Goal: Contribute content: Contribute content

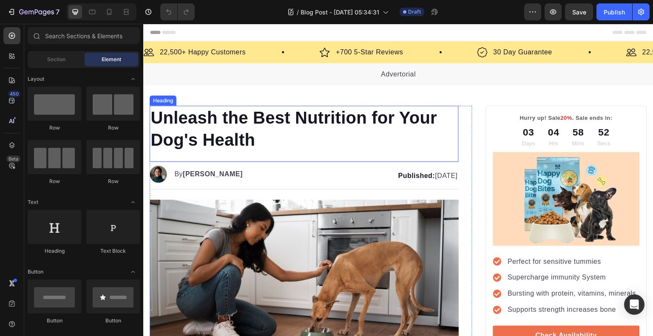
click at [277, 151] on h1 "Unleash the Best Nutrition for Your Dog's Health" at bounding box center [304, 129] width 309 height 46
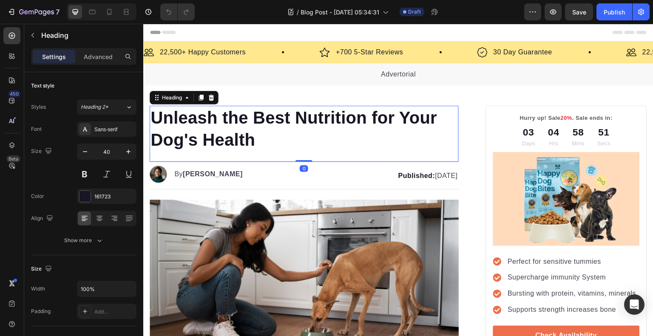
click at [278, 137] on h1 "Unleash the Best Nutrition for Your Dog's Health" at bounding box center [304, 129] width 309 height 46
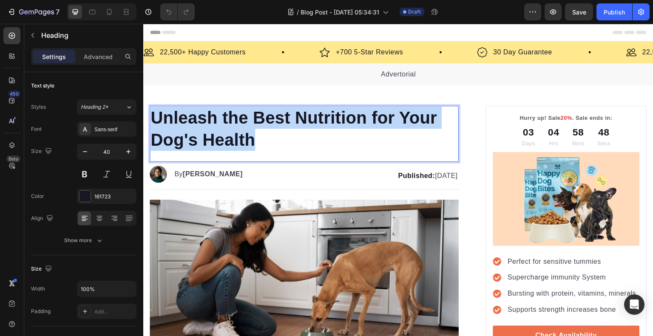
drag, startPoint x: 260, startPoint y: 140, endPoint x: 154, endPoint y: 112, distance: 109.3
click at [152, 114] on p "Unleash the Best Nutrition for Your Dog's Health" at bounding box center [304, 129] width 307 height 44
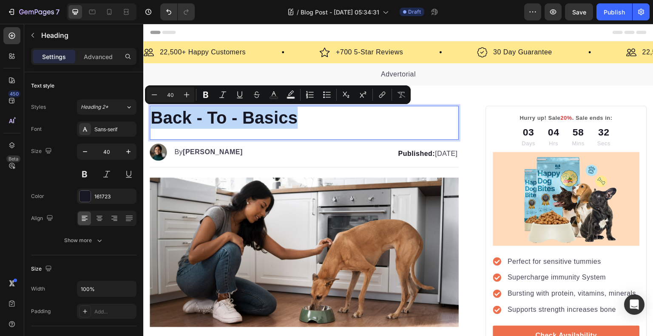
drag, startPoint x: 294, startPoint y: 120, endPoint x: 151, endPoint y: 125, distance: 143.0
click at [151, 125] on p "Back - To - Basics" at bounding box center [304, 118] width 307 height 22
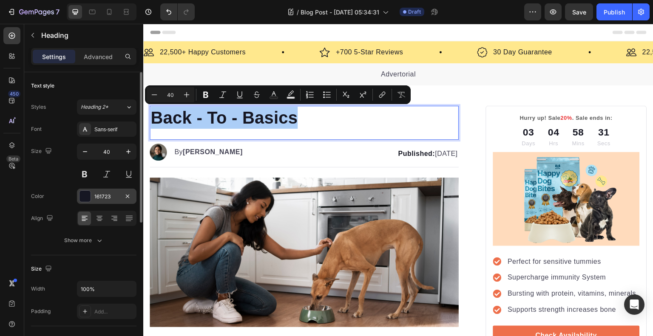
click at [89, 197] on div at bounding box center [85, 196] width 11 height 11
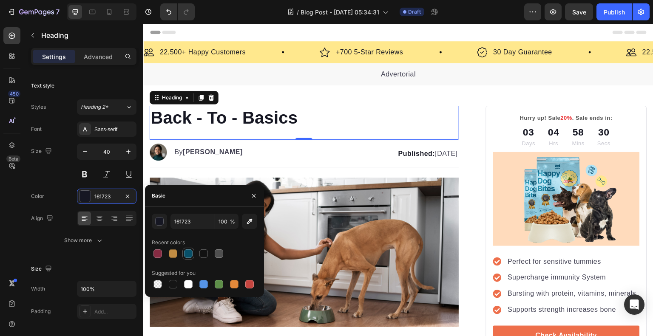
click at [187, 255] on div at bounding box center [188, 254] width 9 height 9
type input "085069"
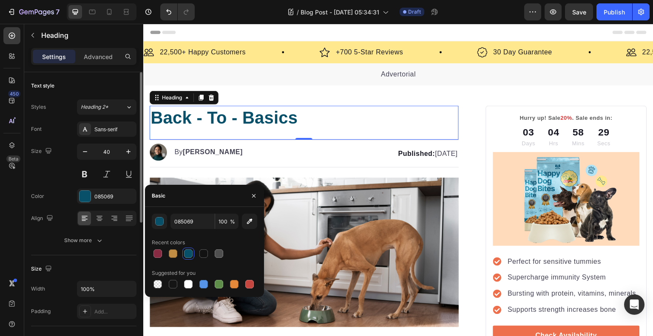
click at [63, 188] on div "Font Sans-serif Size 40 Color 085069 Align Show more" at bounding box center [83, 185] width 105 height 127
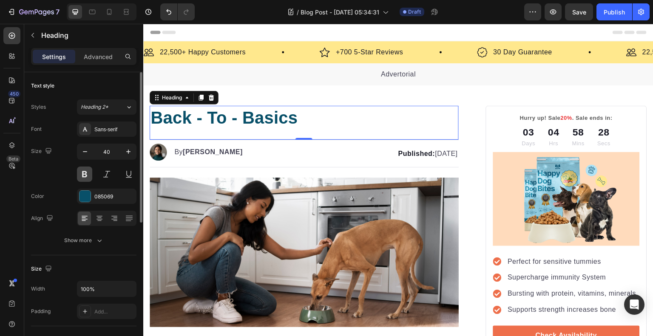
click at [78, 174] on button at bounding box center [84, 174] width 15 height 15
click at [104, 164] on div "40" at bounding box center [107, 163] width 60 height 38
click at [104, 169] on button at bounding box center [106, 174] width 15 height 15
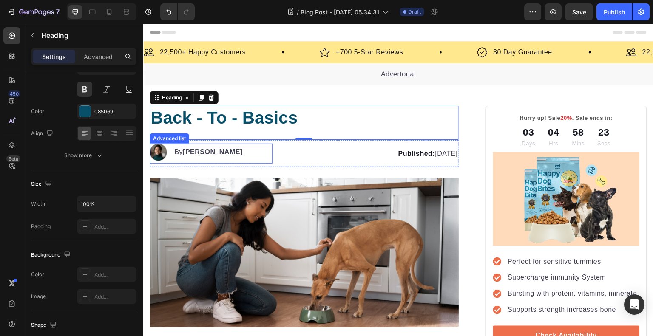
click at [216, 155] on strong "Kim Fields" at bounding box center [213, 151] width 60 height 7
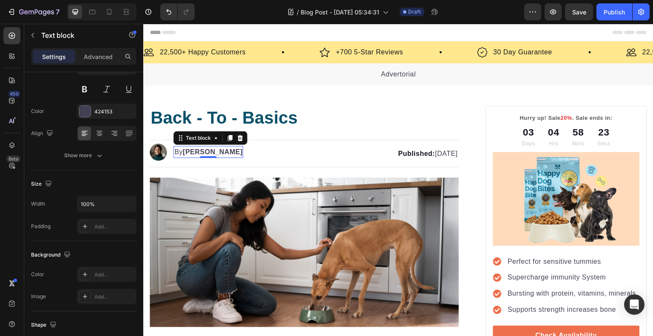
scroll to position [0, 0]
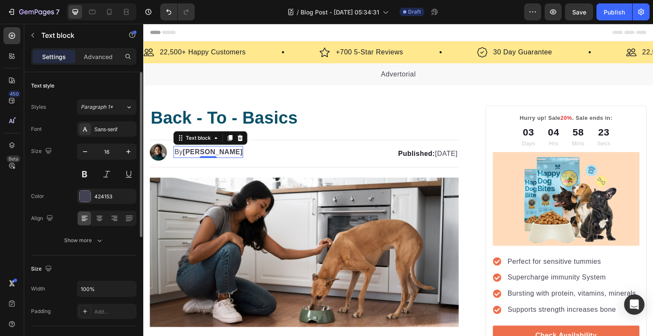
click at [219, 154] on strong "Kim Fields" at bounding box center [213, 151] width 60 height 7
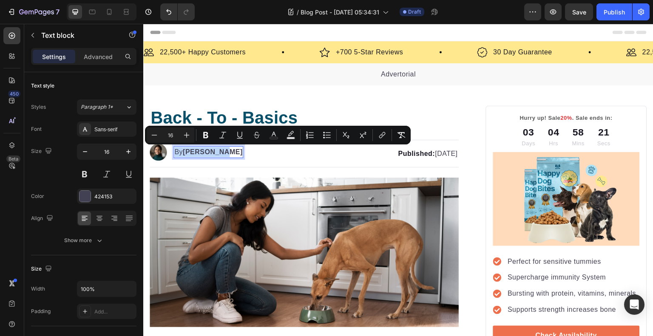
drag, startPoint x: 219, startPoint y: 154, endPoint x: 197, endPoint y: 154, distance: 22.1
click at [197, 154] on strong "Kim Fields" at bounding box center [213, 151] width 60 height 7
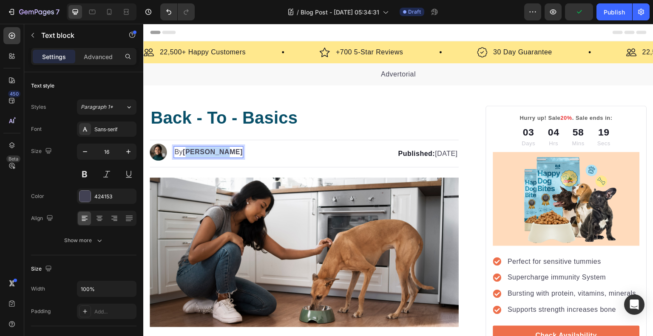
drag, startPoint x: 188, startPoint y: 151, endPoint x: 223, endPoint y: 157, distance: 35.2
click at [223, 157] on div "Image By Kim Fields Text block 0" at bounding box center [211, 154] width 123 height 20
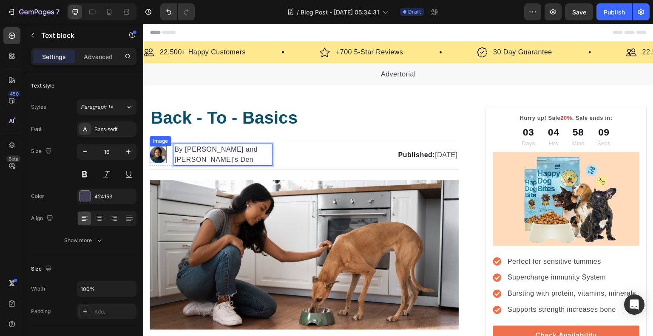
click at [160, 154] on img at bounding box center [158, 154] width 17 height 17
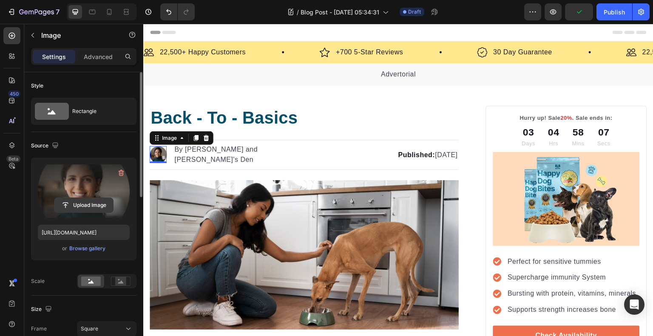
click at [88, 211] on input "file" at bounding box center [83, 205] width 59 height 14
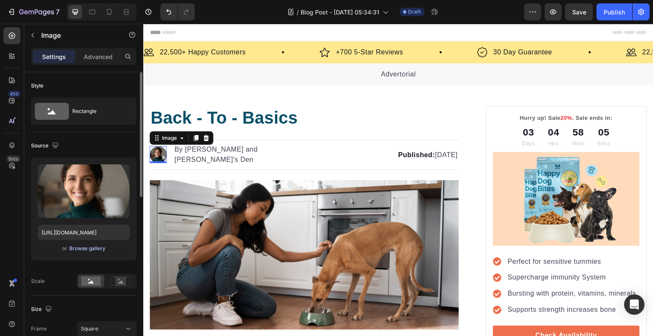
click at [85, 248] on div "Browse gallery" at bounding box center [87, 249] width 36 height 8
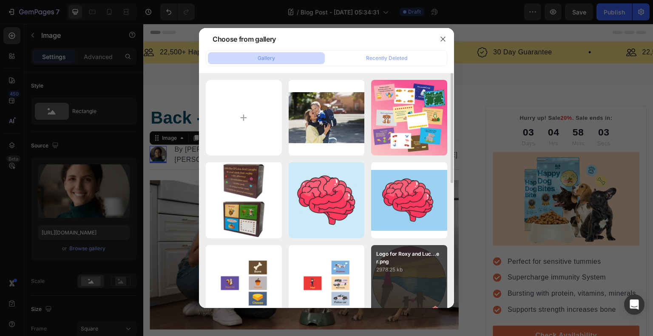
click at [395, 285] on div "Logo for Roxy and Luc...er.png 2978.25 kb" at bounding box center [409, 283] width 76 height 76
type input "https://cdn.shopify.com/s/files/1/0557/2319/6534/files/gempages_576719689439249…"
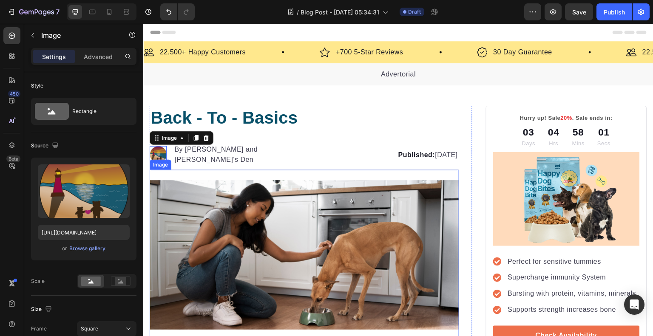
click at [287, 229] on img at bounding box center [304, 255] width 309 height 150
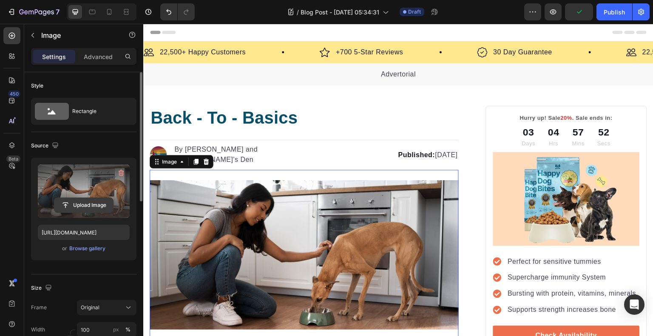
click at [81, 207] on input "file" at bounding box center [83, 205] width 59 height 14
type input "C:\fakepath\full-shot-kids-running-outdoors.jpg"
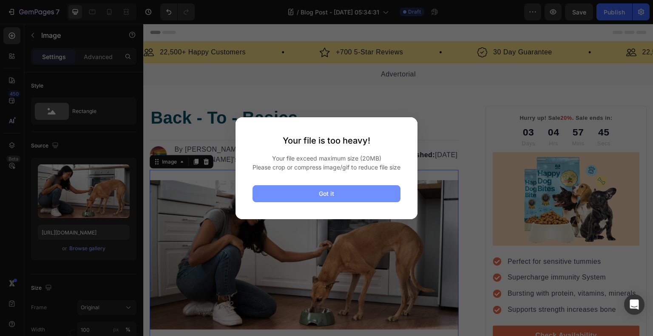
click at [363, 200] on button "Got it" at bounding box center [327, 193] width 148 height 17
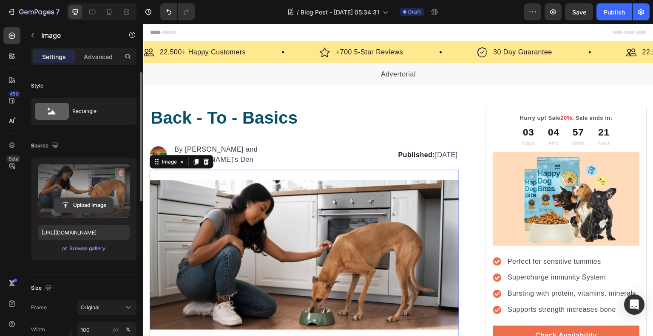
click at [87, 209] on input "file" at bounding box center [83, 205] width 59 height 14
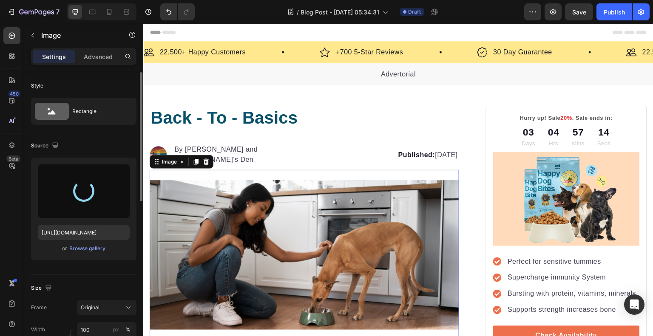
type input "[URL][DOMAIN_NAME]"
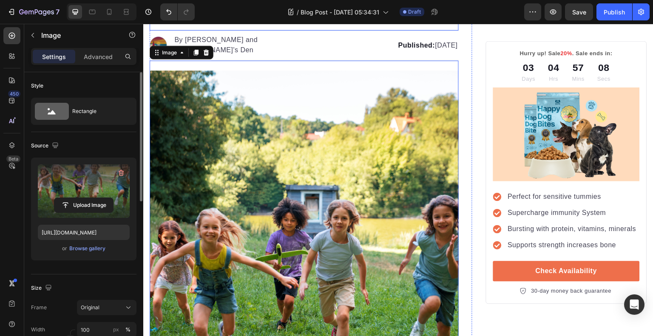
scroll to position [128, 0]
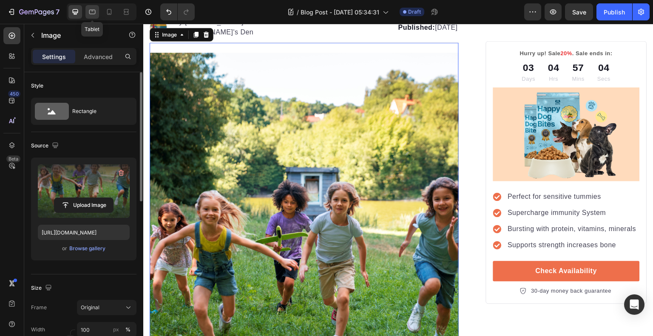
click at [92, 13] on icon at bounding box center [92, 12] width 9 height 9
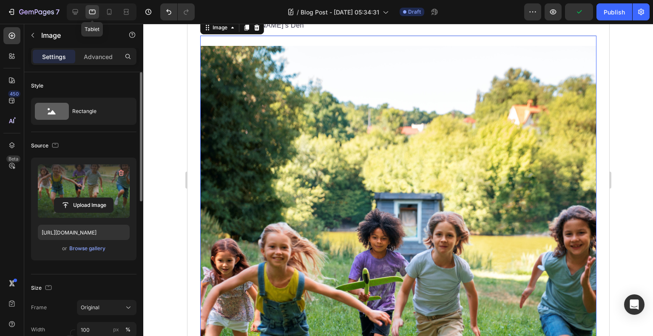
scroll to position [109, 0]
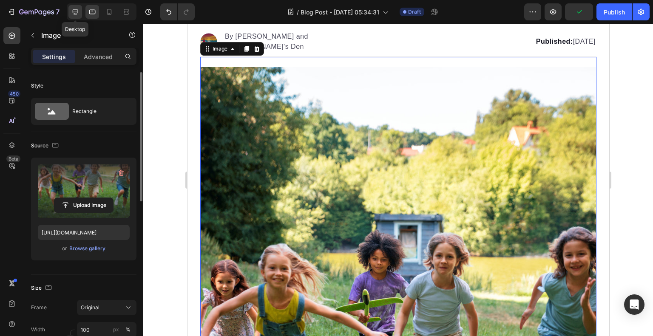
click at [79, 13] on div at bounding box center [75, 12] width 14 height 14
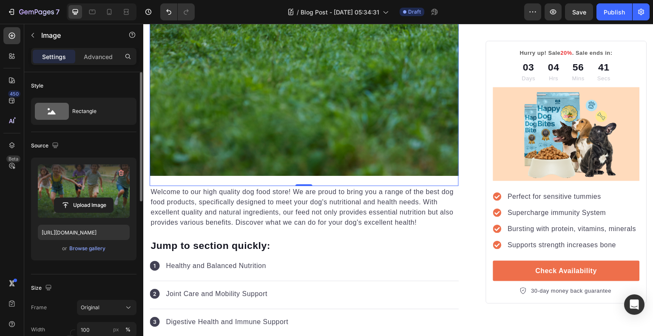
scroll to position [581, 0]
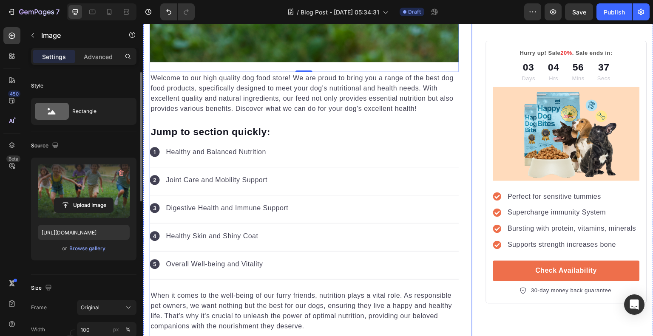
click at [251, 147] on p "Healthy and Balanced Nutrition" at bounding box center [216, 152] width 100 height 10
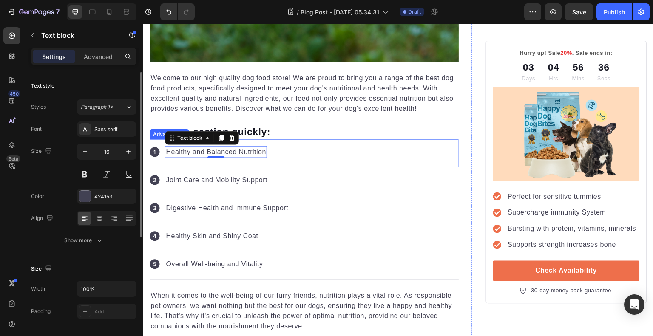
click at [239, 131] on div "Text block" at bounding box center [202, 138] width 74 height 14
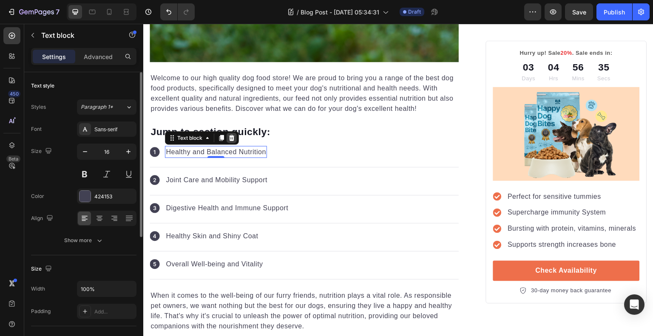
click at [234, 135] on icon at bounding box center [231, 138] width 7 height 7
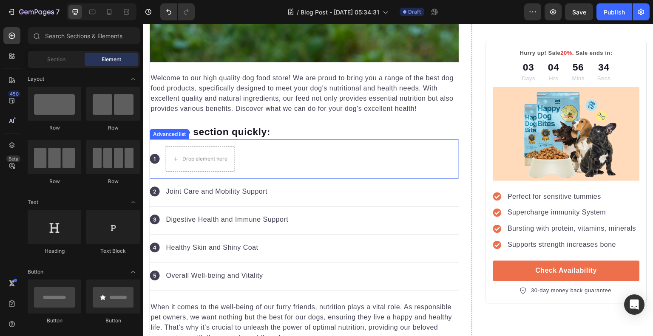
click at [246, 144] on div "Icon Drop element here" at bounding box center [304, 159] width 309 height 40
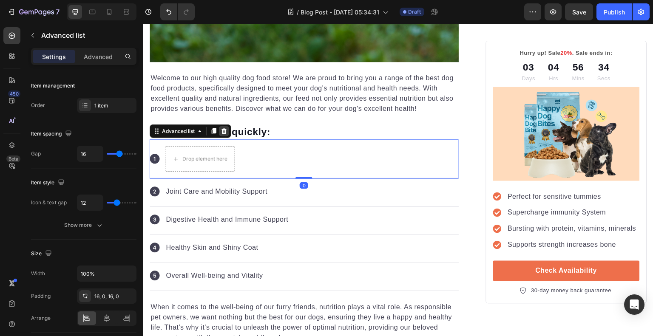
click at [222, 126] on div at bounding box center [224, 131] width 10 height 10
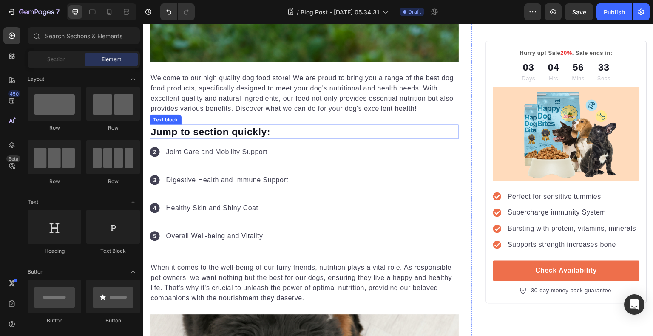
click at [259, 126] on p "Jump to section quickly:" at bounding box center [304, 132] width 307 height 13
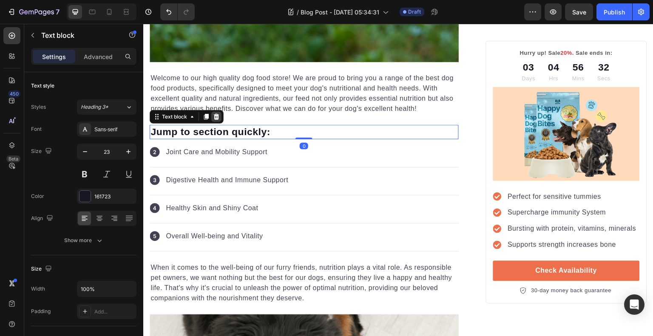
click at [219, 114] on icon at bounding box center [216, 117] width 7 height 7
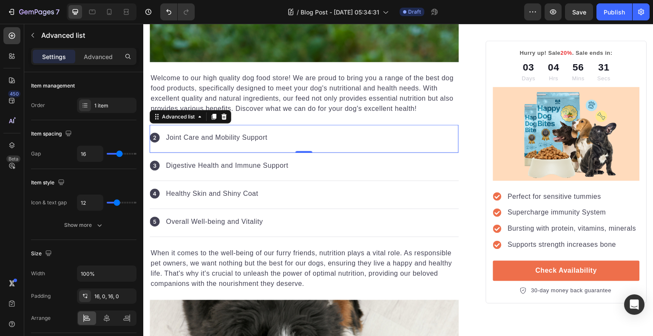
click at [257, 135] on div "Icon Joint Care and Mobility Support Text block" at bounding box center [304, 139] width 309 height 28
click at [223, 114] on icon at bounding box center [225, 117] width 6 height 6
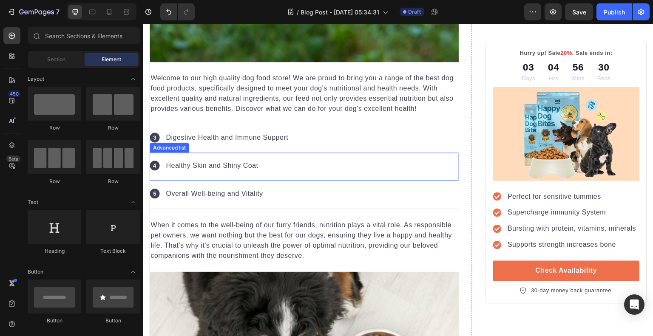
click at [270, 134] on div "Digestive Health and Immune Support" at bounding box center [227, 138] width 124 height 12
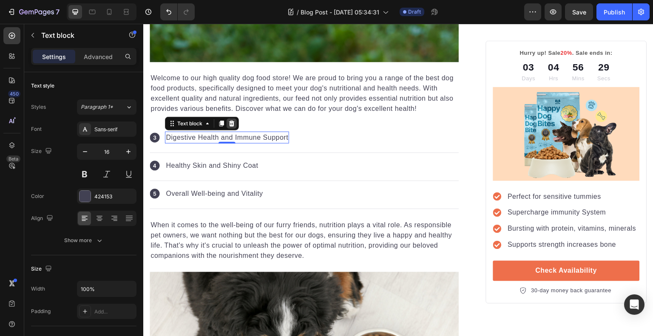
click at [230, 121] on icon at bounding box center [232, 124] width 6 height 6
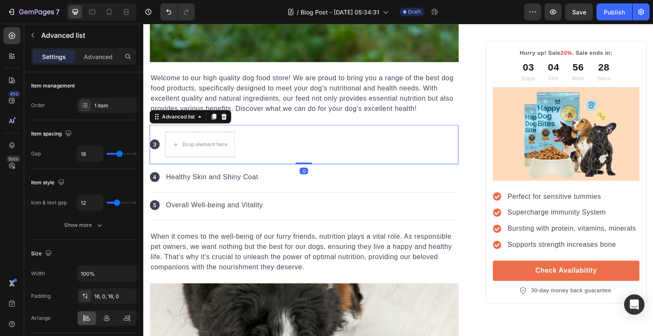
click at [244, 148] on div "Icon Drop element here" at bounding box center [304, 145] width 309 height 40
click at [227, 114] on icon at bounding box center [224, 117] width 7 height 7
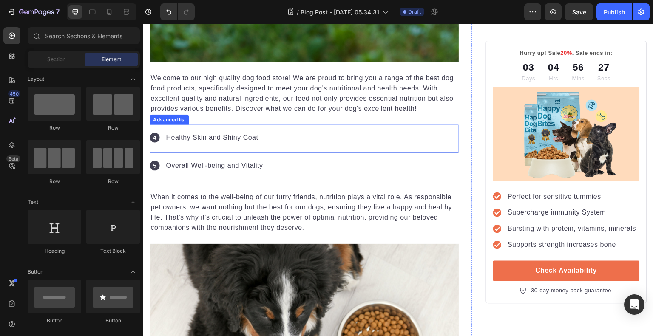
click at [258, 139] on div "Icon Healthy Skin and Shiny Coat Text block" at bounding box center [304, 139] width 309 height 28
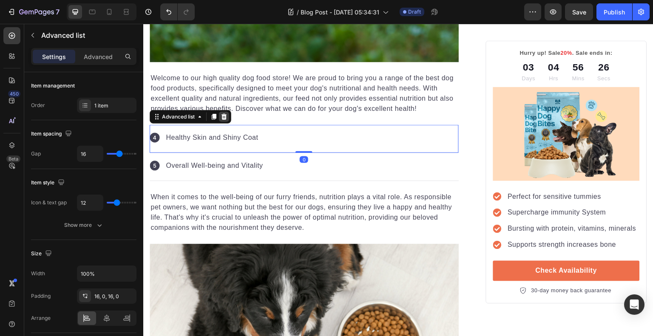
click at [229, 112] on div at bounding box center [224, 117] width 10 height 10
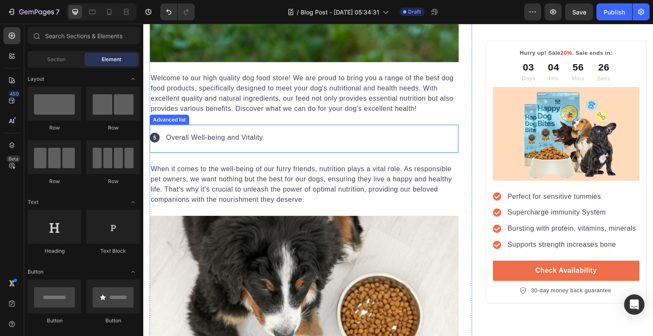
click at [265, 130] on div "Icon Overall Well-being and Vitality Text block" at bounding box center [304, 139] width 309 height 28
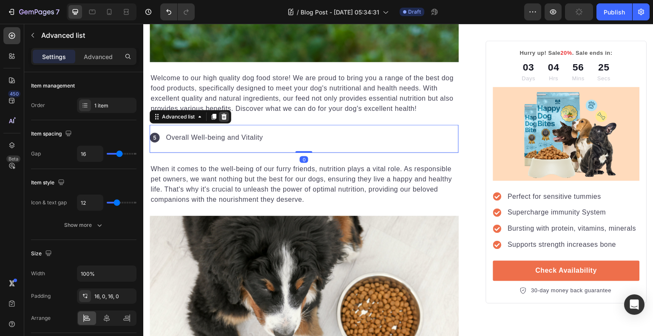
click at [228, 112] on div at bounding box center [224, 117] width 10 height 10
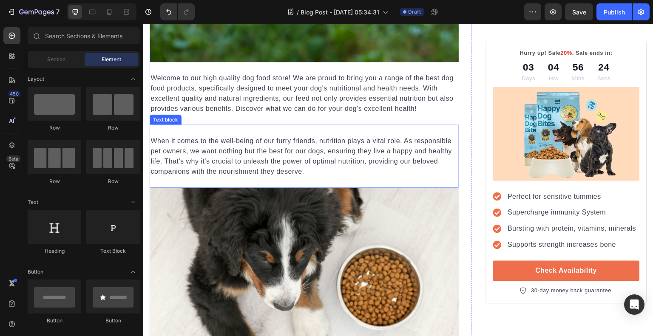
click at [253, 140] on p "When it comes to the well-being of our furry friends, nutrition plays a vital r…" at bounding box center [304, 156] width 307 height 41
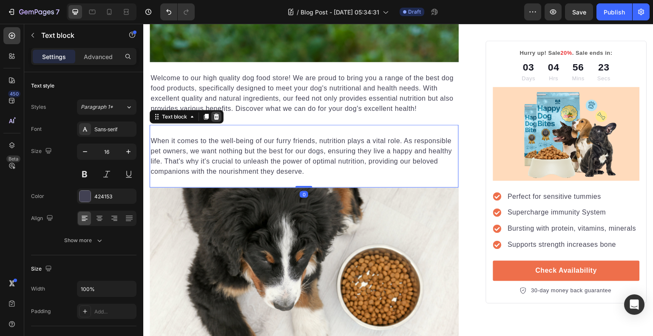
click at [220, 112] on div at bounding box center [216, 117] width 10 height 10
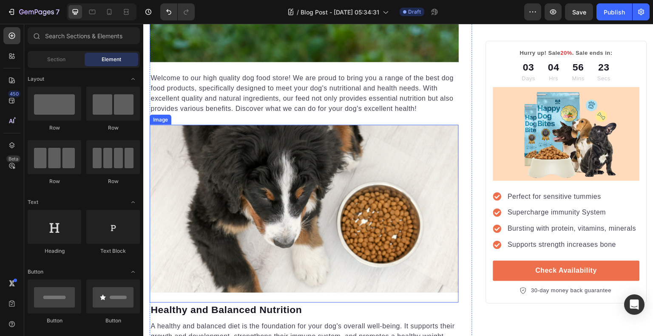
click at [227, 134] on img at bounding box center [304, 209] width 309 height 168
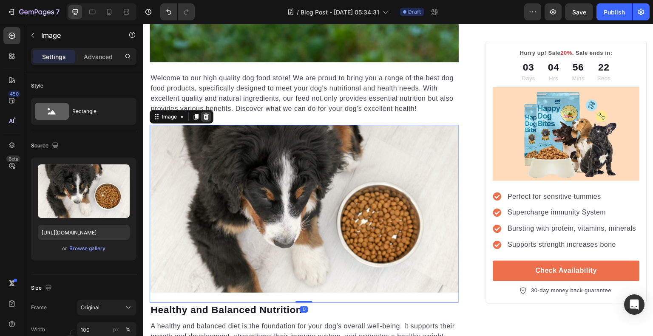
click at [209, 112] on div at bounding box center [206, 117] width 10 height 10
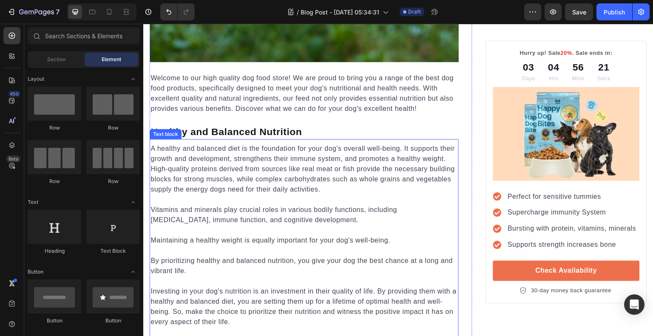
click at [251, 145] on p "A healthy and balanced diet is the foundation for your dog's overall well-being…" at bounding box center [304, 169] width 307 height 51
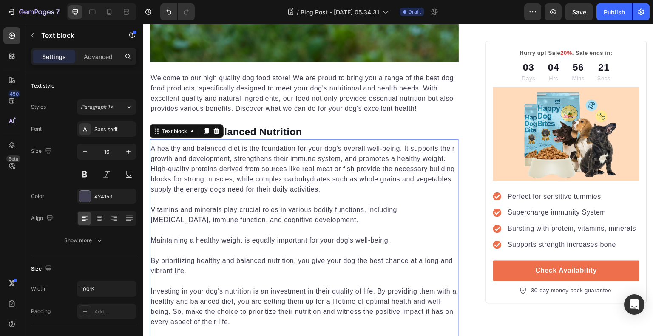
click at [219, 125] on div "Text block" at bounding box center [187, 132] width 74 height 14
click at [220, 126] on div at bounding box center [216, 131] width 10 height 10
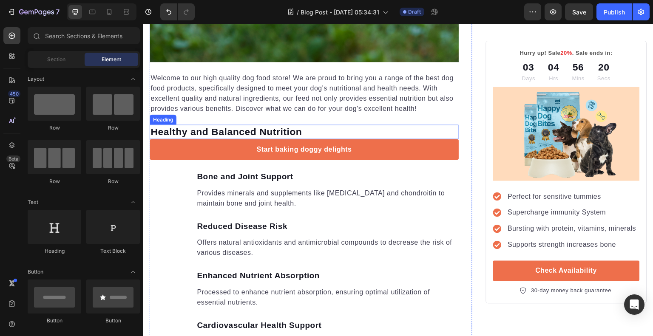
click at [220, 126] on p "Healthy and Balanced Nutrition" at bounding box center [304, 132] width 307 height 13
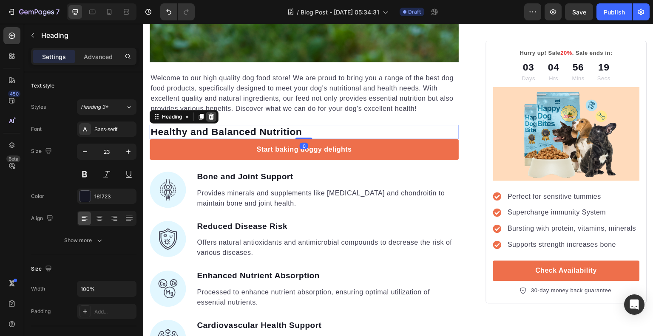
click at [214, 114] on icon at bounding box center [211, 117] width 7 height 7
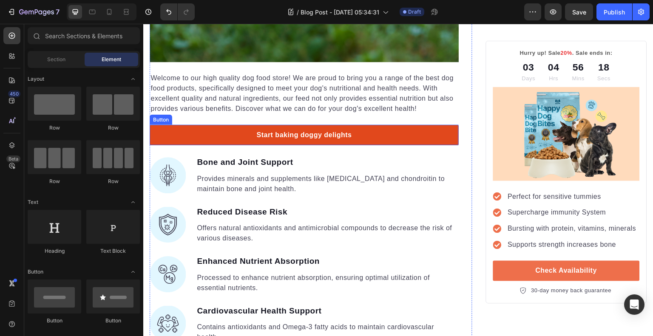
click at [221, 125] on link "Start baking doggy delights" at bounding box center [304, 135] width 309 height 20
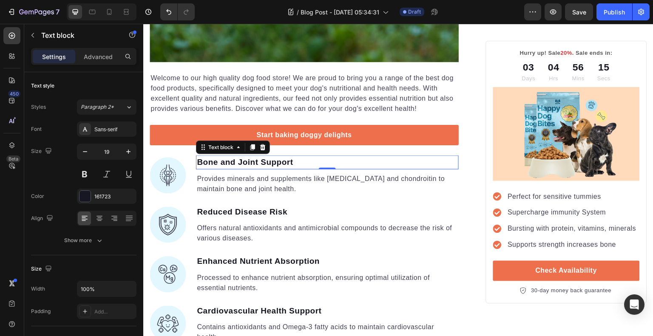
click at [206, 157] on p "Bone and Joint Support" at bounding box center [327, 163] width 261 height 12
click at [262, 145] on icon at bounding box center [263, 148] width 6 height 6
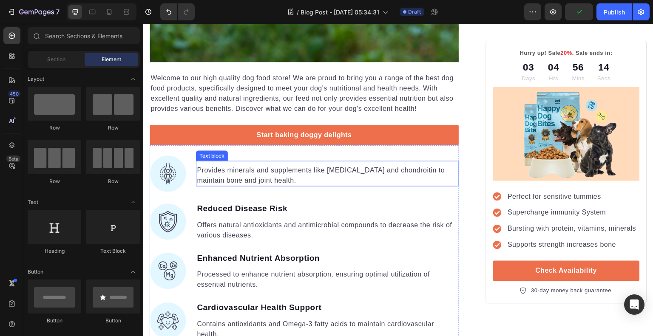
click at [230, 165] on p "Provides minerals and supplements like glucosamine and chondroitin to maintain …" at bounding box center [327, 175] width 261 height 20
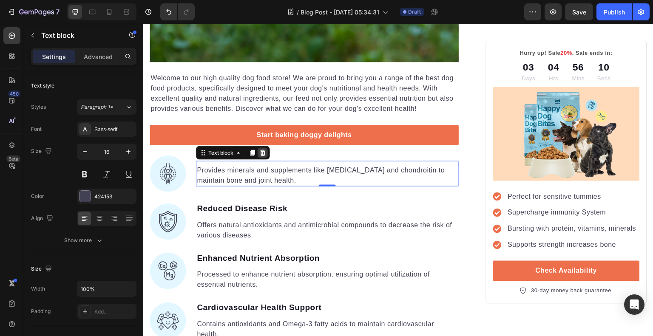
click at [263, 150] on icon at bounding box center [263, 153] width 6 height 6
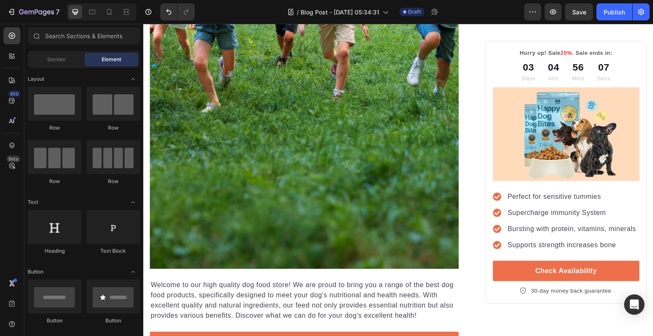
scroll to position [369, 0]
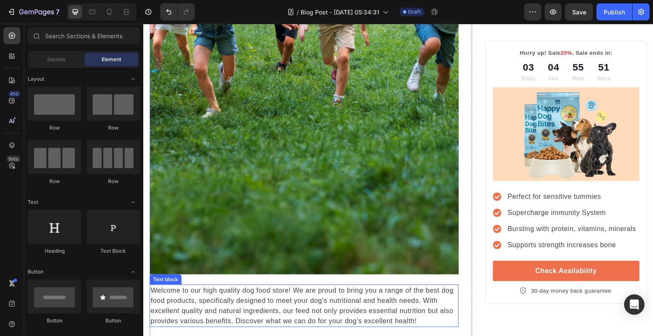
click at [264, 290] on p "Welcome to our high quality dog food store! We are proud to bring you a range o…" at bounding box center [304, 306] width 307 height 41
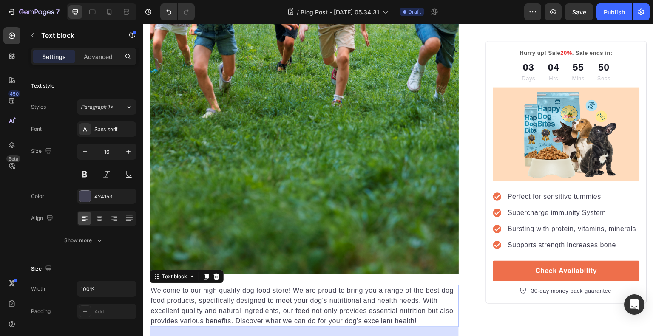
click at [418, 311] on p "Welcome to our high quality dog food store! We are proud to bring you a range o…" at bounding box center [304, 306] width 307 height 41
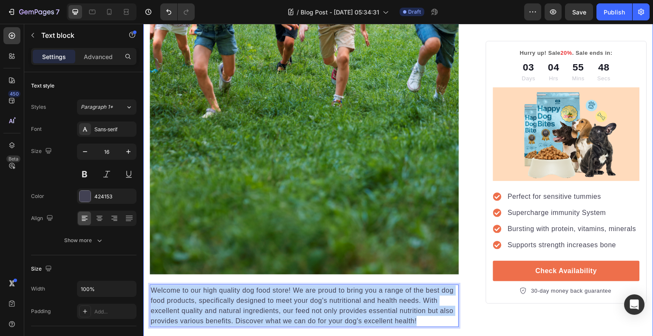
drag, startPoint x: 418, startPoint y: 311, endPoint x: 146, endPoint y: 283, distance: 273.3
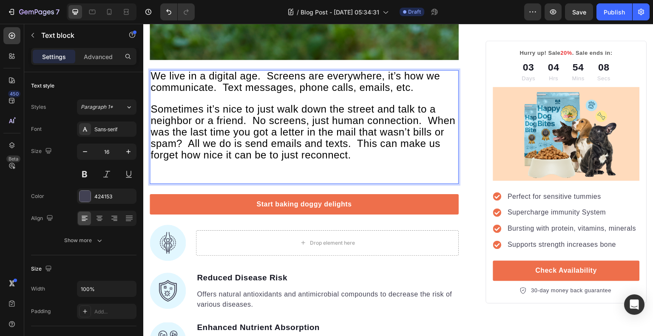
scroll to position [511, 0]
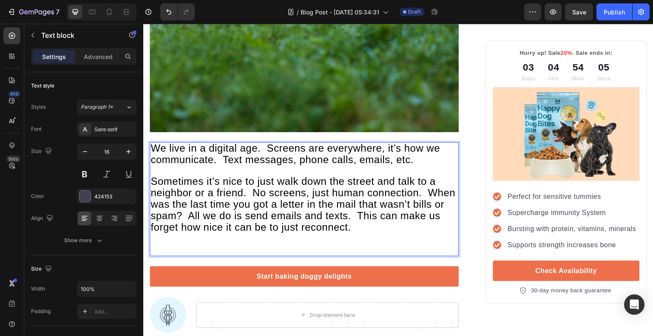
click at [393, 216] on span "Sometimes it’s nice to just walk down the street and talk to a neighbor or a fr…" at bounding box center [303, 204] width 305 height 57
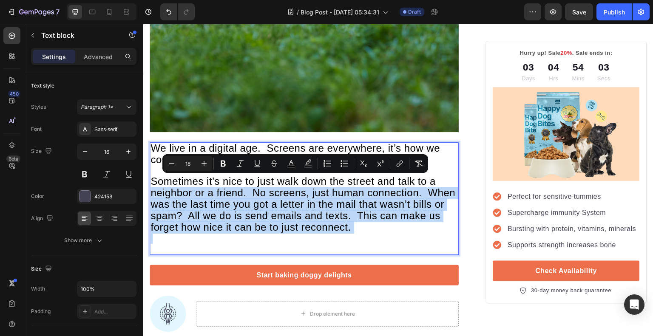
drag, startPoint x: 393, startPoint y: 216, endPoint x: 153, endPoint y: 177, distance: 243.4
click at [153, 177] on span "Sometimes it’s nice to just walk down the street and talk to a neighbor or a fr…" at bounding box center [303, 204] width 305 height 57
click at [392, 216] on span "Sometimes it’s nice to just walk down the street and talk to a neighbor or a fr…" at bounding box center [303, 204] width 305 height 57
click at [396, 218] on p "Sometimes it’s nice to just walk down the street and talk to a neighbor or a fr…" at bounding box center [304, 204] width 307 height 57
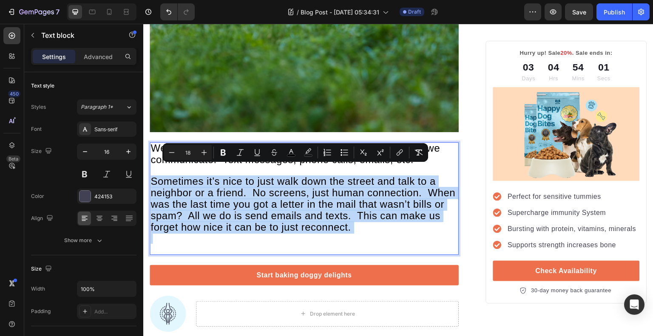
drag, startPoint x: 396, startPoint y: 218, endPoint x: 165, endPoint y: 170, distance: 235.4
click at [165, 176] on p "Sometimes it’s nice to just walk down the street and talk to a neighbor or a fr…" at bounding box center [304, 204] width 307 height 57
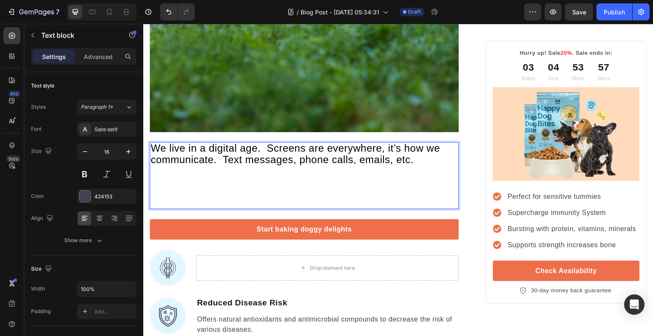
click at [231, 187] on p "Rich Text Editor. Editing area: main" at bounding box center [304, 192] width 307 height 11
click at [219, 197] on p "Rich Text Editor. Editing area: main" at bounding box center [304, 202] width 307 height 11
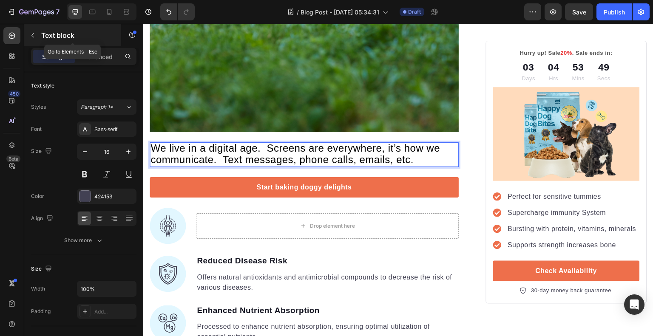
click at [33, 34] on icon "button" at bounding box center [32, 35] width 7 height 7
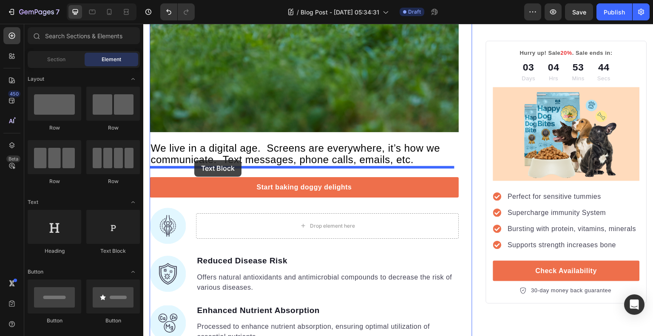
drag, startPoint x: 249, startPoint y: 258, endPoint x: 194, endPoint y: 160, distance: 111.9
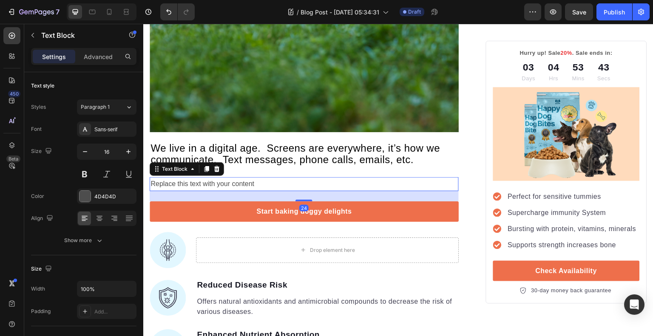
click at [233, 177] on div "Replace this text with your content" at bounding box center [304, 184] width 309 height 14
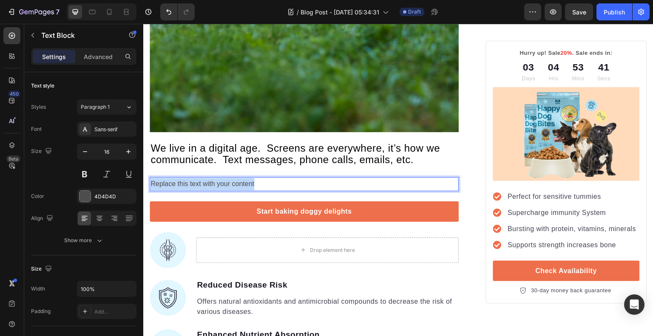
drag, startPoint x: 260, startPoint y: 176, endPoint x: 285, endPoint y: 199, distance: 34.3
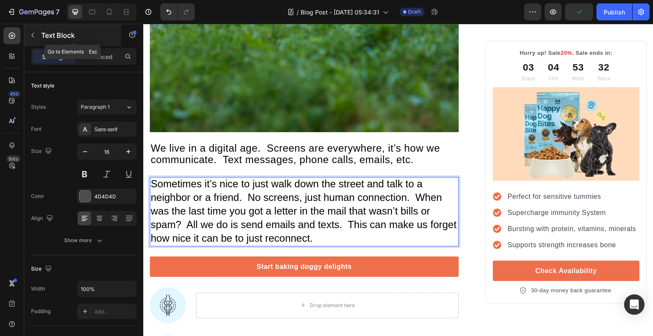
click at [35, 34] on icon "button" at bounding box center [32, 35] width 7 height 7
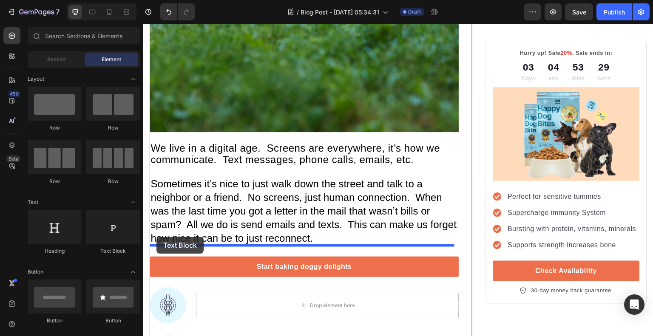
drag, startPoint x: 236, startPoint y: 247, endPoint x: 157, endPoint y: 237, distance: 78.8
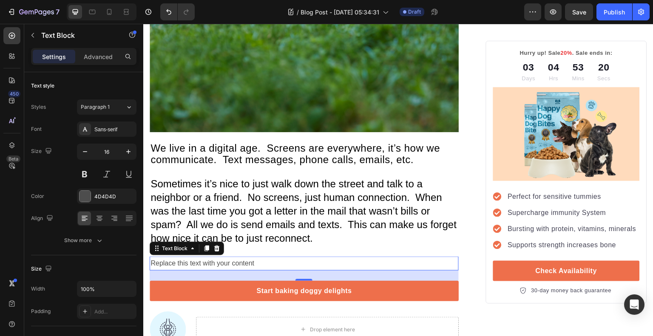
click at [259, 257] on div "Replace this text with your content" at bounding box center [304, 264] width 309 height 14
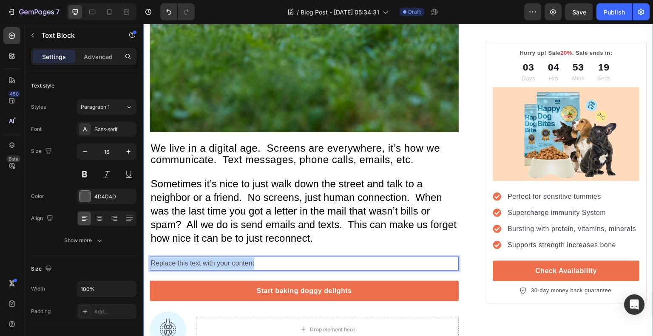
drag, startPoint x: 259, startPoint y: 252, endPoint x: 143, endPoint y: 258, distance: 116.2
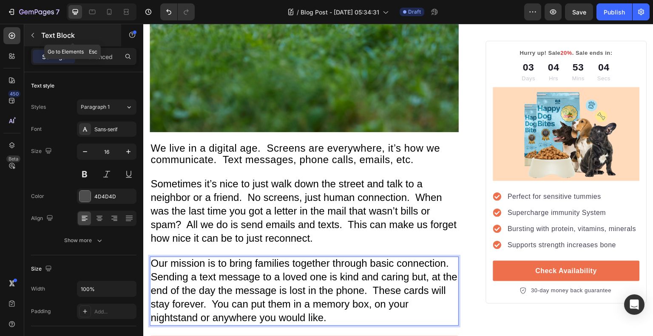
click at [37, 35] on button "button" at bounding box center [33, 35] width 14 height 14
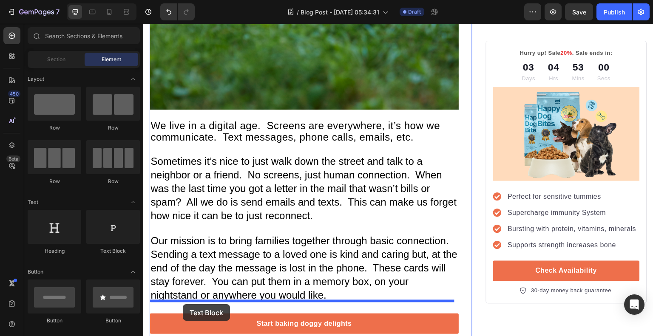
scroll to position [544, 0]
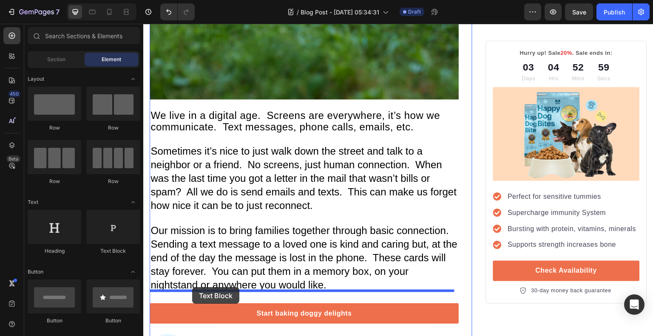
drag, startPoint x: 240, startPoint y: 246, endPoint x: 192, endPoint y: 288, distance: 63.6
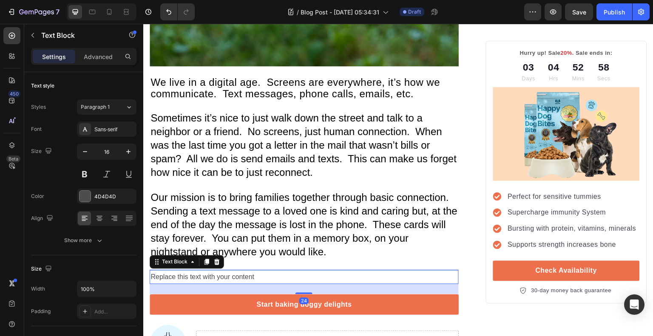
scroll to position [586, 0]
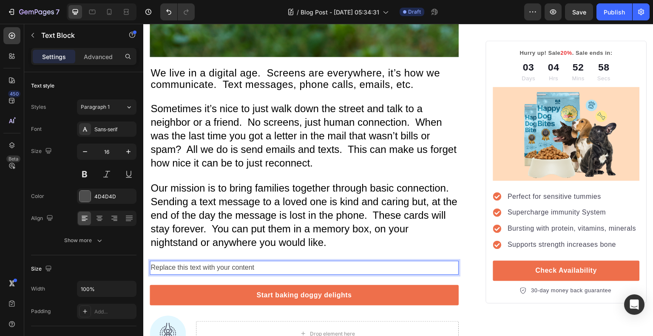
click at [259, 261] on div "Replace this text with your content" at bounding box center [304, 268] width 309 height 14
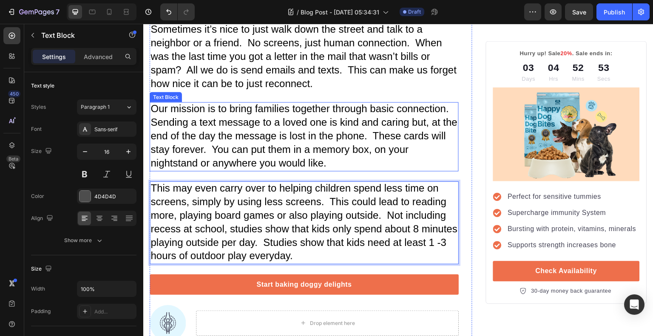
scroll to position [672, 0]
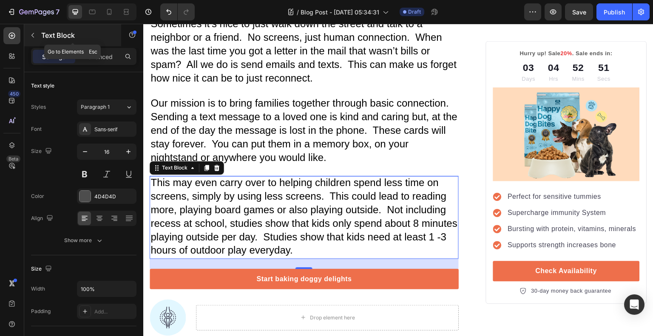
click at [32, 34] on icon "button" at bounding box center [32, 35] width 7 height 7
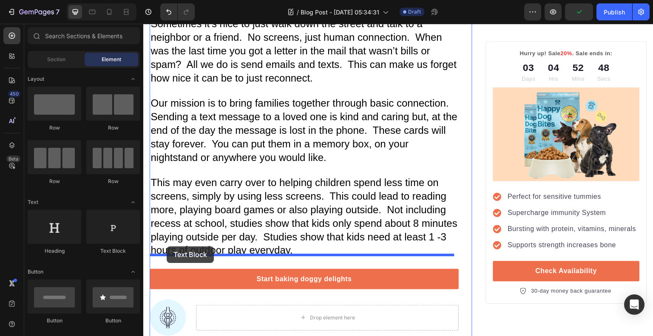
drag, startPoint x: 241, startPoint y: 249, endPoint x: 167, endPoint y: 247, distance: 74.0
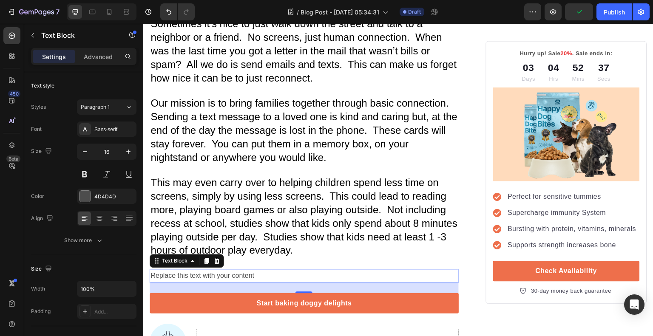
click at [264, 269] on div "Replace this text with your content" at bounding box center [304, 276] width 309 height 14
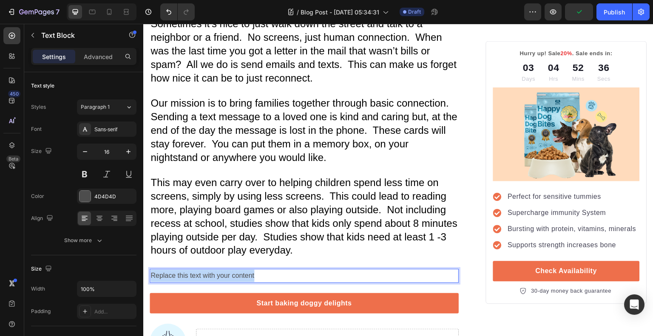
drag, startPoint x: 264, startPoint y: 259, endPoint x: 151, endPoint y: 264, distance: 112.8
click at [151, 270] on p "Replace this text with your content" at bounding box center [304, 276] width 307 height 12
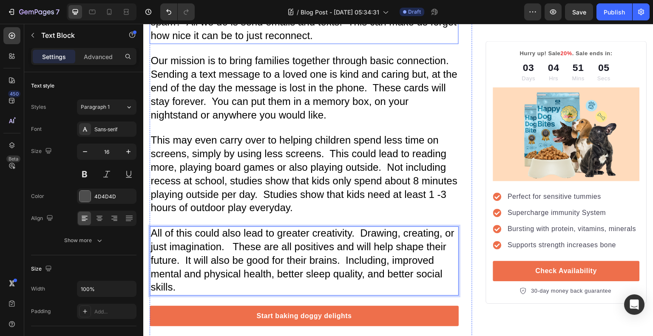
scroll to position [927, 0]
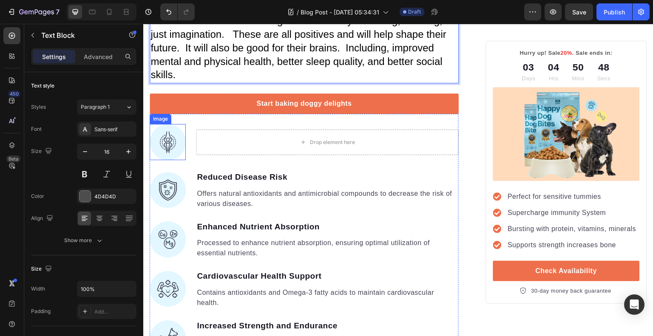
click at [180, 131] on img at bounding box center [168, 142] width 36 height 36
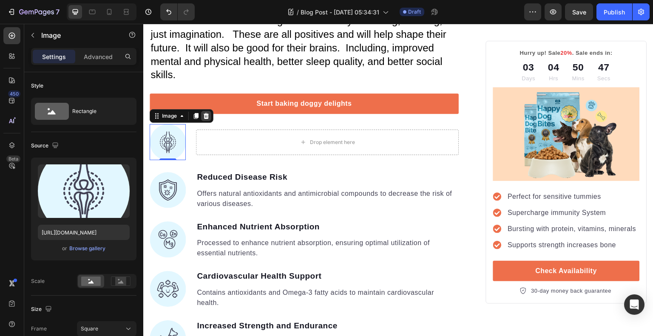
click at [205, 113] on icon at bounding box center [207, 116] width 6 height 6
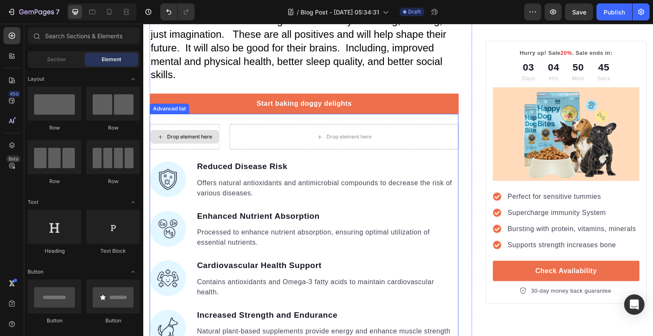
click at [218, 124] on div "Drop element here" at bounding box center [185, 137] width 70 height 26
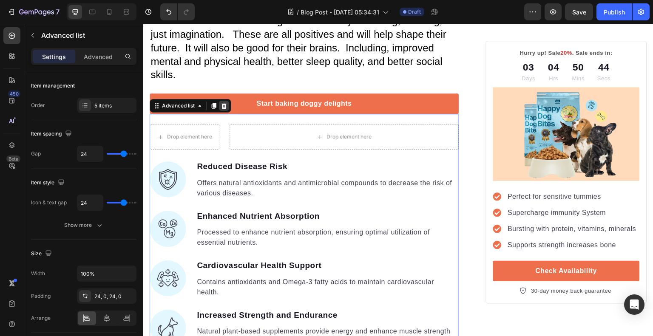
click at [222, 102] on icon at bounding box center [224, 105] width 7 height 7
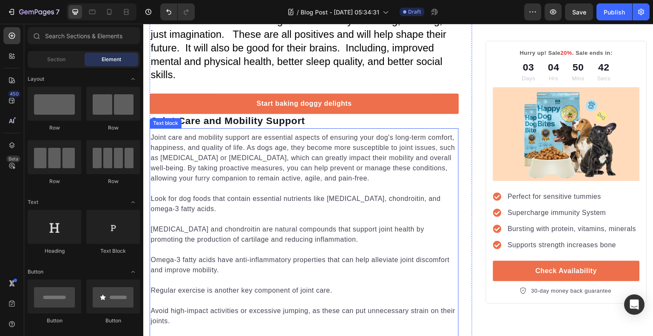
click at [233, 139] on p "Joint care and mobility support are essential aspects of ensuring your dog's lo…" at bounding box center [304, 158] width 307 height 51
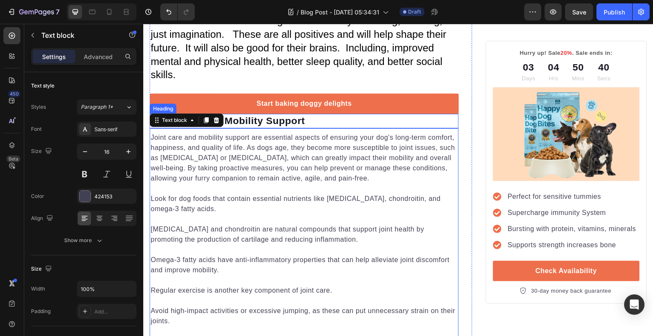
click at [248, 115] on p "Joint Care and Mobility Support" at bounding box center [304, 121] width 307 height 13
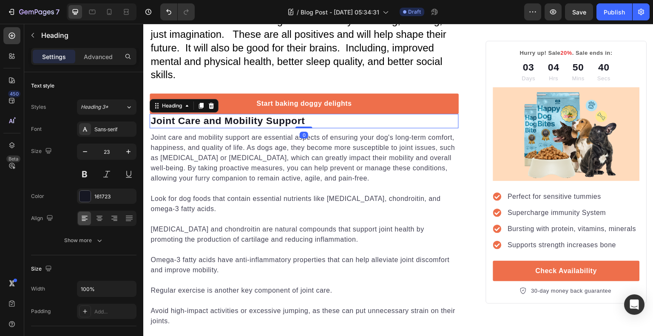
click at [254, 115] on p "Joint Care and Mobility Support" at bounding box center [304, 121] width 307 height 13
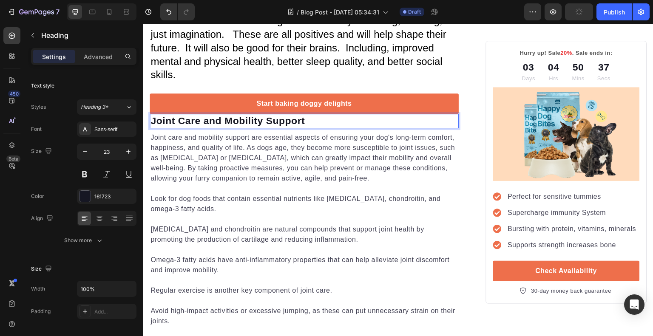
click at [365, 115] on p "Joint Care and Mobility Support" at bounding box center [304, 121] width 307 height 13
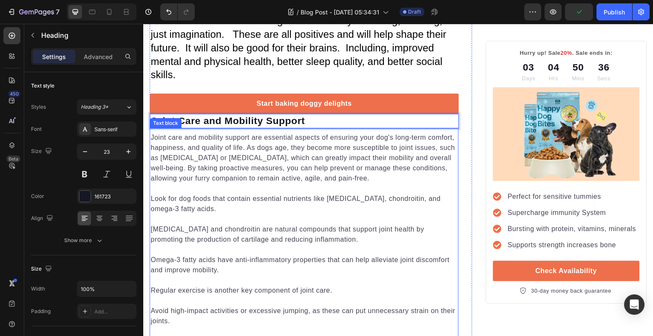
click at [344, 133] on p "Joint care and mobility support are essential aspects of ensuring your dog's lo…" at bounding box center [304, 158] width 307 height 51
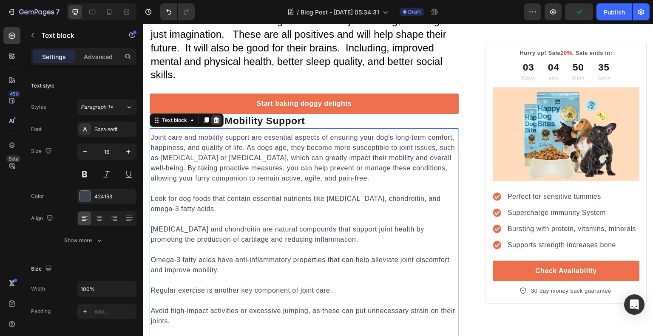
click at [219, 117] on icon at bounding box center [216, 120] width 7 height 7
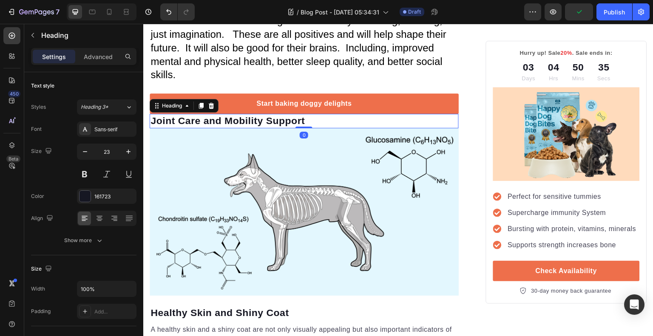
click at [220, 115] on p "Joint Care and Mobility Support" at bounding box center [304, 121] width 307 height 13
click at [214, 102] on icon at bounding box center [211, 105] width 7 height 7
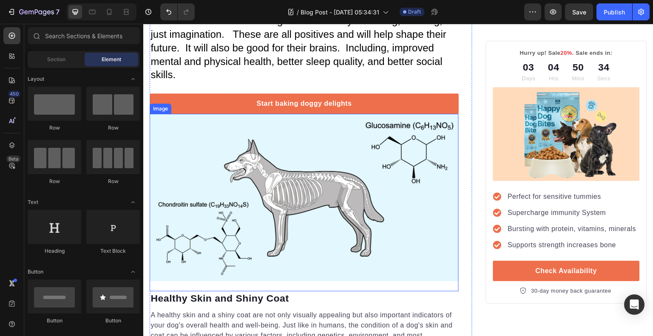
click at [213, 124] on img at bounding box center [304, 198] width 309 height 168
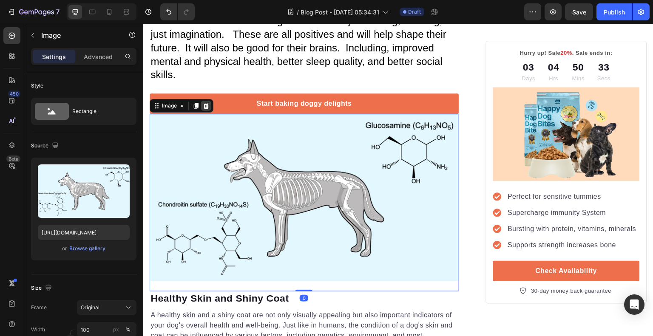
click at [207, 102] on icon at bounding box center [206, 105] width 7 height 7
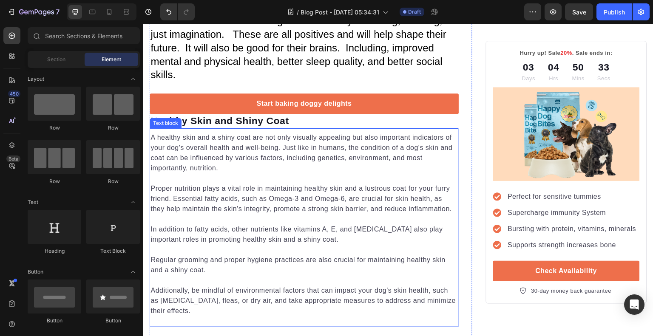
click at [213, 148] on p "A healthy skin and a shiny coat are not only visually appealing but also import…" at bounding box center [304, 153] width 307 height 41
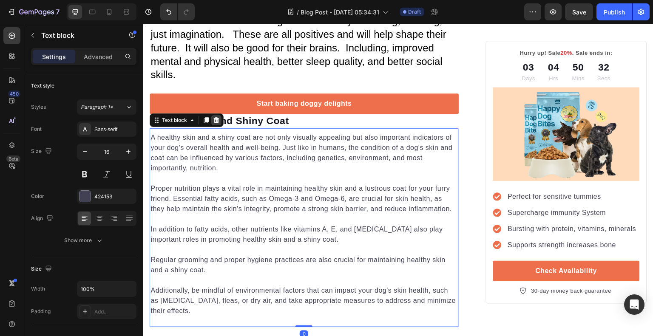
click at [219, 117] on icon at bounding box center [216, 120] width 7 height 7
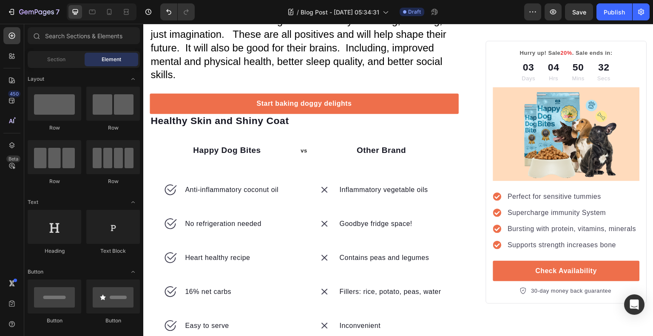
click at [219, 115] on p "Healthy Skin and Shiny Coat" at bounding box center [304, 121] width 307 height 13
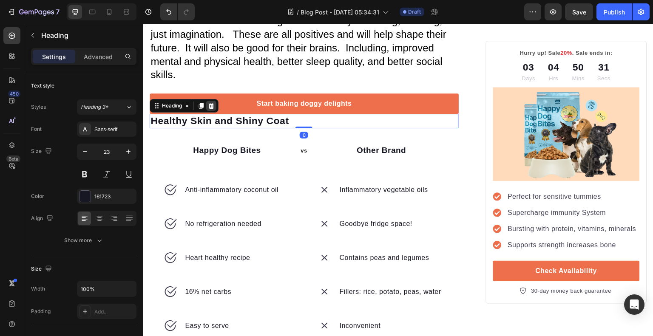
click at [213, 103] on icon at bounding box center [212, 106] width 6 height 6
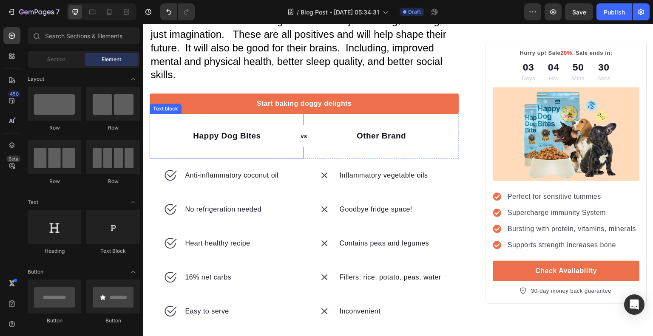
click at [210, 130] on p "Happy Dog Bites" at bounding box center [227, 136] width 153 height 12
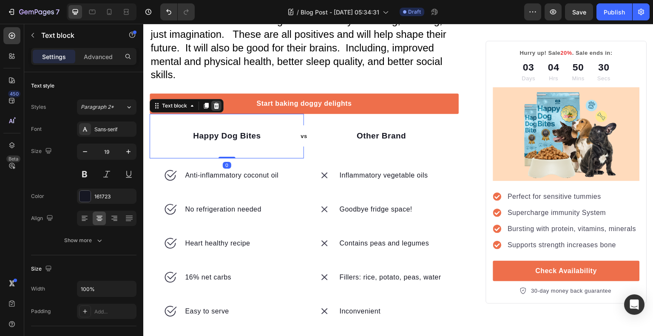
click at [214, 102] on icon at bounding box center [216, 105] width 7 height 7
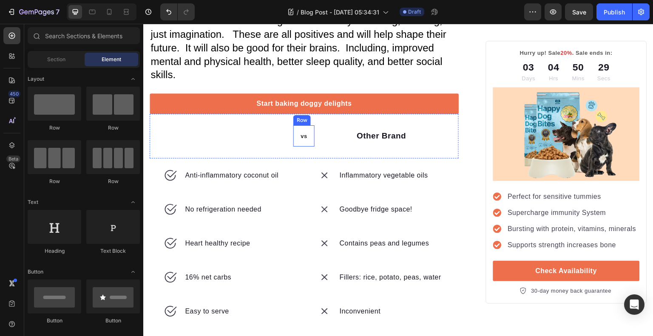
click at [304, 128] on div "vs Text block Row" at bounding box center [303, 135] width 21 height 21
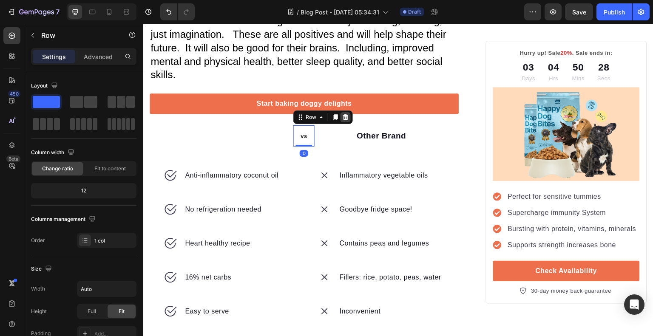
click at [343, 114] on icon at bounding box center [346, 117] width 6 height 6
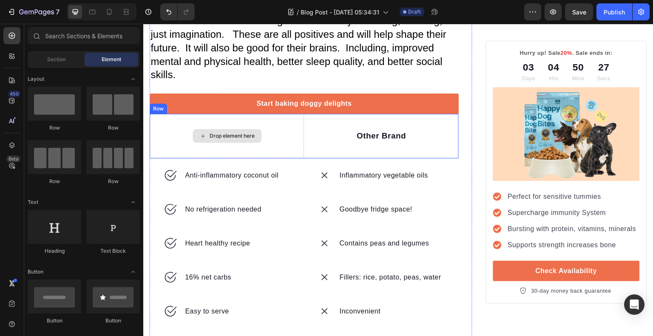
click at [266, 124] on div "Drop element here" at bounding box center [227, 136] width 154 height 45
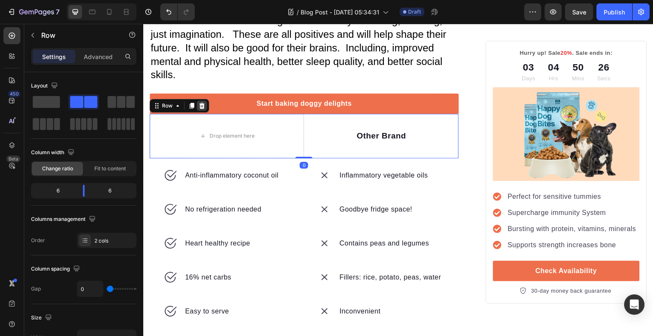
click at [205, 101] on div at bounding box center [202, 106] width 10 height 10
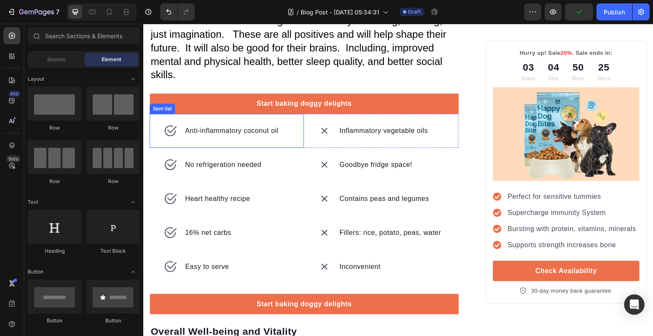
click at [280, 115] on div "Anti-inflammatory coconut oil" at bounding box center [227, 131] width 154 height 34
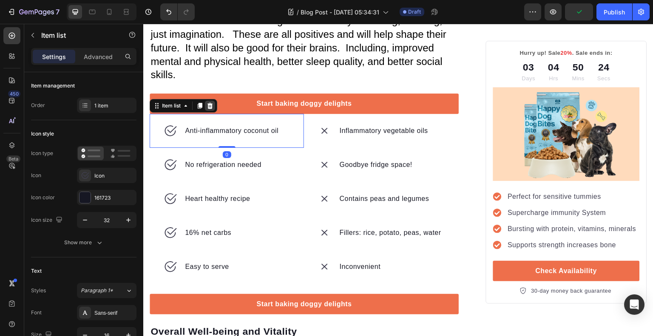
click at [213, 102] on icon at bounding box center [210, 105] width 7 height 7
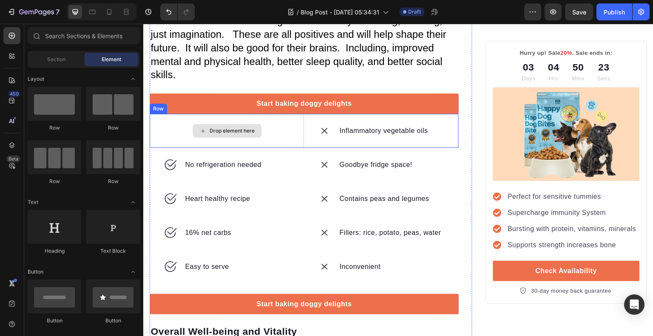
click at [286, 114] on div "Drop element here" at bounding box center [227, 131] width 154 height 34
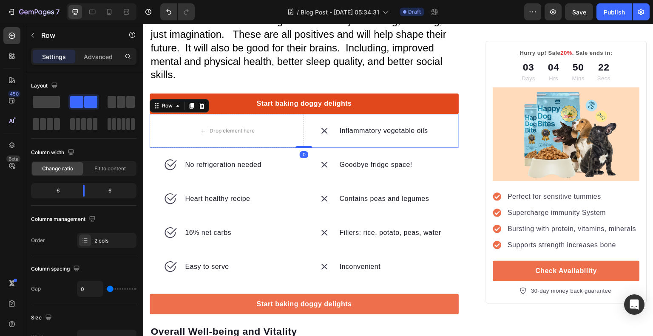
click at [202, 102] on icon at bounding box center [202, 105] width 7 height 7
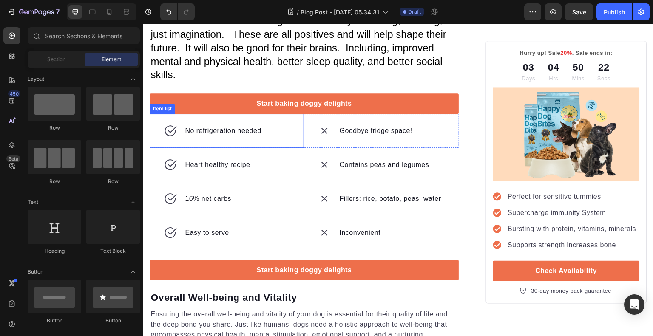
click at [270, 114] on div "No refrigeration needed" at bounding box center [227, 131] width 154 height 34
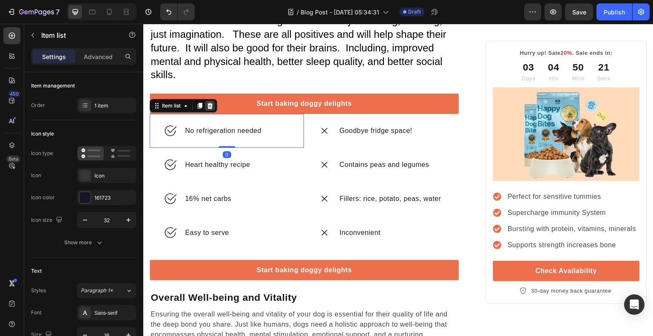
click at [213, 102] on icon at bounding box center [210, 105] width 7 height 7
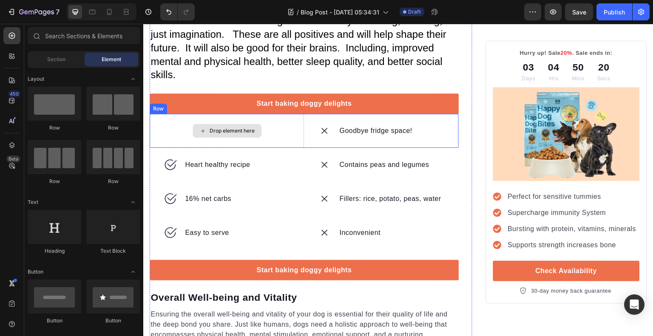
click at [281, 119] on div "Drop element here" at bounding box center [227, 131] width 154 height 34
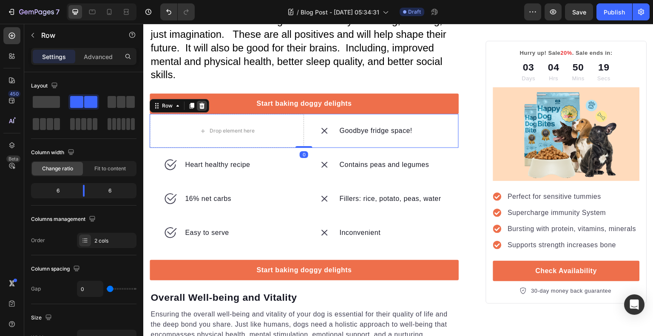
click at [201, 101] on div at bounding box center [202, 106] width 10 height 10
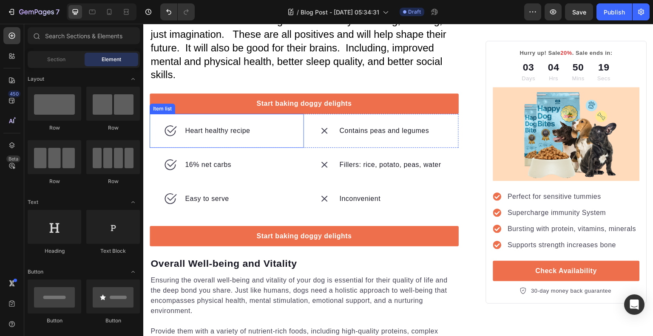
click at [294, 114] on div "Heart healthy recipe" at bounding box center [227, 131] width 154 height 34
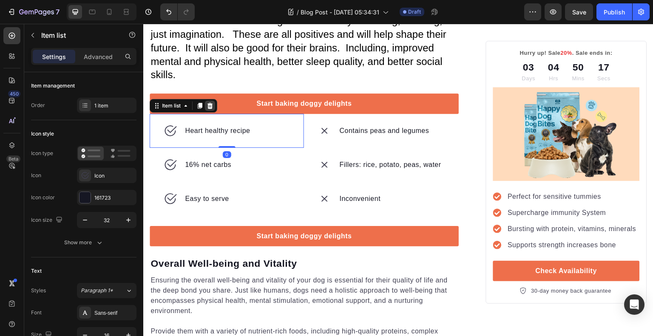
click at [210, 103] on icon at bounding box center [211, 106] width 6 height 6
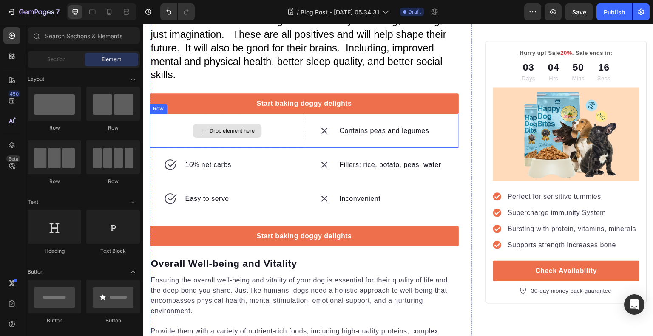
click at [276, 115] on div "Drop element here" at bounding box center [227, 131] width 154 height 34
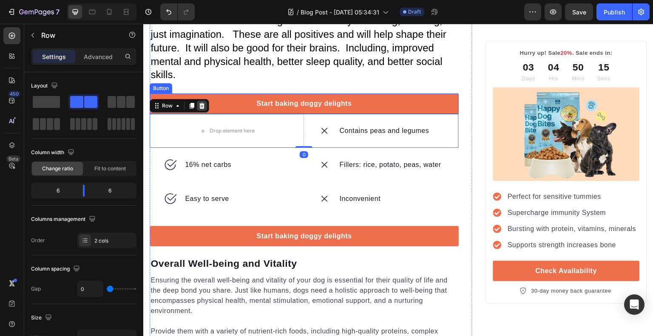
click at [206, 101] on div at bounding box center [202, 106] width 10 height 10
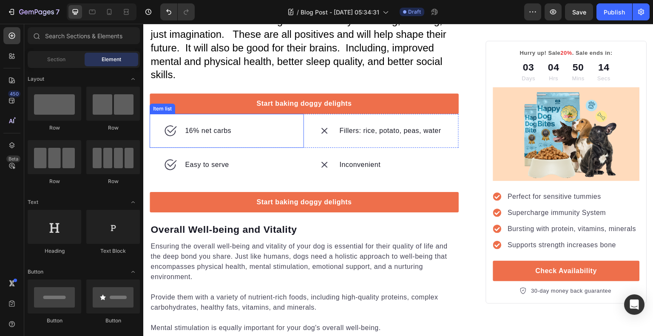
click at [266, 119] on div "16% net carbs" at bounding box center [227, 131] width 154 height 34
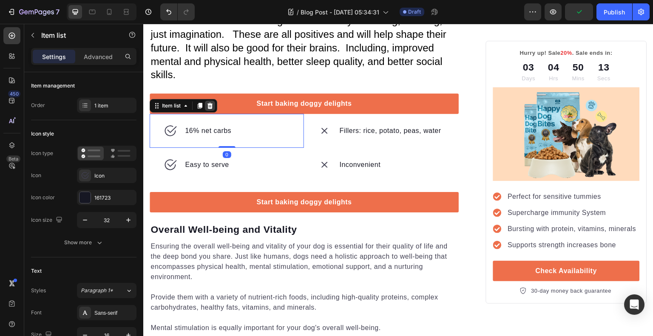
click at [214, 101] on div at bounding box center [210, 106] width 10 height 10
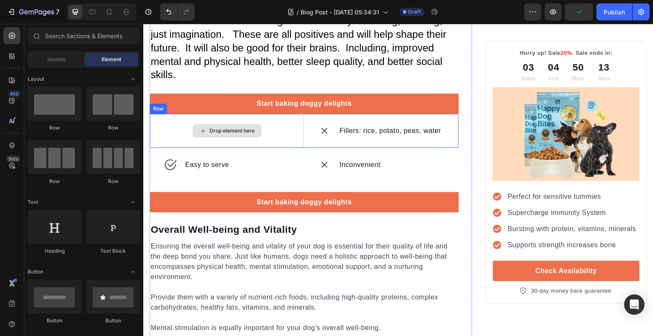
click at [269, 120] on div "Drop element here" at bounding box center [227, 131] width 154 height 34
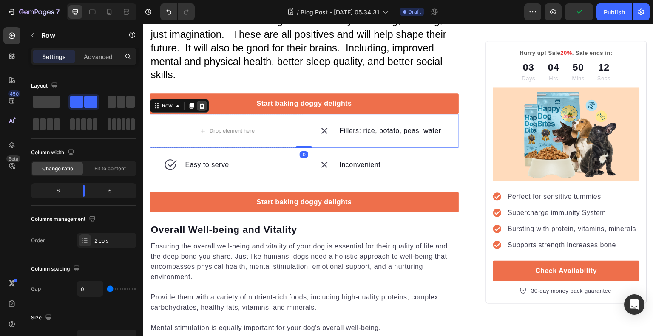
click at [201, 103] on icon at bounding box center [202, 106] width 6 height 6
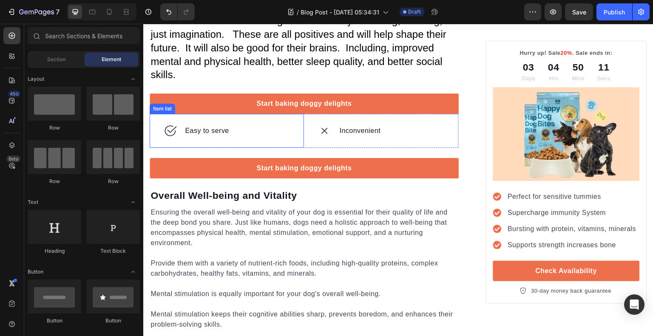
click at [271, 124] on div "Easy to serve" at bounding box center [227, 131] width 154 height 34
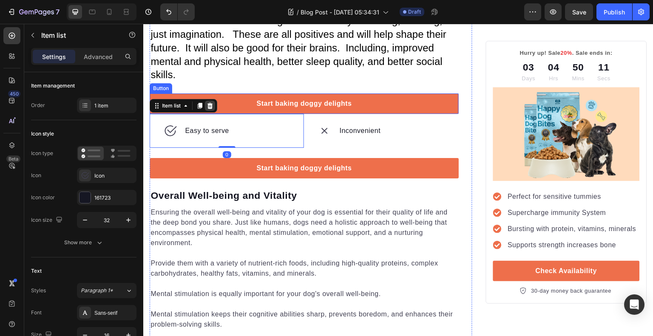
click at [215, 101] on div at bounding box center [210, 106] width 10 height 10
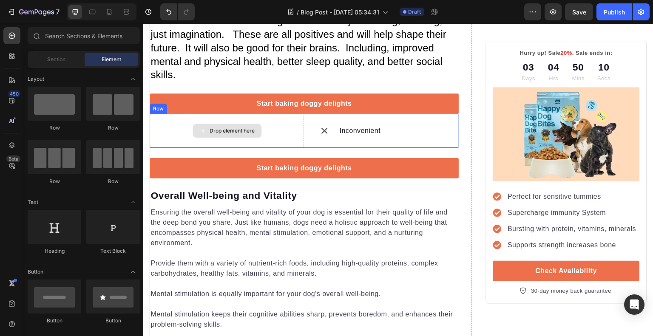
click at [276, 114] on div "Drop element here" at bounding box center [227, 131] width 154 height 34
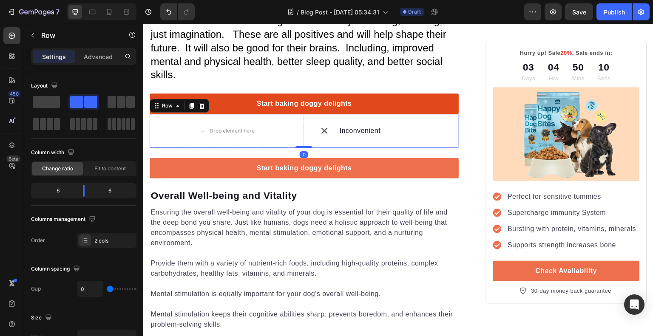
click at [205, 101] on div at bounding box center [202, 106] width 10 height 10
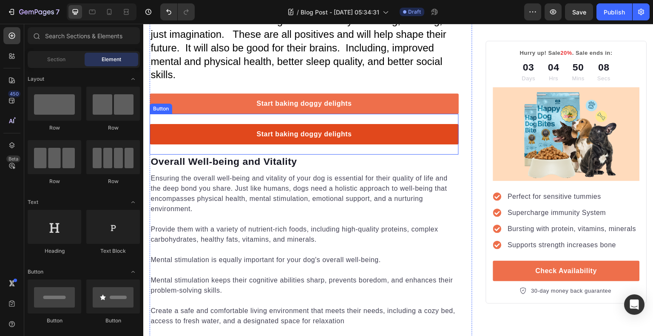
click at [216, 124] on link "Start baking doggy delights" at bounding box center [304, 134] width 309 height 20
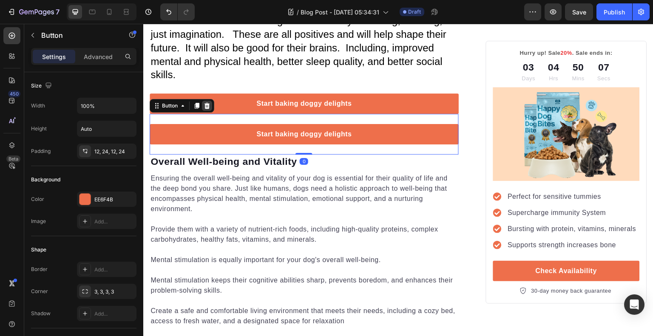
click at [210, 102] on icon at bounding box center [207, 105] width 7 height 7
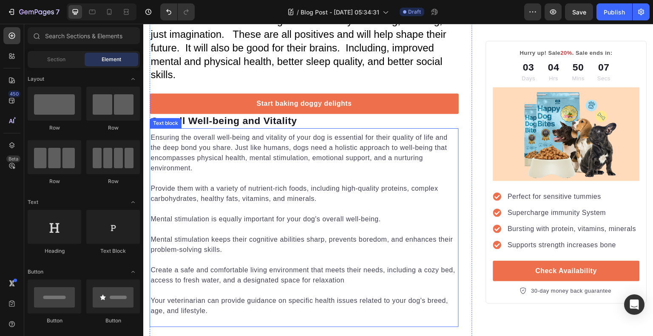
click at [239, 133] on p "Ensuring the overall well-being and vitality of your dog is essential for their…" at bounding box center [304, 153] width 307 height 41
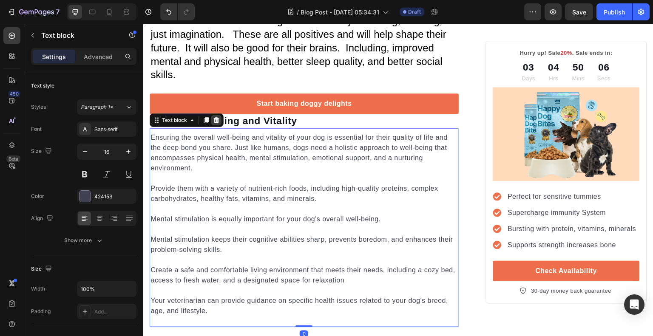
click at [218, 117] on icon at bounding box center [217, 120] width 6 height 6
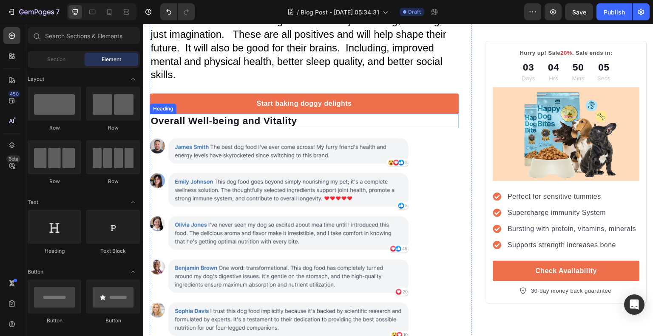
click at [227, 115] on p "Overall Well-being and Vitality" at bounding box center [304, 121] width 307 height 13
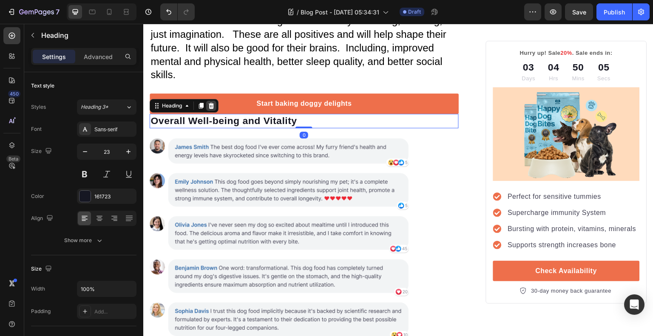
click at [214, 102] on icon at bounding box center [211, 105] width 7 height 7
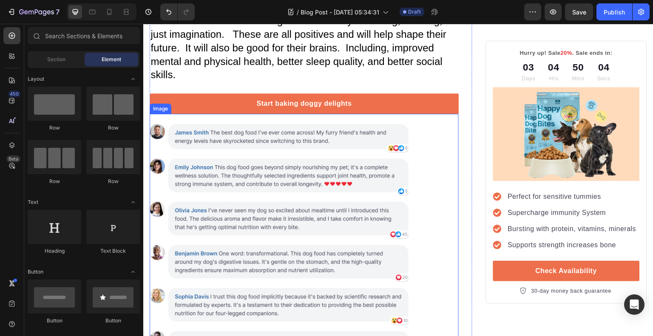
click at [232, 129] on img at bounding box center [304, 246] width 309 height 264
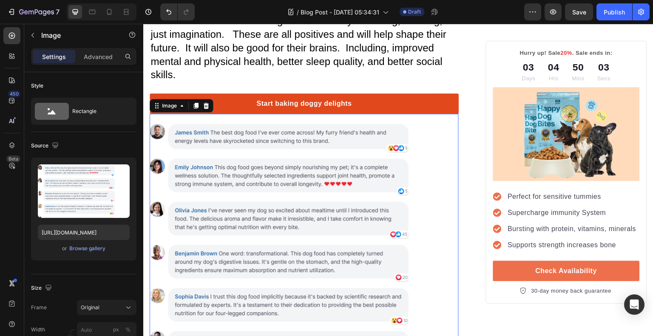
click at [208, 102] on icon at bounding box center [206, 105] width 7 height 7
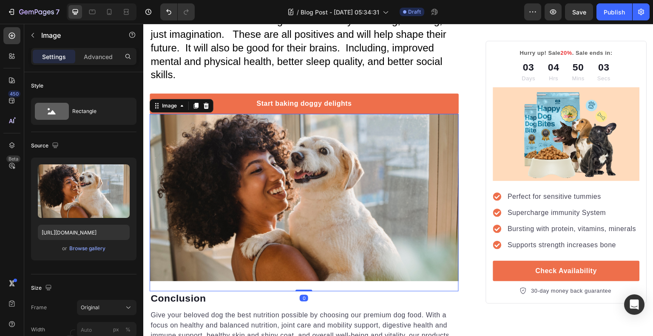
click at [246, 152] on img at bounding box center [304, 198] width 309 height 168
click at [210, 101] on div at bounding box center [206, 106] width 10 height 10
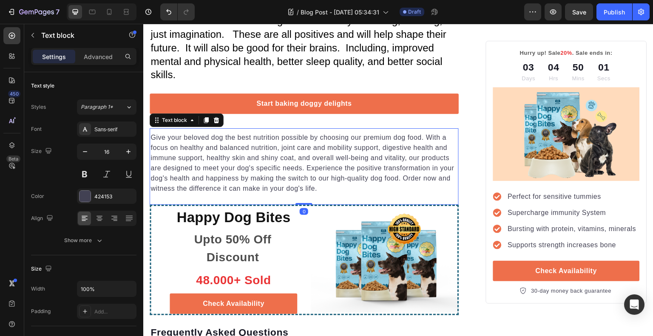
click at [247, 133] on p "Give your beloved dog the best nutrition possible by choosing our premium dog f…" at bounding box center [304, 163] width 307 height 61
click at [218, 117] on icon at bounding box center [216, 120] width 7 height 7
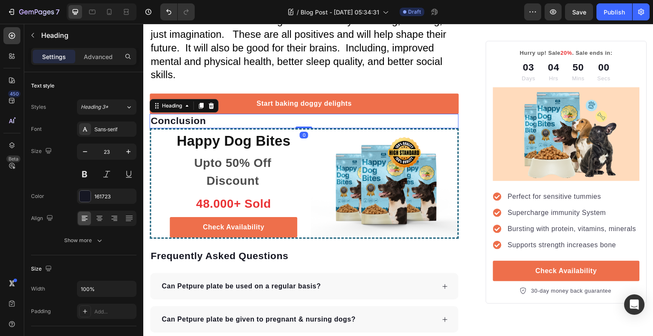
click at [205, 115] on p "Conclusion" at bounding box center [304, 121] width 307 height 13
click at [215, 101] on div at bounding box center [211, 106] width 10 height 10
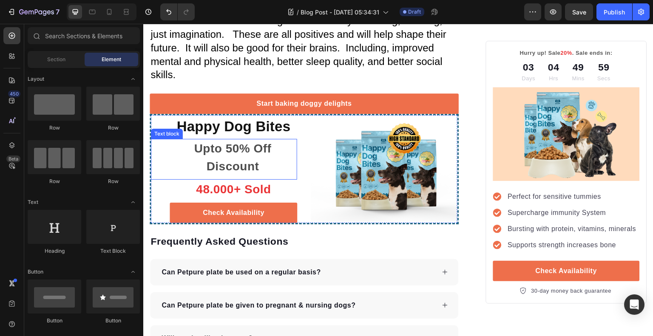
click at [228, 140] on p "Upto 50% Off Discount" at bounding box center [233, 158] width 128 height 36
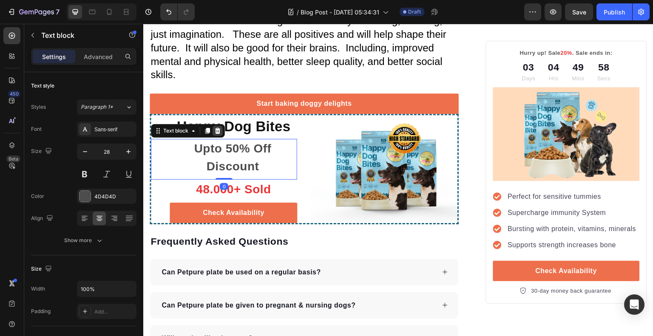
click at [221, 128] on icon at bounding box center [217, 131] width 7 height 7
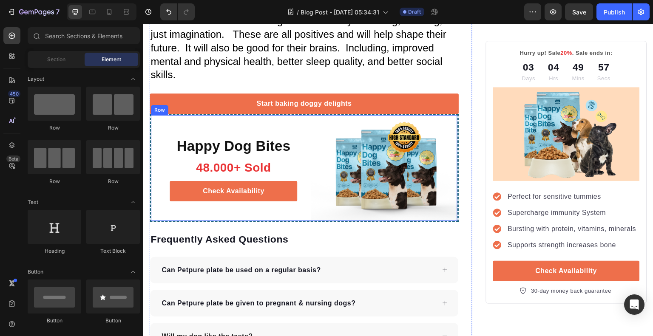
click at [313, 143] on img at bounding box center [384, 168] width 146 height 106
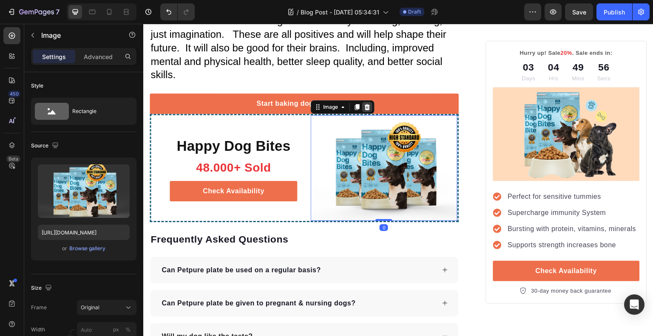
click at [365, 104] on icon at bounding box center [368, 107] width 6 height 6
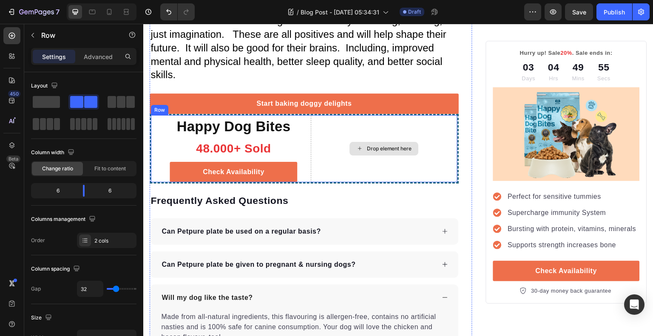
click at [330, 131] on div "Drop element here" at bounding box center [384, 148] width 146 height 67
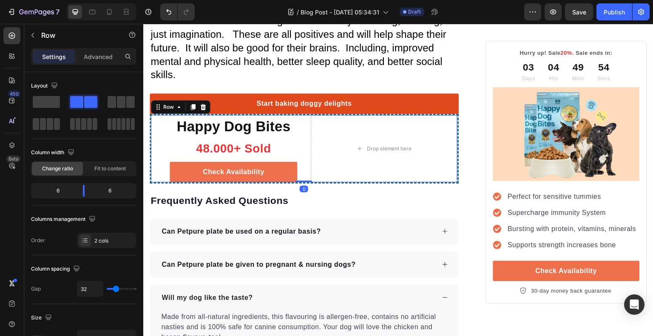
click at [200, 104] on icon at bounding box center [203, 107] width 7 height 7
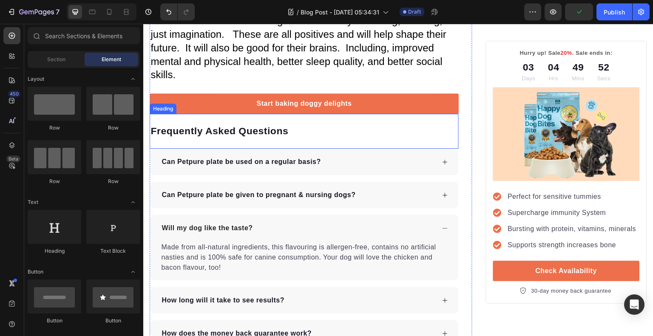
click at [305, 125] on p "Frequently Asked Questions" at bounding box center [304, 131] width 307 height 13
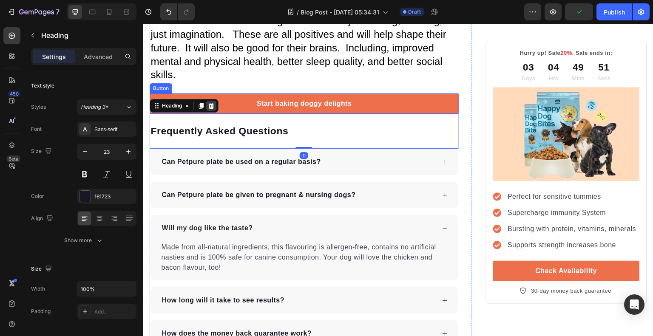
click at [216, 99] on div "Heading" at bounding box center [184, 106] width 69 height 14
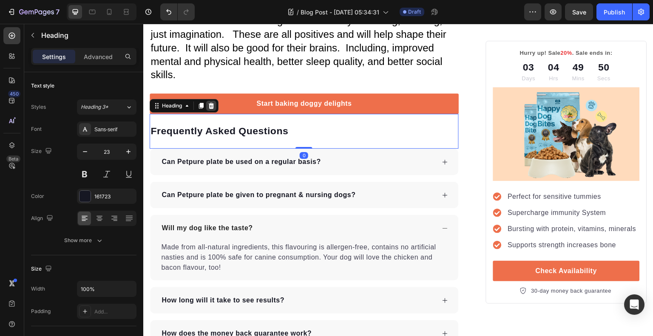
click at [213, 103] on icon at bounding box center [212, 106] width 6 height 6
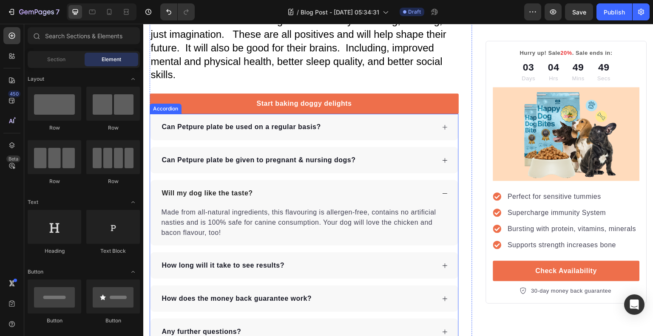
click at [259, 122] on p "Can Petpure plate be used on a regular basis?" at bounding box center [241, 127] width 159 height 10
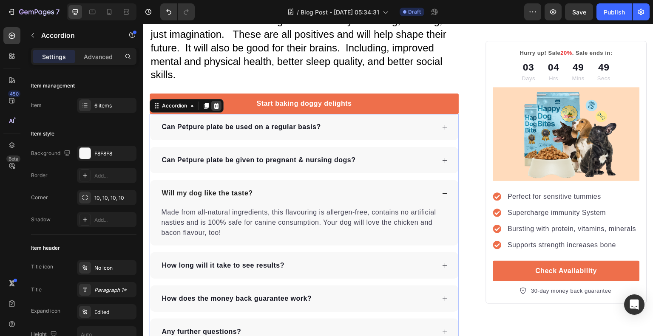
click at [218, 103] on icon at bounding box center [217, 106] width 6 height 6
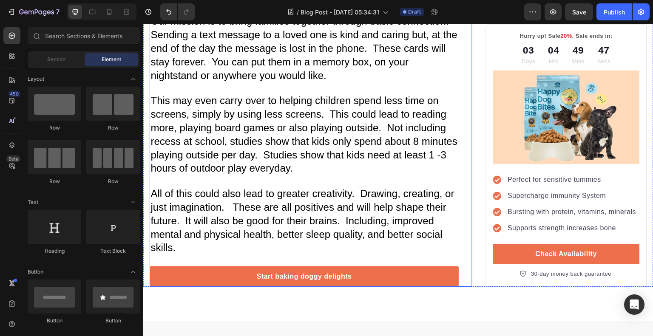
scroll to position [629, 0]
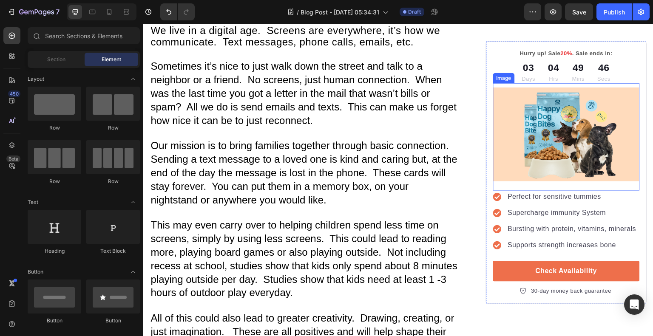
click at [518, 160] on img at bounding box center [566, 134] width 147 height 94
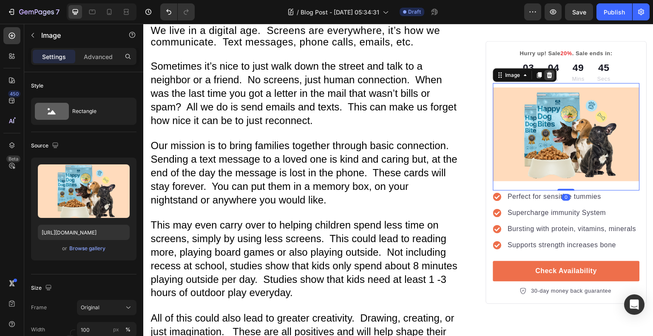
click at [545, 70] on div at bounding box center [550, 75] width 10 height 10
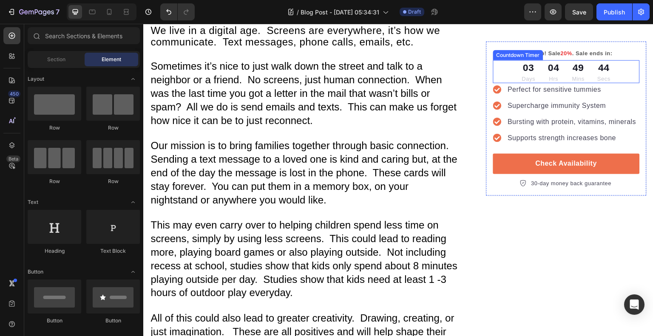
click at [495, 51] on div "Countdown Timer" at bounding box center [518, 55] width 47 height 8
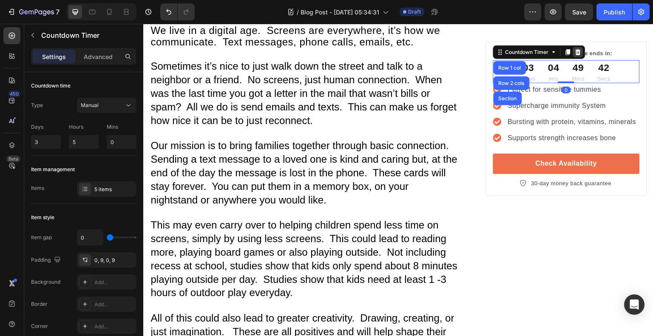
click at [575, 50] on icon at bounding box center [578, 51] width 6 height 6
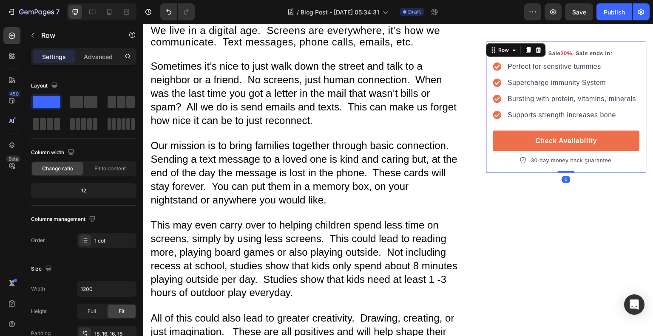
click at [507, 46] on div "Hurry up! Sale 20% . Sale ends in: Text block Perfect for sensitive tummies Sup…" at bounding box center [566, 107] width 161 height 132
click at [536, 49] on icon at bounding box center [539, 50] width 6 height 6
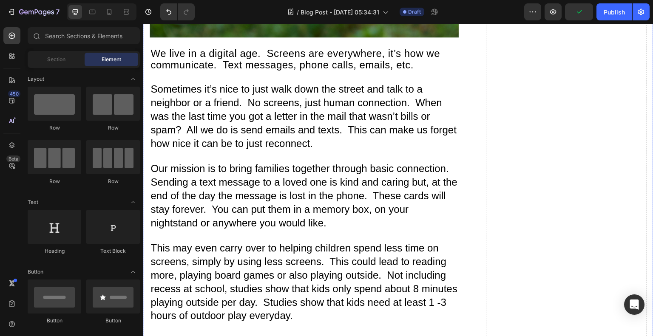
scroll to position [586, 0]
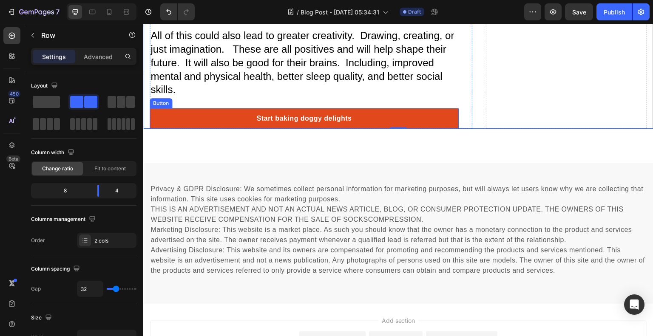
scroll to position [969, 0]
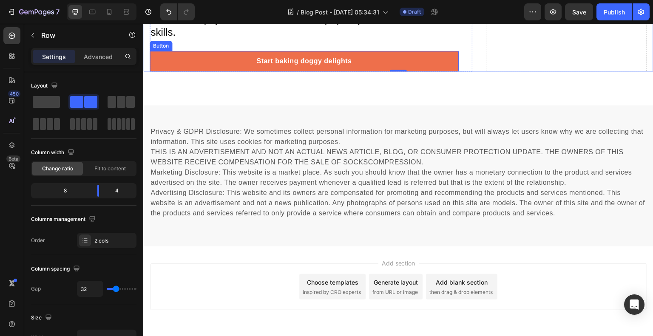
click at [457, 183] on p "Privacy & GDPR Disclosure: We sometimes collect personal information for market…" at bounding box center [399, 173] width 496 height 92
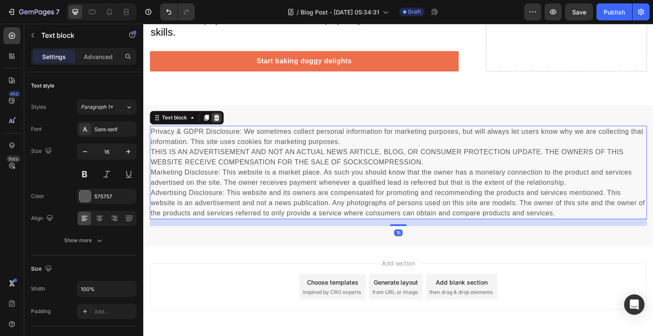
click at [218, 115] on icon at bounding box center [217, 118] width 6 height 6
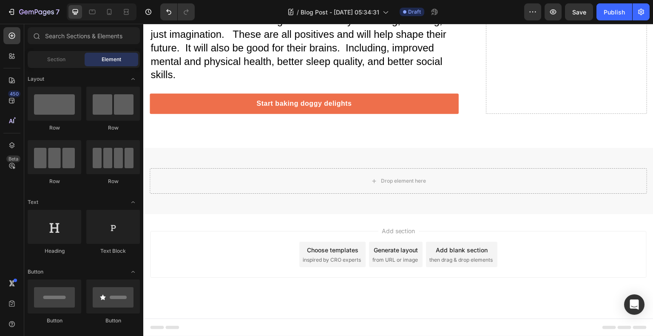
scroll to position [911, 0]
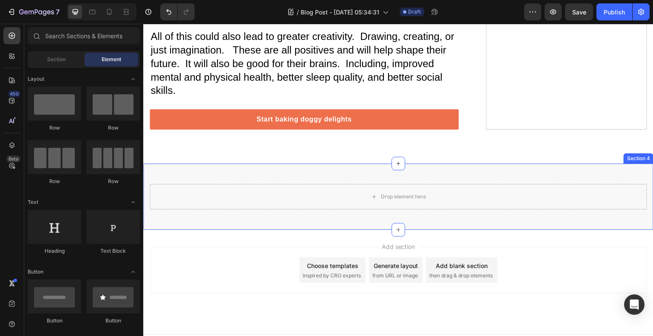
click at [259, 167] on div "Drop element here Row Section 4" at bounding box center [398, 197] width 510 height 66
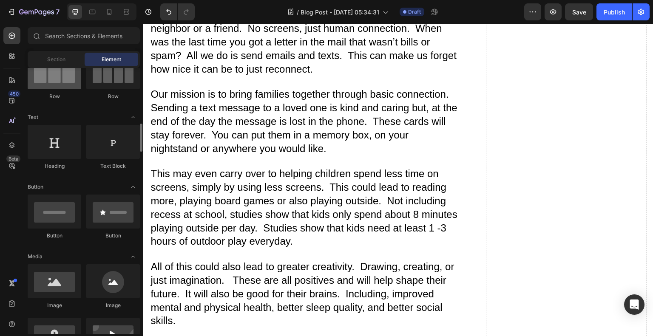
scroll to position [170, 0]
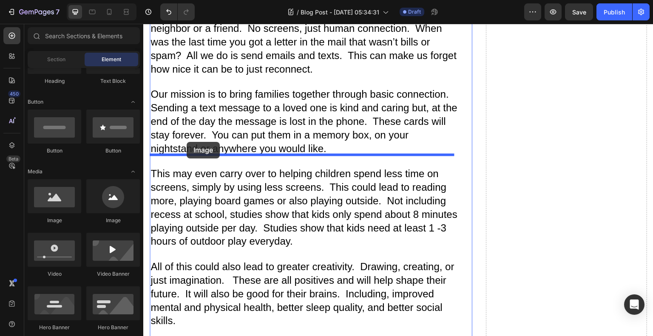
drag, startPoint x: 210, startPoint y: 216, endPoint x: 187, endPoint y: 142, distance: 77.5
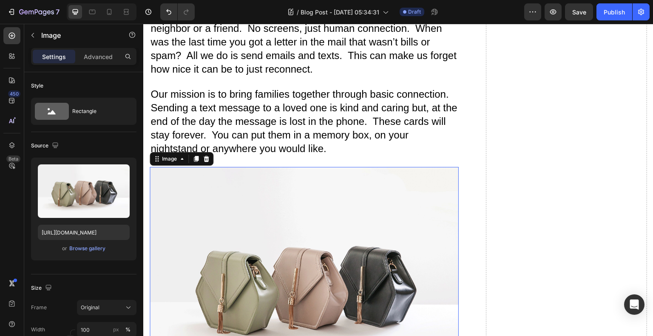
click at [248, 214] on img at bounding box center [304, 283] width 309 height 232
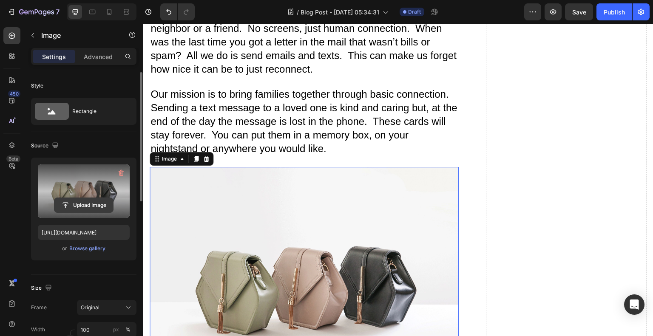
click at [100, 206] on input "file" at bounding box center [83, 205] width 59 height 14
click at [90, 210] on input "file" at bounding box center [83, 205] width 59 height 14
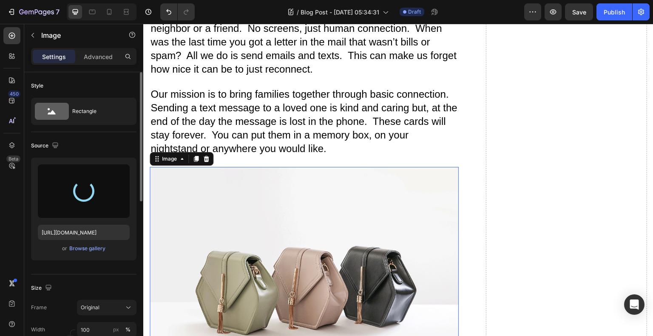
type input "[URL][DOMAIN_NAME]"
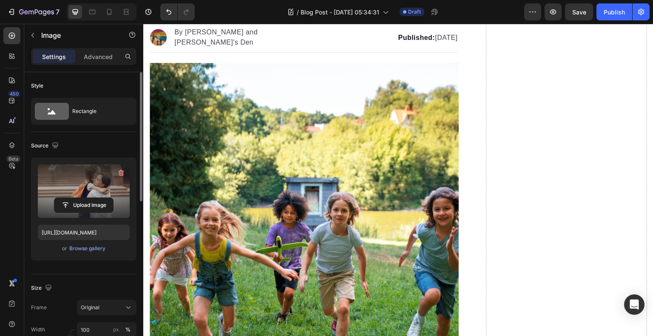
scroll to position [0, 0]
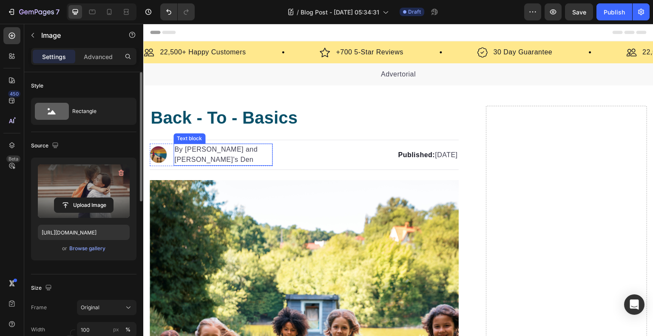
click at [253, 153] on p "By Roxy and Lucky's Den" at bounding box center [222, 155] width 97 height 20
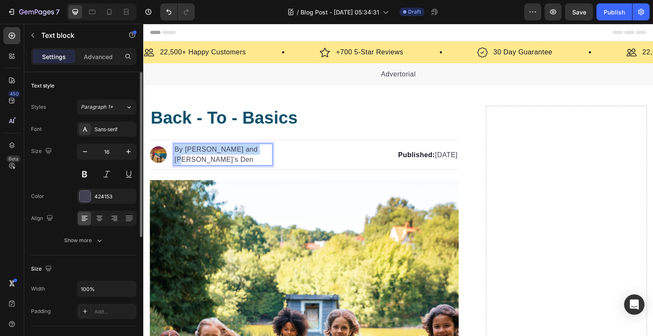
click at [253, 153] on p "By Roxy and Lucky's Den" at bounding box center [222, 155] width 97 height 20
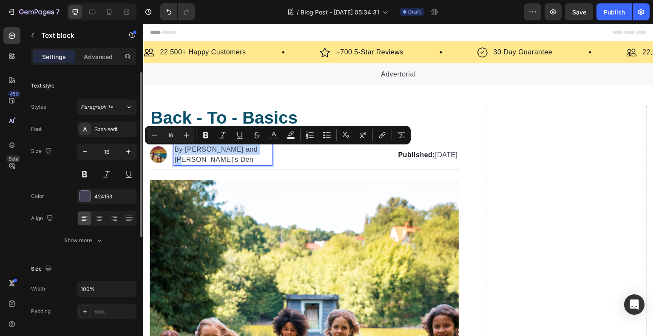
click at [253, 153] on p "By Roxy and Lucky's Den" at bounding box center [222, 155] width 97 height 20
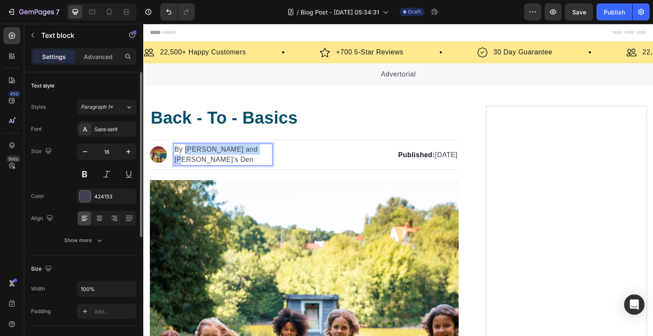
drag, startPoint x: 255, startPoint y: 153, endPoint x: 186, endPoint y: 153, distance: 69.3
click at [186, 153] on p "By Roxy and Lucky's Den" at bounding box center [222, 155] width 97 height 20
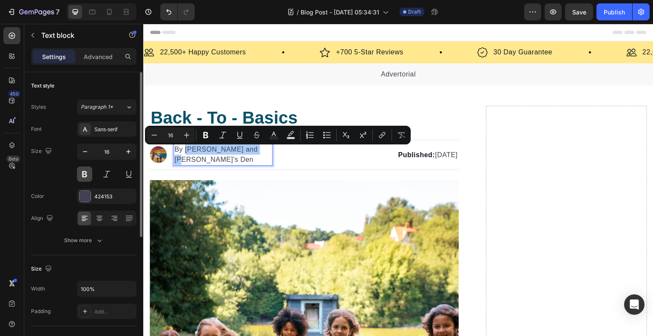
click at [88, 175] on button at bounding box center [84, 174] width 15 height 15
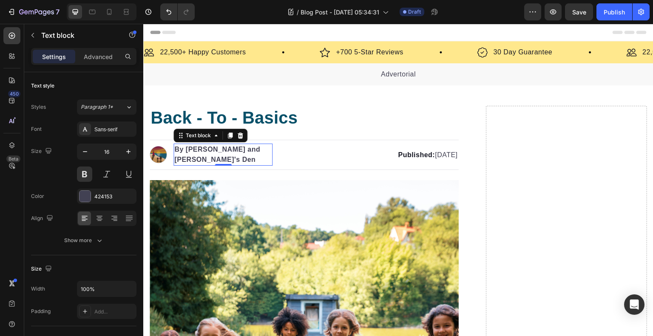
click at [185, 152] on p "By Roxy and Lucky's Den" at bounding box center [222, 155] width 97 height 20
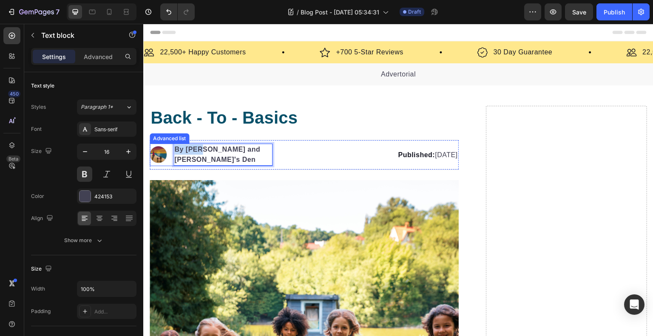
drag, startPoint x: 185, startPoint y: 152, endPoint x: 172, endPoint y: 154, distance: 13.8
click at [172, 154] on li "Image By Roxy and Lucky's Den Text block 0" at bounding box center [211, 155] width 123 height 22
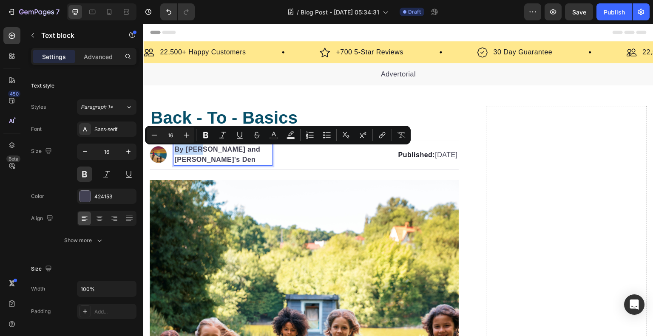
click at [179, 152] on p "By Roxy and Lucky's Den" at bounding box center [222, 155] width 97 height 20
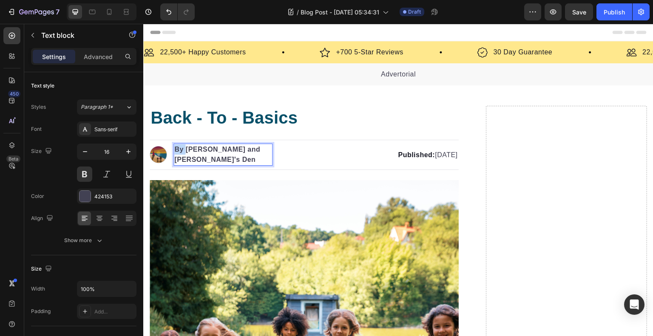
drag, startPoint x: 185, startPoint y: 153, endPoint x: 172, endPoint y: 157, distance: 12.8
click at [172, 157] on li "Image By Roxy and Lucky's Den Text block 0" at bounding box center [211, 155] width 123 height 22
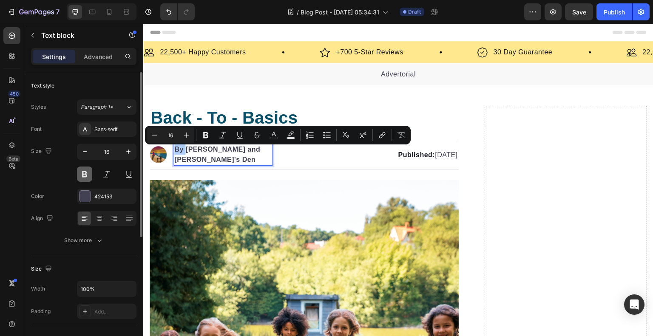
click at [85, 176] on button at bounding box center [84, 174] width 15 height 15
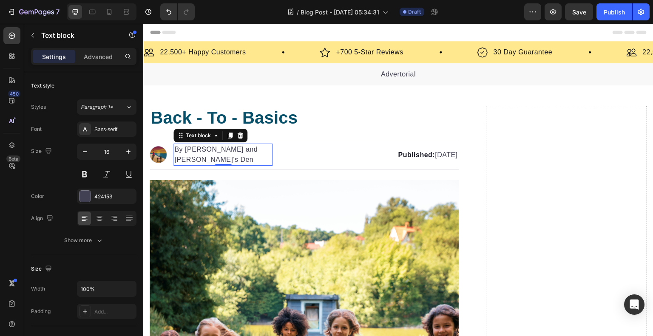
click at [194, 152] on p "By Roxy and Lucky's Den" at bounding box center [222, 155] width 97 height 20
click at [187, 152] on p "By Roxy and Lucky's Den" at bounding box center [222, 155] width 97 height 20
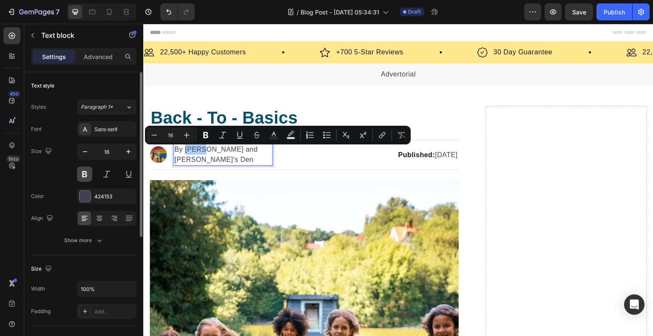
click at [87, 176] on button at bounding box center [84, 174] width 15 height 15
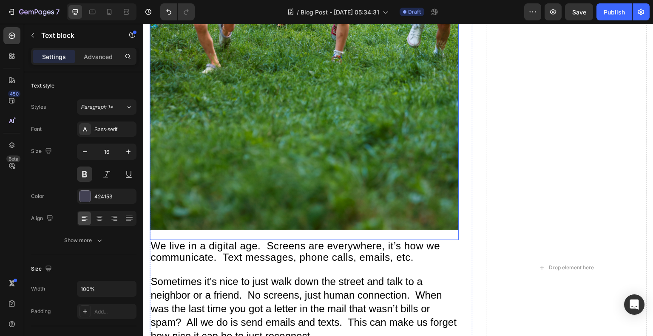
scroll to position [510, 0]
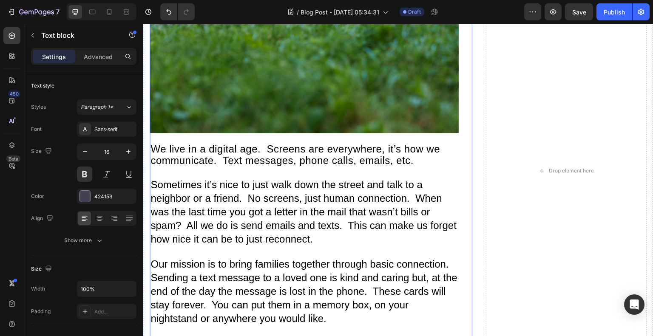
click at [230, 151] on span "We live in a digital age. Screens are everywhere, it’s how we communicate. Text…" at bounding box center [296, 154] width 290 height 23
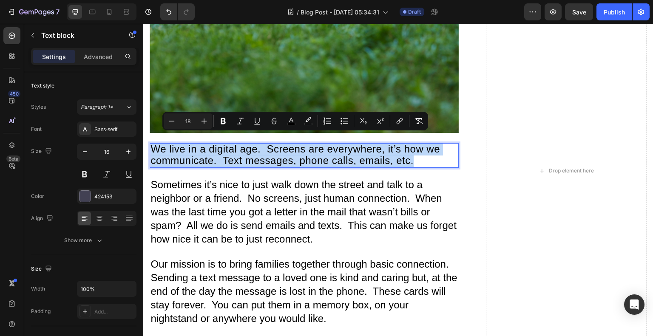
drag, startPoint x: 413, startPoint y: 151, endPoint x: 151, endPoint y: 144, distance: 261.7
click at [151, 144] on span "We live in a digital age. Screens are everywhere, it’s how we communicate. Text…" at bounding box center [296, 154] width 290 height 23
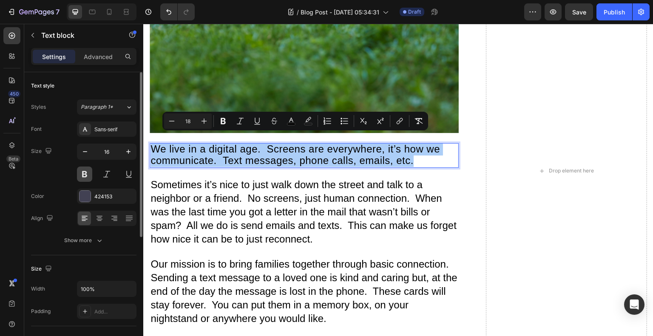
click at [88, 175] on button at bounding box center [84, 174] width 15 height 15
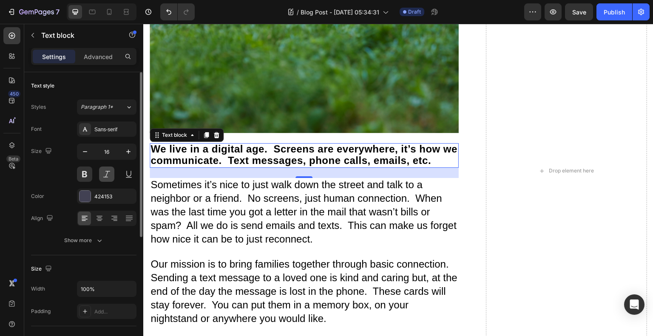
click at [105, 170] on button at bounding box center [106, 174] width 15 height 15
click at [89, 195] on div at bounding box center [85, 196] width 11 height 11
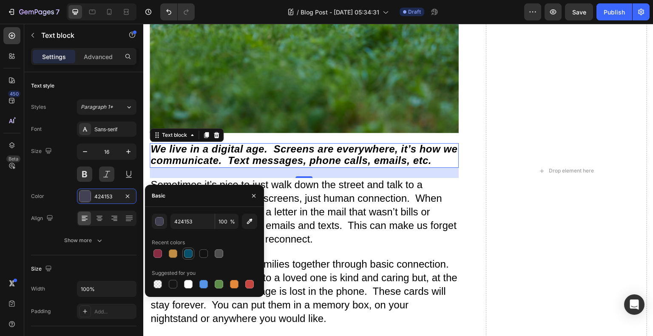
click at [187, 254] on div at bounding box center [188, 254] width 9 height 9
type input "085069"
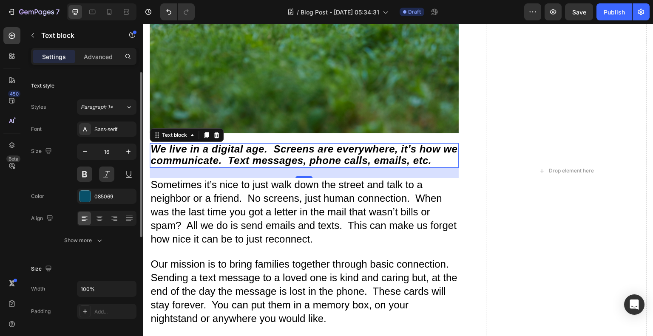
click at [70, 191] on div "Color 085069" at bounding box center [83, 196] width 105 height 15
click at [273, 168] on div "24" at bounding box center [304, 173] width 309 height 10
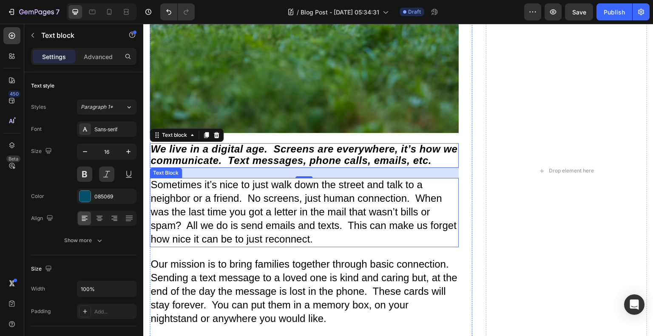
click at [325, 208] on p "Sometimes it’s nice to just walk down the street and talk to a neighbor or a fr…" at bounding box center [304, 213] width 307 height 68
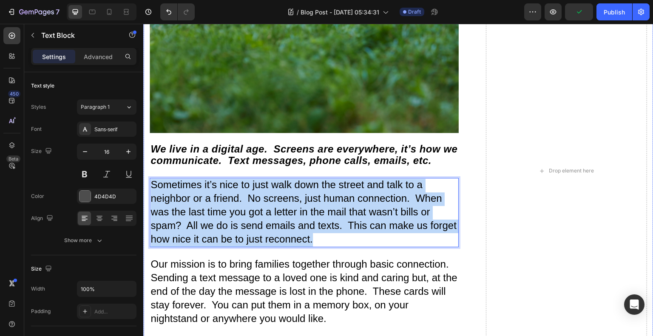
drag, startPoint x: 341, startPoint y: 228, endPoint x: 148, endPoint y: 178, distance: 199.8
click at [148, 178] on div "Back - To - Basics Heading Image By Roxy and Lucky's Den Text block Advanced li…" at bounding box center [398, 171] width 510 height 1151
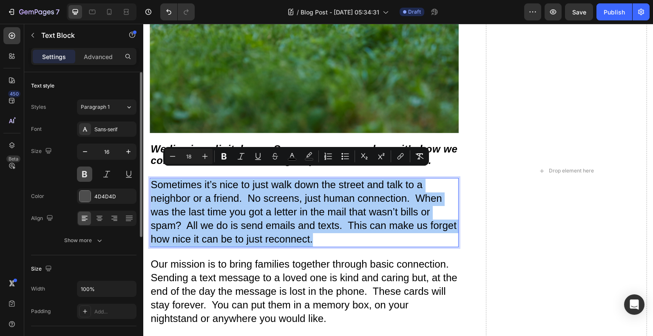
click at [83, 176] on button at bounding box center [84, 174] width 15 height 15
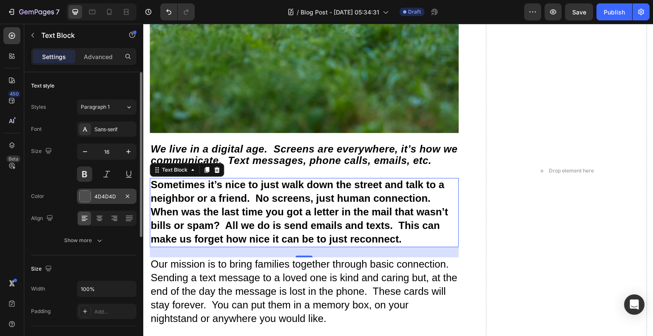
click at [86, 194] on div at bounding box center [85, 196] width 11 height 11
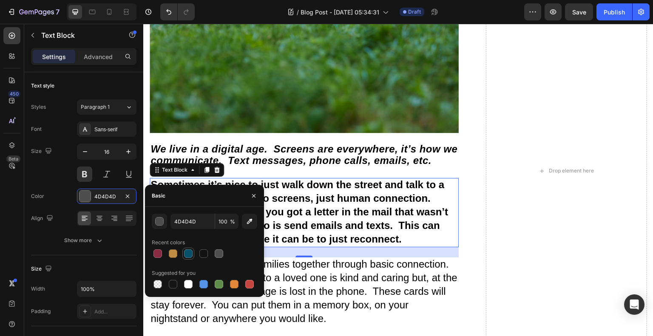
click at [188, 252] on div at bounding box center [188, 254] width 9 height 9
type input "085069"
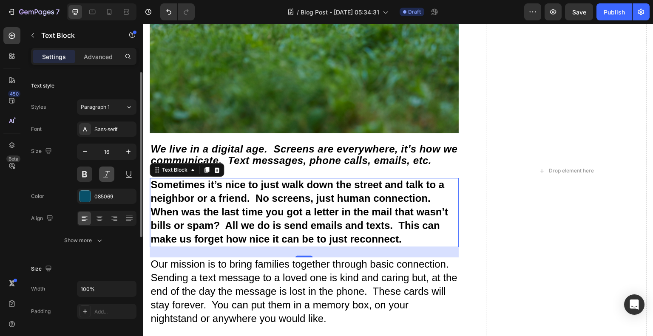
click at [109, 171] on button at bounding box center [106, 174] width 15 height 15
click at [54, 181] on div "Size 16" at bounding box center [83, 163] width 105 height 38
click at [474, 250] on div "Back - To - Basics Heading Image By Roxy and Lucky's Den Text block Advanced li…" at bounding box center [398, 171] width 510 height 1151
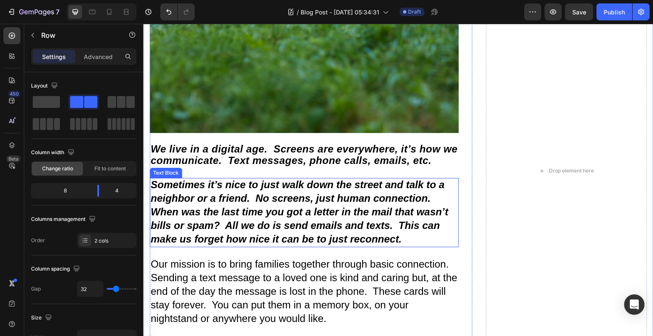
click at [393, 223] on span "Sometimes it’s nice to just walk down the street and talk to a neighbor or a fr…" at bounding box center [300, 211] width 298 height 65
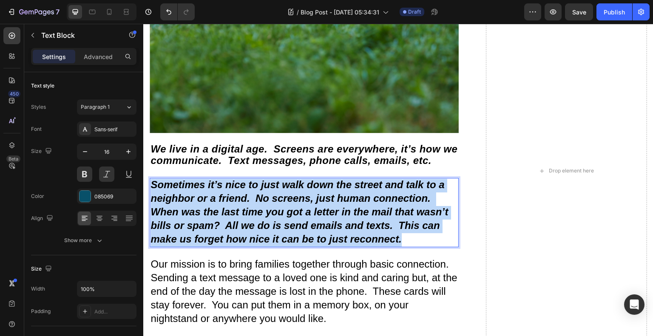
drag, startPoint x: 407, startPoint y: 228, endPoint x: 150, endPoint y: 174, distance: 262.1
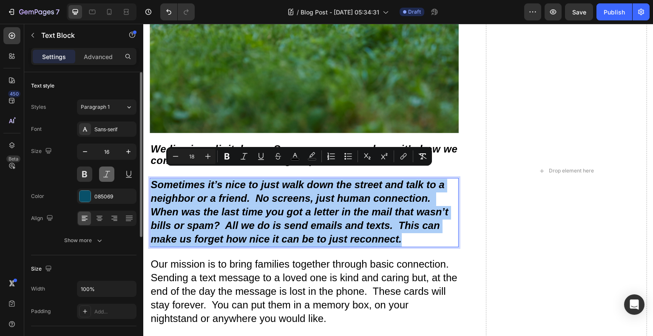
click at [100, 174] on button at bounding box center [106, 174] width 15 height 15
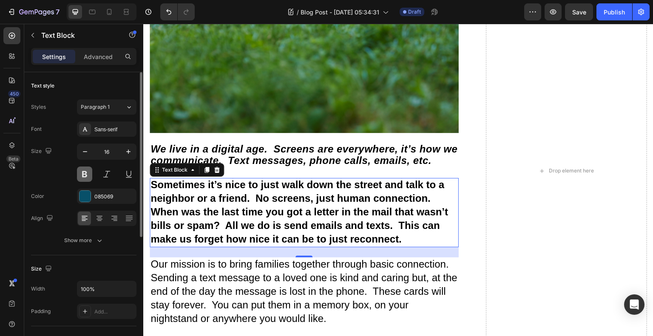
click at [90, 176] on button at bounding box center [84, 174] width 15 height 15
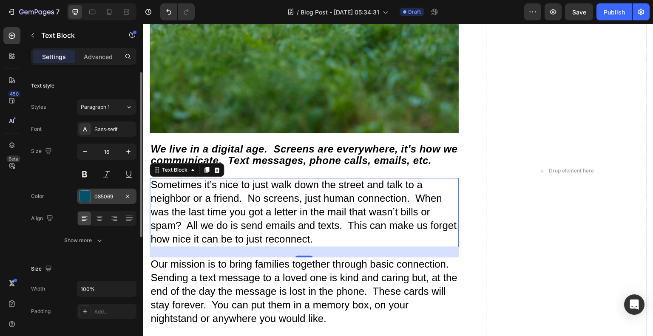
click at [88, 195] on div at bounding box center [85, 196] width 11 height 11
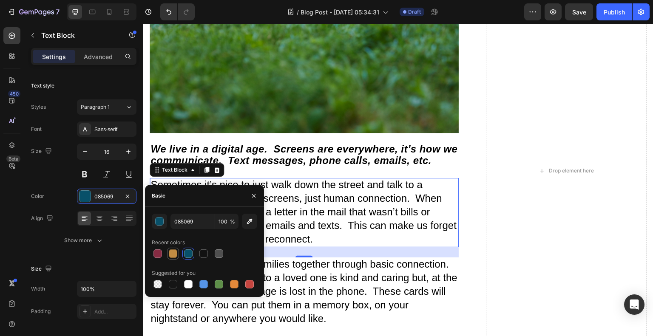
click at [172, 256] on div at bounding box center [173, 254] width 9 height 9
click at [66, 185] on div "Font Sans-serif Size 16 Color C18C43 Align Show more" at bounding box center [83, 185] width 105 height 127
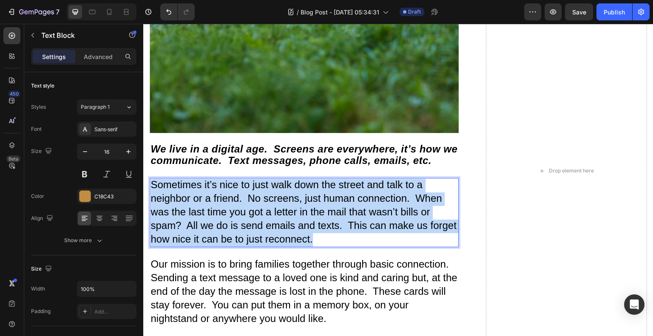
drag, startPoint x: 336, startPoint y: 229, endPoint x: 150, endPoint y: 180, distance: 192.3
click at [151, 180] on p "Sometimes it’s nice to just walk down the street and talk to a neighbor or a fr…" at bounding box center [304, 213] width 307 height 68
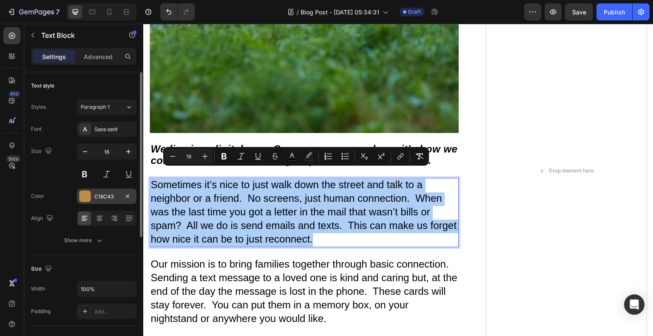
click at [88, 194] on div at bounding box center [85, 196] width 11 height 11
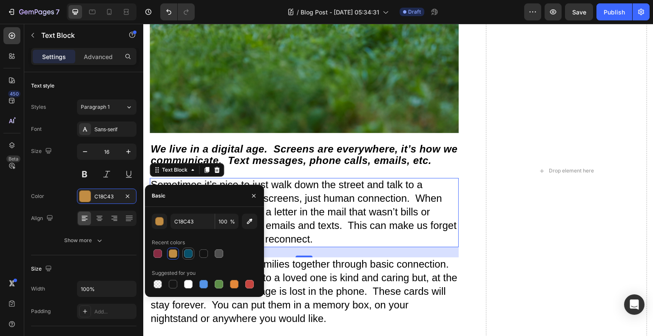
click at [188, 249] on div at bounding box center [188, 254] width 10 height 10
type input "085069"
click at [59, 188] on div "Font Sans-serif Size 16 Color 085069 Align Show more" at bounding box center [83, 185] width 105 height 127
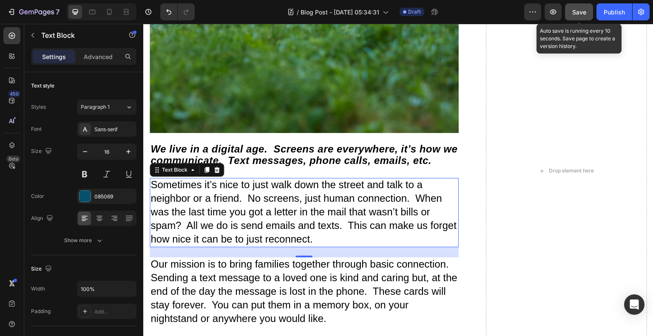
click at [587, 9] on button "Save" at bounding box center [579, 11] width 28 height 17
click at [586, 10] on span "Save" at bounding box center [579, 12] width 14 height 7
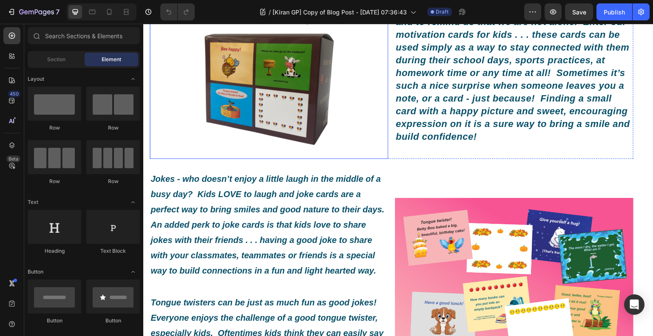
scroll to position [383, 0]
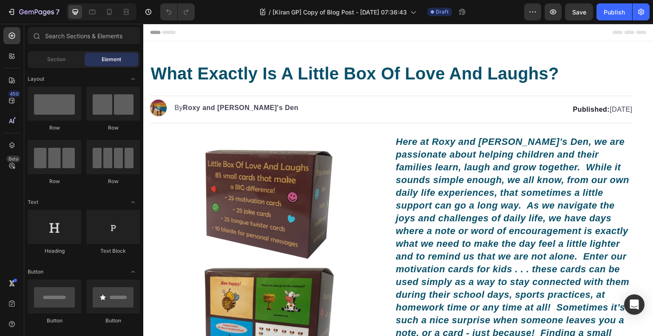
scroll to position [383, 0]
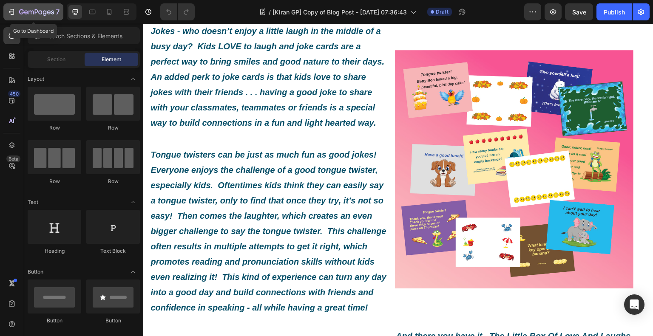
click at [12, 10] on icon "button" at bounding box center [11, 12] width 9 height 9
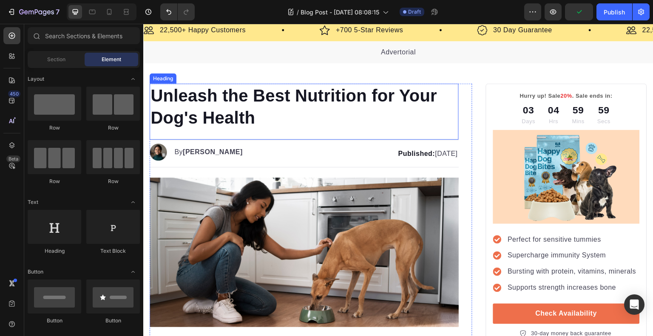
scroll to position [43, 0]
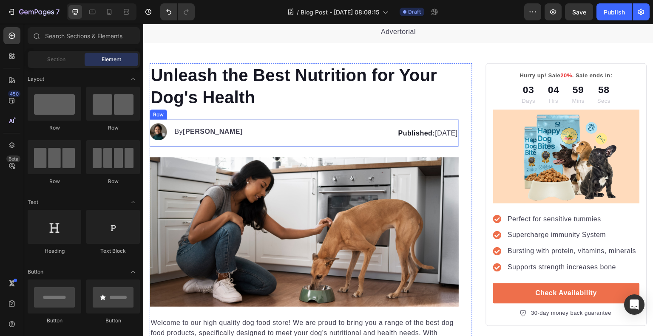
click at [263, 211] on img at bounding box center [304, 232] width 309 height 150
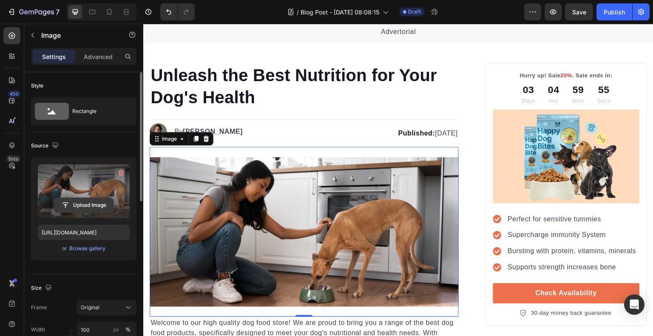
click at [91, 204] on input "file" at bounding box center [83, 205] width 59 height 14
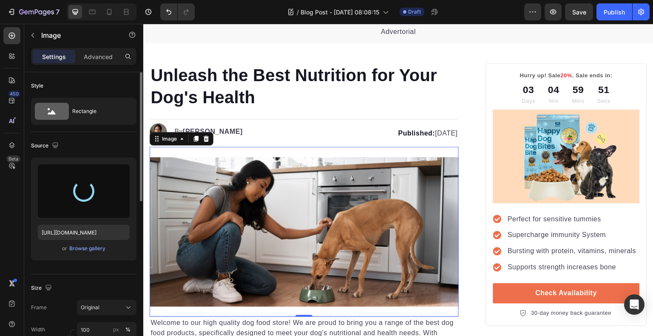
type input "[URL][DOMAIN_NAME]"
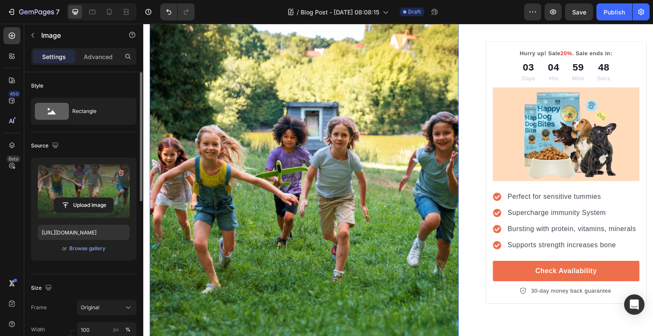
scroll to position [0, 0]
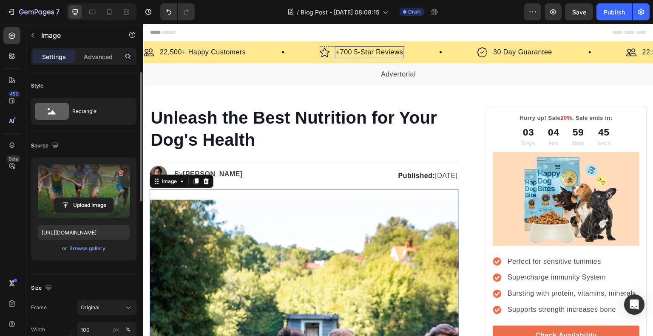
click at [370, 57] on div "+700 5-Star Reviews" at bounding box center [369, 52] width 69 height 12
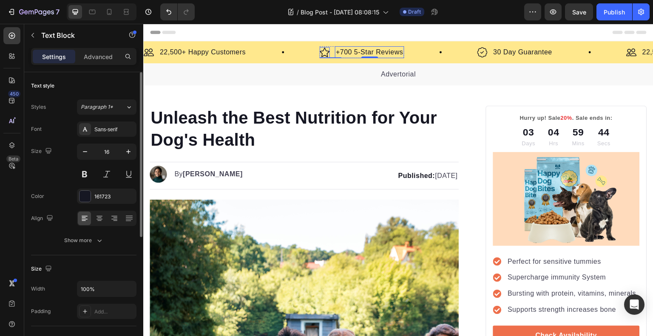
click at [292, 46] on div "Image 22,500+ Happy Customers Text Block Row" at bounding box center [232, 52] width 176 height 12
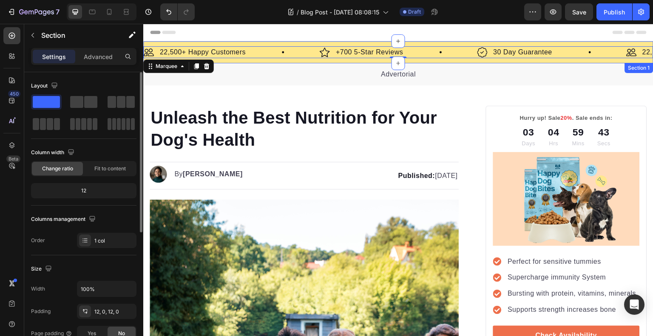
click at [294, 43] on div "Image 22,500+ Happy Customers Text Block Row Image +700 5-Star Reviews Text Blo…" at bounding box center [398, 52] width 510 height 22
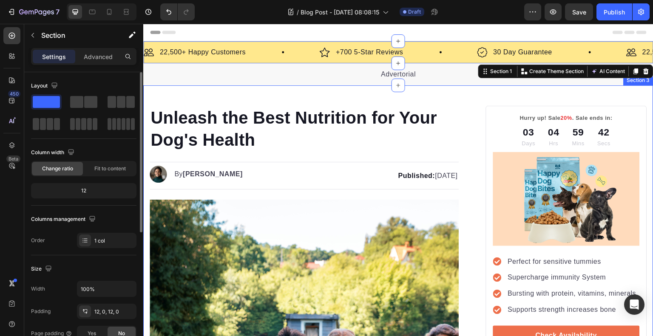
click at [640, 77] on div "Section 1 You can create reusable sections Create Theme Section AI Content Writ…" at bounding box center [565, 72] width 175 height 14
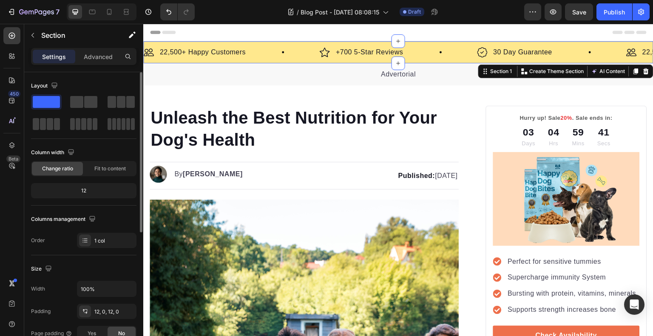
click at [644, 72] on icon at bounding box center [647, 71] width 6 height 6
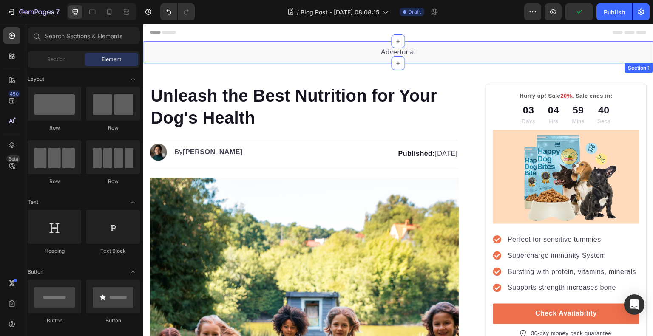
click at [438, 59] on div "Advertorial Text block Section 1" at bounding box center [398, 52] width 510 height 22
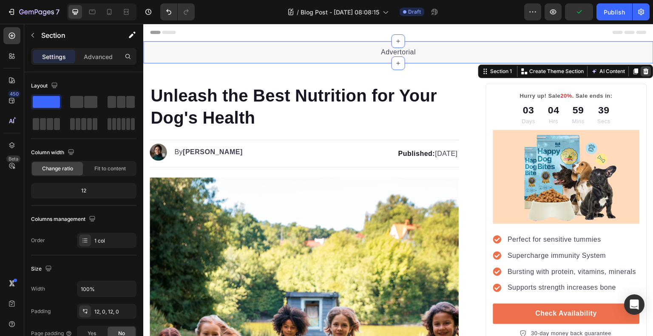
click at [643, 69] on icon at bounding box center [646, 71] width 7 height 7
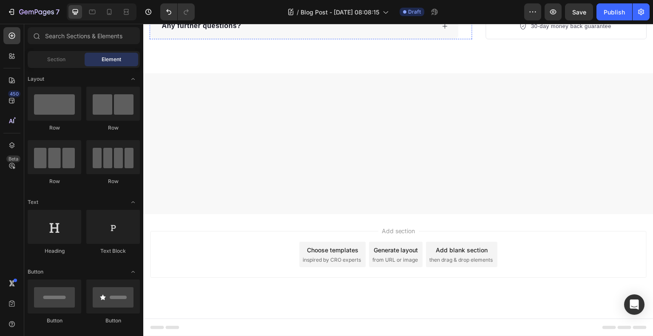
scroll to position [3563, 0]
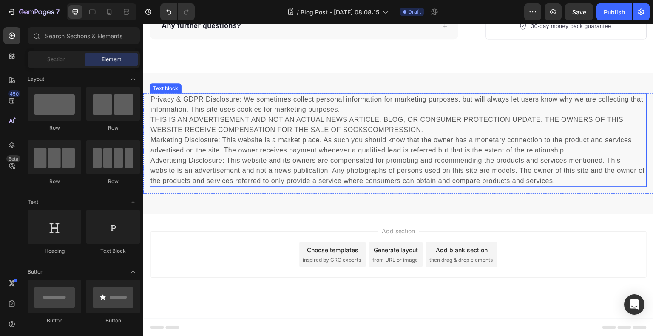
click at [392, 168] on p "Privacy & GDPR Disclosure: We sometimes collect personal information for market…" at bounding box center [399, 140] width 496 height 92
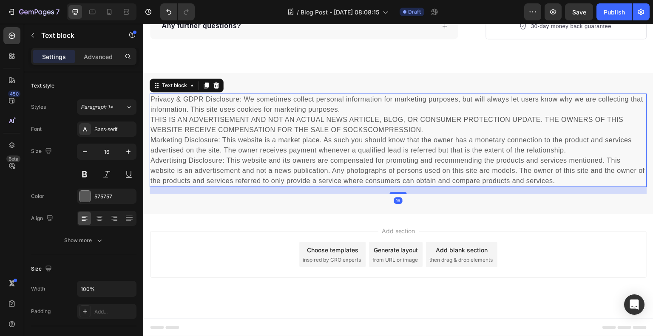
click at [213, 80] on div at bounding box center [216, 85] width 10 height 10
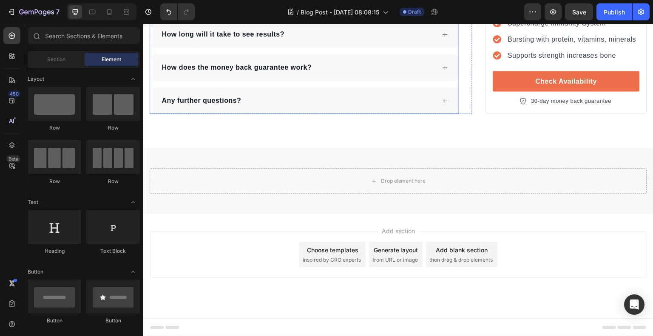
scroll to position [3488, 0]
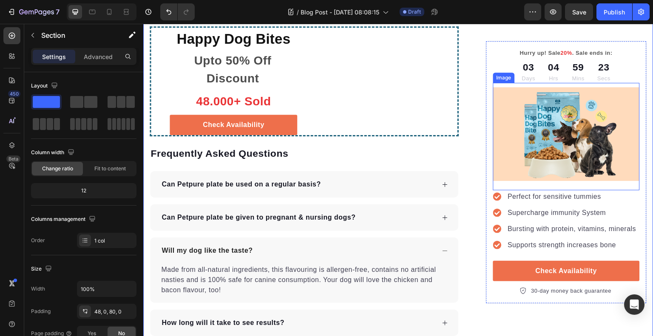
scroll to position [2425, 0]
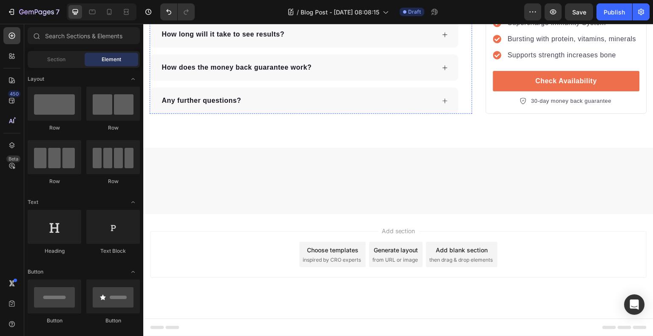
scroll to position [2723, 0]
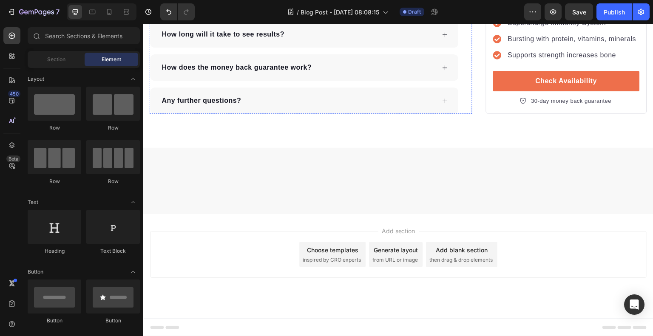
scroll to position [2714, 0]
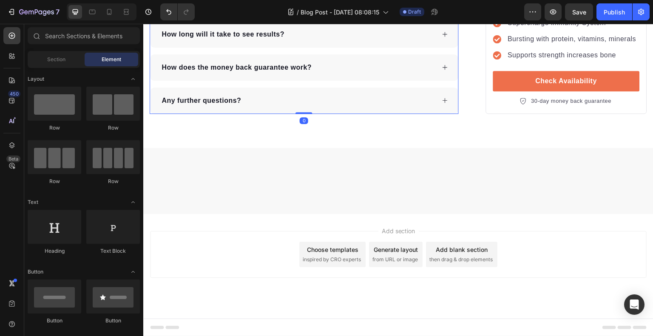
scroll to position [2647, 0]
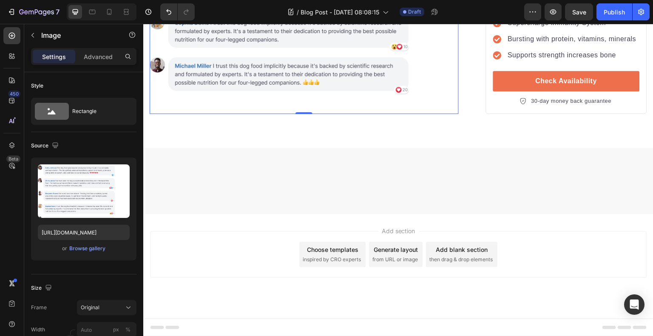
scroll to position [2350, 0]
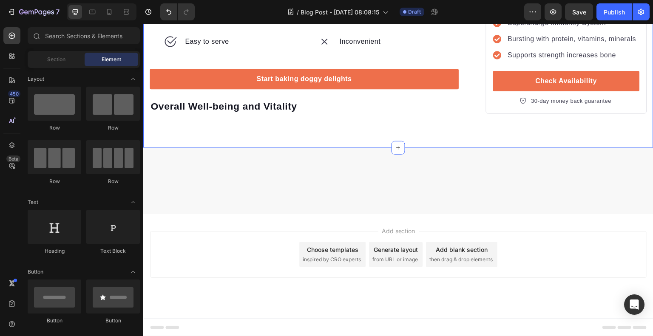
click at [239, 113] on p "Overall Well-being and Vitality" at bounding box center [304, 106] width 307 height 13
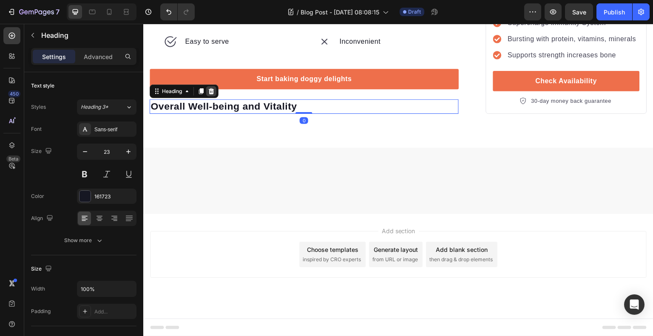
click at [216, 97] on div at bounding box center [211, 91] width 10 height 10
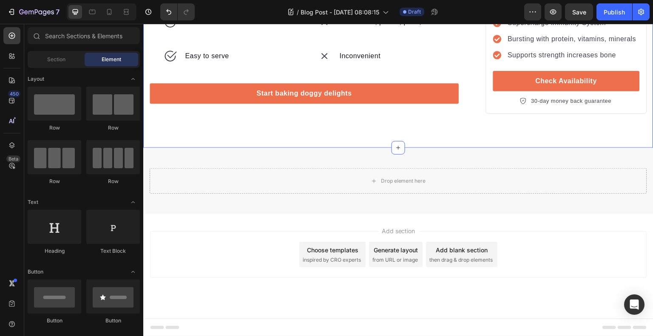
scroll to position [2180, 0]
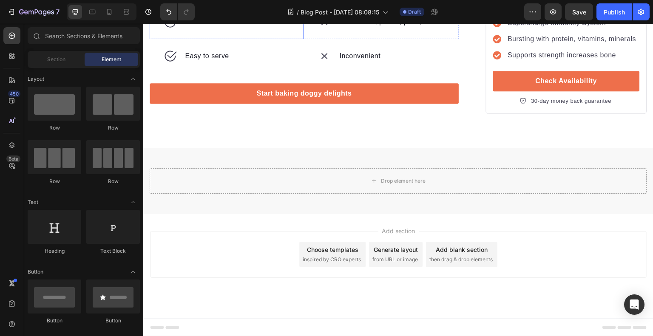
click at [211, 39] on div "16% net carbs" at bounding box center [227, 22] width 154 height 34
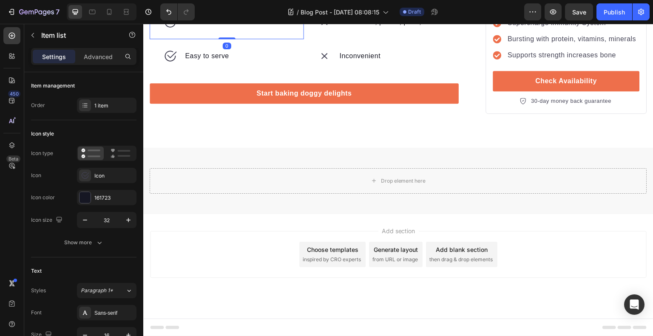
click at [212, 16] on icon at bounding box center [211, 13] width 6 height 6
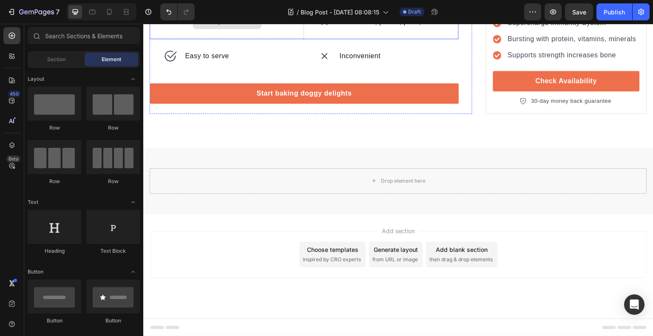
click at [211, 39] on div "Drop element here" at bounding box center [227, 22] width 154 height 34
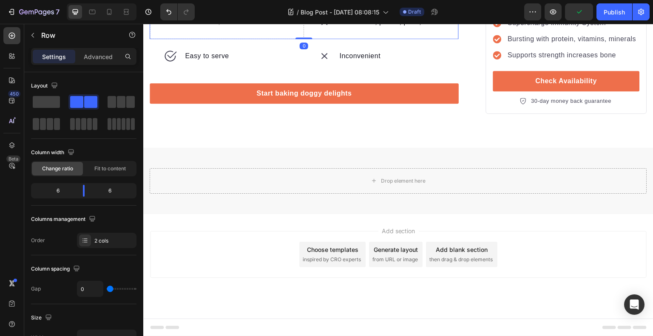
click at [204, 17] on icon at bounding box center [202, 13] width 7 height 7
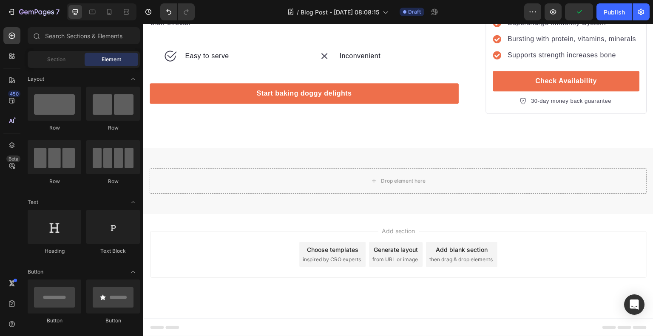
click at [204, 48] on div "Easy to serve" at bounding box center [227, 56] width 154 height 34
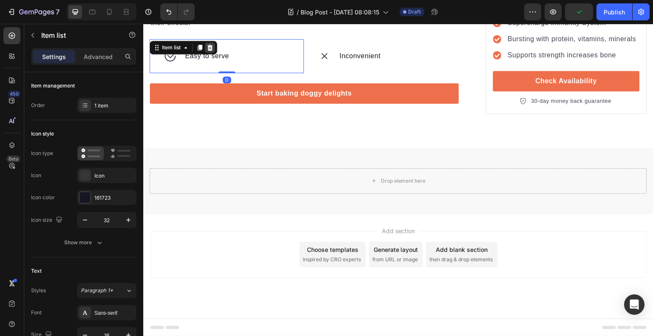
click at [213, 48] on icon at bounding box center [210, 47] width 7 height 7
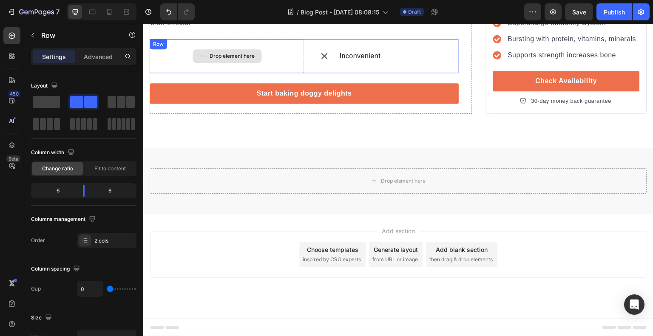
click at [213, 48] on div "Drop element here" at bounding box center [227, 56] width 154 height 34
click at [201, 49] on icon at bounding box center [202, 47] width 6 height 6
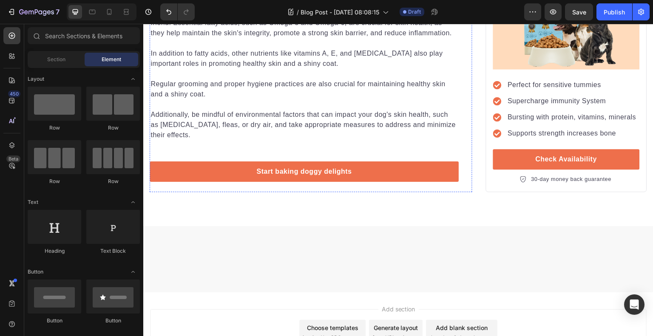
scroll to position [1638, 0]
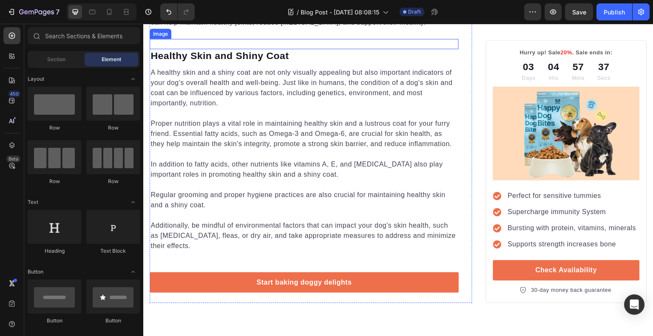
click at [199, 206] on img at bounding box center [304, 123] width 309 height 168
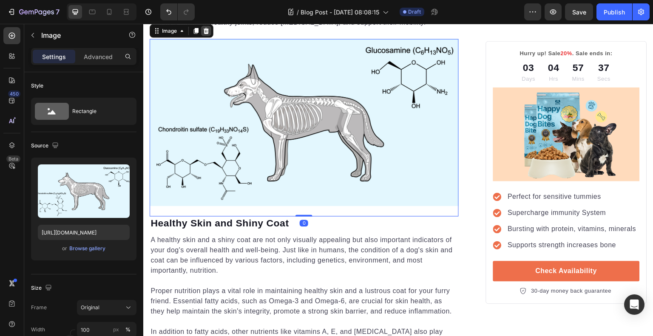
click at [210, 36] on div at bounding box center [206, 31] width 10 height 10
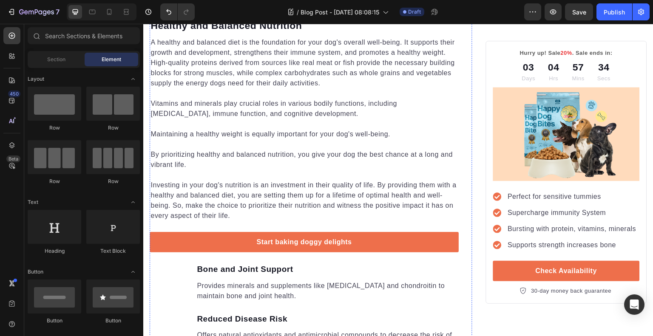
scroll to position [787, 0]
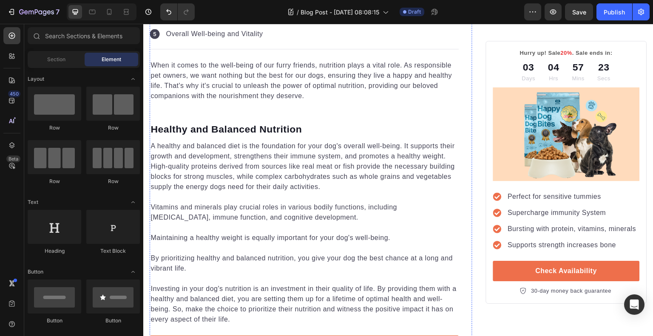
click at [209, 185] on img at bounding box center [304, 196] width 309 height 168
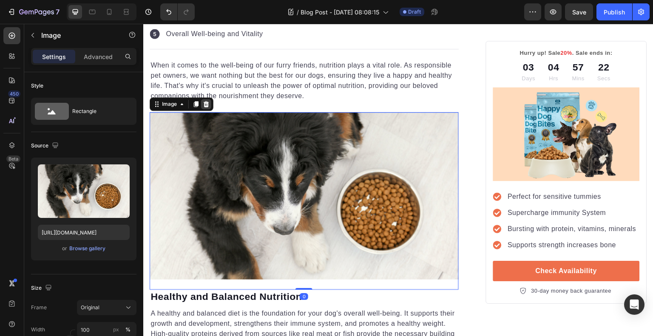
click at [211, 99] on div at bounding box center [206, 104] width 10 height 10
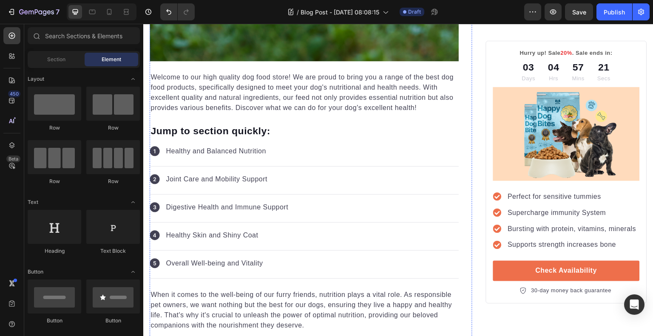
scroll to position [404, 0]
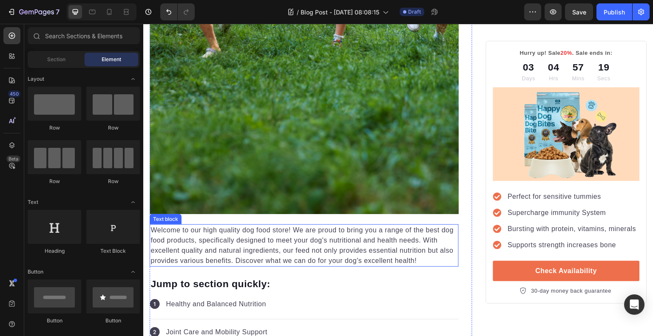
click at [234, 228] on p "Welcome to our high quality dog food store! We are proud to bring you a range o…" at bounding box center [304, 245] width 307 height 41
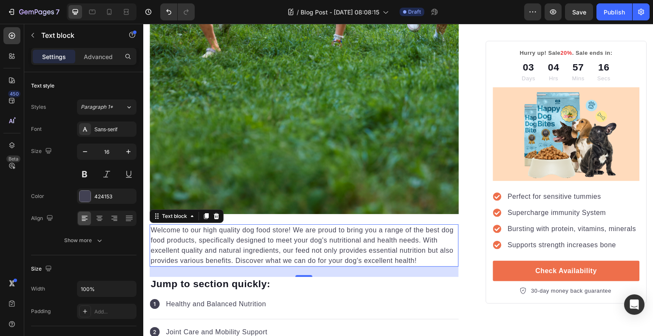
click at [418, 254] on p "Welcome to our high quality dog food store! We are proud to bring you a range o…" at bounding box center [304, 245] width 307 height 41
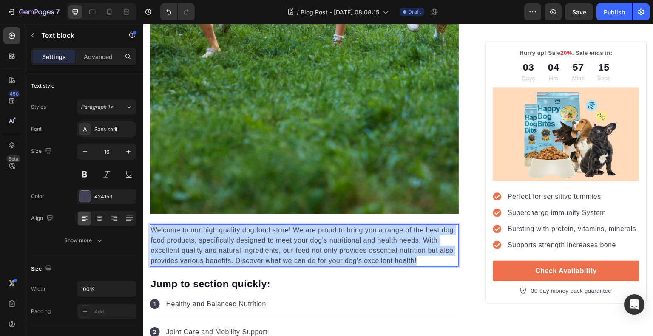
drag, startPoint x: 418, startPoint y: 256, endPoint x: 139, endPoint y: 222, distance: 280.5
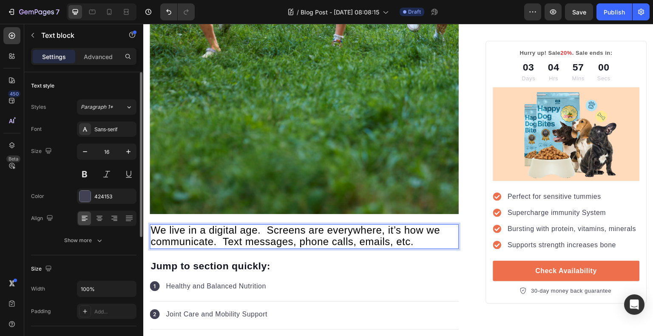
click at [57, 180] on div "Size 16" at bounding box center [83, 163] width 105 height 38
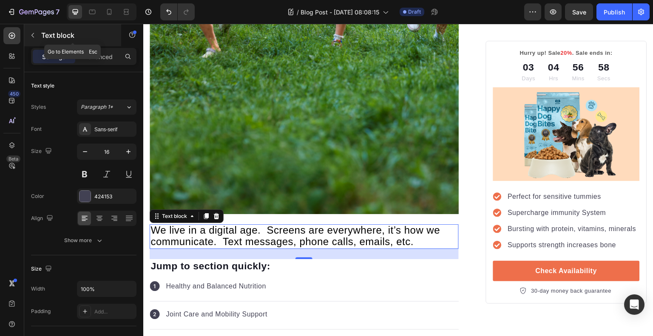
click at [34, 32] on icon "button" at bounding box center [32, 35] width 7 height 7
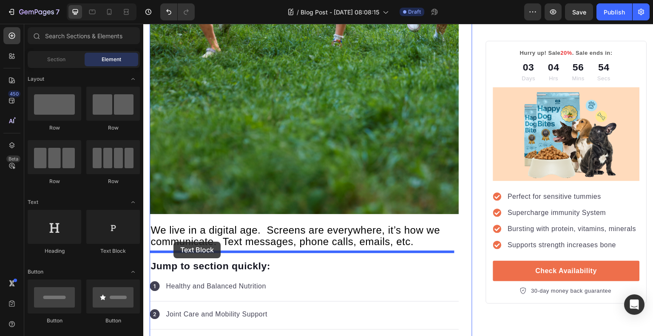
drag, startPoint x: 236, startPoint y: 253, endPoint x: 174, endPoint y: 242, distance: 63.4
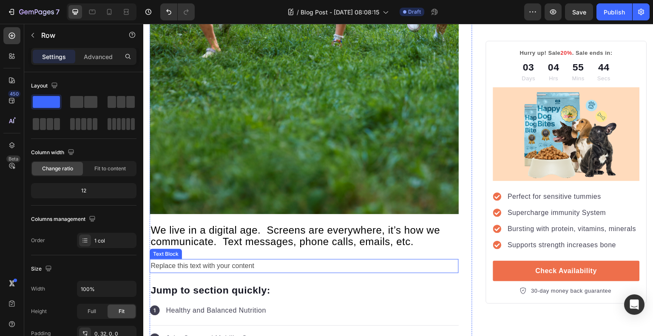
click at [273, 259] on div "Replace this text with your content" at bounding box center [304, 266] width 309 height 14
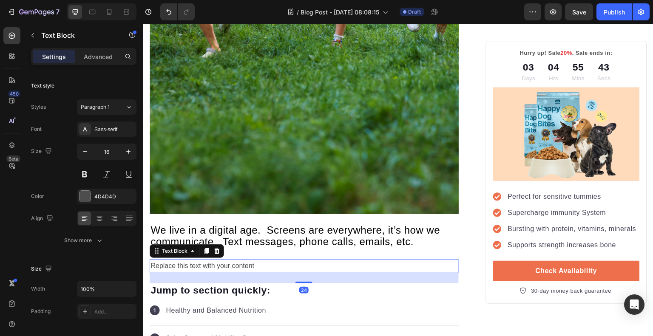
click at [267, 260] on div "Replace this text with your content" at bounding box center [304, 266] width 309 height 14
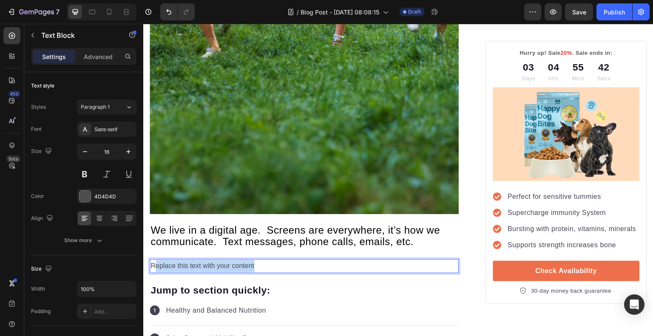
drag, startPoint x: 216, startPoint y: 259, endPoint x: 154, endPoint y: 263, distance: 63.1
click at [154, 263] on p "Replace this text with your content" at bounding box center [304, 266] width 307 height 12
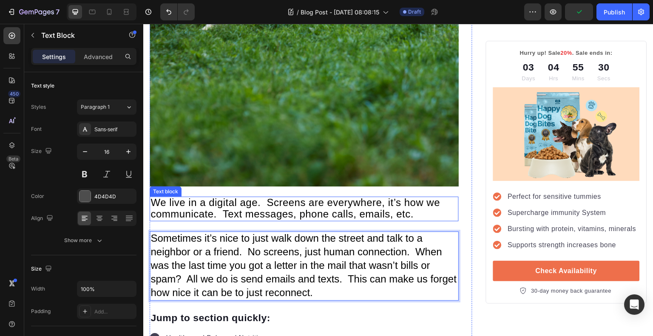
scroll to position [447, 0]
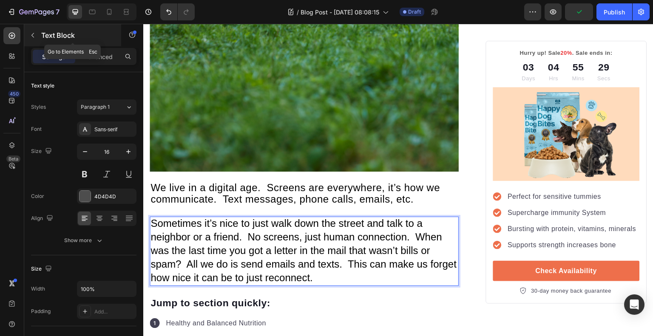
click at [104, 36] on p "Text Block" at bounding box center [77, 35] width 72 height 10
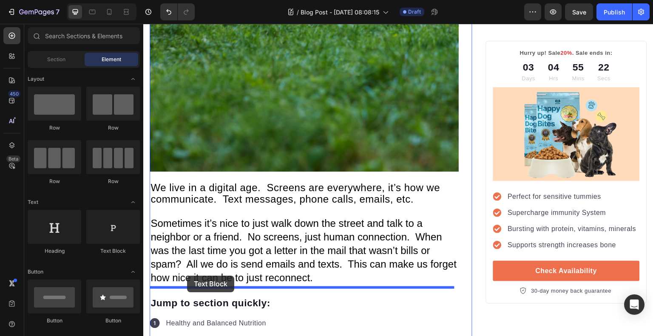
drag, startPoint x: 242, startPoint y: 252, endPoint x: 187, endPoint y: 276, distance: 60.0
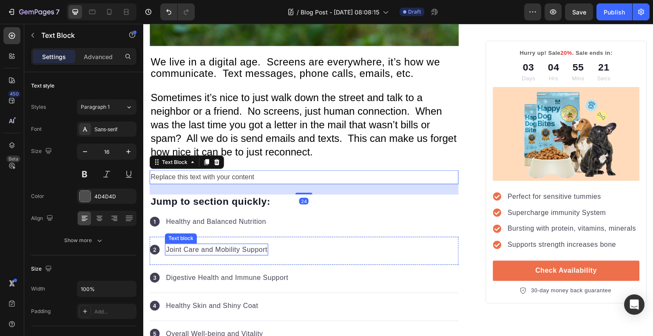
scroll to position [575, 0]
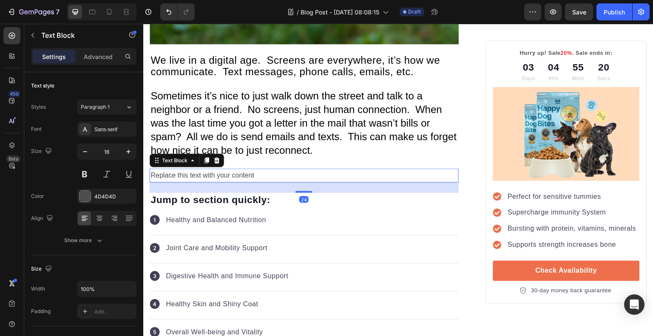
click at [264, 169] on div "Replace this text with your content" at bounding box center [304, 176] width 309 height 14
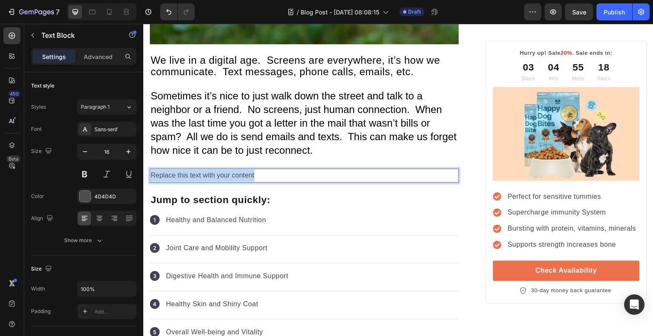
drag, startPoint x: 262, startPoint y: 165, endPoint x: 151, endPoint y: 165, distance: 111.0
click at [151, 170] on p "Replace this text with your content" at bounding box center [304, 176] width 307 height 12
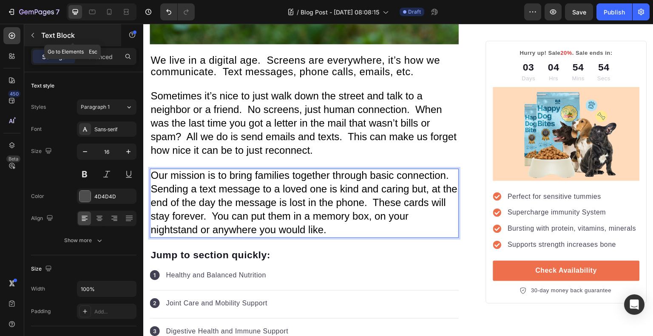
click at [36, 30] on button "button" at bounding box center [33, 35] width 14 height 14
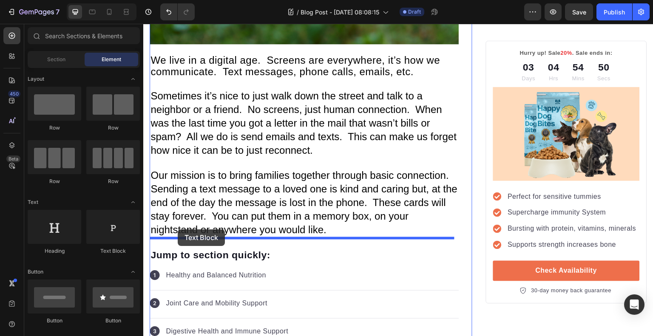
drag, startPoint x: 238, startPoint y: 248, endPoint x: 178, endPoint y: 230, distance: 62.7
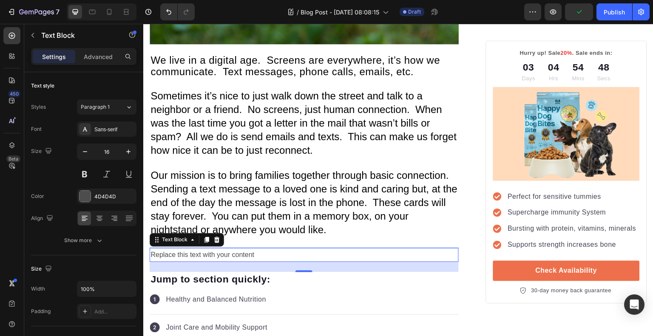
click at [269, 248] on div "Replace this text with your content" at bounding box center [304, 255] width 309 height 14
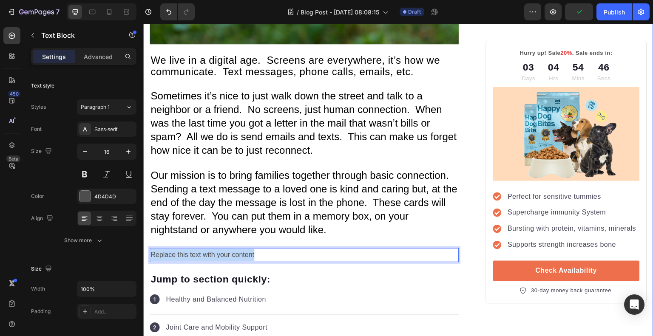
drag, startPoint x: 264, startPoint y: 244, endPoint x: 149, endPoint y: 256, distance: 115.9
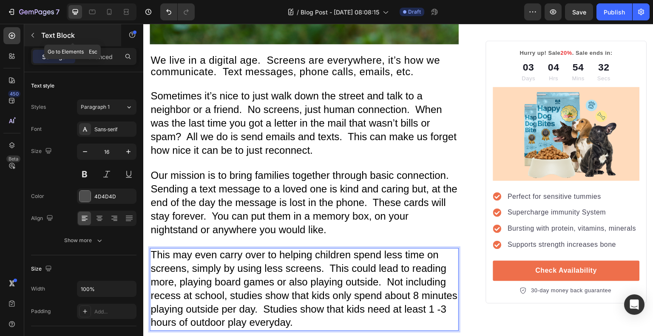
click at [36, 30] on button "button" at bounding box center [33, 35] width 14 height 14
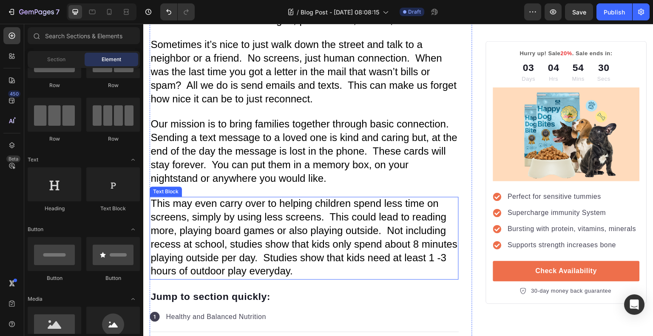
scroll to position [660, 0]
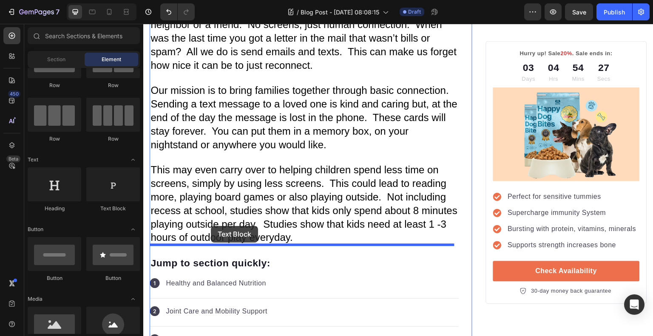
drag, startPoint x: 257, startPoint y: 208, endPoint x: 211, endPoint y: 226, distance: 49.8
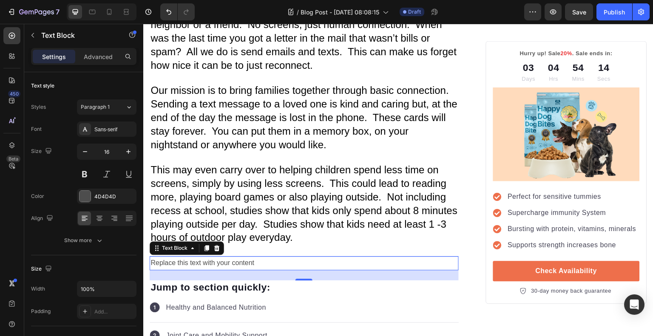
click at [259, 256] on div "Replace this text with your content" at bounding box center [304, 263] width 309 height 14
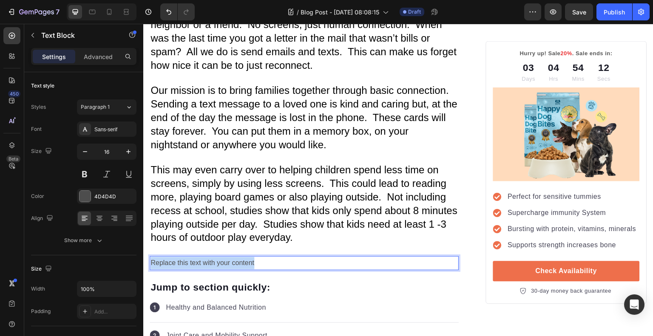
drag, startPoint x: 259, startPoint y: 250, endPoint x: 152, endPoint y: 254, distance: 106.8
click at [152, 257] on p "Replace this text with your content" at bounding box center [304, 263] width 307 height 12
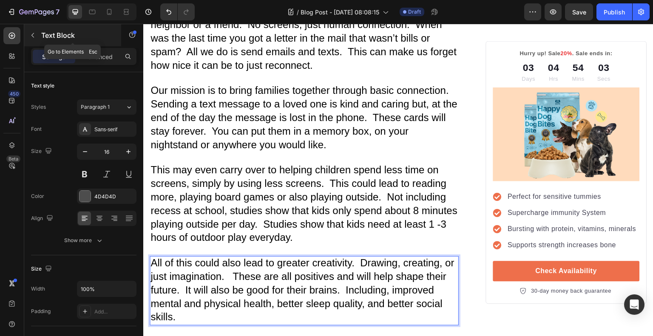
click at [35, 34] on icon "button" at bounding box center [32, 35] width 7 height 7
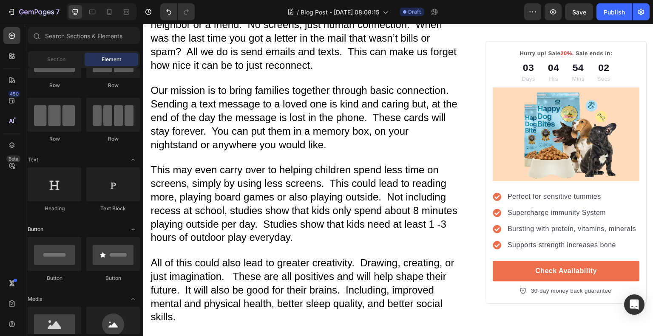
scroll to position [85, 0]
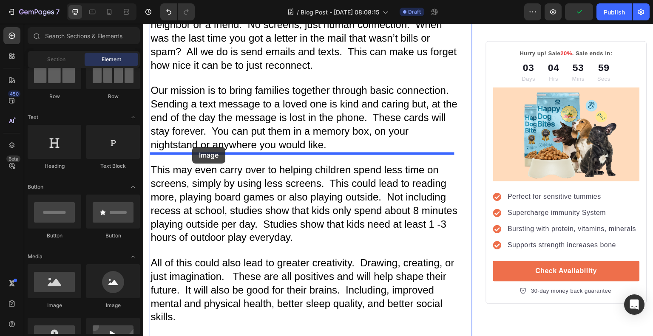
drag, startPoint x: 208, startPoint y: 315, endPoint x: 192, endPoint y: 147, distance: 168.3
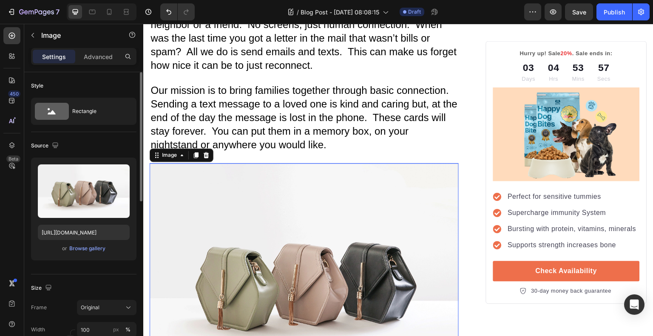
click at [83, 255] on div "Upload Image https://cdn.shopify.com/s/files/1/2005/9307/files/image_demo.jpg o…" at bounding box center [83, 209] width 105 height 103
click at [86, 251] on div "Browse gallery" at bounding box center [87, 249] width 36 height 8
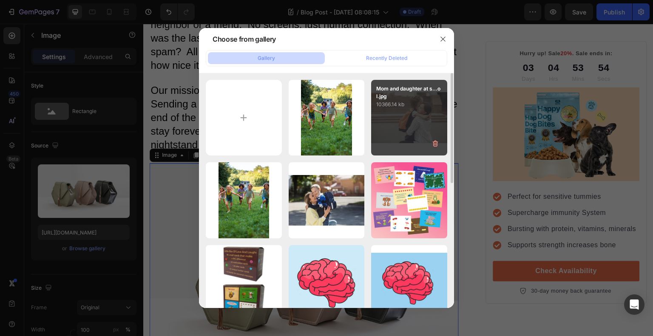
click at [399, 115] on div "Mom and daughter at s...ol.jpg 10366.14 kb" at bounding box center [409, 118] width 76 height 76
type input "[URL][DOMAIN_NAME]"
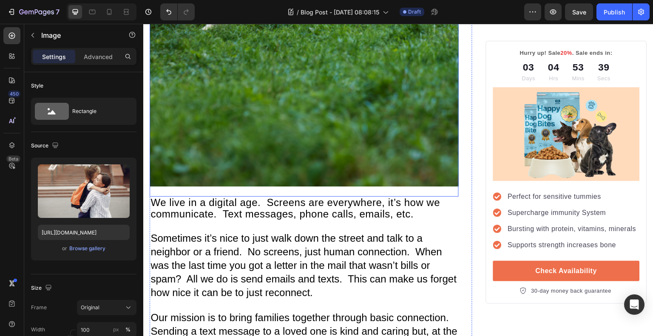
scroll to position [447, 0]
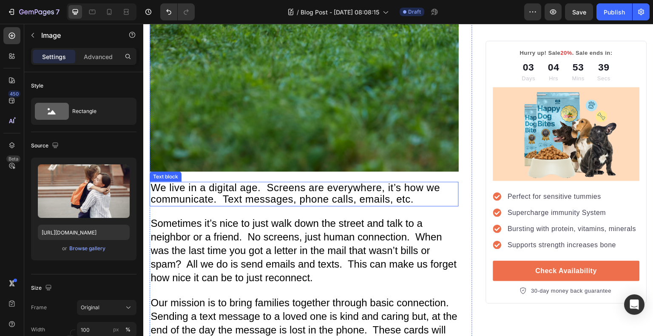
click at [379, 191] on span "We live in a digital age. Screens are everywhere, it’s how we communicate. Text…" at bounding box center [296, 193] width 290 height 23
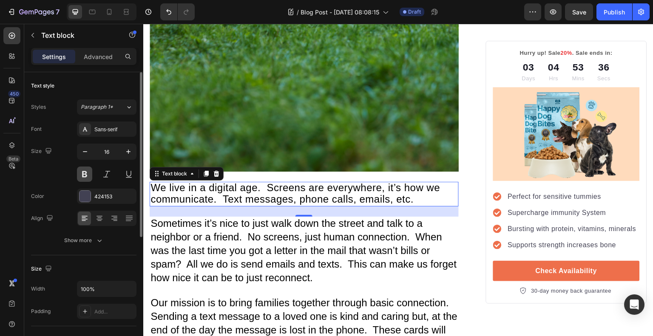
click at [89, 171] on button at bounding box center [84, 174] width 15 height 15
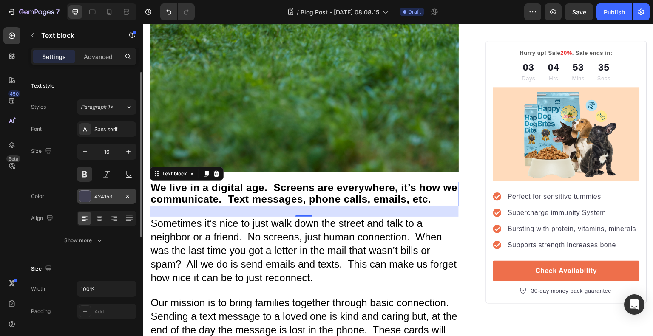
click at [87, 193] on div at bounding box center [85, 196] width 11 height 11
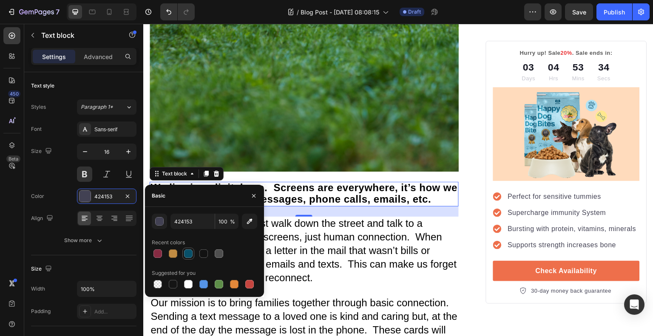
click at [190, 248] on div at bounding box center [188, 254] width 12 height 12
click at [66, 185] on div "Font Sans-serif Size 16 Color 085069 Align Show more" at bounding box center [83, 185] width 105 height 127
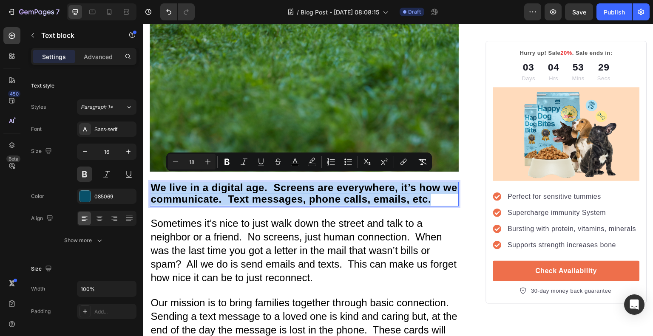
drag, startPoint x: 447, startPoint y: 193, endPoint x: 153, endPoint y: 185, distance: 294.0
click at [153, 185] on span "We live in a digital age. Screens are everywhere, it’s how we communicate. Text…" at bounding box center [304, 193] width 307 height 23
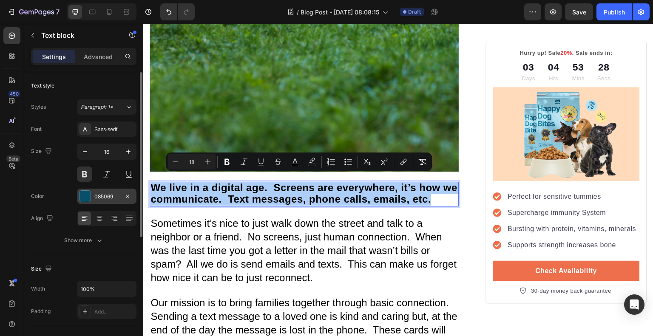
click at [88, 196] on div at bounding box center [85, 196] width 11 height 11
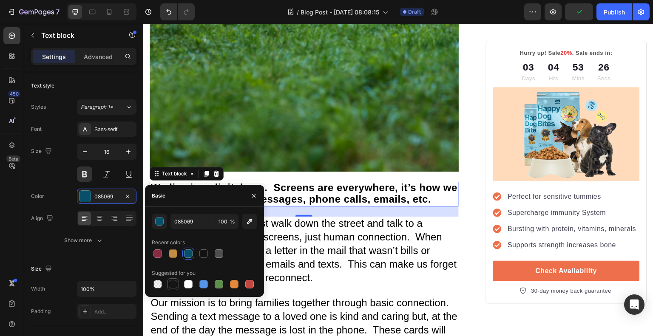
click at [174, 279] on div at bounding box center [173, 285] width 12 height 12
click at [185, 249] on div at bounding box center [188, 254] width 10 height 10
type input "085069"
click at [71, 189] on div "Color 085069" at bounding box center [83, 196] width 105 height 15
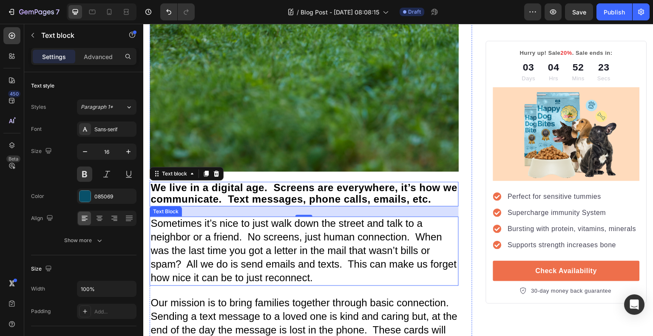
click at [389, 262] on p "Sometimes it’s nice to just walk down the street and talk to a neighbor or a fr…" at bounding box center [304, 252] width 307 height 68
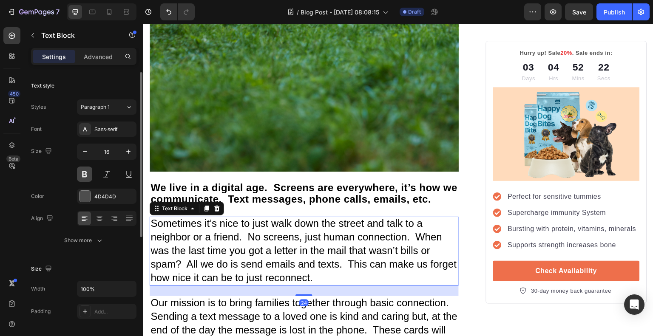
click at [78, 178] on button at bounding box center [84, 174] width 15 height 15
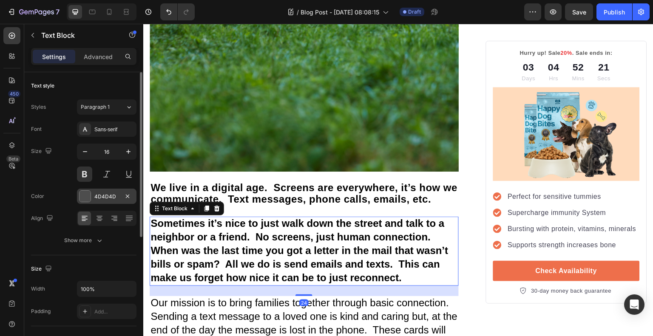
click at [86, 195] on div at bounding box center [85, 196] width 11 height 11
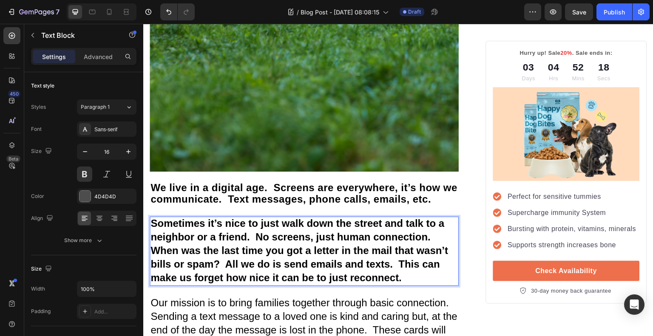
click at [402, 270] on p "Sometimes it’s nice to just walk down the street and talk to a neighbor or a fr…" at bounding box center [304, 252] width 307 height 68
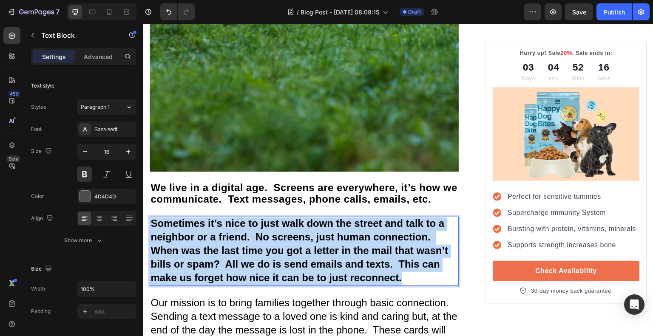
drag, startPoint x: 402, startPoint y: 270, endPoint x: 152, endPoint y: 214, distance: 256.6
click at [152, 218] on p "Sometimes it’s nice to just walk down the street and talk to a neighbor or a fr…" at bounding box center [304, 252] width 307 height 68
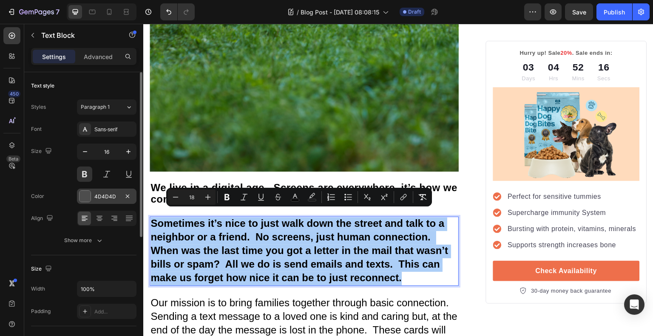
click at [83, 194] on div at bounding box center [85, 196] width 11 height 11
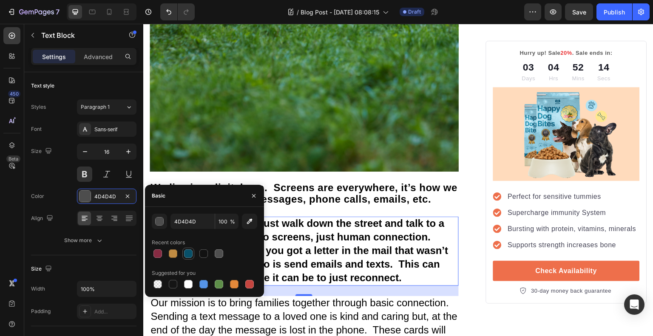
click at [191, 253] on div at bounding box center [188, 254] width 9 height 9
type input "085069"
click at [64, 191] on div "Color 085069" at bounding box center [83, 196] width 105 height 15
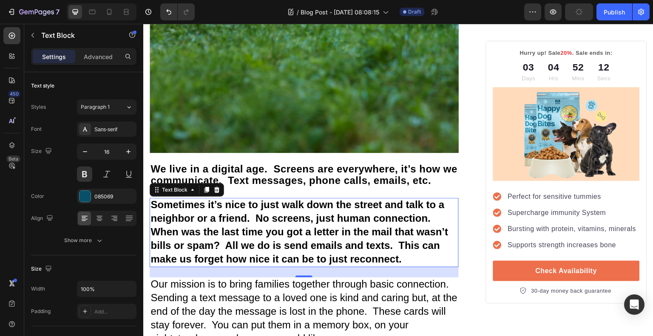
scroll to position [532, 0]
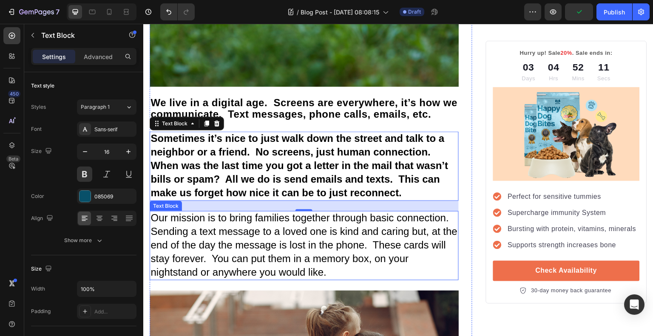
click at [285, 230] on span "Our mission is to bring families together through basic connection. Sending a t…" at bounding box center [304, 244] width 307 height 65
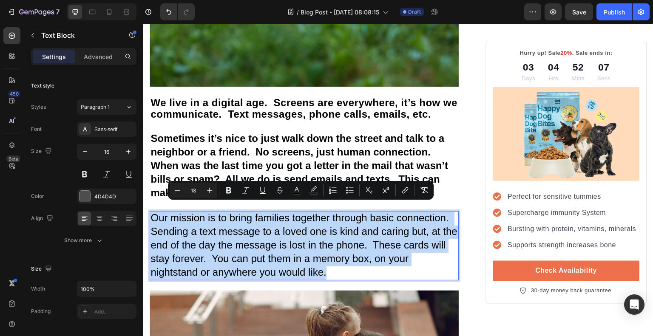
drag, startPoint x: 328, startPoint y: 263, endPoint x: 151, endPoint y: 206, distance: 185.9
click at [151, 212] on p "Our mission is to bring families together through basic connection. Sending a t…" at bounding box center [304, 246] width 307 height 68
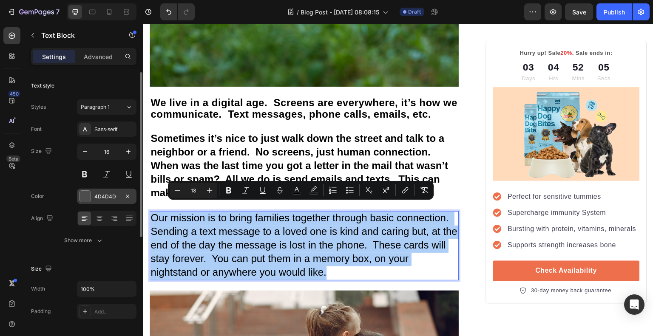
click at [85, 192] on div at bounding box center [85, 196] width 11 height 11
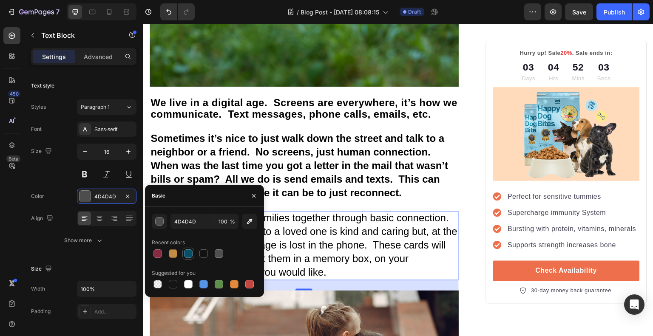
click at [191, 248] on div at bounding box center [188, 254] width 12 height 12
type input "085069"
click at [78, 177] on button at bounding box center [84, 174] width 15 height 15
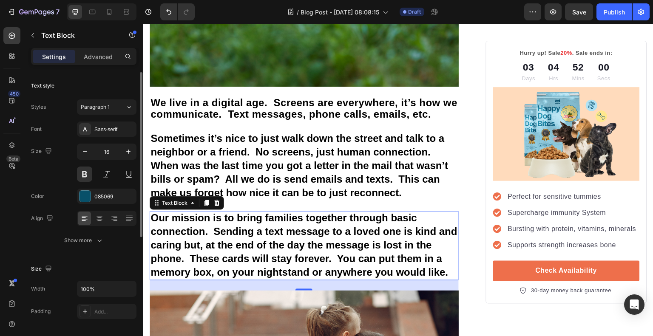
click at [73, 180] on div "Size 16" at bounding box center [83, 163] width 105 height 38
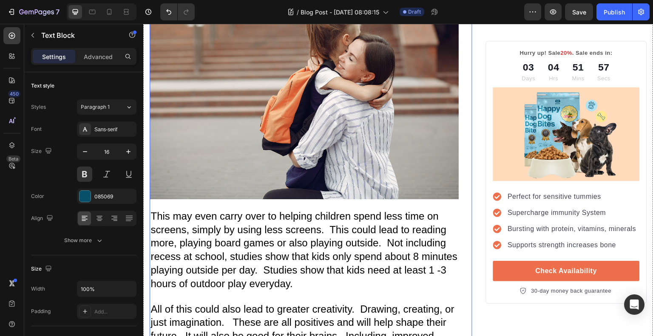
scroll to position [872, 0]
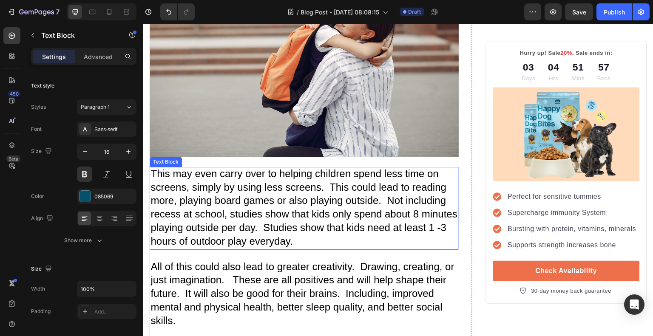
click at [340, 226] on p "This may even carry over to helping children spend less time on screens, simply…" at bounding box center [304, 208] width 307 height 81
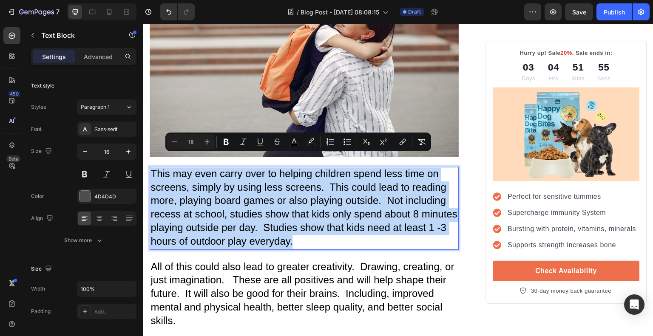
drag, startPoint x: 318, startPoint y: 223, endPoint x: 217, endPoint y: 185, distance: 107.5
click at [217, 185] on p "This may even carry over to helping children spend less time on screens, simply…" at bounding box center [304, 208] width 307 height 81
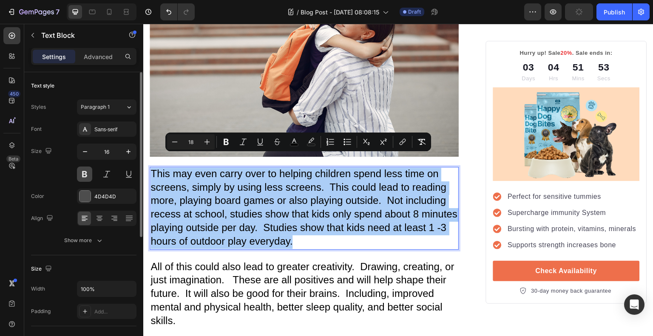
click at [80, 173] on button at bounding box center [84, 174] width 15 height 15
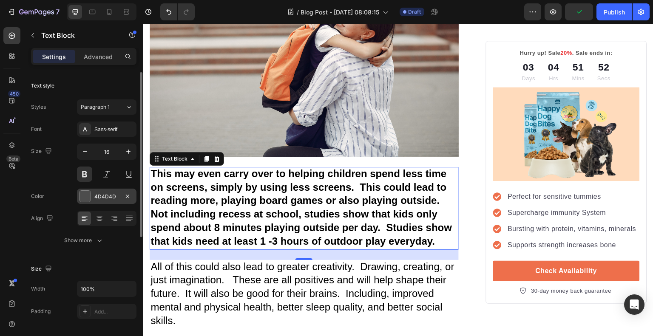
click at [86, 196] on div at bounding box center [85, 196] width 11 height 11
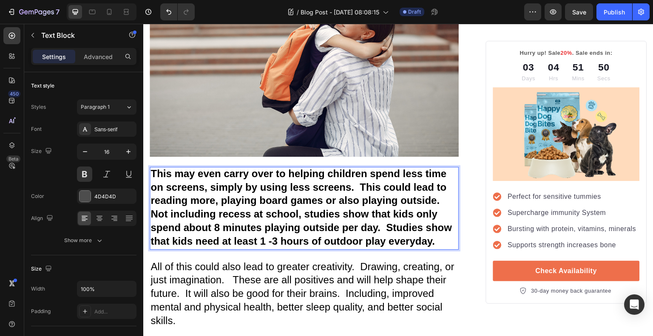
click at [435, 226] on p "This may even carry over to helping children spend less time on screens, simply…" at bounding box center [304, 208] width 307 height 81
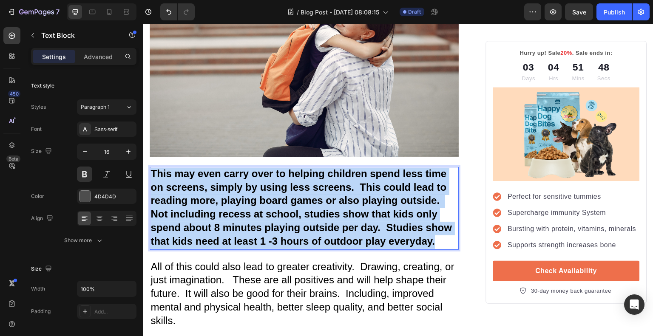
drag, startPoint x: 435, startPoint y: 227, endPoint x: 152, endPoint y: 162, distance: 291.1
click at [152, 168] on p "This may even carry over to helping children spend less time on screens, simply…" at bounding box center [304, 208] width 307 height 81
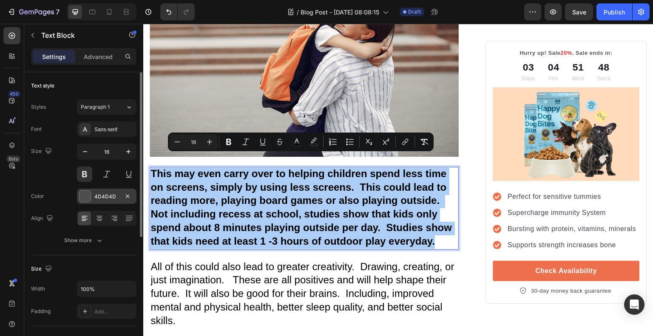
click at [91, 194] on div "4D4D4D" at bounding box center [107, 196] width 60 height 15
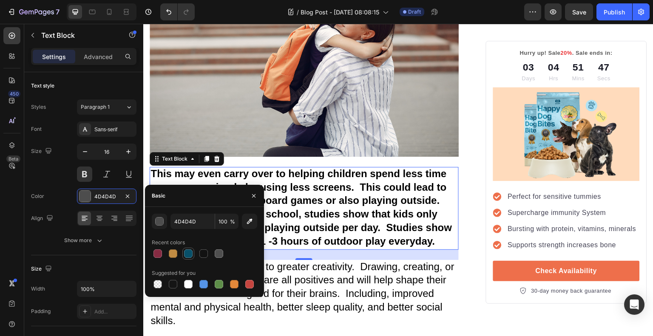
click at [191, 253] on div at bounding box center [188, 254] width 9 height 9
type input "085069"
click at [55, 179] on div "Size 16" at bounding box center [83, 163] width 105 height 38
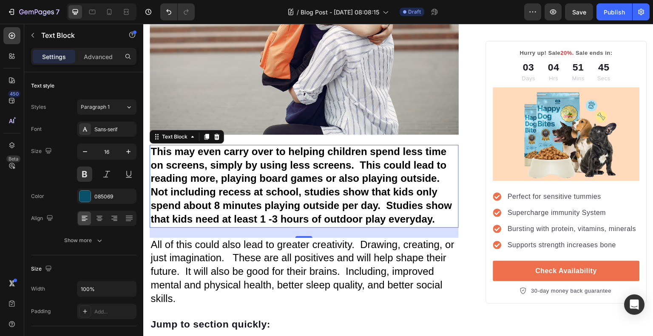
scroll to position [915, 0]
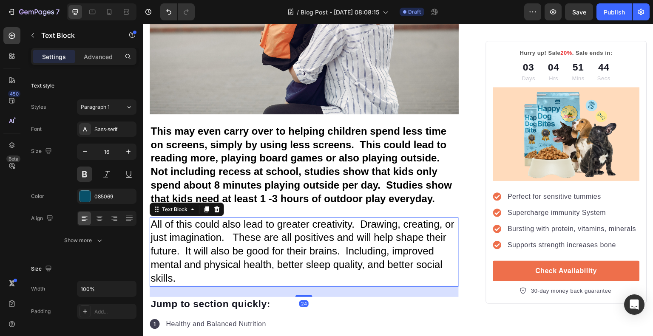
click at [244, 245] on span "All of this could also lead to greater creativity. Drawing, creating, or just i…" at bounding box center [303, 251] width 304 height 65
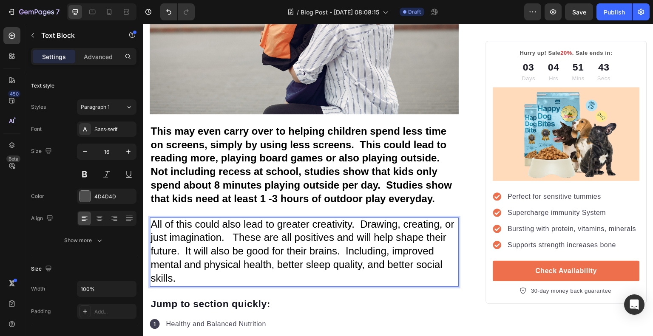
click at [234, 261] on p "All of this could also lead to greater creativity. Drawing, creating, or just i…" at bounding box center [304, 253] width 307 height 68
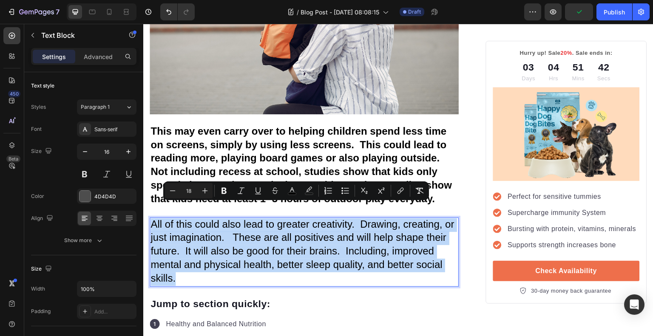
drag, startPoint x: 234, startPoint y: 261, endPoint x: 151, endPoint y: 207, distance: 98.7
click at [151, 219] on p "All of this could also lead to greater creativity. Drawing, creating, or just i…" at bounding box center [304, 253] width 307 height 68
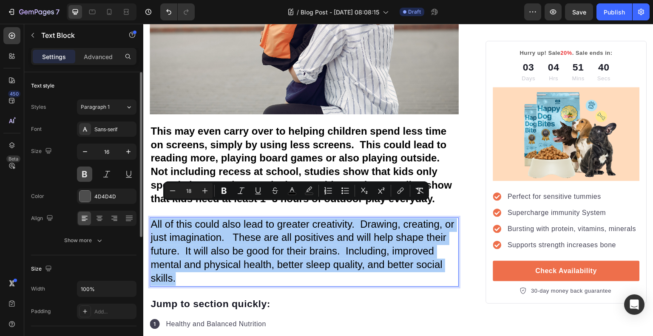
click at [82, 174] on button at bounding box center [84, 174] width 15 height 15
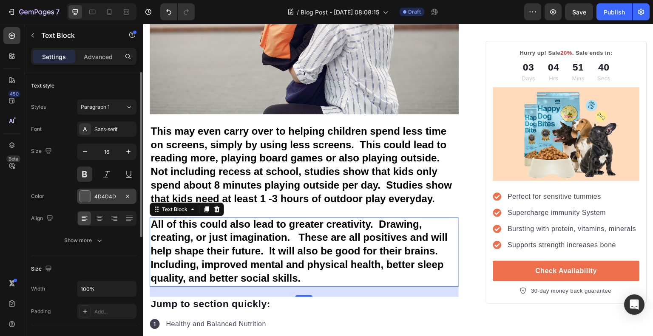
click at [85, 198] on div at bounding box center [85, 196] width 11 height 11
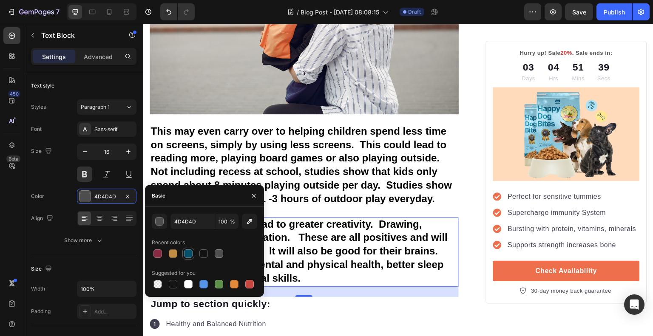
click at [187, 251] on div at bounding box center [188, 254] width 9 height 9
type input "085069"
click at [68, 189] on div "Color 085069" at bounding box center [83, 196] width 105 height 15
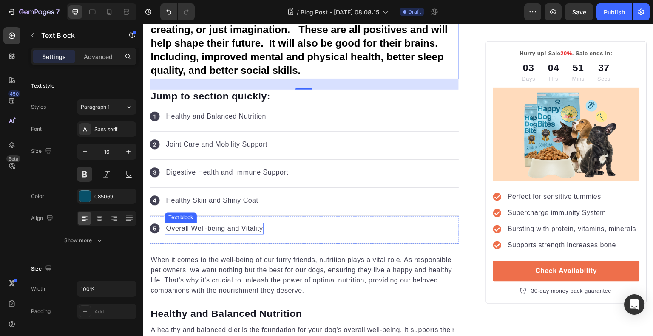
scroll to position [1127, 0]
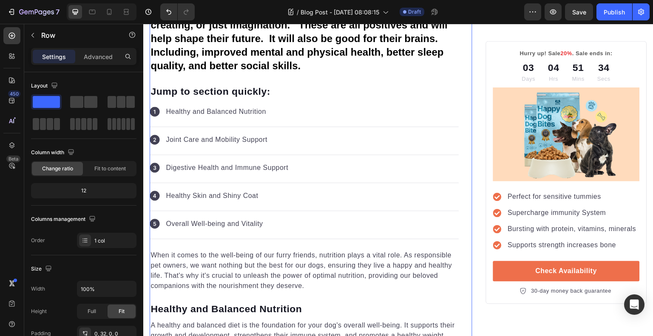
click at [458, 124] on div "Unleash the Best Nutrition for Your Dog's Health Heading Image By Kim Fields Te…" at bounding box center [311, 128] width 323 height 2389
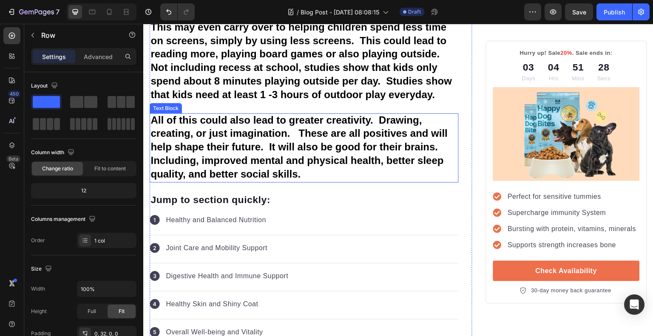
scroll to position [1213, 0]
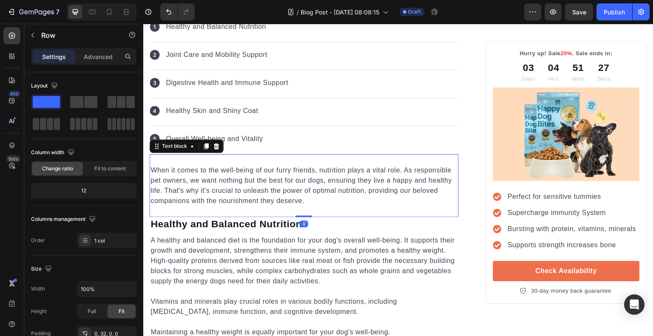
click at [272, 172] on p "When it comes to the well-being of our furry friends, nutrition plays a vital r…" at bounding box center [304, 185] width 307 height 41
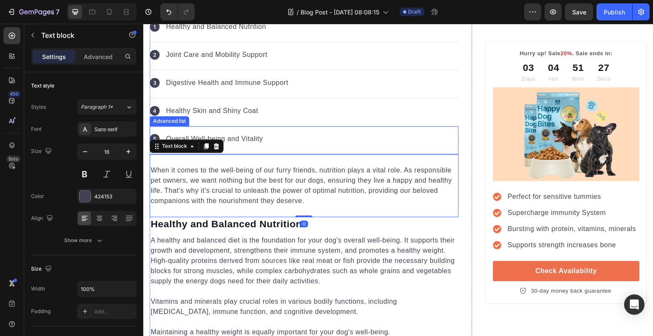
click at [222, 139] on div "Text block" at bounding box center [187, 146] width 74 height 14
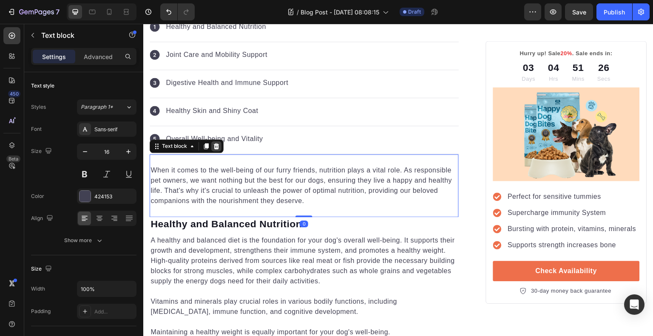
click at [219, 143] on icon at bounding box center [216, 146] width 7 height 7
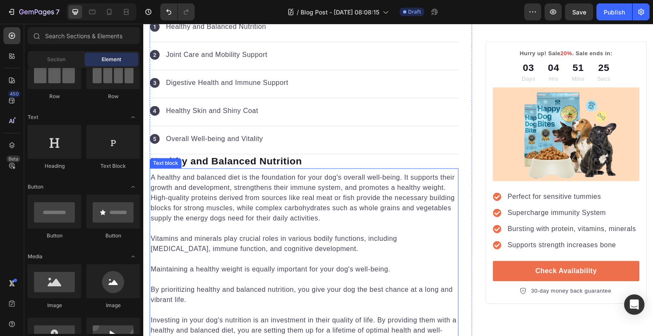
click at [236, 173] on p "A healthy and balanced diet is the foundation for your dog's overall well-being…" at bounding box center [304, 198] width 307 height 51
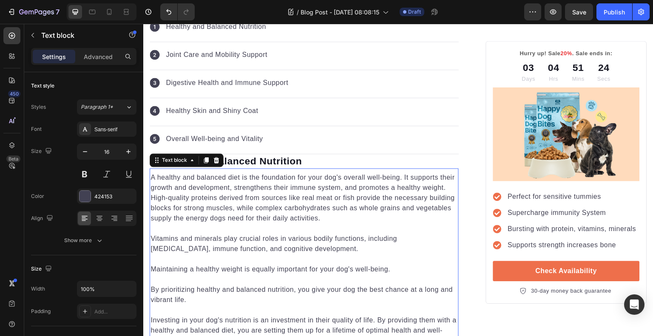
click at [216, 154] on div "Text block" at bounding box center [187, 161] width 74 height 14
click at [219, 157] on icon at bounding box center [216, 160] width 7 height 7
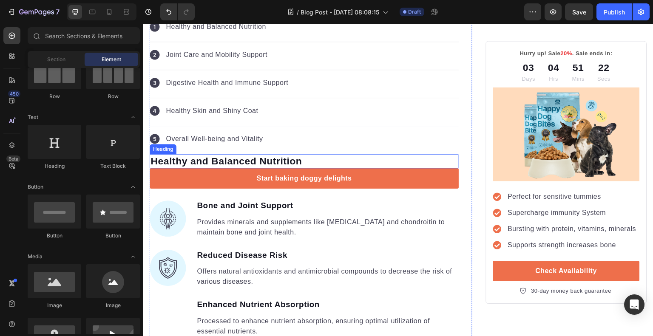
click at [219, 155] on p "Healthy and Balanced Nutrition" at bounding box center [304, 161] width 307 height 13
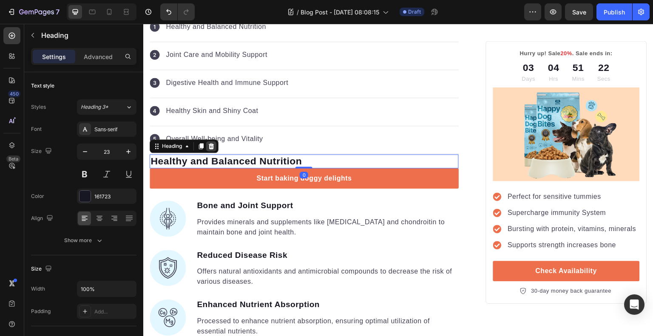
click at [213, 143] on icon at bounding box center [211, 146] width 7 height 7
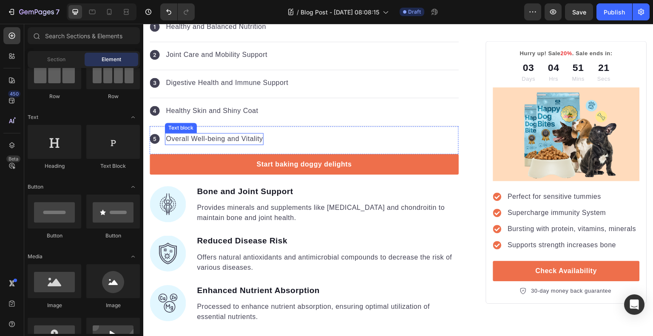
click at [214, 133] on div "Overall Well-being and Vitality Text block" at bounding box center [214, 139] width 99 height 12
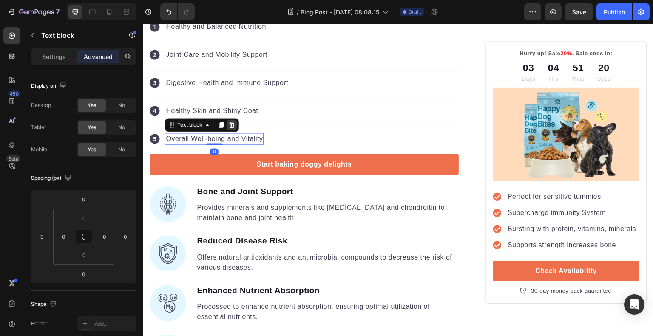
click at [230, 122] on icon at bounding box center [231, 125] width 7 height 7
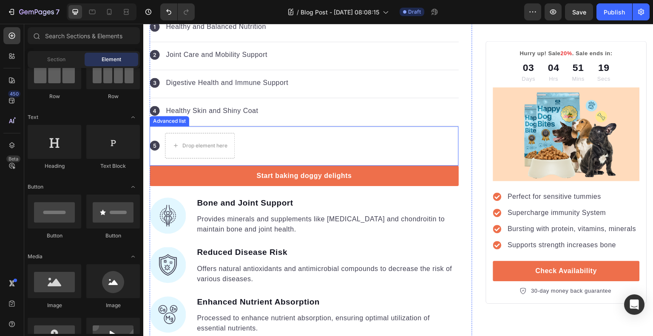
click at [261, 126] on div "Icon Drop element here" at bounding box center [304, 146] width 309 height 40
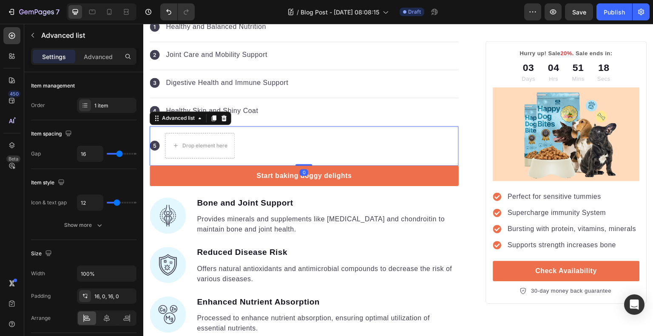
click at [226, 115] on icon at bounding box center [224, 118] width 7 height 7
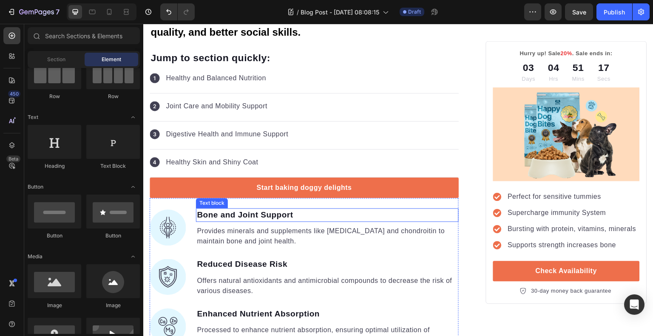
scroll to position [1085, 0]
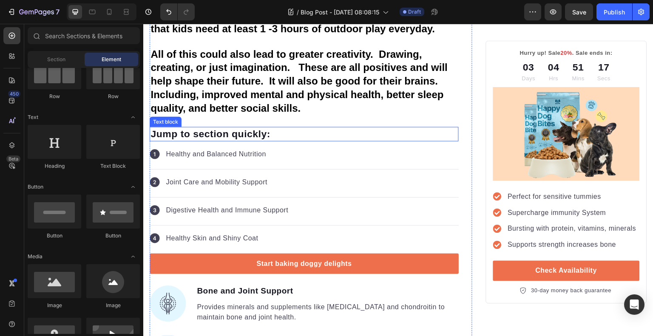
click at [304, 128] on p "Jump to section quickly:" at bounding box center [304, 134] width 307 height 13
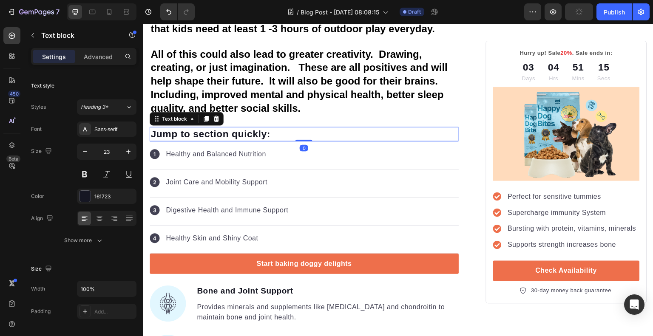
click at [222, 112] on div "Text block" at bounding box center [187, 119] width 74 height 14
click at [220, 114] on div at bounding box center [216, 119] width 10 height 10
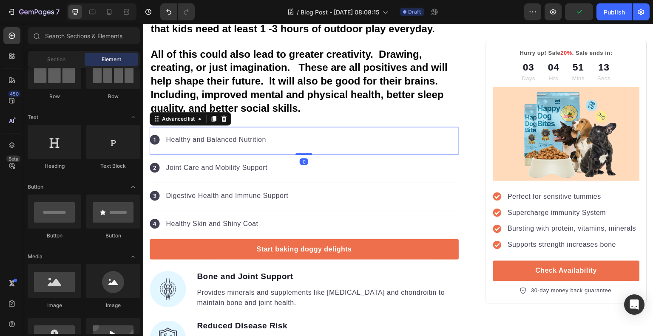
click at [288, 127] on div "Icon Healthy and Balanced Nutrition Text block" at bounding box center [304, 141] width 309 height 28
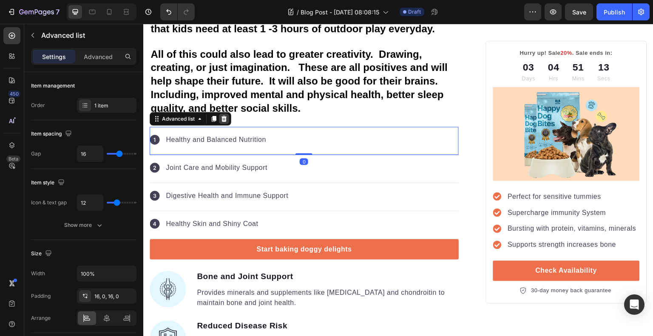
click at [226, 116] on icon at bounding box center [224, 119] width 7 height 7
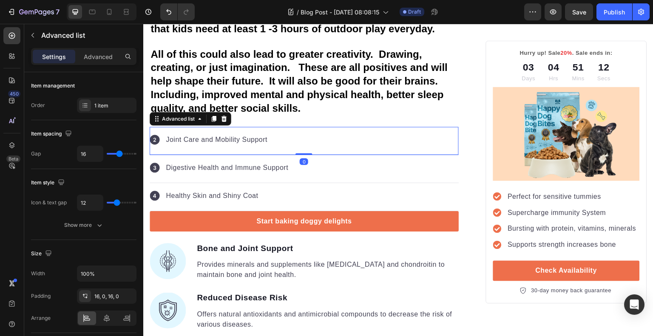
click at [281, 127] on div "Icon Joint Care and Mobility Support Text block" at bounding box center [304, 141] width 309 height 28
click at [227, 116] on icon at bounding box center [224, 119] width 7 height 7
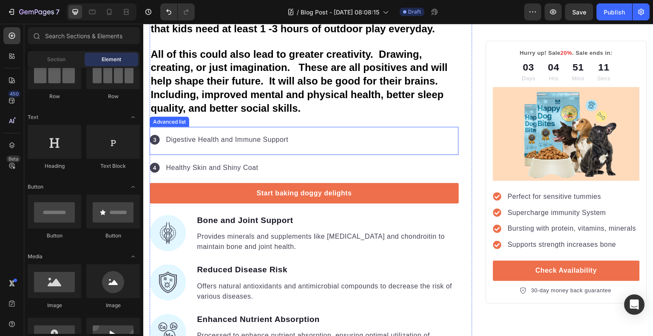
click at [308, 127] on div "Icon Digestive Health and Immune Support Text block" at bounding box center [304, 141] width 309 height 28
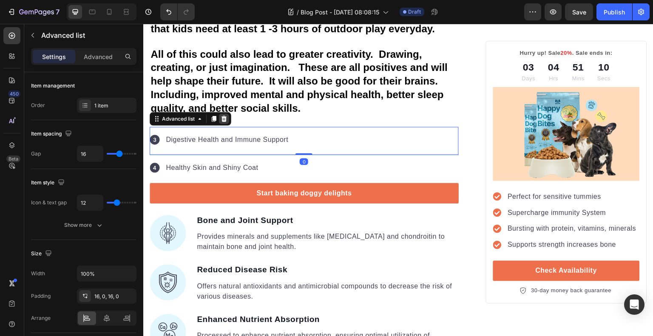
click at [222, 116] on icon at bounding box center [225, 119] width 6 height 6
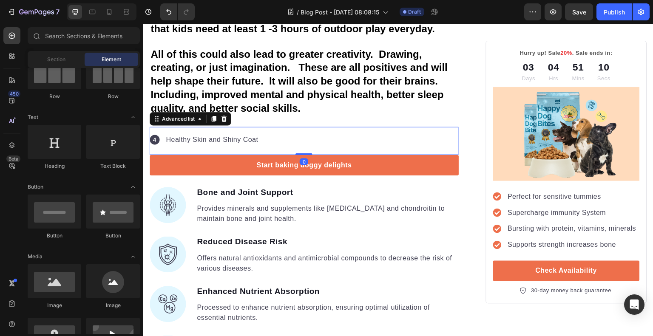
click at [278, 127] on div "Icon Healthy Skin and Shiny Coat Text block" at bounding box center [304, 141] width 309 height 28
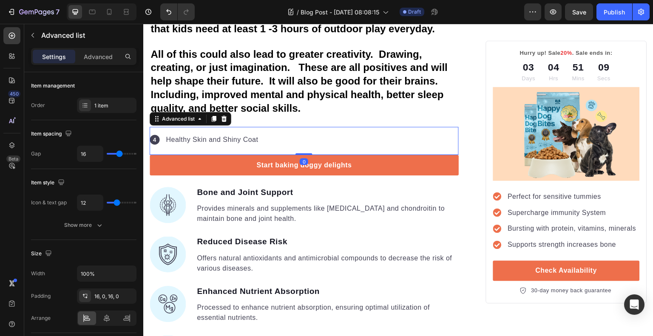
click at [228, 114] on div at bounding box center [224, 119] width 10 height 10
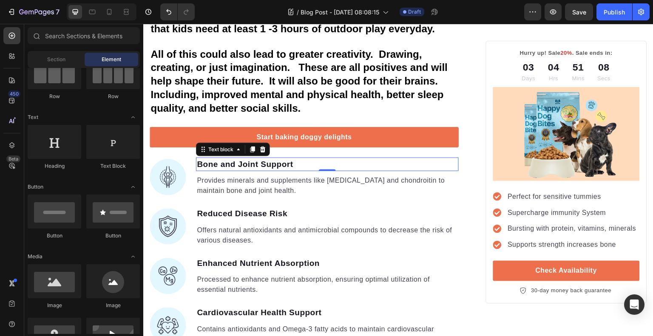
click at [243, 159] on p "Bone and Joint Support" at bounding box center [327, 165] width 261 height 12
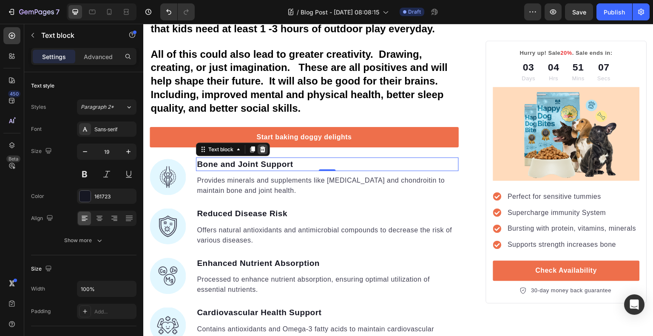
click at [264, 146] on icon at bounding box center [263, 149] width 6 height 6
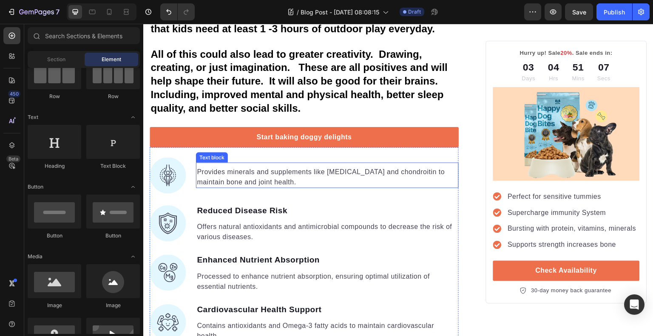
click at [262, 167] on p "Provides minerals and supplements like glucosamine and chondroitin to maintain …" at bounding box center [327, 177] width 261 height 20
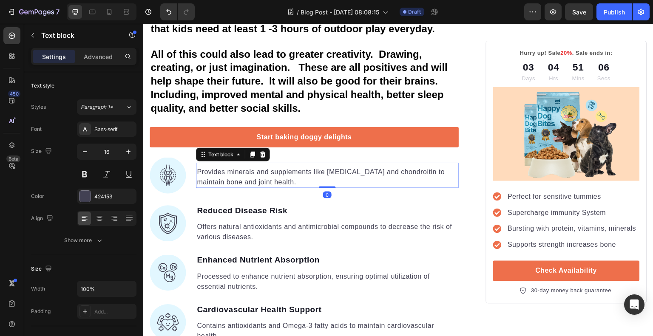
click at [262, 152] on icon at bounding box center [263, 155] width 6 height 6
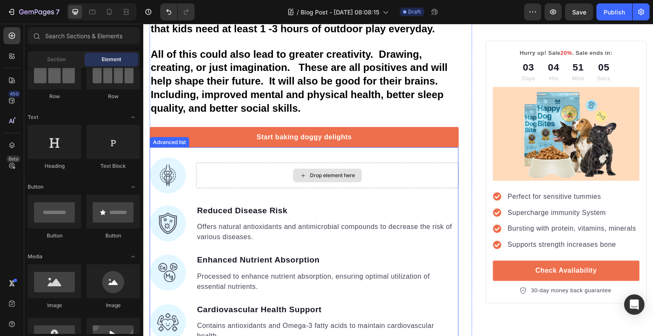
click at [266, 163] on div "Drop element here" at bounding box center [327, 176] width 263 height 26
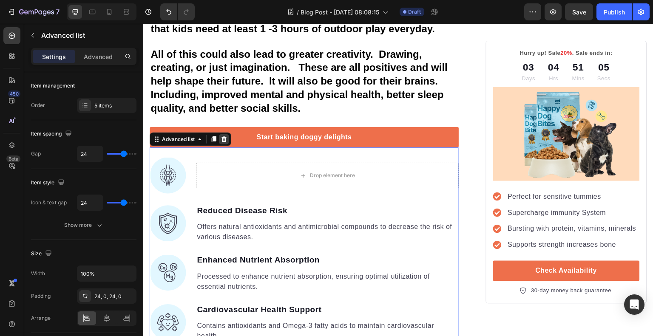
click at [228, 134] on div at bounding box center [224, 139] width 10 height 10
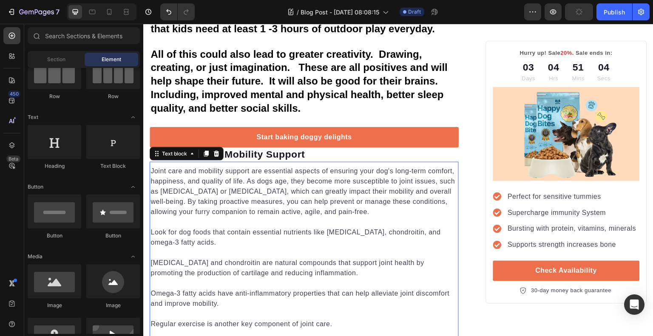
click at [253, 166] on p "Joint care and mobility support are essential aspects of ensuring your dog's lo…" at bounding box center [304, 191] width 307 height 51
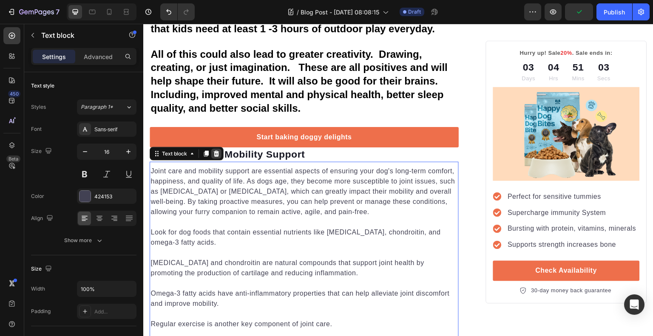
click at [221, 149] on div at bounding box center [216, 154] width 10 height 10
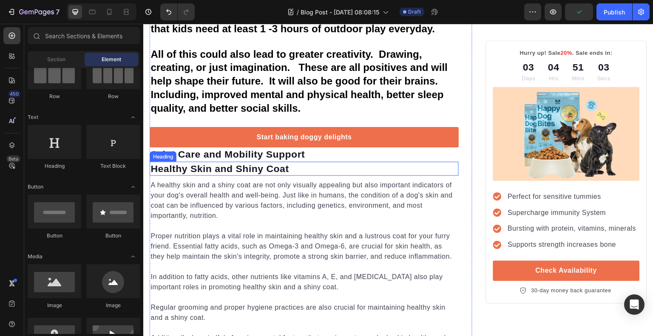
click at [233, 163] on p "Healthy Skin and Shiny Coat" at bounding box center [304, 169] width 307 height 13
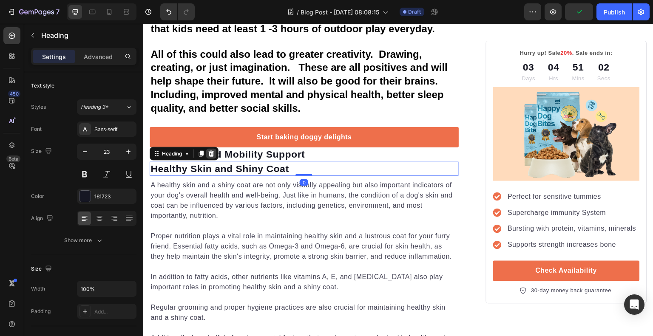
click at [211, 149] on div at bounding box center [211, 154] width 10 height 10
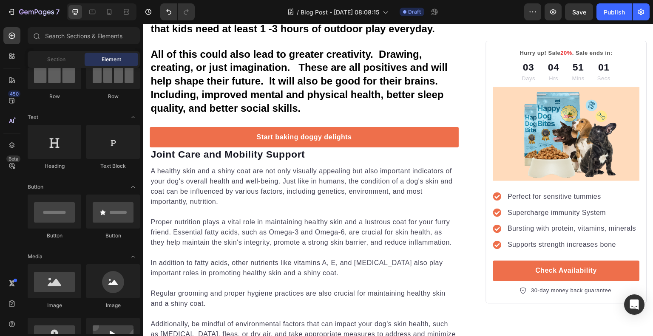
click at [211, 148] on p "Joint Care and Mobility Support" at bounding box center [304, 154] width 307 height 13
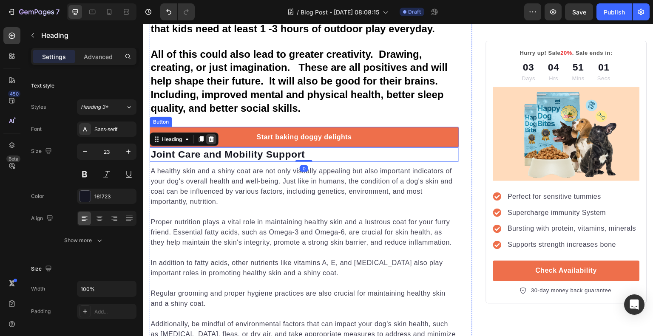
click at [209, 134] on div at bounding box center [211, 139] width 10 height 10
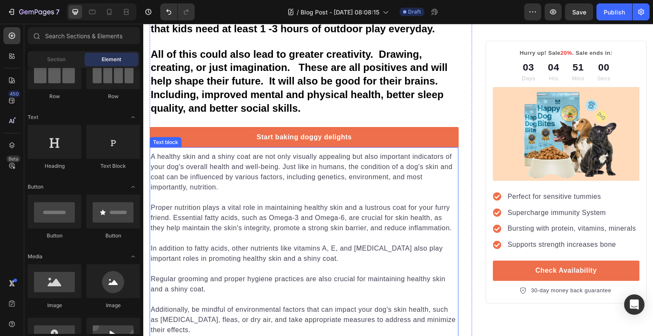
click at [228, 152] on p "A healthy skin and a shiny coat are not only visually appealing but also import…" at bounding box center [304, 172] width 307 height 41
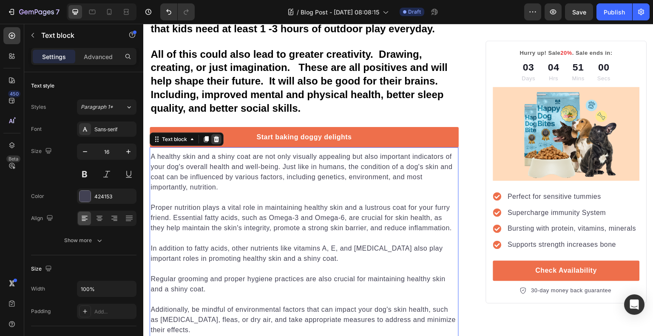
click at [214, 136] on icon at bounding box center [216, 139] width 7 height 7
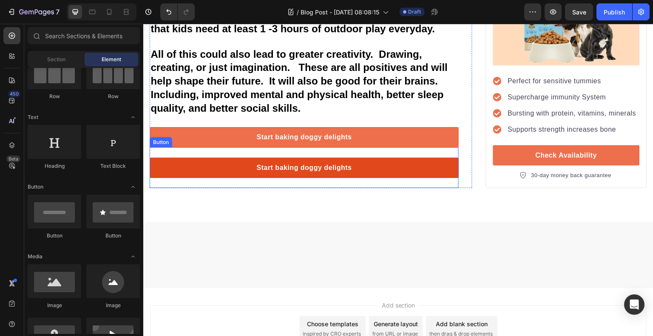
click at [228, 158] on link "Start baking doggy delights" at bounding box center [304, 168] width 309 height 20
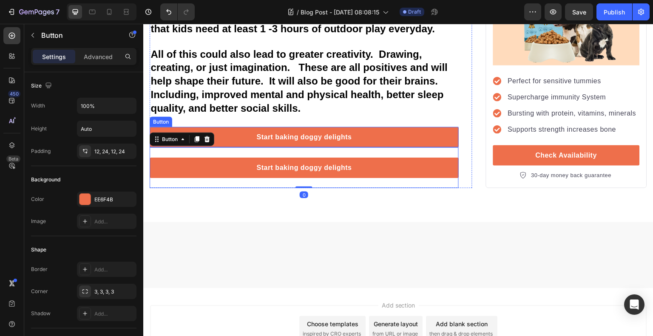
click at [213, 133] on div "Button" at bounding box center [182, 140] width 65 height 14
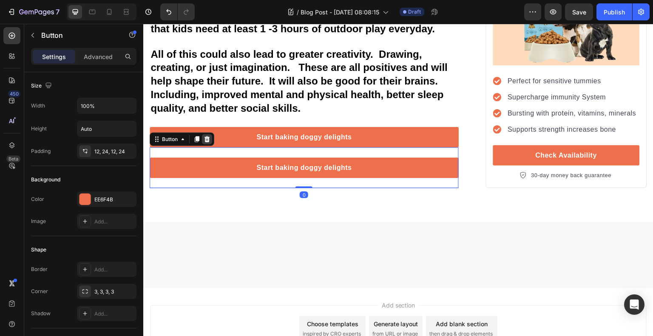
click at [211, 134] on div at bounding box center [207, 139] width 10 height 10
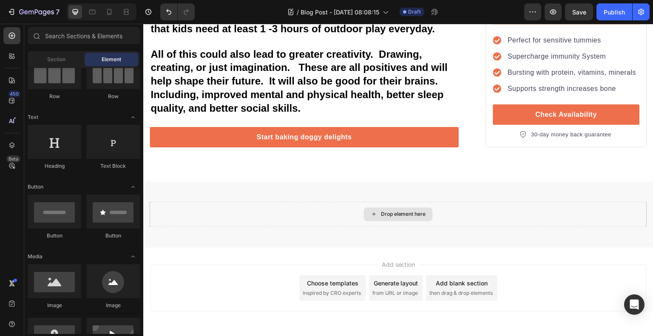
scroll to position [915, 0]
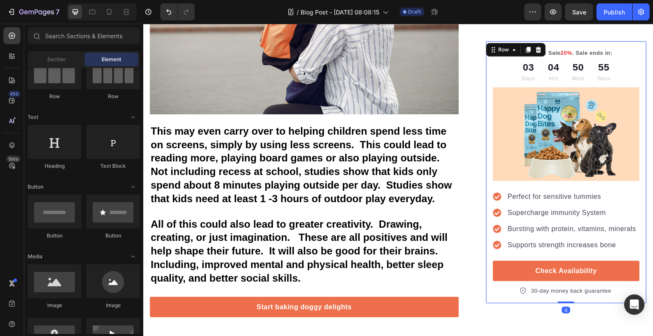
click at [583, 47] on div "Hurry up! Sale 20% . Sale ends in: Text block 03 Days 04 Hrs 50 Mins 55 Secs Co…" at bounding box center [566, 172] width 161 height 263
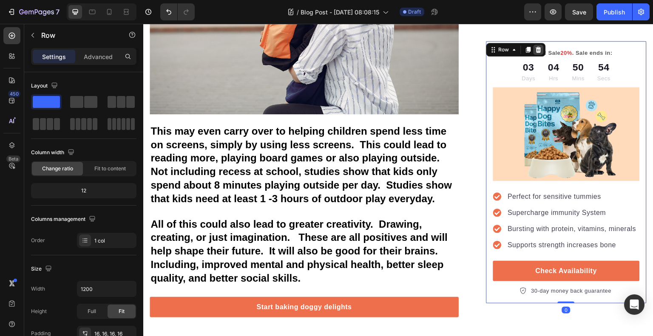
click at [536, 51] on icon at bounding box center [539, 50] width 6 height 6
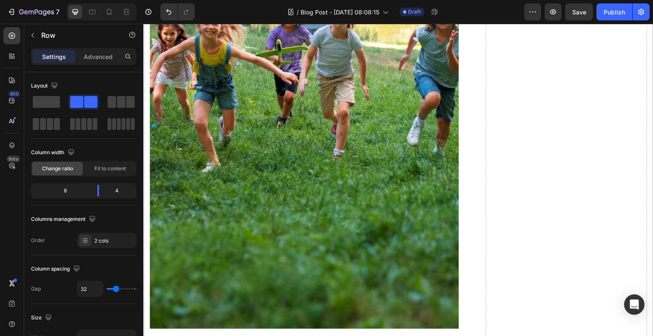
scroll to position [510, 0]
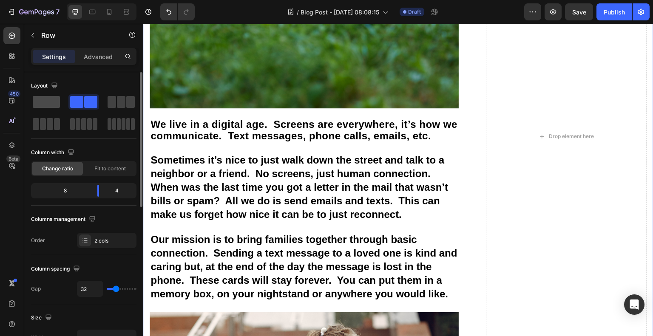
click at [53, 101] on span at bounding box center [46, 102] width 27 height 12
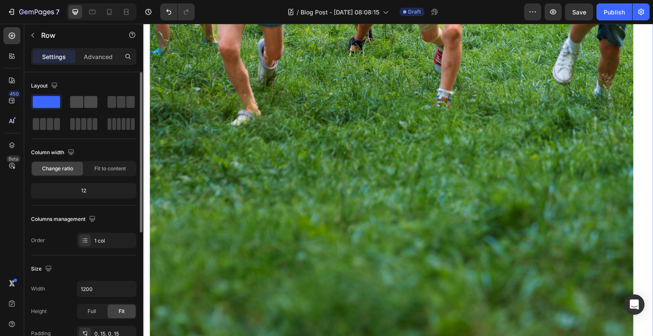
click at [77, 104] on span at bounding box center [76, 102] width 13 height 12
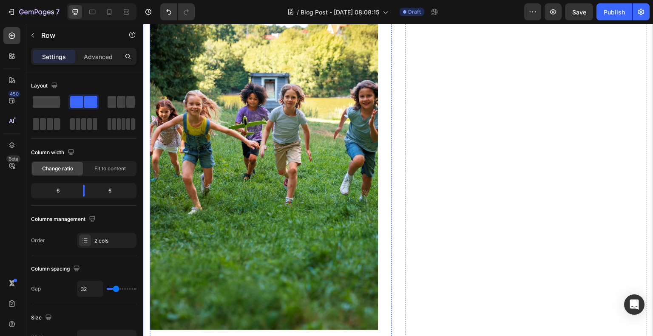
scroll to position [0, 0]
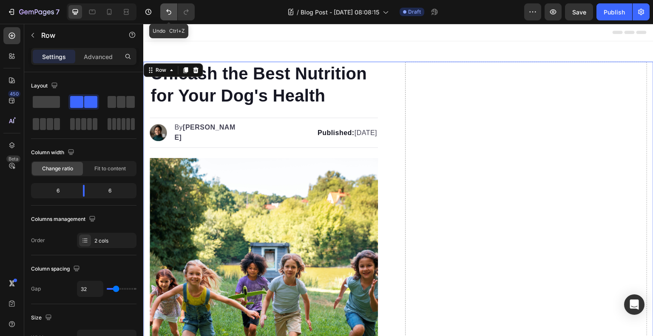
click at [171, 11] on icon "Undo/Redo" at bounding box center [169, 12] width 9 height 9
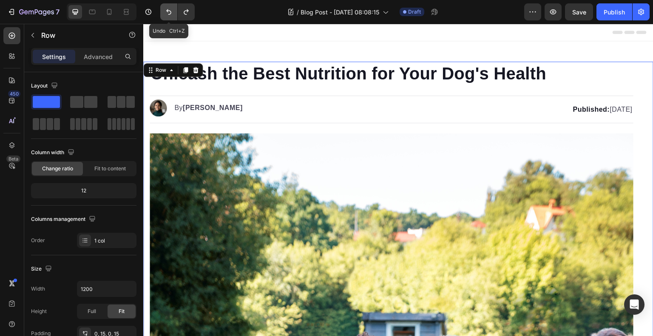
click at [171, 11] on icon "Undo/Redo" at bounding box center [169, 12] width 9 height 9
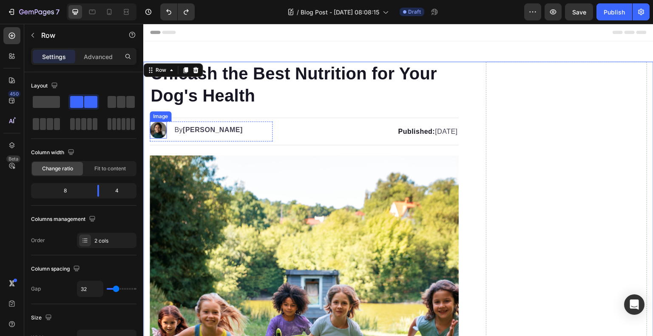
click at [160, 129] on img at bounding box center [158, 130] width 17 height 17
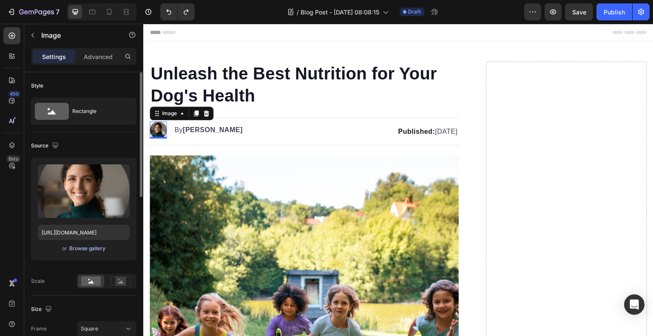
click at [83, 245] on div "Browse gallery" at bounding box center [87, 249] width 36 height 8
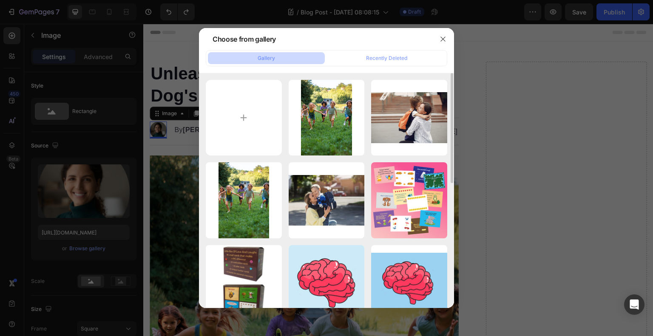
scroll to position [128, 0]
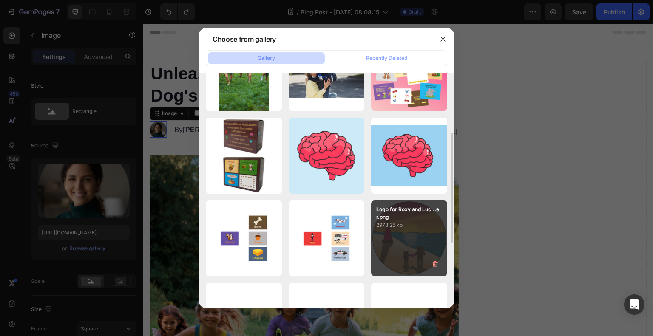
click at [404, 227] on p "2978.25 kb" at bounding box center [409, 225] width 66 height 9
type input "https://cdn.shopify.com/s/files/1/0557/2319/6534/files/gempages_576719689439249…"
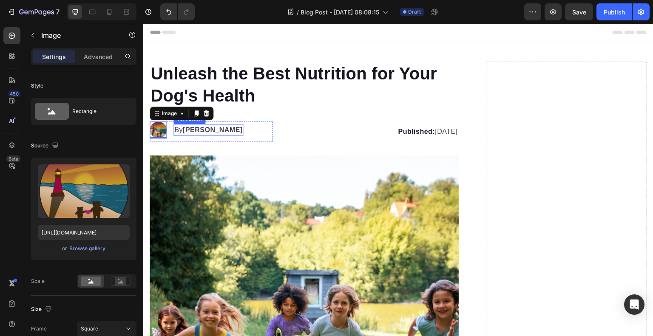
click at [202, 130] on strong "Kim Fields" at bounding box center [213, 129] width 60 height 7
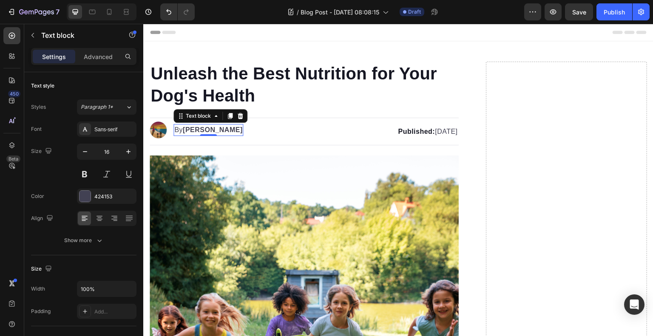
click at [212, 134] on p "By Kim Fields" at bounding box center [208, 130] width 68 height 10
click at [221, 134] on p "By Kim Fields" at bounding box center [208, 130] width 68 height 10
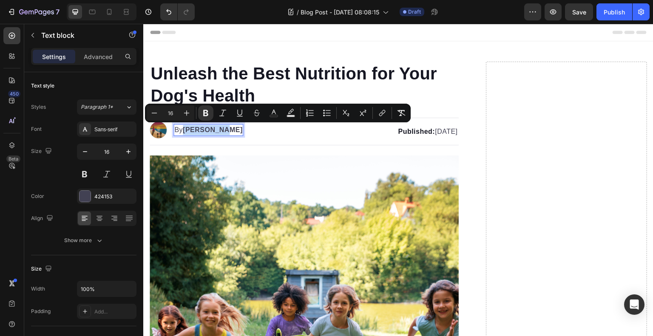
drag, startPoint x: 199, startPoint y: 129, endPoint x: 185, endPoint y: 128, distance: 14.5
click at [185, 128] on p "By Kim Fields" at bounding box center [208, 130] width 68 height 10
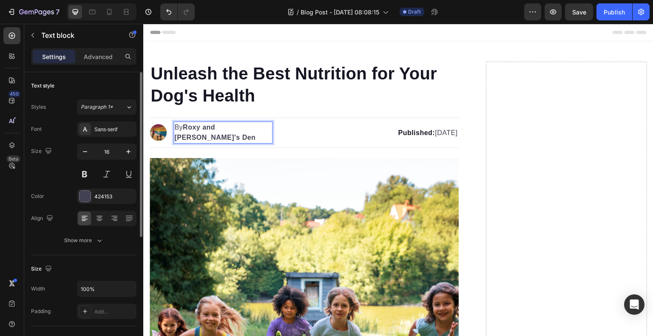
click at [110, 83] on div "Text style" at bounding box center [83, 86] width 105 height 14
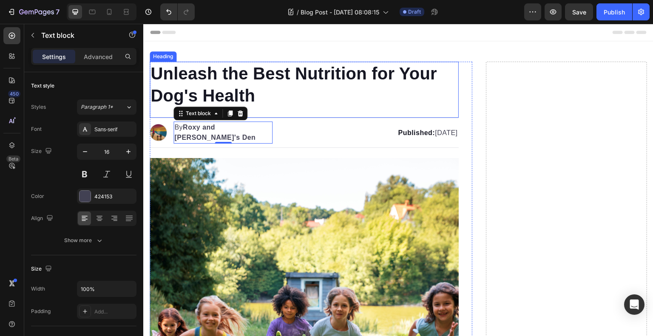
click at [248, 93] on h1 "Unleash the Best Nutrition for Your Dog's Health" at bounding box center [304, 85] width 309 height 46
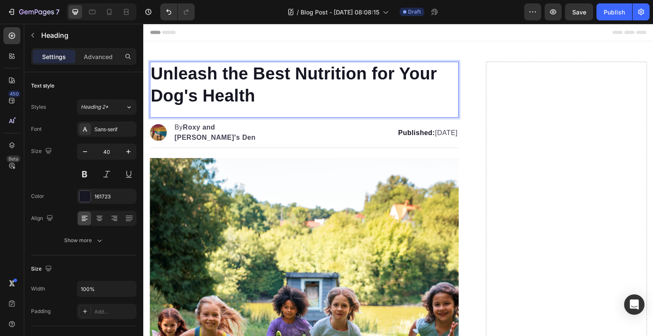
click at [253, 97] on h1 "Unleash the Best Nutrition for Your Dog's Health" at bounding box center [304, 85] width 309 height 46
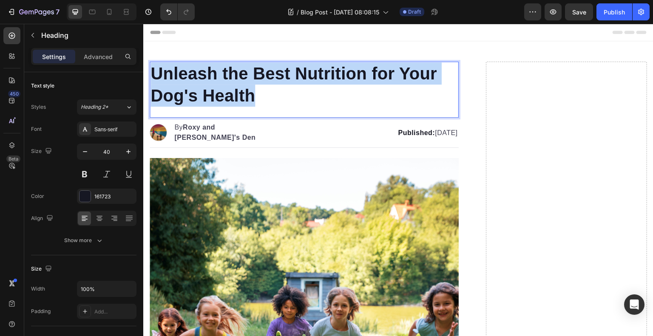
drag, startPoint x: 253, startPoint y: 97, endPoint x: 150, endPoint y: 79, distance: 105.3
click at [150, 79] on h1 "Unleash the Best Nutrition for Your Dog's Health" at bounding box center [304, 85] width 309 height 46
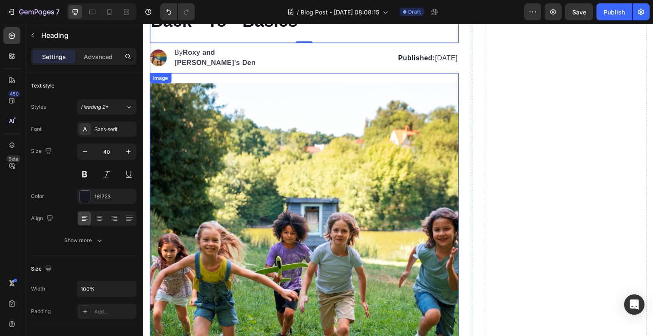
scroll to position [0, 0]
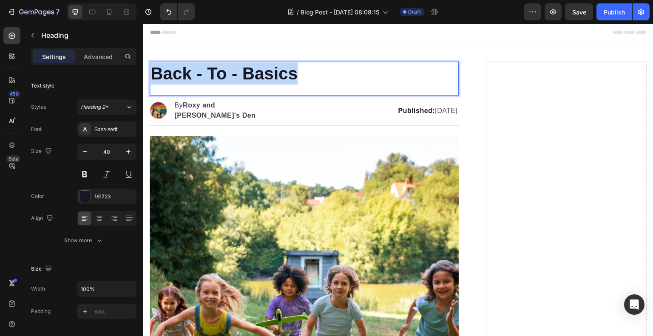
drag, startPoint x: 297, startPoint y: 75, endPoint x: 153, endPoint y: 80, distance: 144.7
click at [153, 80] on p "Back - To - Basics" at bounding box center [304, 74] width 307 height 22
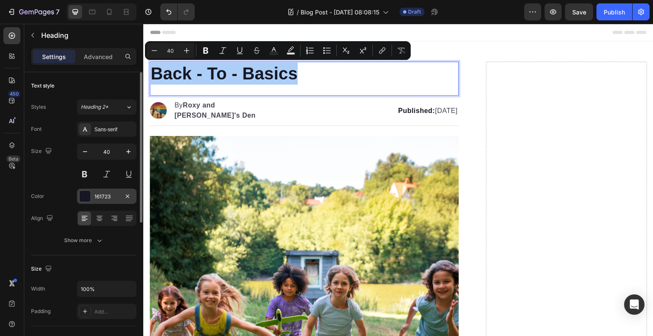
click at [85, 198] on div at bounding box center [85, 196] width 11 height 11
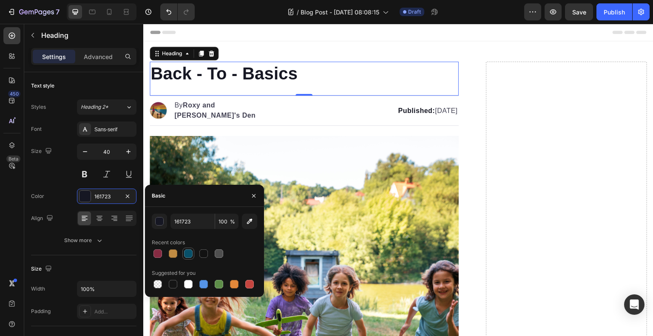
click at [188, 251] on div at bounding box center [188, 254] width 9 height 9
type input "085069"
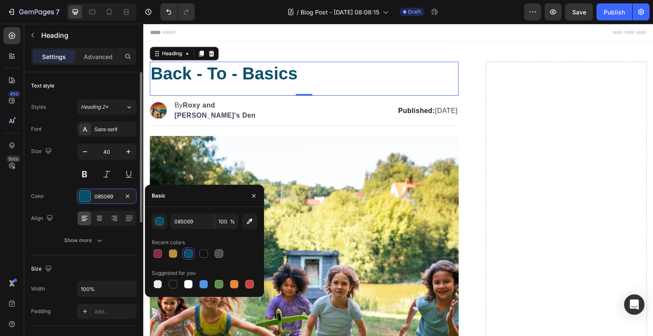
click at [65, 182] on div "Size 40" at bounding box center [83, 163] width 105 height 38
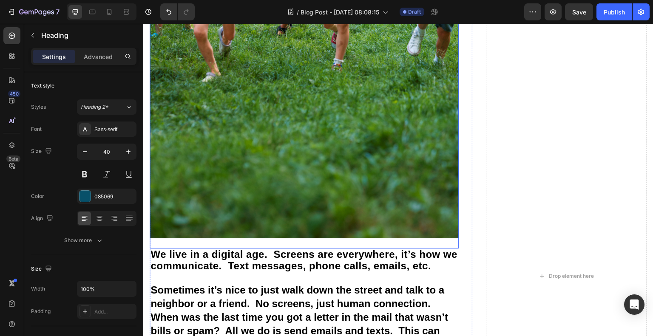
scroll to position [425, 0]
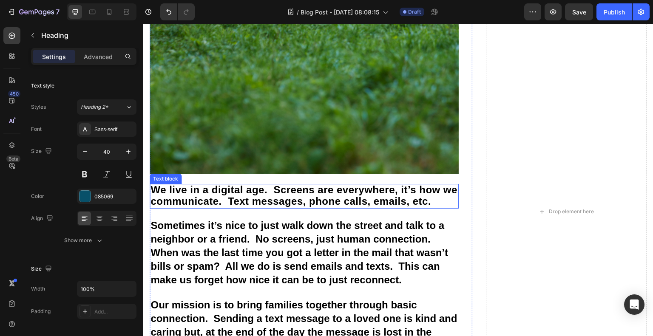
click at [421, 188] on span "We live in a digital age. Screens are everywhere, it’s how we communicate. Text…" at bounding box center [304, 195] width 307 height 23
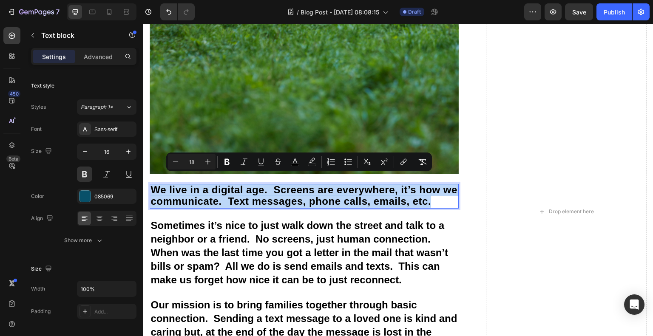
drag, startPoint x: 447, startPoint y: 193, endPoint x: 131, endPoint y: 182, distance: 316.6
click at [143, 182] on html "Header Back - To - Basics Heading Image By Roxy and Lucky's Den Text block Adva…" at bounding box center [398, 305] width 510 height 1412
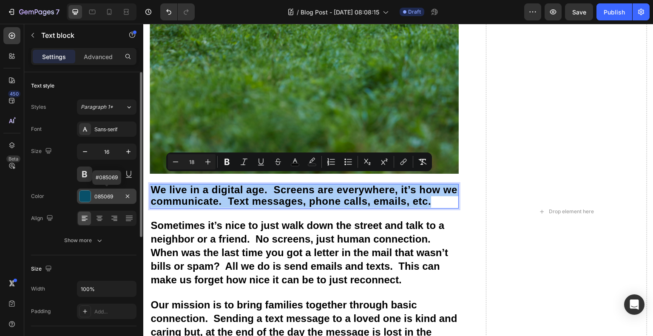
click at [80, 194] on div at bounding box center [85, 196] width 11 height 11
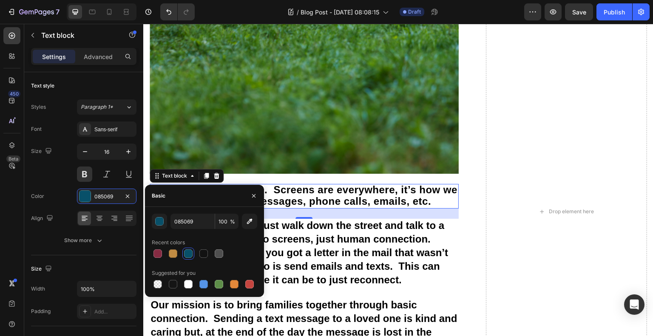
click at [189, 254] on div at bounding box center [188, 254] width 9 height 9
click at [60, 189] on div "Color 085069" at bounding box center [83, 196] width 105 height 15
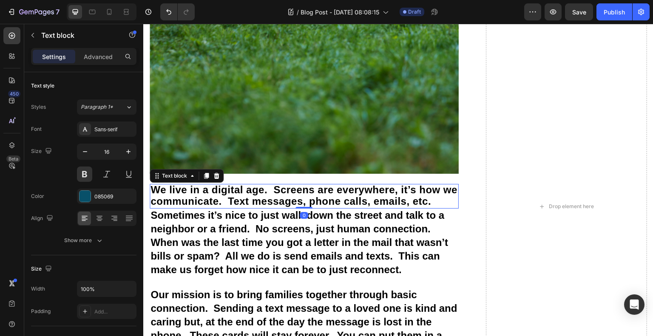
drag, startPoint x: 302, startPoint y: 206, endPoint x: 303, endPoint y: 195, distance: 10.7
click at [303, 195] on div "We live in a digital age. Screens are everywhere, it’s how we communicate. Text…" at bounding box center [304, 196] width 309 height 25
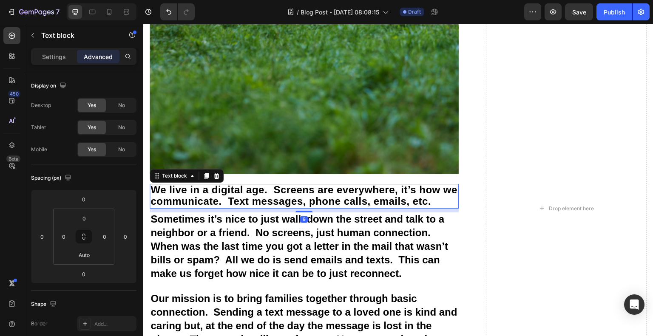
click at [301, 211] on div at bounding box center [304, 212] width 17 height 2
type input "9"
click at [224, 221] on span "Sometimes it’s nice to just walk down the street and talk to a neighbor or a fr…" at bounding box center [300, 245] width 298 height 65
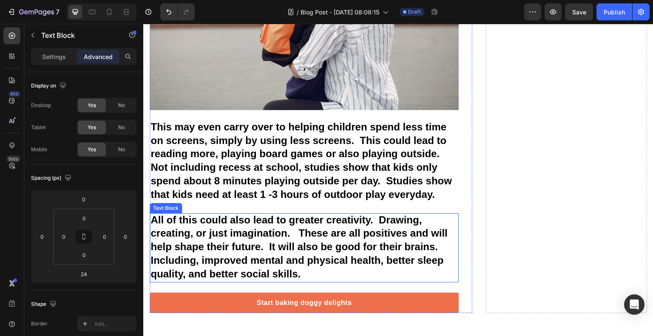
scroll to position [1063, 0]
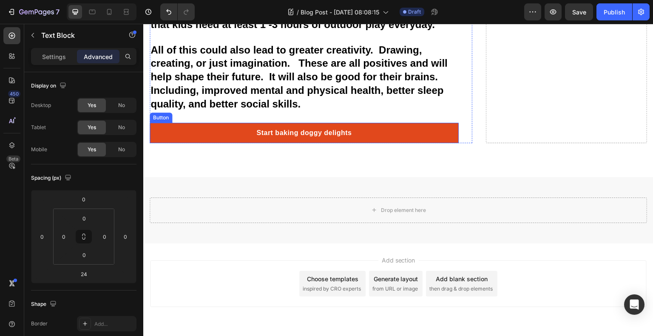
click at [353, 123] on link "Start baking doggy delights" at bounding box center [304, 133] width 309 height 20
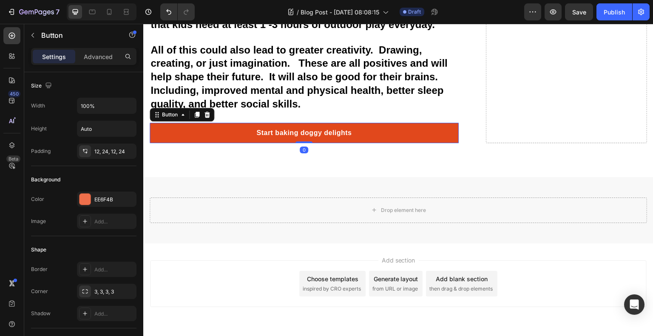
click at [353, 123] on link "Start baking doggy delights" at bounding box center [304, 133] width 309 height 20
click at [283, 128] on div "Start baking doggy delights" at bounding box center [303, 133] width 95 height 10
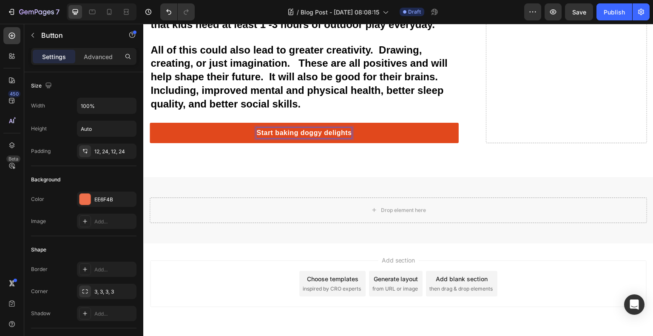
click at [341, 128] on p "Start baking doggy delights" at bounding box center [303, 133] width 95 height 10
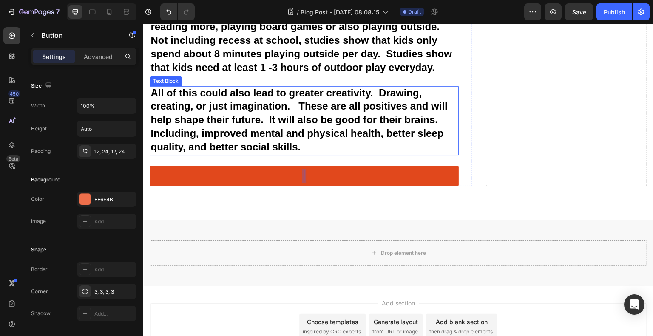
scroll to position [1021, 0]
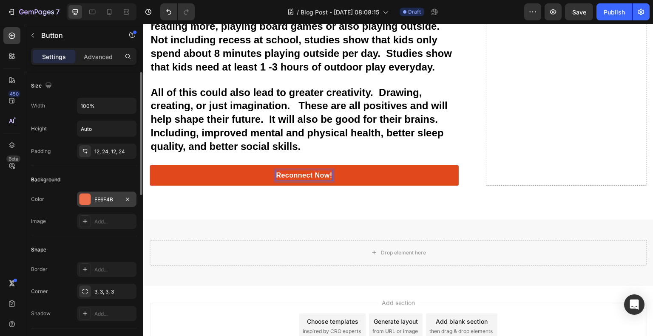
click at [89, 200] on div at bounding box center [85, 199] width 11 height 11
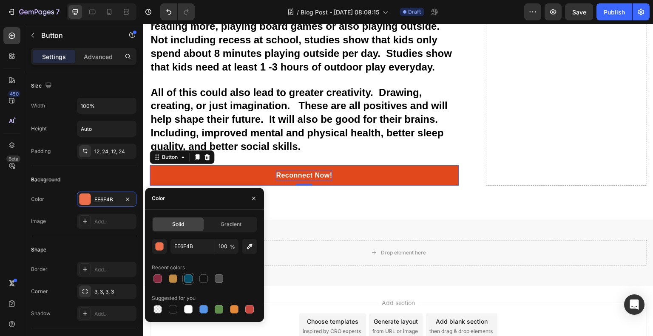
click at [190, 274] on div at bounding box center [188, 279] width 10 height 10
click at [174, 275] on div at bounding box center [173, 279] width 9 height 9
click at [157, 279] on div at bounding box center [158, 279] width 9 height 9
type input "862B42"
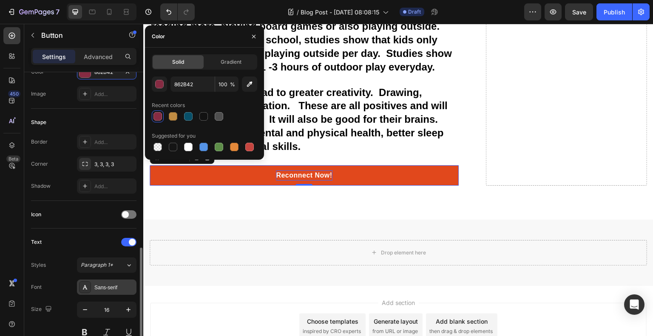
scroll to position [213, 0]
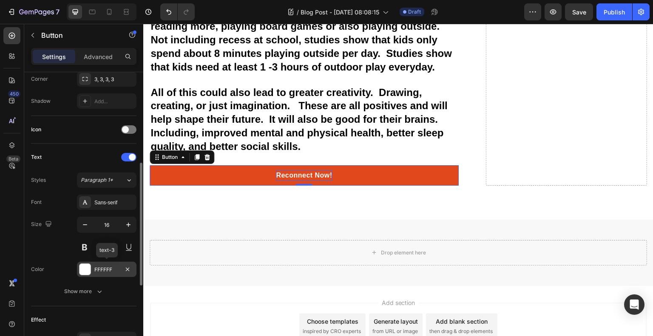
click at [90, 268] on div at bounding box center [85, 269] width 11 height 11
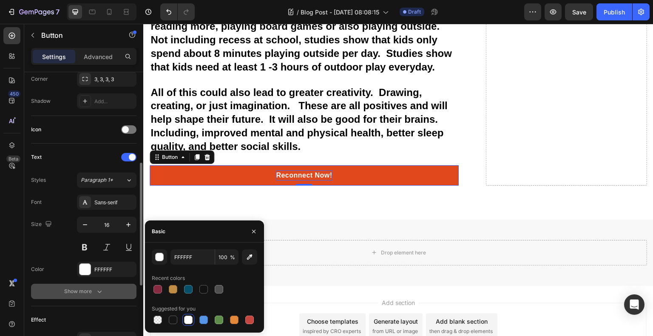
click at [75, 287] on div "Show more" at bounding box center [84, 291] width 40 height 9
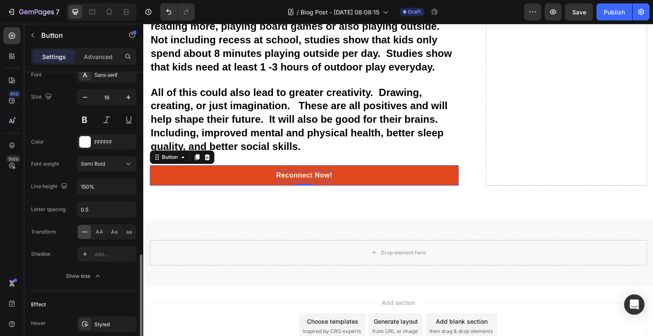
scroll to position [468, 0]
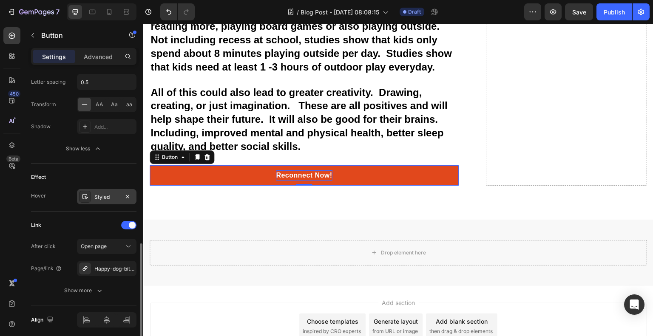
click at [110, 197] on div "Styled" at bounding box center [106, 198] width 25 height 8
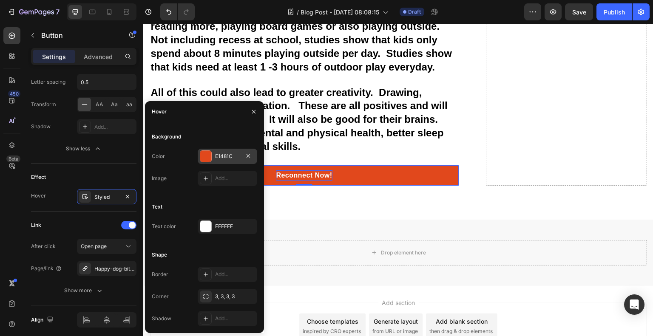
click at [204, 159] on div at bounding box center [205, 156] width 11 height 11
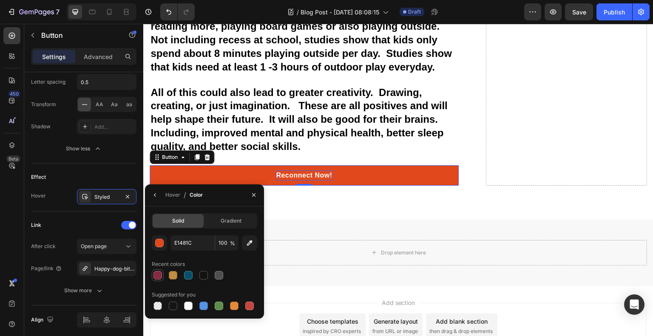
click at [157, 273] on div at bounding box center [158, 275] width 9 height 9
type input "862B42"
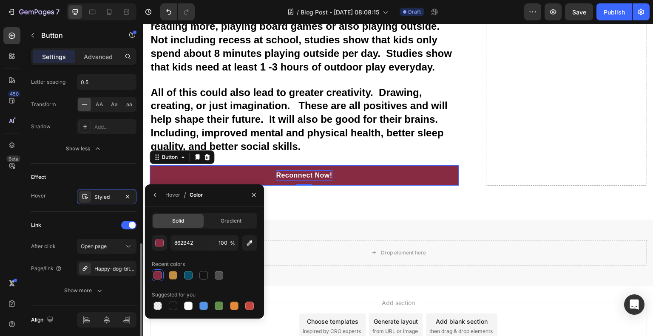
click at [122, 166] on div "Effect Hover Styled" at bounding box center [83, 188] width 105 height 48
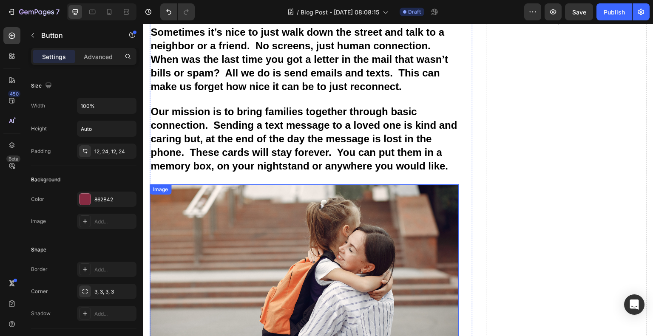
scroll to position [553, 0]
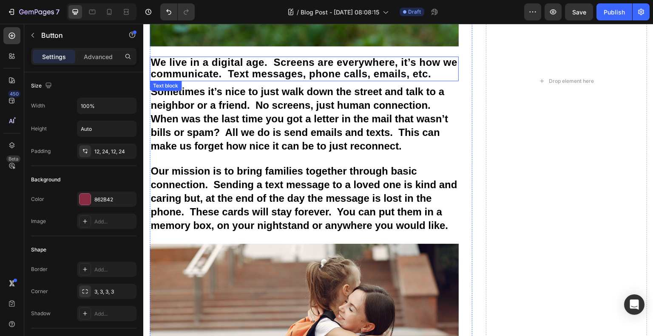
click at [302, 57] on span "We live in a digital age. Screens are everywhere, it’s how we communicate. Text…" at bounding box center [304, 68] width 307 height 23
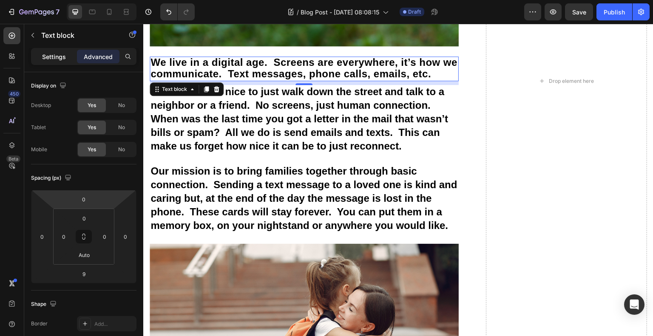
click at [61, 57] on p "Settings" at bounding box center [54, 56] width 24 height 9
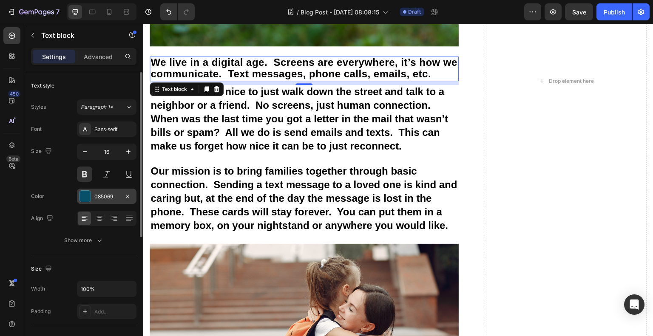
click at [83, 195] on div at bounding box center [85, 196] width 11 height 11
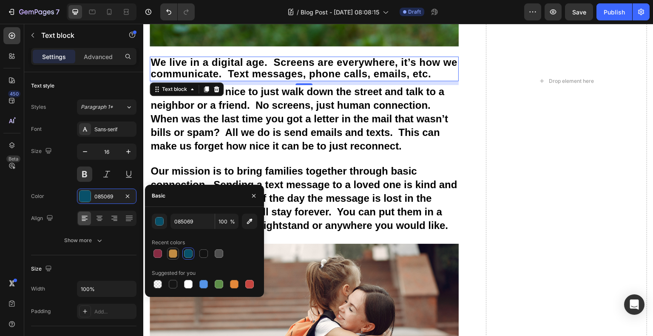
click at [174, 252] on div at bounding box center [173, 254] width 9 height 9
click at [185, 251] on div at bounding box center [188, 254] width 9 height 9
type input "085069"
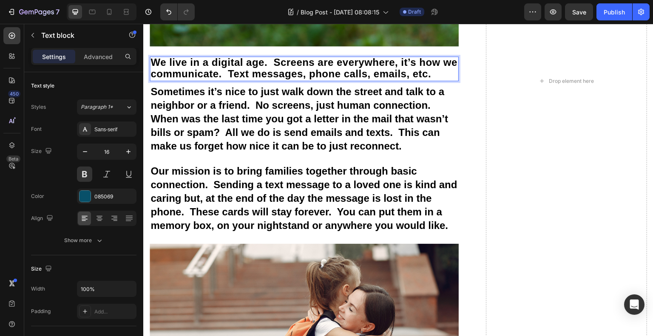
click at [447, 67] on span "We live in a digital age. Screens are everywhere, it’s how we communicate. Text…" at bounding box center [304, 68] width 307 height 23
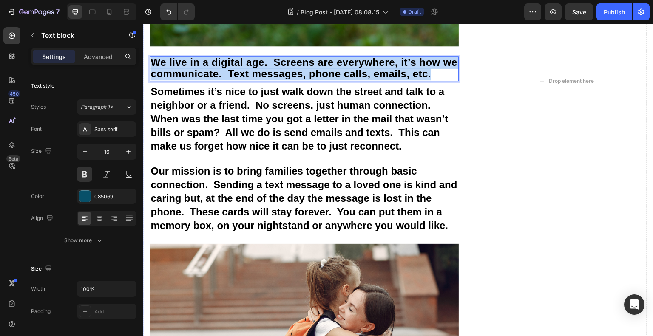
drag, startPoint x: 447, startPoint y: 67, endPoint x: 148, endPoint y: 58, distance: 299.1
click at [148, 58] on div "Back - To - Basics Heading Image By Roxy and Lucky's Den Text block Advanced li…" at bounding box center [398, 81] width 510 height 1145
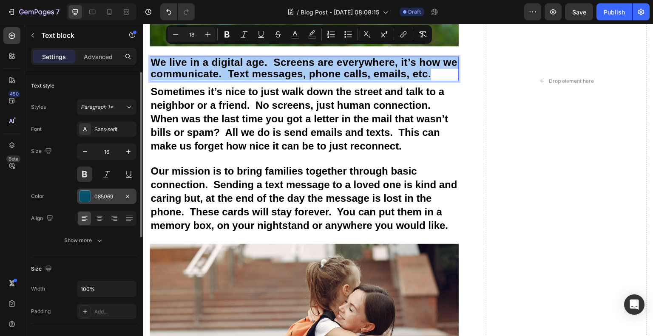
click at [86, 199] on div at bounding box center [85, 196] width 11 height 11
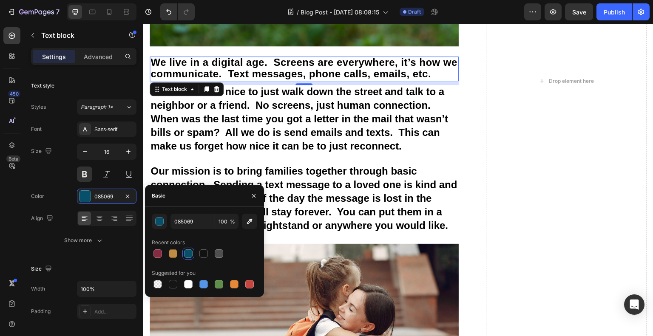
click at [192, 256] on div at bounding box center [188, 254] width 9 height 9
click at [63, 142] on div "Font Sans-serif Size 16 Color 085069 Align Show more" at bounding box center [83, 185] width 105 height 127
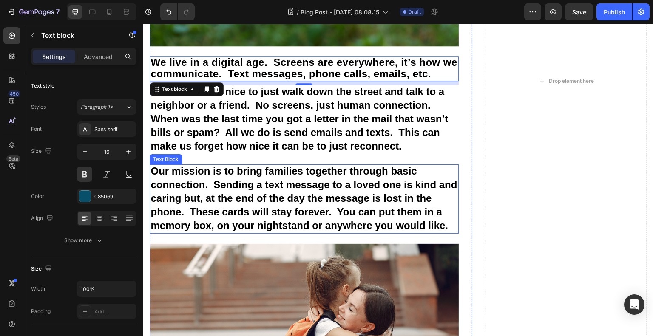
click at [211, 178] on span "Our mission is to bring families together through basic connection. Sending a t…" at bounding box center [304, 197] width 307 height 65
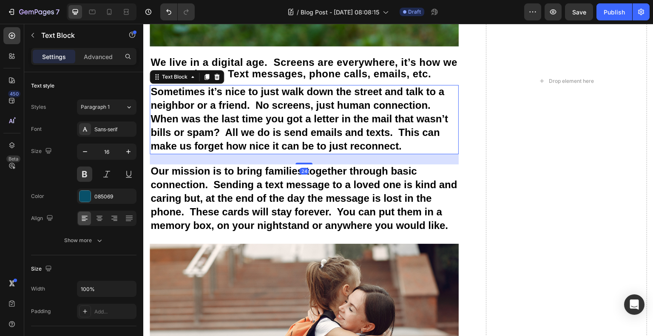
click at [177, 122] on span "Sometimes it’s nice to just walk down the street and talk to a neighbor or a fr…" at bounding box center [300, 118] width 298 height 65
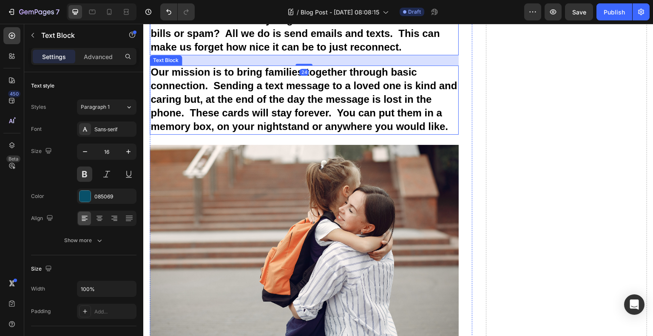
scroll to position [851, 0]
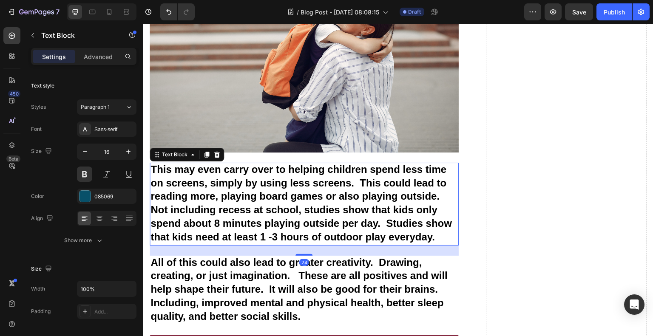
click at [181, 192] on span "This may even carry over to helping children spend less time on screens, simply…" at bounding box center [302, 203] width 302 height 79
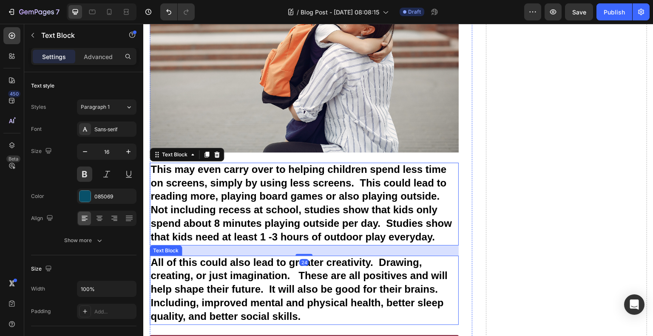
click at [179, 291] on p "All of this could also lead to greater creativity. Drawing, creating, or just i…" at bounding box center [304, 291] width 307 height 68
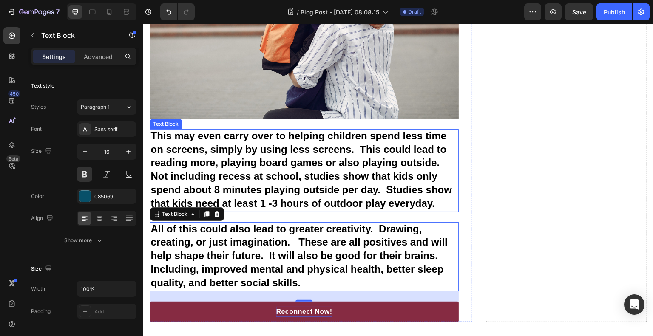
scroll to position [903, 0]
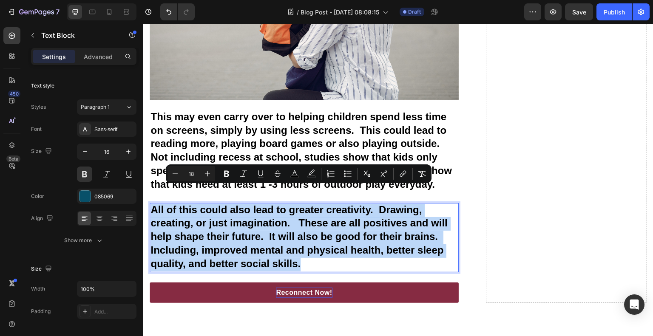
drag, startPoint x: 300, startPoint y: 247, endPoint x: 137, endPoint y: 194, distance: 171.3
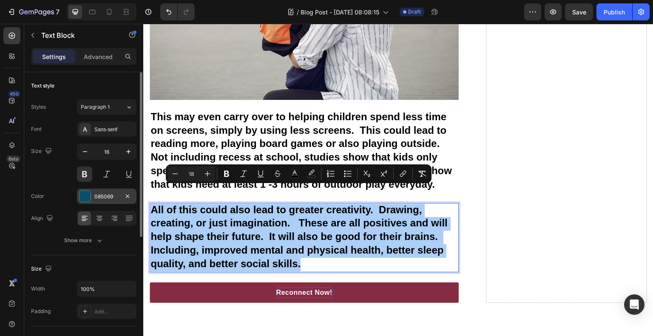
click at [80, 197] on div at bounding box center [85, 196] width 11 height 11
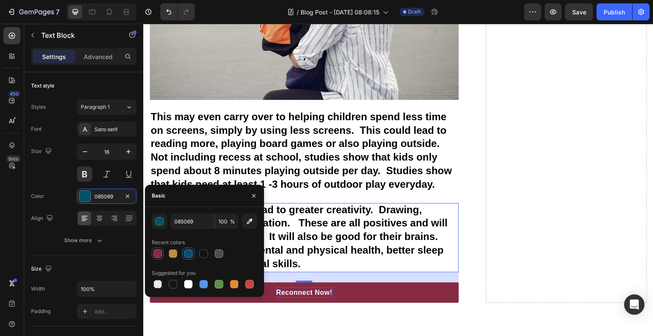
click at [159, 250] on div at bounding box center [158, 254] width 9 height 9
click at [189, 250] on div at bounding box center [188, 254] width 9 height 9
type input "085069"
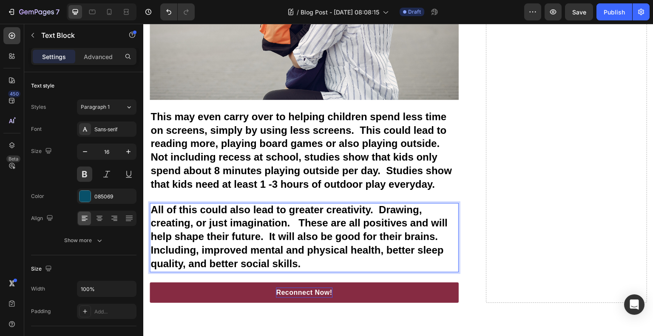
click at [305, 241] on p "All of this could also lead to greater creativity. Drawing, creating, or just i…" at bounding box center [304, 238] width 307 height 68
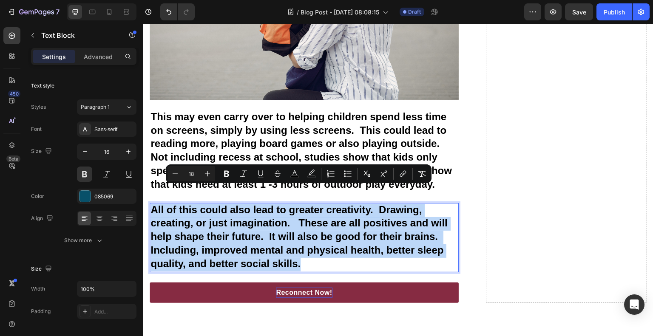
drag, startPoint x: 304, startPoint y: 245, endPoint x: 150, endPoint y: 188, distance: 164.0
click at [150, 203] on div "All of this could also lead to greater creativity. Drawing, creating, or just i…" at bounding box center [304, 237] width 309 height 69
click at [245, 141] on span "This may even carry over to helping children spend less time on screens, simply…" at bounding box center [302, 150] width 302 height 79
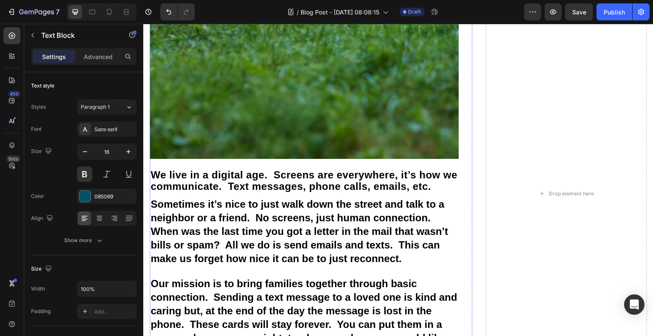
scroll to position [393, 0]
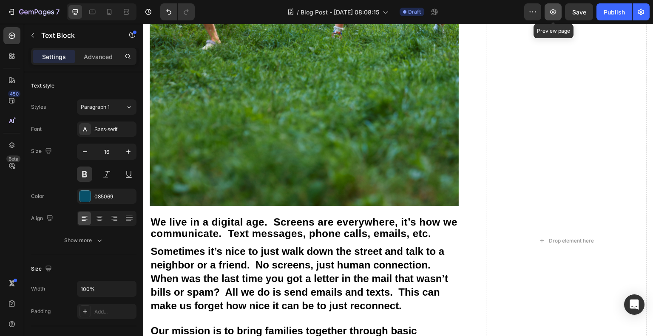
click at [554, 6] on button "button" at bounding box center [553, 11] width 17 height 17
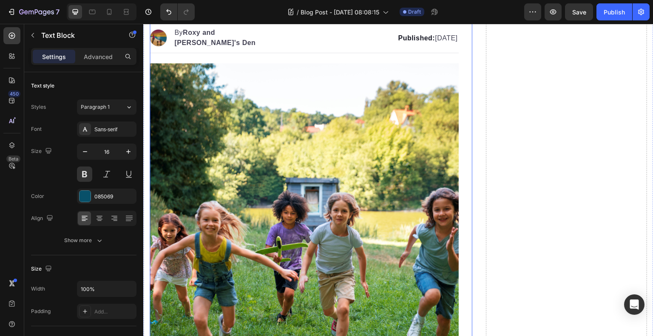
scroll to position [0, 0]
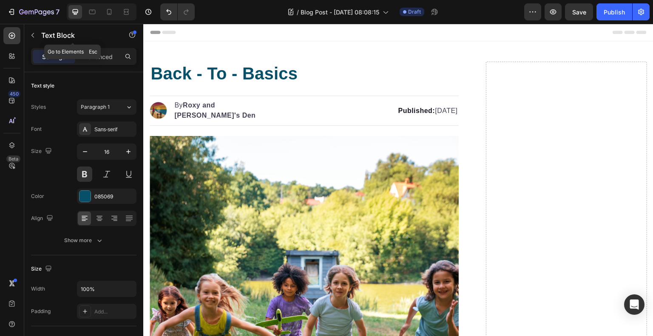
click at [30, 31] on button "button" at bounding box center [33, 35] width 14 height 14
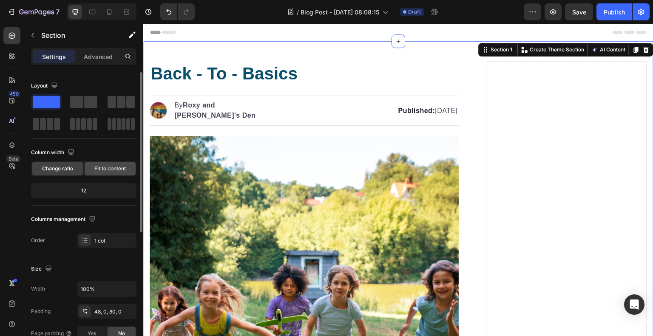
click at [109, 167] on span "Fit to content" at bounding box center [109, 169] width 31 height 8
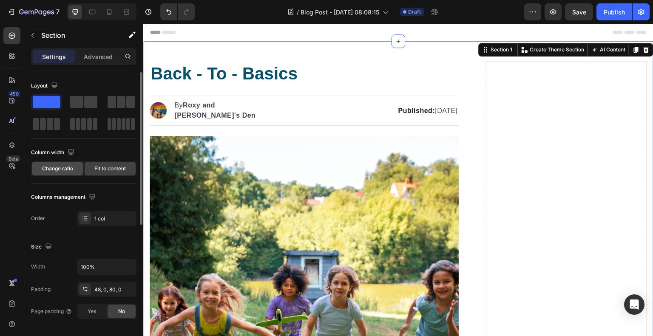
click at [68, 168] on span "Change ratio" at bounding box center [57, 169] width 31 height 8
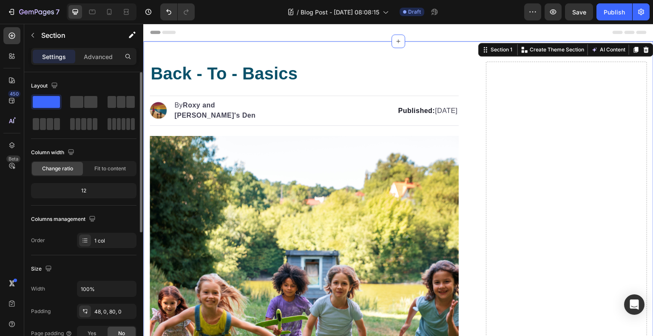
click at [55, 102] on span at bounding box center [46, 102] width 27 height 12
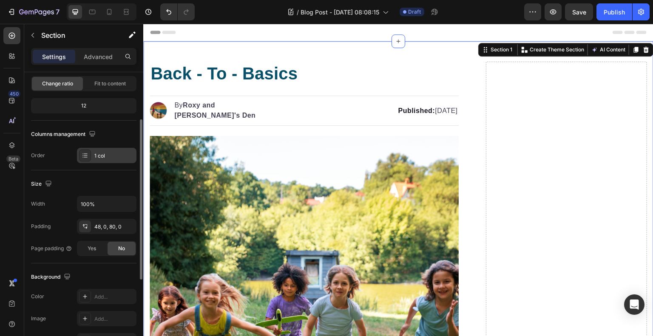
click at [92, 153] on div "1 col" at bounding box center [107, 155] width 60 height 15
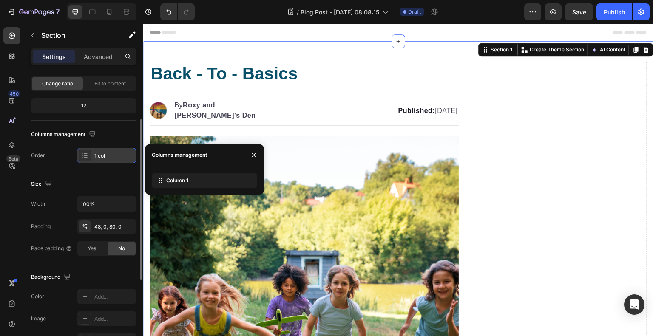
click at [92, 153] on div "1 col" at bounding box center [107, 155] width 60 height 15
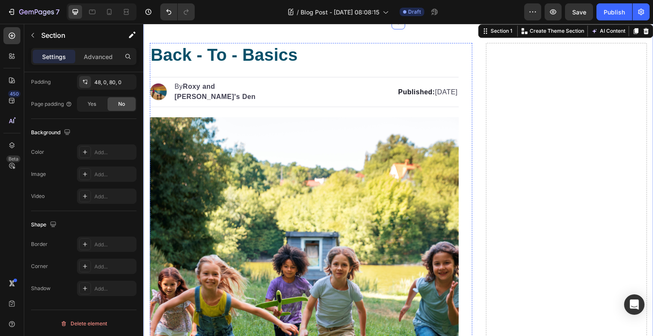
scroll to position [0, 0]
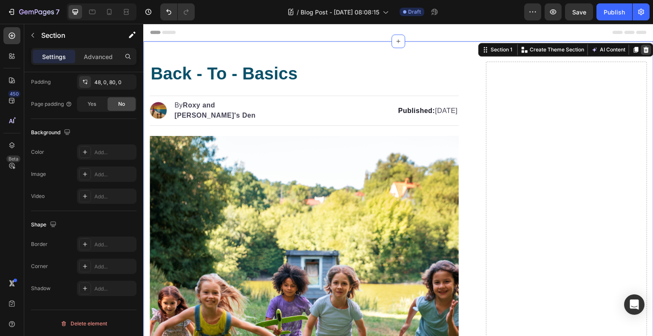
click at [644, 49] on icon at bounding box center [647, 50] width 6 height 6
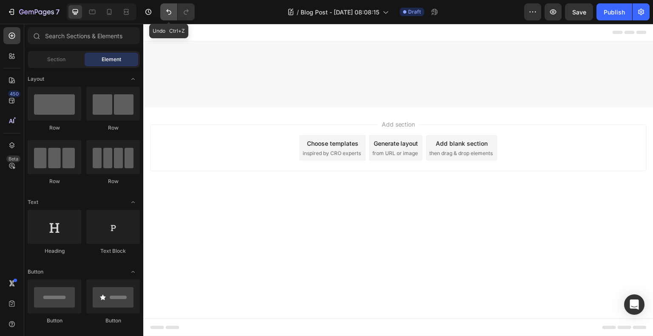
click at [174, 12] on button "Undo/Redo" at bounding box center [168, 11] width 17 height 17
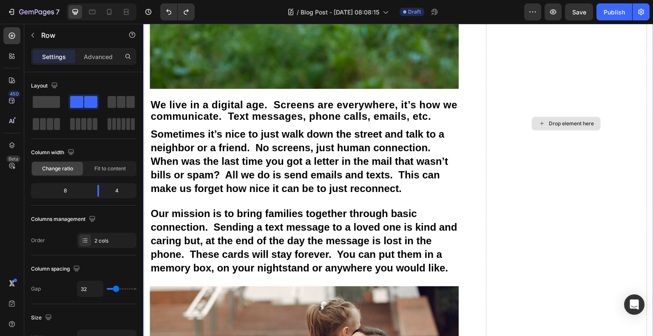
click at [575, 164] on div "Drop element here" at bounding box center [566, 123] width 161 height 1145
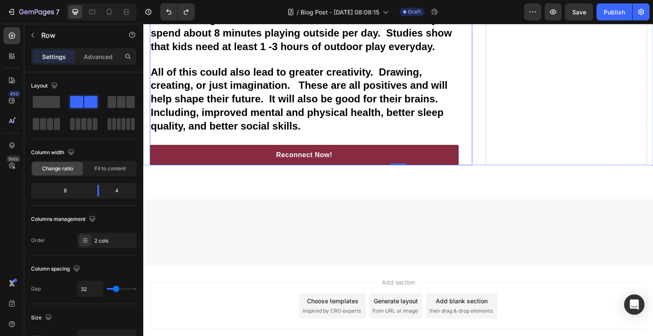
scroll to position [1063, 0]
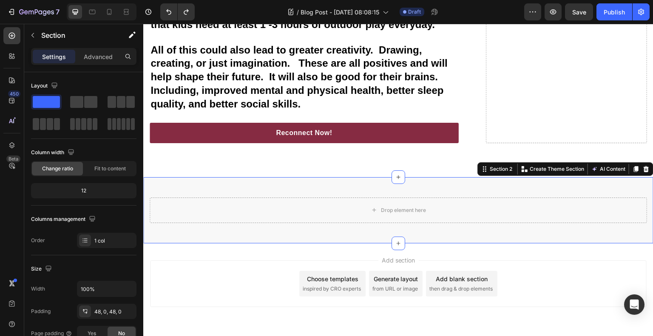
click at [472, 211] on div "Drop element here Row Section 2 You can create reusable sections Create Theme S…" at bounding box center [398, 210] width 510 height 66
click at [644, 166] on icon at bounding box center [647, 169] width 6 height 6
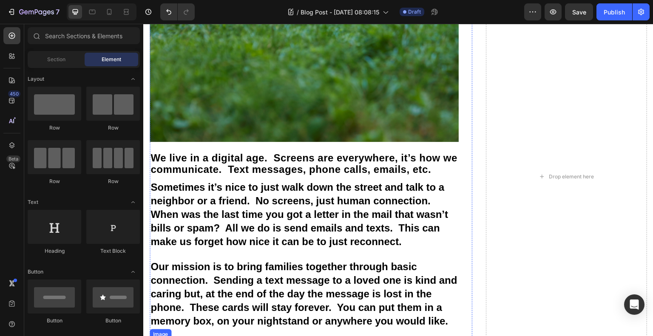
scroll to position [497, 0]
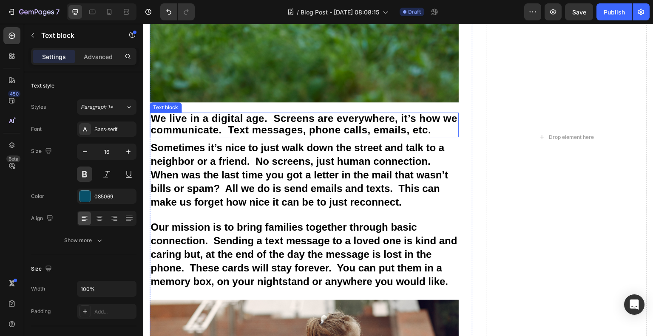
click at [347, 113] on span "We live in a digital age. Screens are everywhere, it’s how we communicate. Text…" at bounding box center [304, 124] width 307 height 23
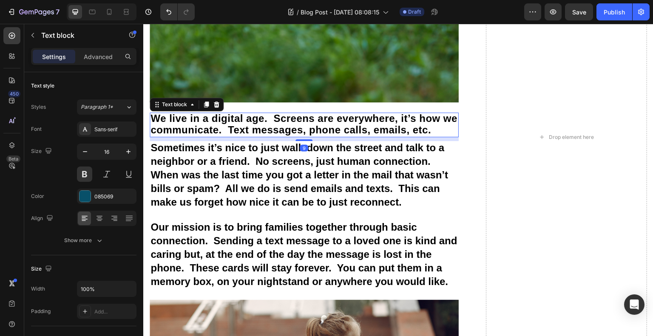
click at [447, 120] on span "We live in a digital age. Screens are everywhere, it’s how we communicate. Text…" at bounding box center [304, 124] width 307 height 23
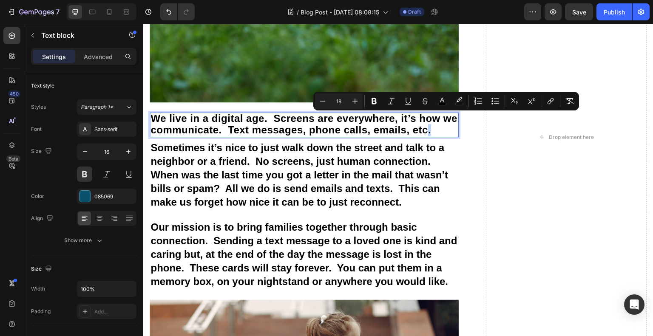
click at [448, 121] on span "We live in a digital age. Screens are everywhere, it’s how we communicate. Text…" at bounding box center [304, 124] width 307 height 23
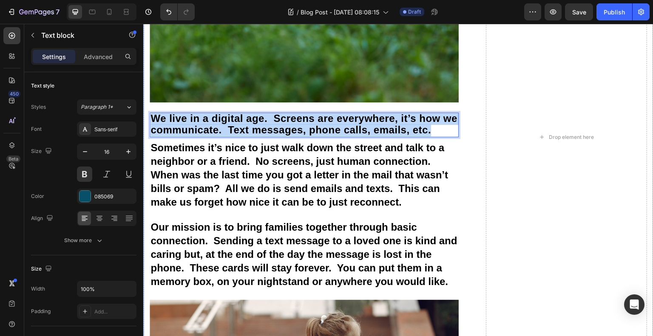
drag, startPoint x: 448, startPoint y: 121, endPoint x: 143, endPoint y: 113, distance: 305.0
click at [143, 113] on div "Back - To - Basics Heading Image By Roxy and Lucky's Den Text block Advanced li…" at bounding box center [398, 137] width 510 height 1145
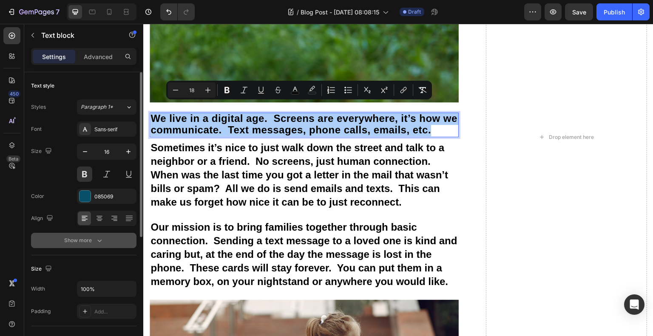
click at [100, 238] on icon "button" at bounding box center [99, 240] width 9 height 9
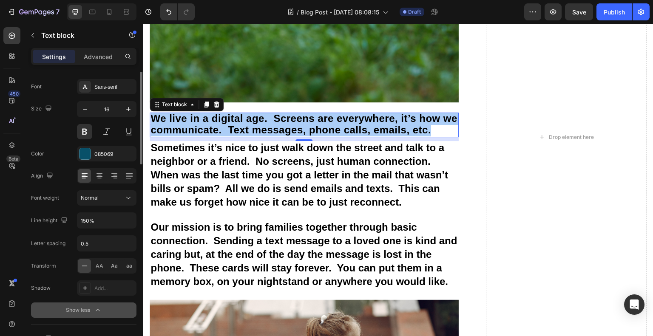
scroll to position [0, 0]
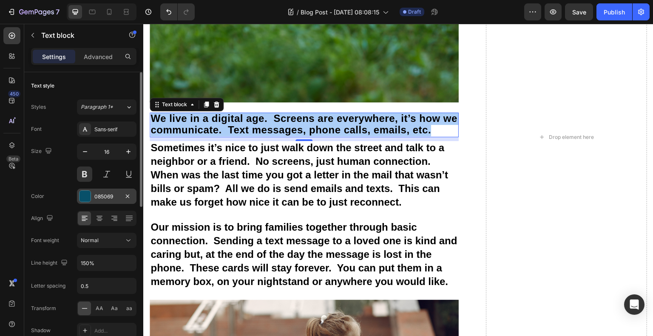
click at [83, 194] on div at bounding box center [85, 196] width 11 height 11
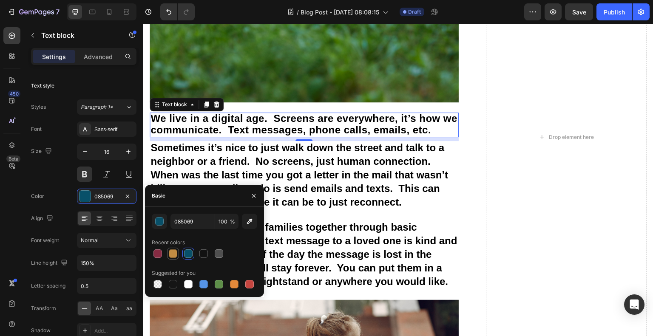
click at [168, 251] on div at bounding box center [173, 254] width 10 height 10
click at [187, 250] on div at bounding box center [188, 254] width 9 height 9
type input "085069"
click at [57, 191] on div "Color 085069" at bounding box center [83, 196] width 105 height 15
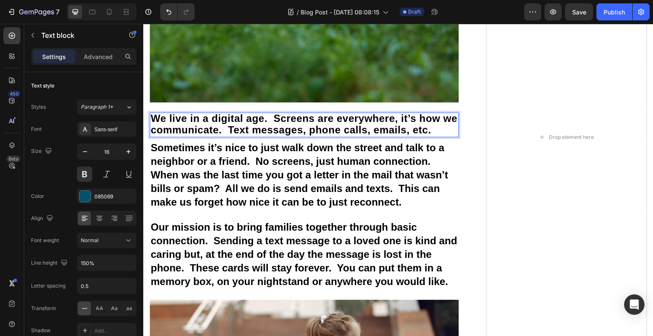
click at [439, 120] on span "We live in a digital age. Screens are everywhere, it’s how we communicate. Text…" at bounding box center [304, 124] width 307 height 23
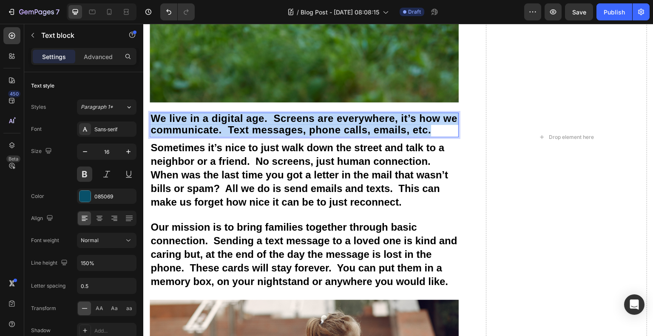
drag, startPoint x: 447, startPoint y: 122, endPoint x: 151, endPoint y: 109, distance: 295.4
click at [151, 113] on span "We live in a digital age. Screens are everywhere, it’s how we communicate. Text…" at bounding box center [304, 124] width 307 height 23
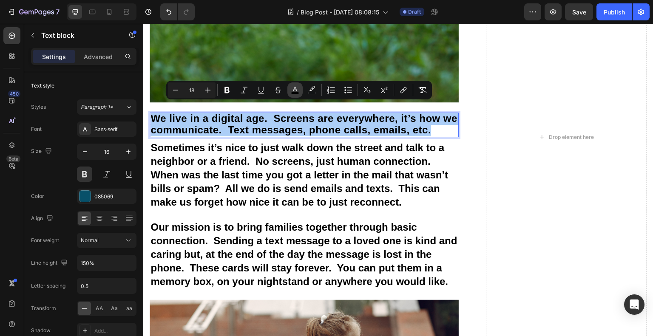
click at [297, 91] on icon "Editor contextual toolbar" at bounding box center [295, 89] width 4 height 5
type input "000000"
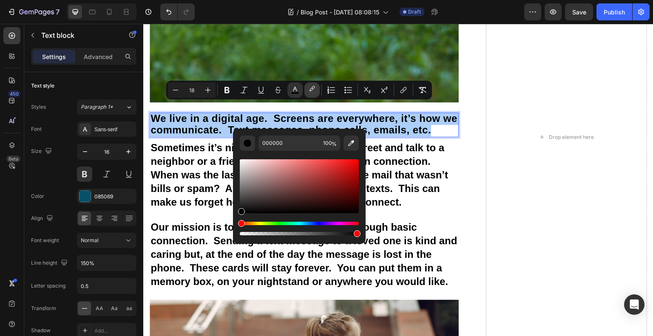
click at [307, 88] on button "color" at bounding box center [312, 90] width 15 height 15
type input "000000"
click at [299, 89] on icon "Editor contextual toolbar" at bounding box center [295, 90] width 9 height 9
click at [234, 94] on button "Bold" at bounding box center [226, 90] width 15 height 15
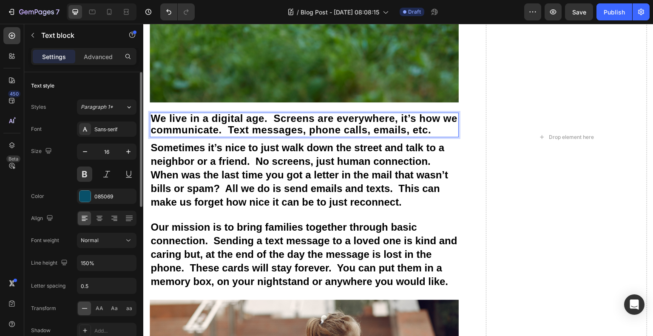
click at [89, 88] on div "Text style" at bounding box center [83, 86] width 105 height 14
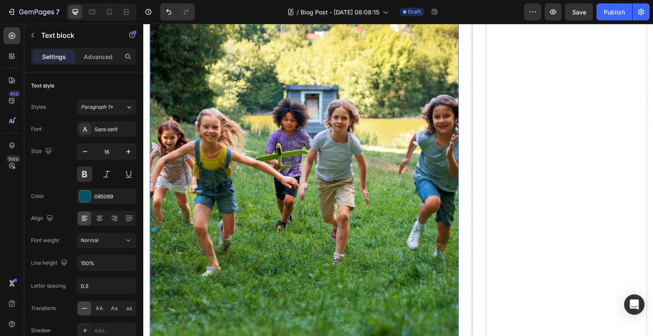
scroll to position [29, 0]
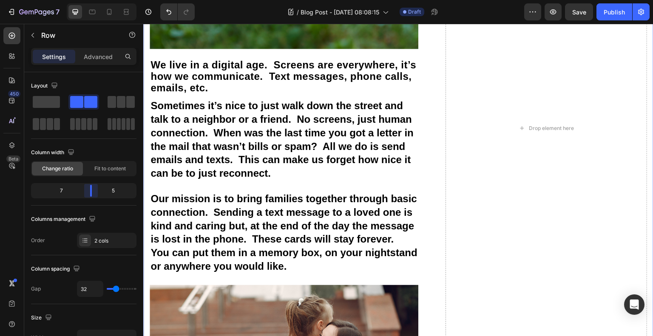
scroll to position [497, 0]
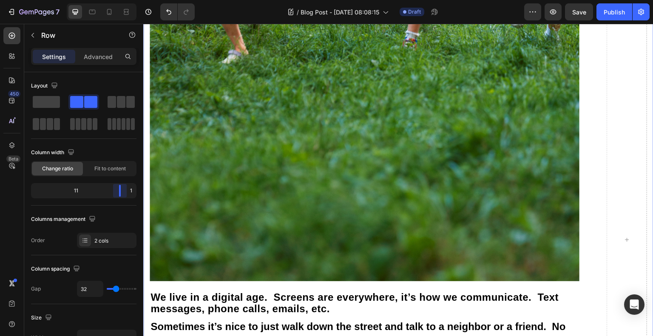
drag, startPoint x: 100, startPoint y: 190, endPoint x: 139, endPoint y: 195, distance: 39.0
click at [139, 0] on body "7 Version history / Blog Post - [DATE] 08:08:15 Draft Preview Save Publish 450 …" at bounding box center [326, 0] width 653 height 0
drag, startPoint x: 122, startPoint y: 189, endPoint x: 133, endPoint y: 190, distance: 11.1
click at [133, 0] on body "7 Version history / Blog Post - [DATE] 08:08:15 Draft Preview Save Publish 450 …" at bounding box center [326, 0] width 653 height 0
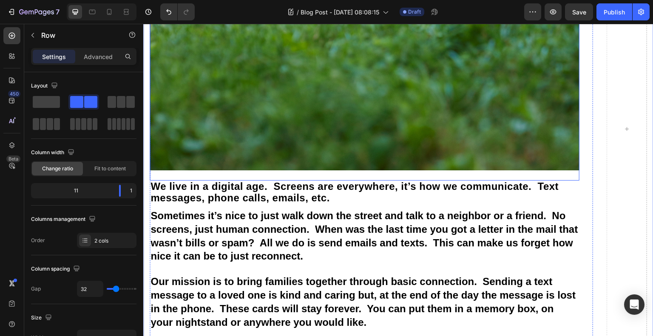
scroll to position [709, 0]
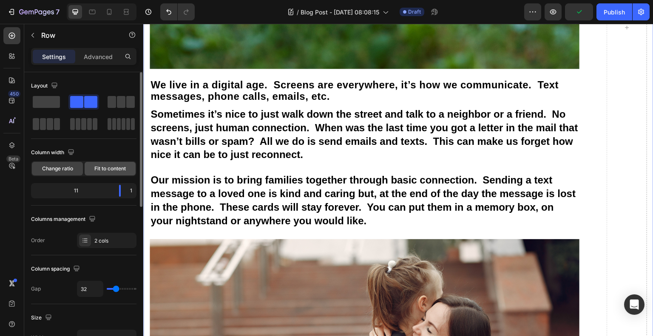
drag, startPoint x: 112, startPoint y: 171, endPoint x: 37, endPoint y: 140, distance: 81.6
click at [112, 171] on span "Fit to content" at bounding box center [109, 169] width 31 height 8
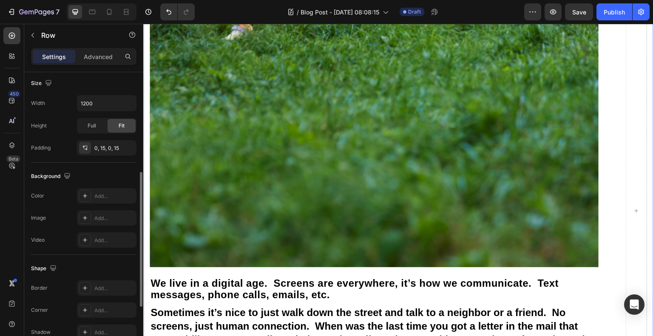
scroll to position [326, 0]
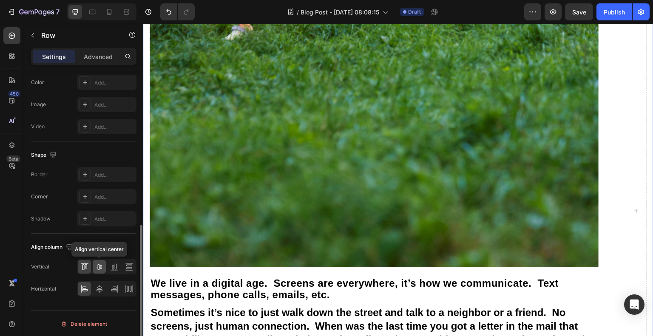
click at [97, 263] on icon at bounding box center [99, 267] width 9 height 9
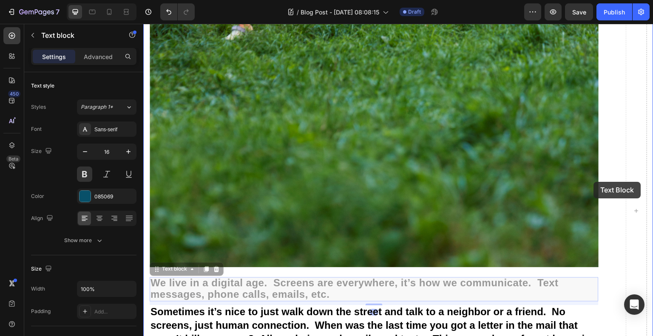
drag, startPoint x: 266, startPoint y: 277, endPoint x: 594, endPoint y: 182, distance: 341.5
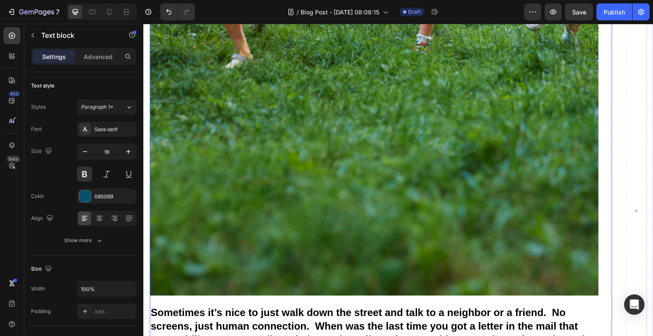
scroll to position [567, 0]
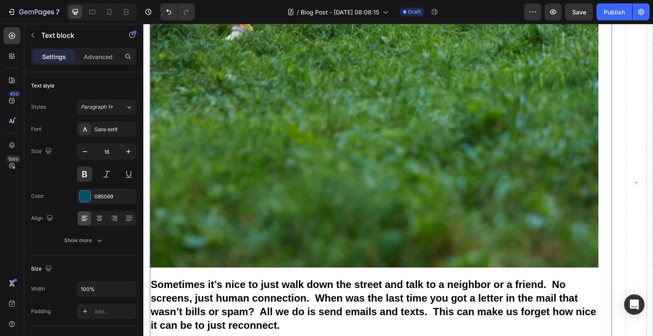
click at [594, 182] on div "Back - To - Basics Heading Image By Roxy and Lucky's Den Text block Advanced li…" at bounding box center [381, 197] width 463 height 1349
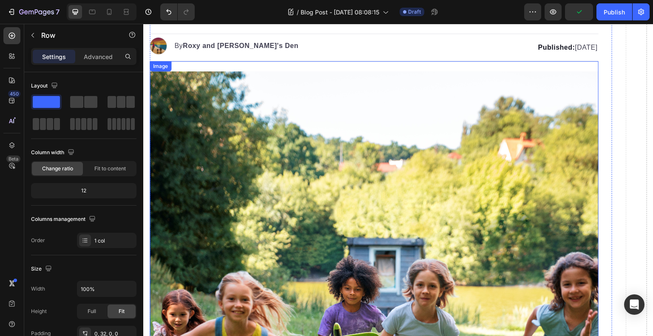
scroll to position [0, 0]
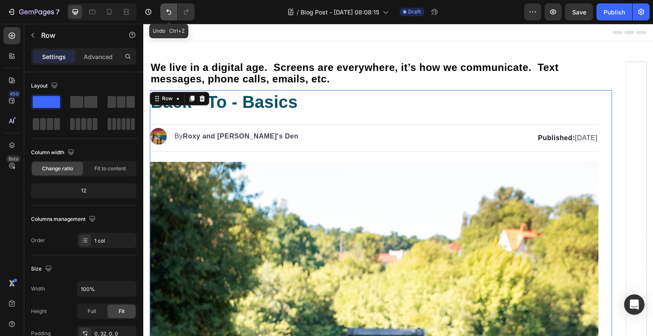
click at [170, 15] on icon "Undo/Redo" at bounding box center [169, 12] width 9 height 9
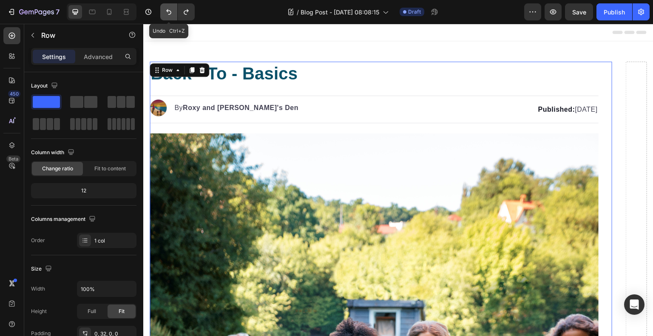
click at [170, 15] on icon "Undo/Redo" at bounding box center [169, 12] width 9 height 9
click at [173, 8] on button "Undo/Redo" at bounding box center [168, 11] width 17 height 17
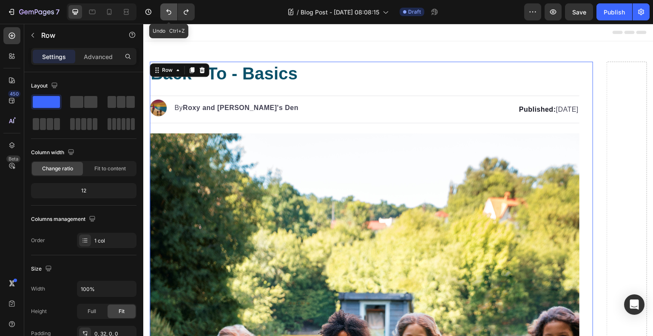
click at [173, 8] on button "Undo/Redo" at bounding box center [168, 11] width 17 height 17
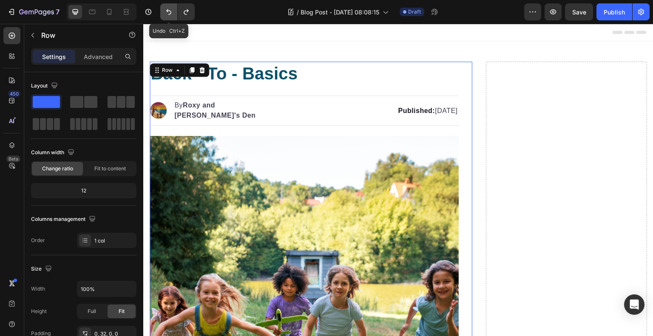
click at [173, 8] on button "Undo/Redo" at bounding box center [168, 11] width 17 height 17
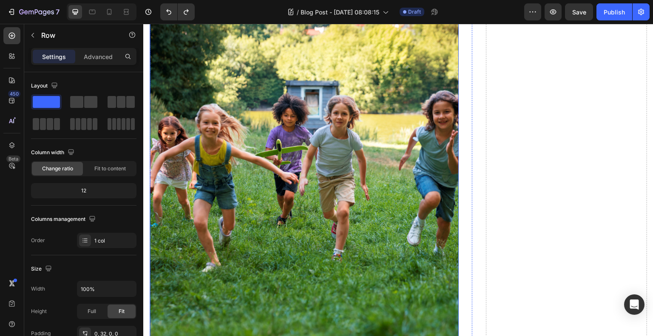
scroll to position [425, 0]
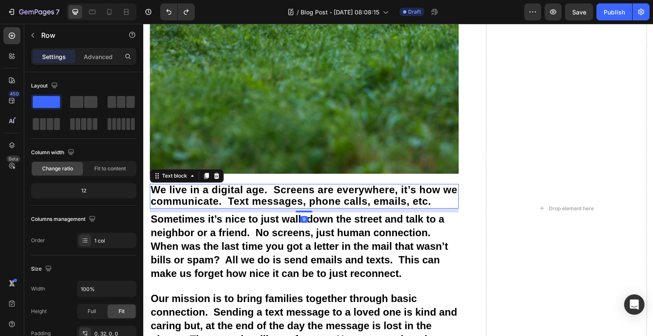
click at [363, 189] on span "We live in a digital age. Screens are everywhere, it’s how we communicate. Text…" at bounding box center [304, 195] width 307 height 23
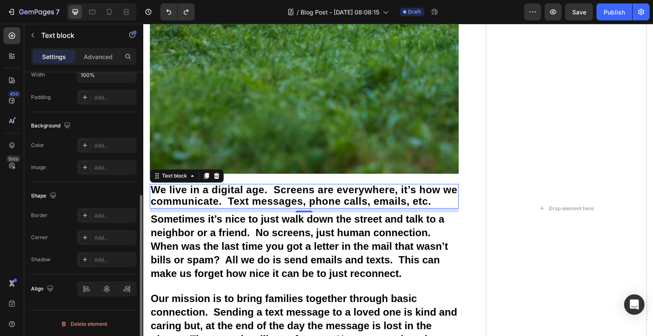
scroll to position [0, 0]
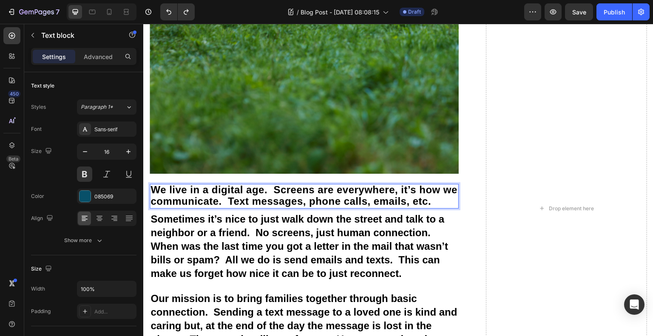
click at [283, 186] on span "We live in a digital age. Screens are everywhere, it’s how we communicate. Text…" at bounding box center [304, 195] width 307 height 23
drag, startPoint x: 441, startPoint y: 191, endPoint x: 387, endPoint y: 187, distance: 54.1
click at [387, 187] on span "We live in a digital age. Screens are everywhere, it’s how we communicate. Text…" at bounding box center [304, 195] width 307 height 23
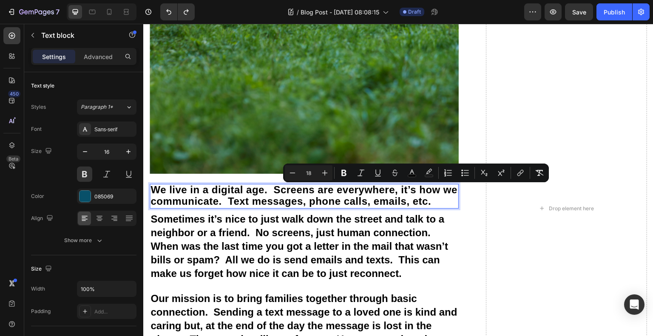
click at [437, 186] on span "We live in a digital age. Screens are everywhere, it’s how we communicate. Text…" at bounding box center [304, 195] width 307 height 23
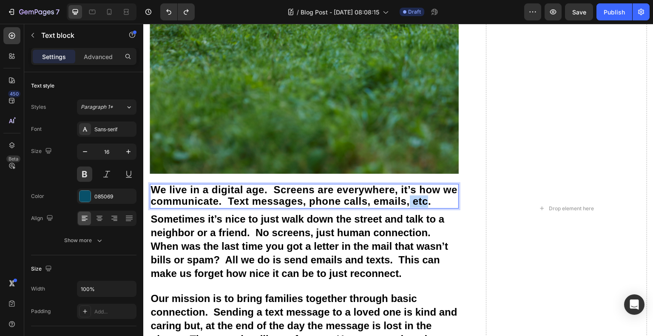
drag, startPoint x: 434, startPoint y: 191, endPoint x: 426, endPoint y: 191, distance: 8.1
click at [426, 191] on span "We live in a digital age. Screens are everywhere, it’s how we communicate. Text…" at bounding box center [304, 195] width 307 height 23
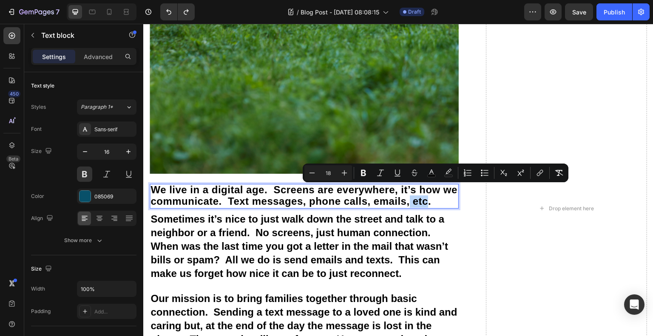
click at [446, 193] on span "We live in a digital age. Screens are everywhere, it’s how we communicate. Text…" at bounding box center [304, 195] width 307 height 23
click at [447, 194] on span "We live in a digital age. Screens are everywhere, it’s how we communicate. Text…" at bounding box center [304, 195] width 307 height 23
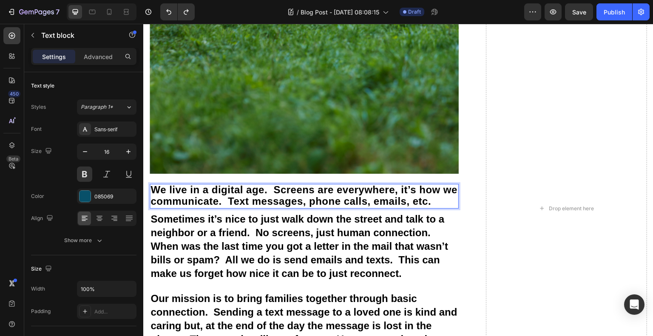
click at [448, 194] on span "We live in a digital age. Screens are everywhere, it’s how we communicate. Text…" at bounding box center [304, 195] width 307 height 23
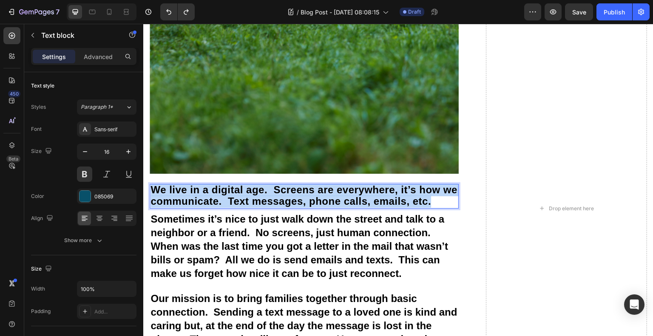
drag, startPoint x: 447, startPoint y: 194, endPoint x: 152, endPoint y: 184, distance: 295.3
click at [152, 184] on span "We live in a digital age. Screens are everywhere, it’s how we communicate. Text…" at bounding box center [304, 195] width 307 height 23
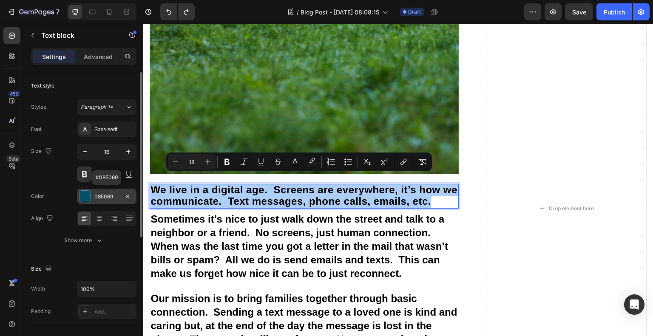
click at [82, 191] on div at bounding box center [85, 196] width 11 height 11
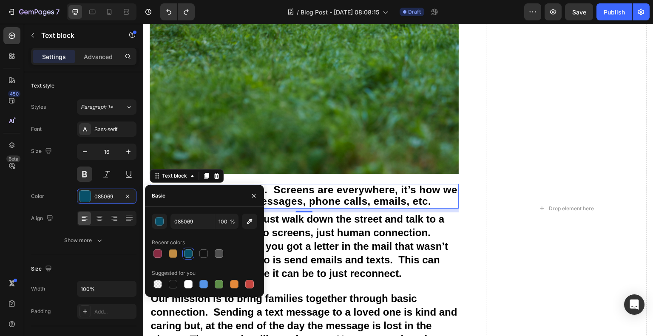
click at [192, 251] on div at bounding box center [188, 254] width 9 height 9
click at [57, 166] on div "Size 16" at bounding box center [83, 163] width 105 height 38
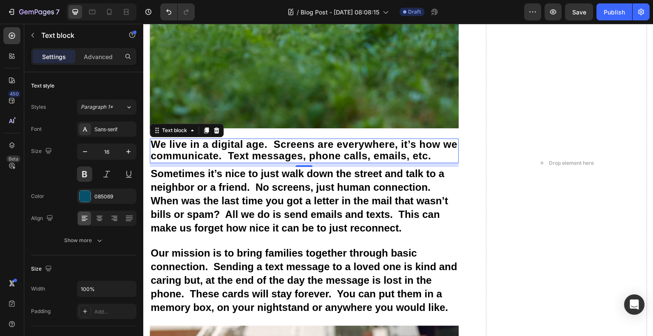
scroll to position [468, 0]
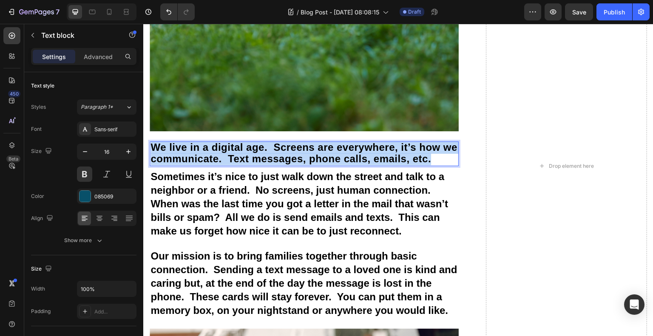
drag, startPoint x: 152, startPoint y: 138, endPoint x: 448, endPoint y: 153, distance: 296.4
click at [448, 153] on span "We live in a digital age. Screens are everywhere, it’s how we communicate. Text…" at bounding box center [304, 153] width 307 height 23
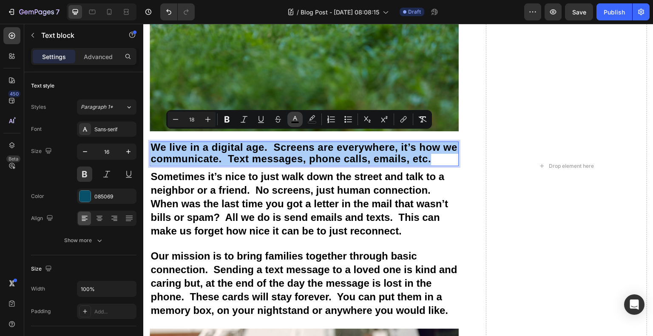
click at [296, 121] on icon "Editor contextual toolbar" at bounding box center [295, 119] width 9 height 9
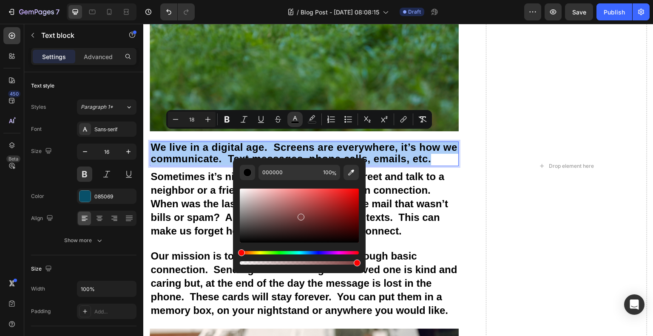
drag, startPoint x: 286, startPoint y: 226, endPoint x: 301, endPoint y: 215, distance: 19.1
click at [301, 215] on div "Editor contextual toolbar" at bounding box center [299, 216] width 119 height 54
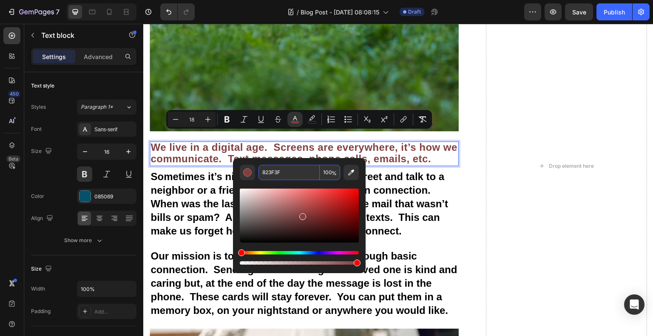
click at [289, 178] on input "823F3F" at bounding box center [289, 172] width 61 height 15
type input "085069"
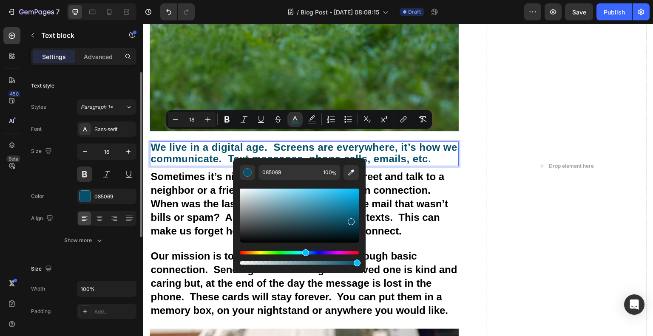
click at [60, 177] on div "Size 16" at bounding box center [83, 163] width 105 height 38
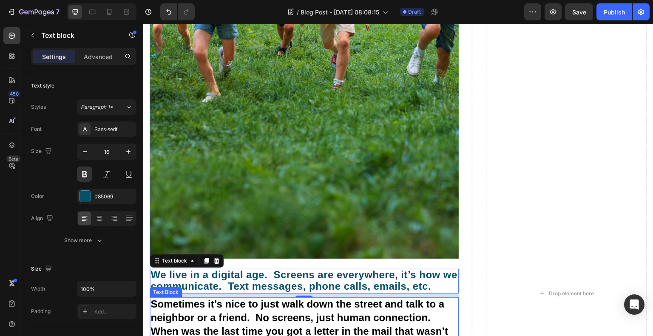
scroll to position [510, 0]
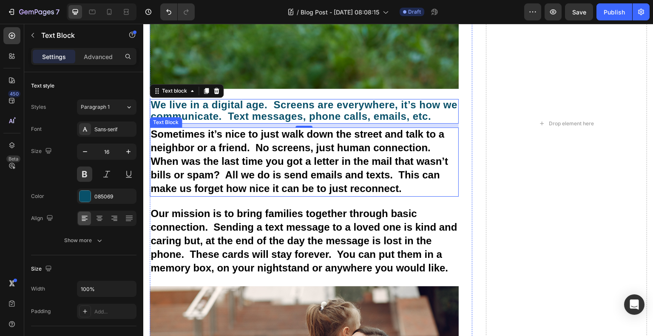
click at [416, 165] on span "Sometimes it’s nice to just walk down the street and talk to a neighbor or a fr…" at bounding box center [300, 160] width 298 height 65
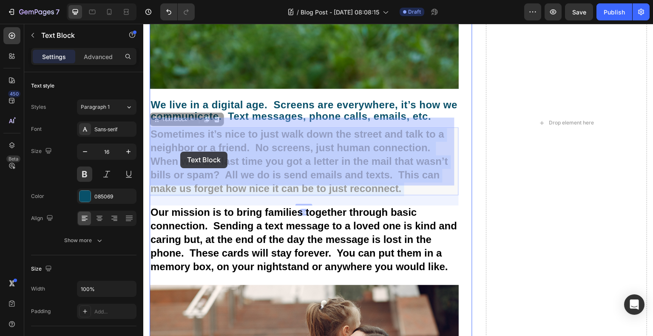
drag, startPoint x: 404, startPoint y: 176, endPoint x: 162, endPoint y: 138, distance: 245.7
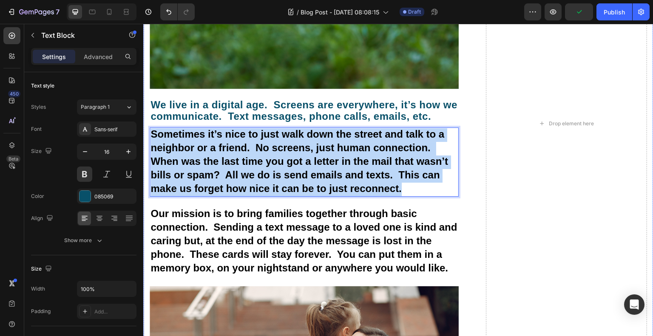
drag, startPoint x: 404, startPoint y: 179, endPoint x: 145, endPoint y: 126, distance: 264.7
click at [145, 126] on div "Back - To - Basics Heading Image By Roxy and Lucky's Den Text block Advanced li…" at bounding box center [398, 123] width 510 height 1145
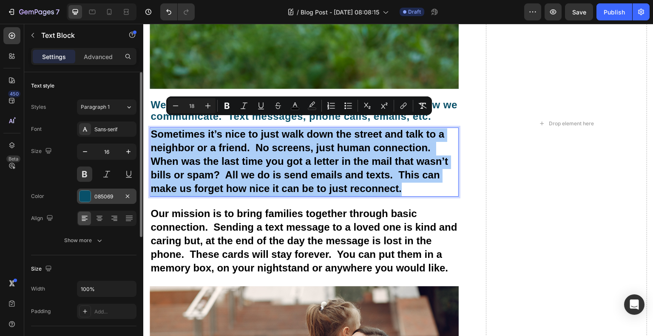
click at [98, 192] on div "085069" at bounding box center [107, 196] width 60 height 15
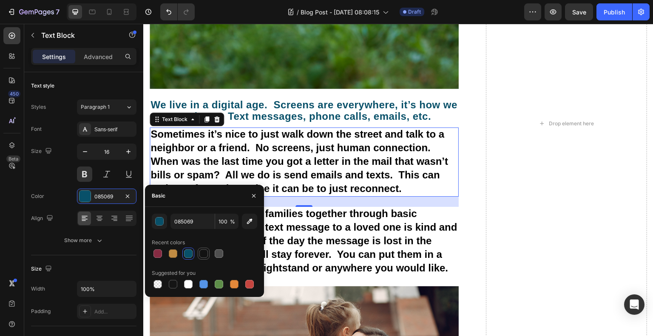
click at [201, 251] on div at bounding box center [203, 254] width 9 height 9
click at [192, 251] on div at bounding box center [188, 254] width 9 height 9
type input "085069"
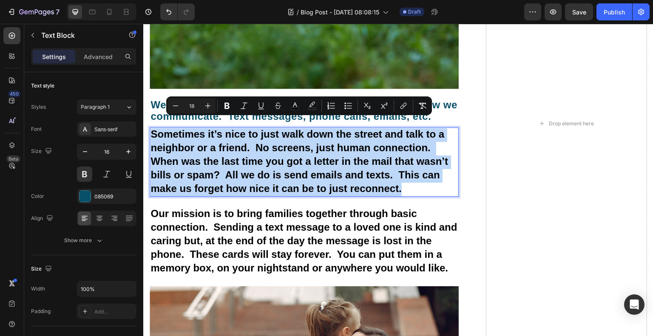
drag, startPoint x: 380, startPoint y: 175, endPoint x: 151, endPoint y: 124, distance: 234.1
click at [151, 128] on p "Sometimes it’s nice to just walk down the street and talk to a neighbor or a fr…" at bounding box center [304, 162] width 307 height 68
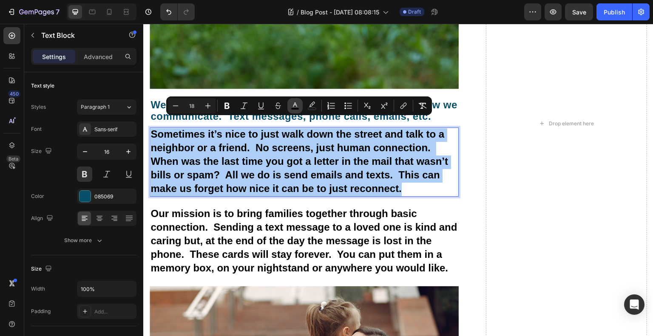
click at [298, 105] on icon "Editor contextual toolbar" at bounding box center [295, 106] width 9 height 9
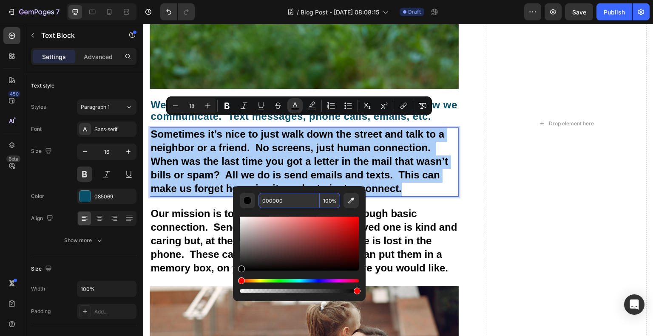
click at [289, 202] on input "000000" at bounding box center [289, 200] width 61 height 15
type input "085069"
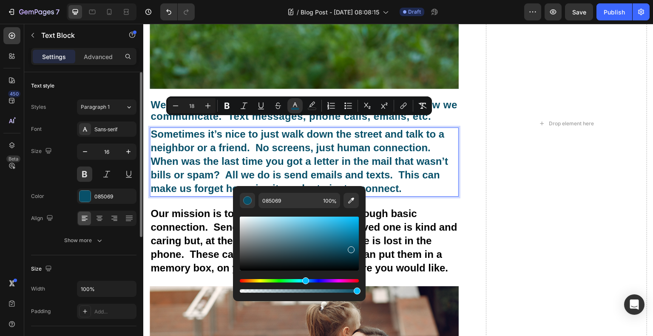
click at [63, 174] on div "Size 16" at bounding box center [83, 163] width 105 height 38
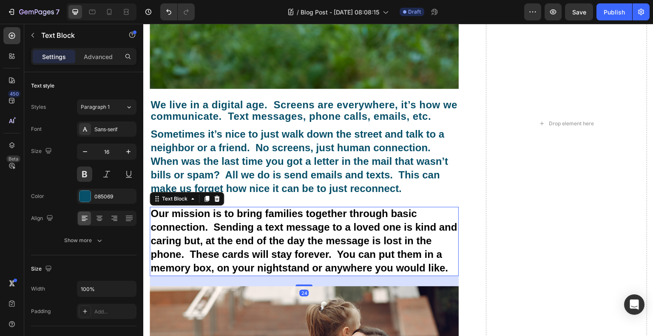
click at [388, 246] on span "Our mission is to bring families together through basic connection. Sending a t…" at bounding box center [304, 240] width 307 height 65
click at [449, 259] on p "Our mission is to bring families together through basic connection. Sending a t…" at bounding box center [304, 242] width 307 height 68
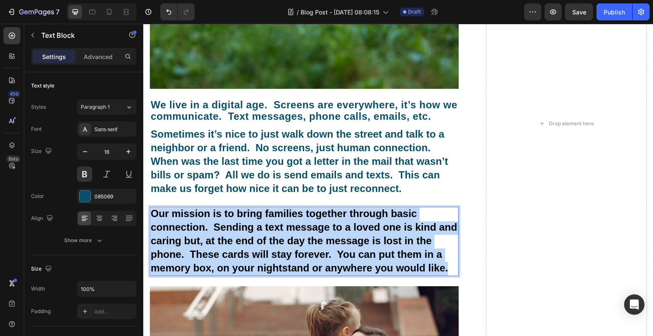
click at [153, 208] on p "Our mission is to bring families together through basic connection. Sending a t…" at bounding box center [304, 242] width 307 height 68
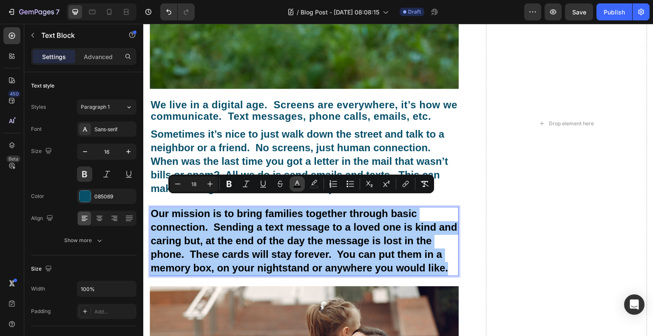
click at [303, 182] on button "color" at bounding box center [297, 183] width 15 height 15
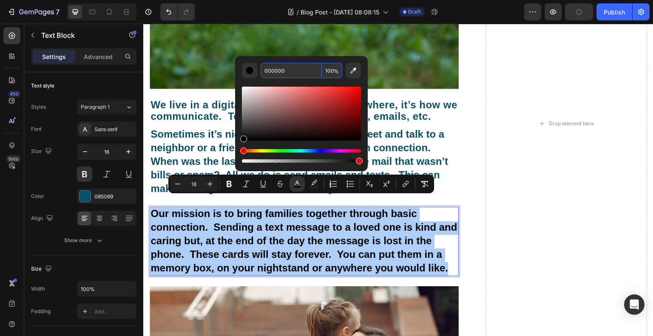
click at [290, 77] on input "000000" at bounding box center [291, 70] width 61 height 15
type input "085069"
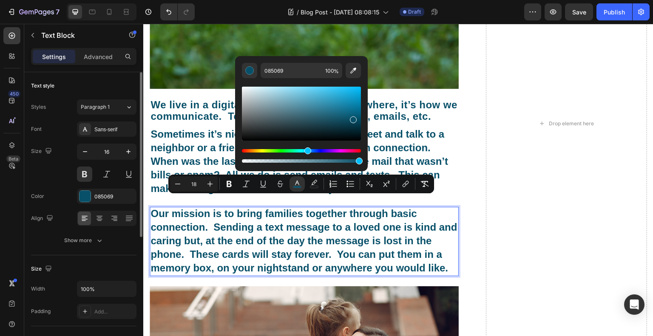
click at [65, 176] on div "Size 16" at bounding box center [83, 163] width 105 height 38
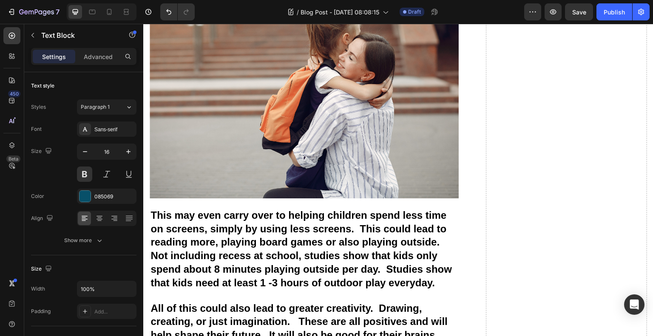
scroll to position [808, 0]
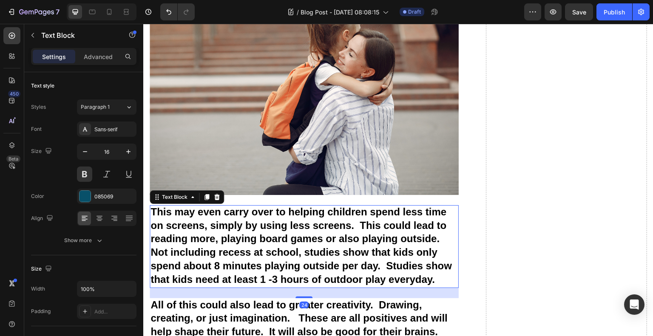
click at [196, 227] on span "This may even carry over to helping children spend less time on screens, simply…" at bounding box center [302, 245] width 302 height 79
click at [430, 263] on span "This may even carry over to helping children spend less time on screens, simply…" at bounding box center [302, 245] width 302 height 79
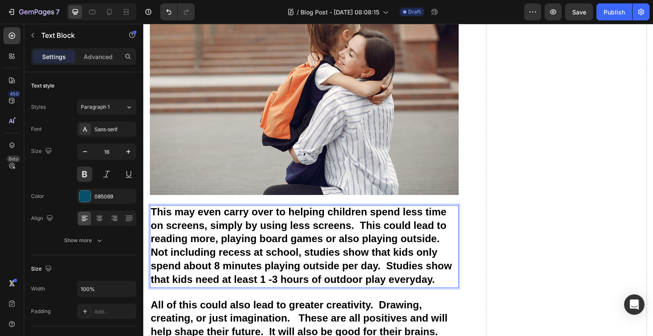
click at [435, 263] on span "This may even carry over to helping children spend less time on screens, simply…" at bounding box center [302, 245] width 302 height 79
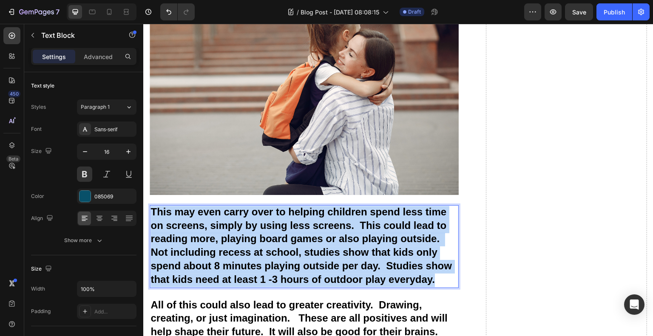
drag, startPoint x: 428, startPoint y: 261, endPoint x: 151, endPoint y: 194, distance: 284.8
click at [151, 206] on span "This may even carry over to helping children spend less time on screens, simply…" at bounding box center [302, 245] width 302 height 79
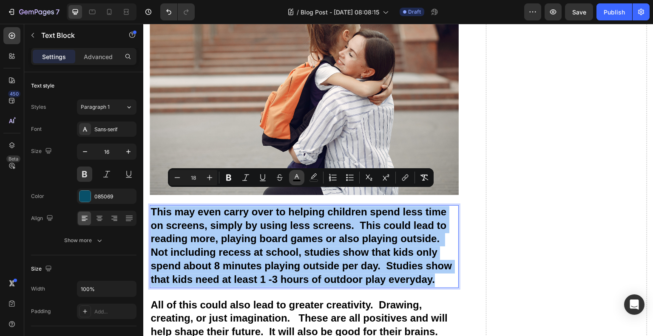
click at [293, 177] on icon "Editor contextual toolbar" at bounding box center [297, 178] width 9 height 9
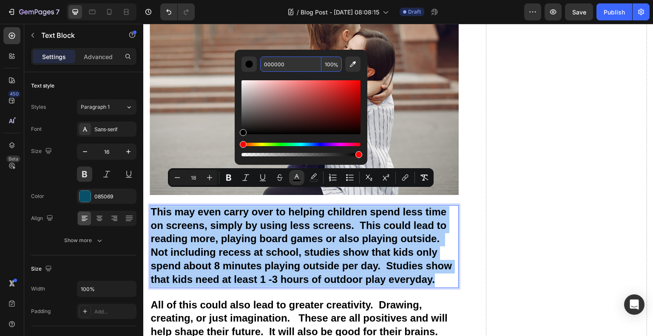
click at [292, 67] on input "000000" at bounding box center [290, 64] width 61 height 15
type input "085069"
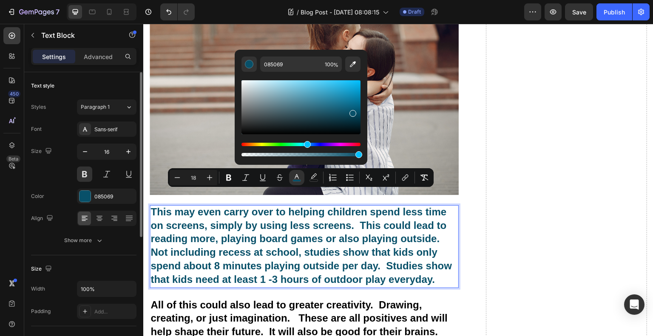
click at [54, 180] on div "Size 16" at bounding box center [83, 163] width 105 height 38
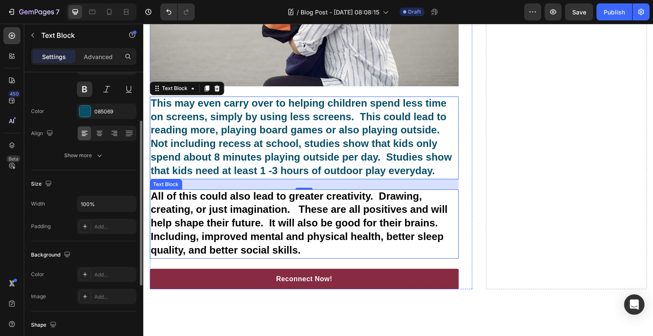
scroll to position [936, 0]
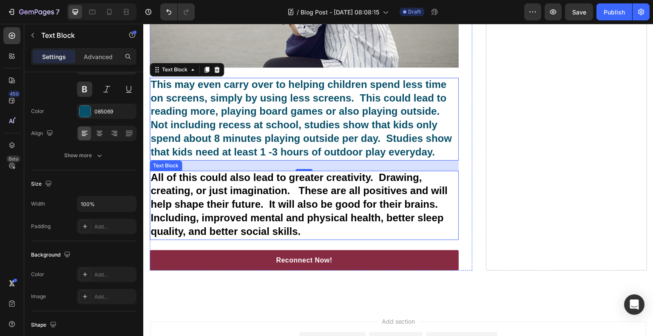
click at [302, 214] on p "All of this could also lead to greater creativity. Drawing, creating, or just i…" at bounding box center [304, 206] width 307 height 68
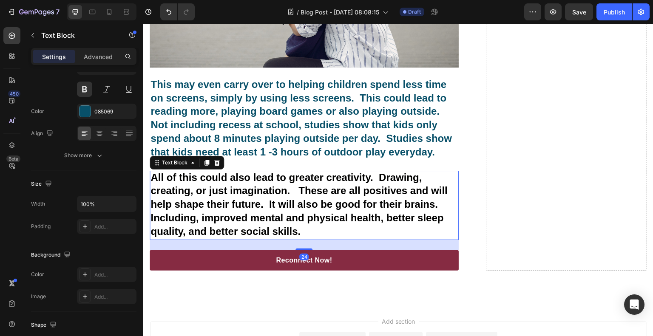
click at [304, 216] on p "All of this could also lead to greater creativity. Drawing, creating, or just i…" at bounding box center [304, 206] width 307 height 68
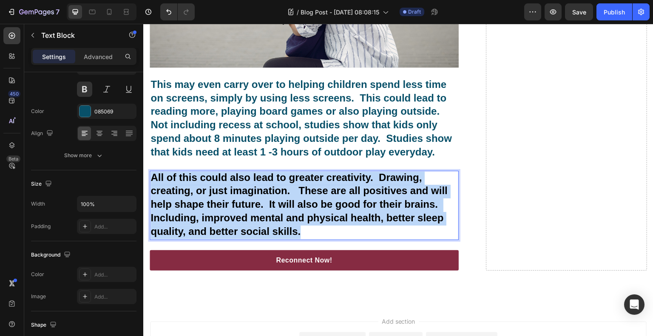
drag, startPoint x: 254, startPoint y: 198, endPoint x: 153, endPoint y: 158, distance: 108.7
click at [153, 172] on p "All of this could also lead to greater creativity. Drawing, creating, or just i…" at bounding box center [304, 206] width 307 height 68
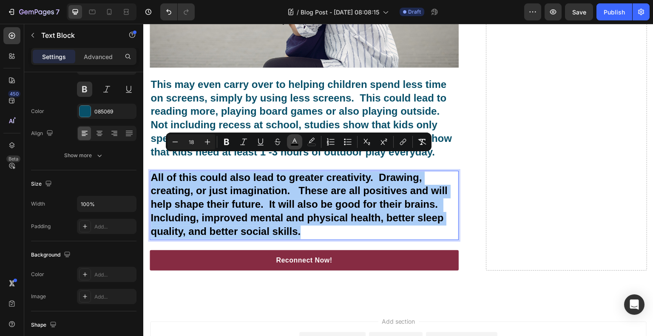
click at [302, 142] on button "color" at bounding box center [294, 141] width 15 height 15
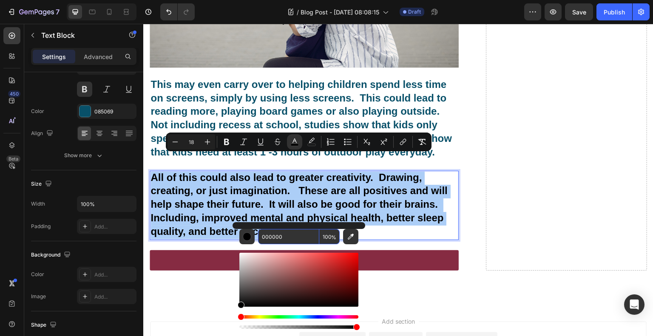
click at [284, 233] on input "000000" at bounding box center [288, 236] width 61 height 15
type input "085069"
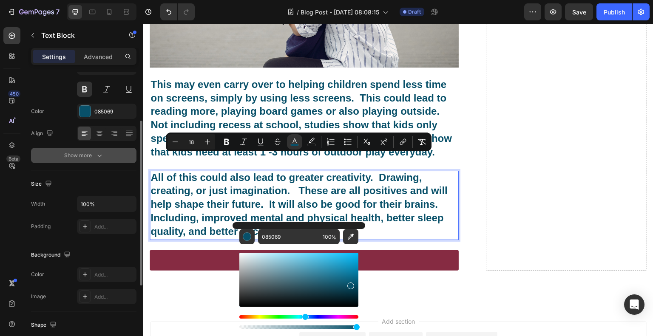
click at [117, 162] on button "Show more" at bounding box center [83, 155] width 105 height 15
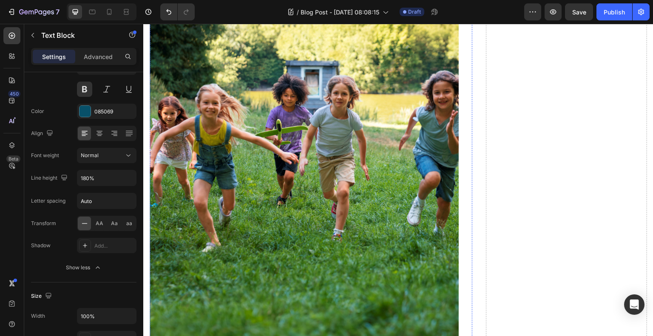
scroll to position [340, 0]
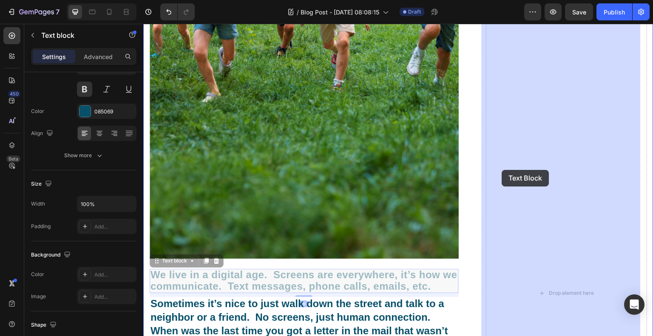
drag, startPoint x: 268, startPoint y: 263, endPoint x: 502, endPoint y: 170, distance: 251.8
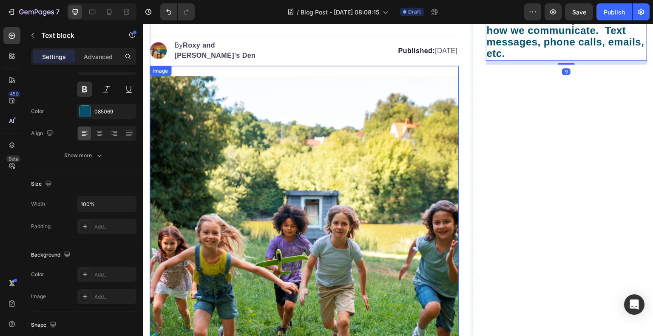
scroll to position [0, 0]
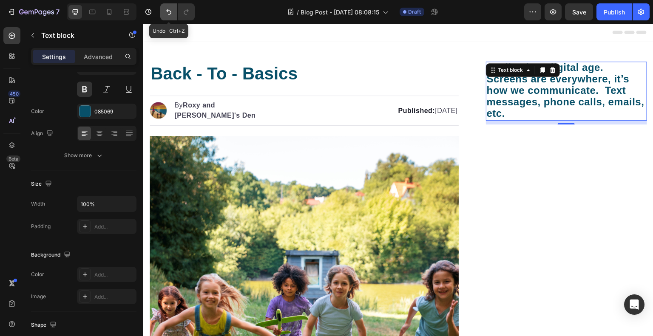
click at [172, 16] on button "Undo/Redo" at bounding box center [168, 11] width 17 height 17
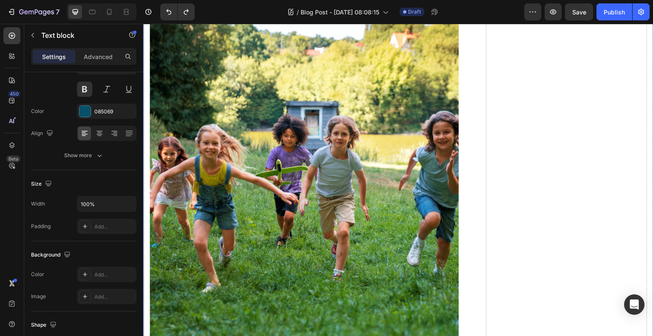
scroll to position [170, 0]
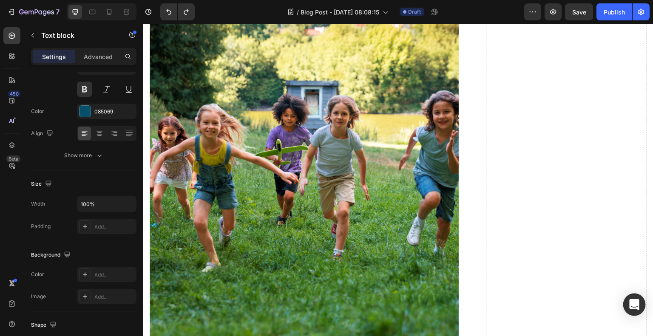
click at [628, 310] on div "Open Intercom Messenger" at bounding box center [634, 305] width 23 height 23
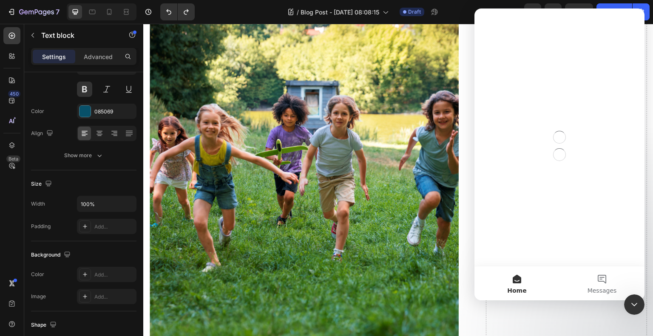
scroll to position [0, 0]
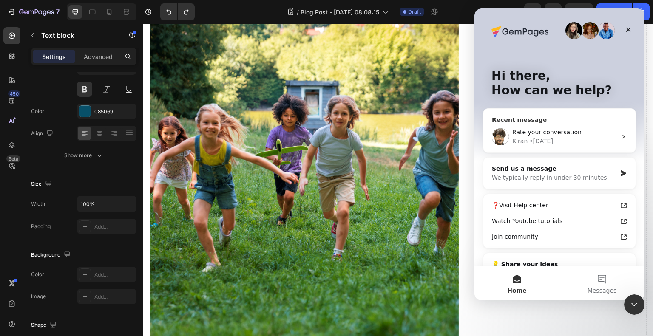
click at [570, 134] on span "Rate your conversation" at bounding box center [546, 132] width 69 height 7
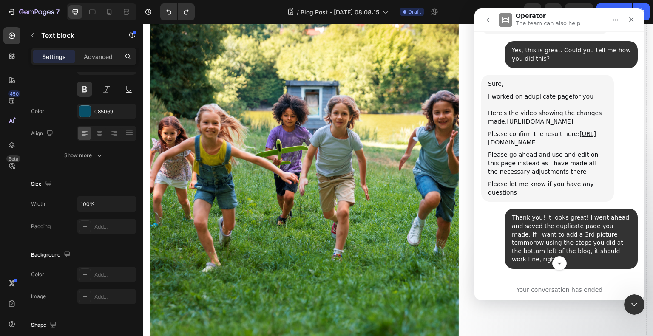
scroll to position [2175, 0]
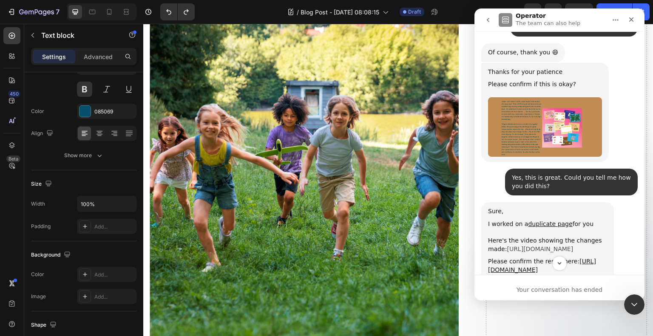
click at [558, 246] on link "[URL][DOMAIN_NAME]" at bounding box center [540, 249] width 66 height 7
click at [640, 304] on div "Close Intercom Messenger" at bounding box center [633, 303] width 20 height 20
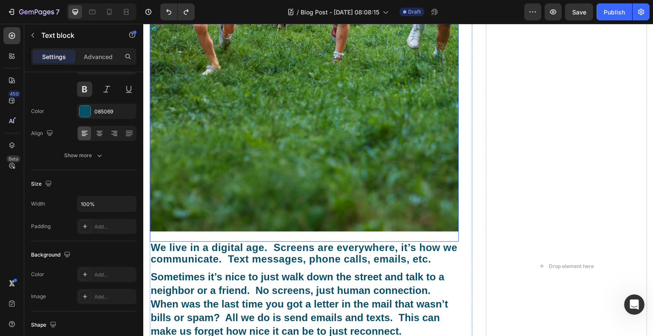
scroll to position [383, 0]
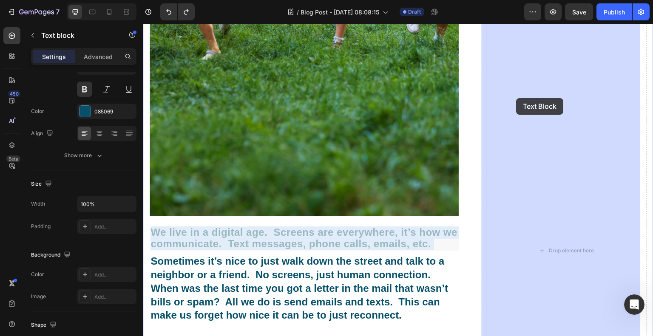
drag, startPoint x: 377, startPoint y: 224, endPoint x: 517, endPoint y: 98, distance: 188.2
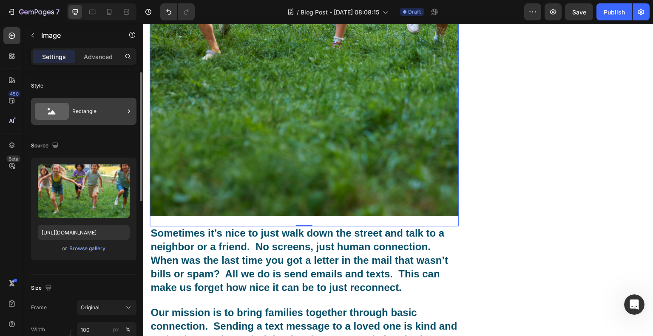
click at [65, 114] on icon at bounding box center [52, 111] width 34 height 17
click at [97, 86] on div "Style" at bounding box center [83, 86] width 105 height 14
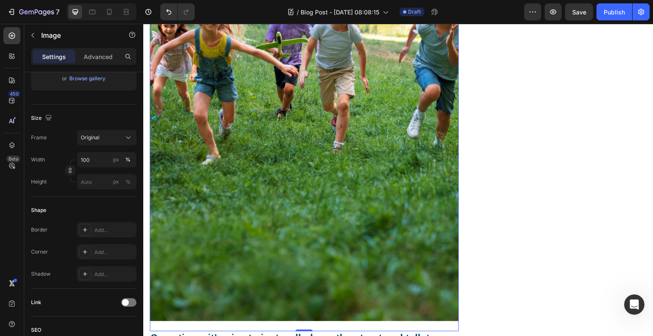
scroll to position [340, 0]
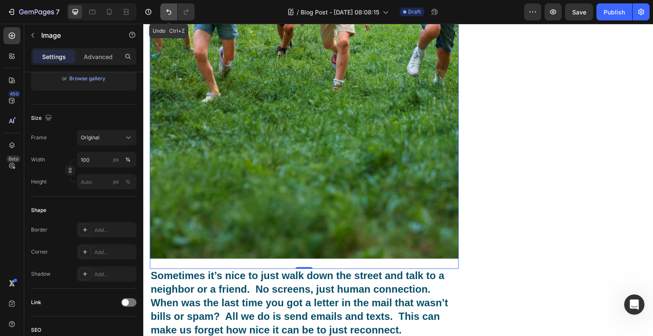
click at [174, 15] on button "Undo/Redo" at bounding box center [168, 11] width 17 height 17
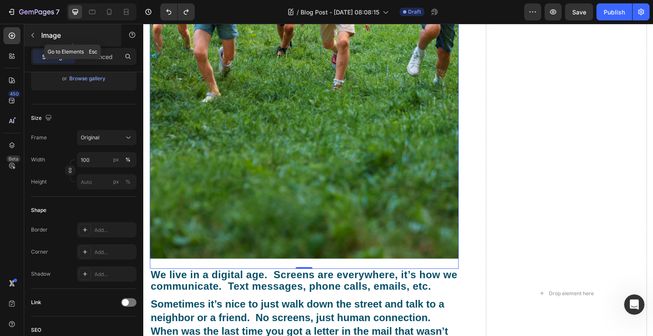
click at [34, 32] on icon "button" at bounding box center [32, 35] width 7 height 7
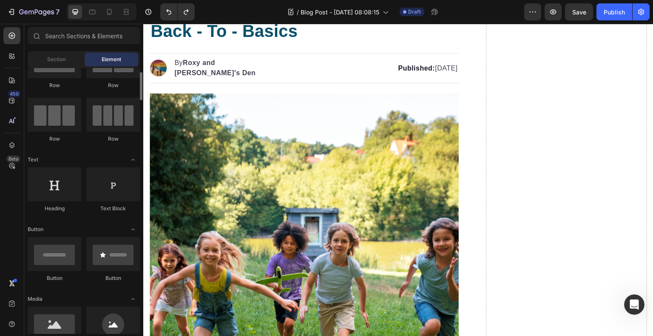
scroll to position [0, 0]
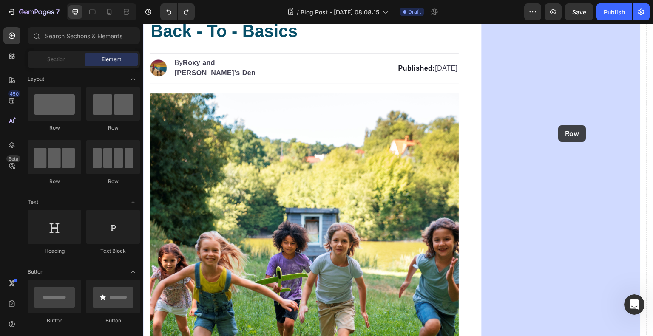
drag, startPoint x: 208, startPoint y: 131, endPoint x: 559, endPoint y: 125, distance: 350.9
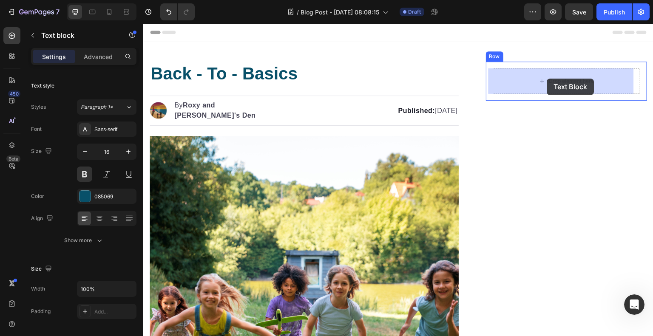
drag, startPoint x: 385, startPoint y: 221, endPoint x: 547, endPoint y: 79, distance: 215.8
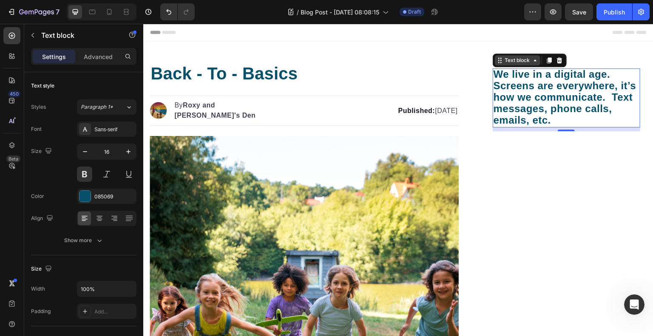
click at [519, 60] on div "Text block" at bounding box center [518, 61] width 28 height 8
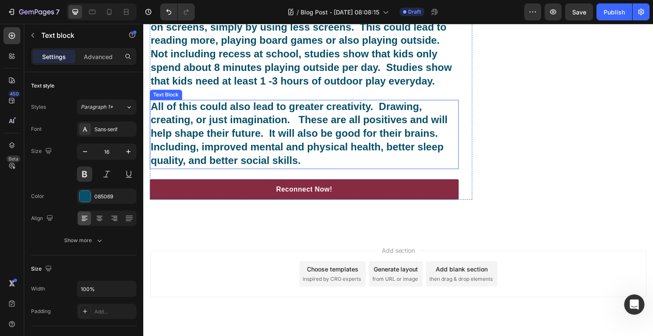
scroll to position [808, 0]
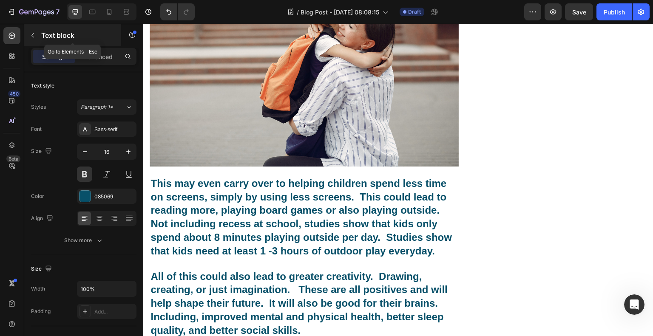
click at [34, 35] on icon "button" at bounding box center [32, 35] width 7 height 7
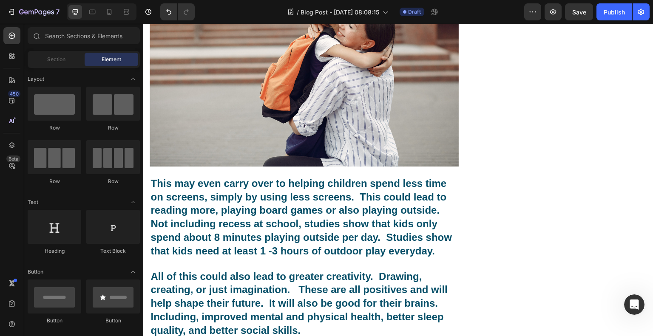
click at [71, 127] on div "Row" at bounding box center [55, 128] width 54 height 8
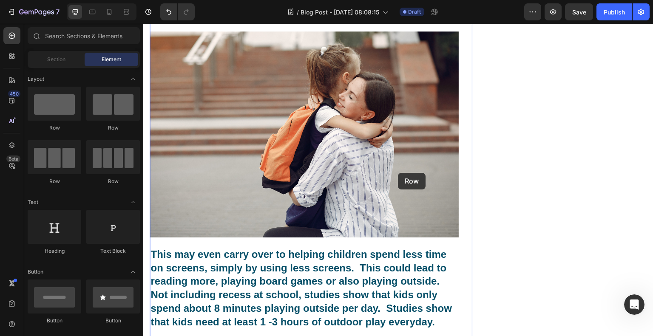
scroll to position [638, 0]
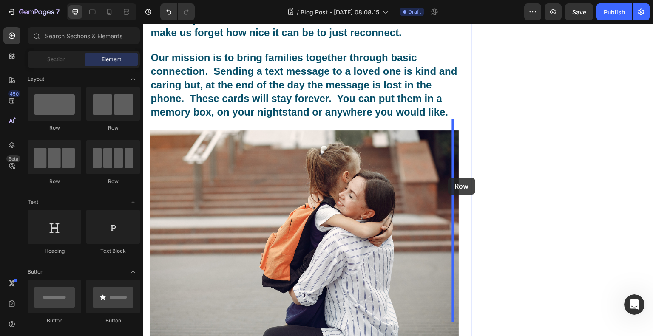
drag, startPoint x: 211, startPoint y: 141, endPoint x: 448, endPoint y: 178, distance: 239.8
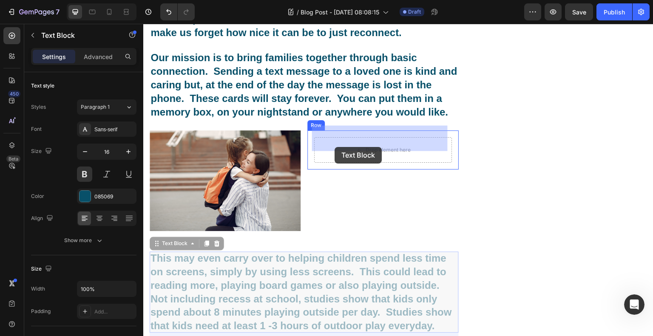
drag, startPoint x: 249, startPoint y: 257, endPoint x: 335, endPoint y: 145, distance: 141.3
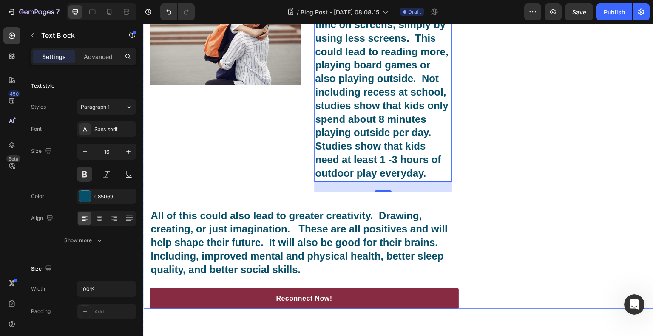
scroll to position [766, 0]
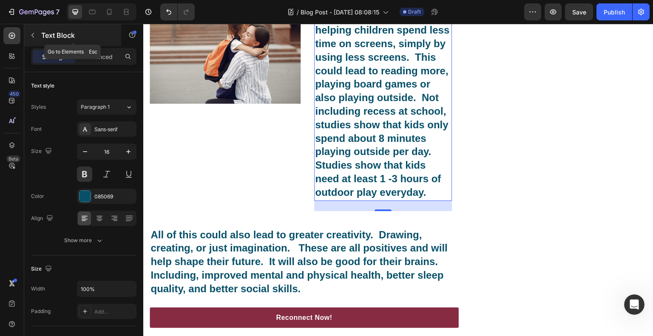
click at [33, 35] on icon "button" at bounding box center [32, 35] width 7 height 7
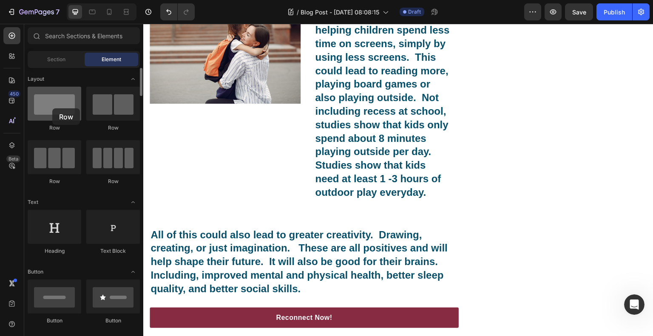
drag, startPoint x: 61, startPoint y: 121, endPoint x: 52, endPoint y: 108, distance: 15.6
click at [52, 108] on div "Row" at bounding box center [55, 109] width 54 height 45
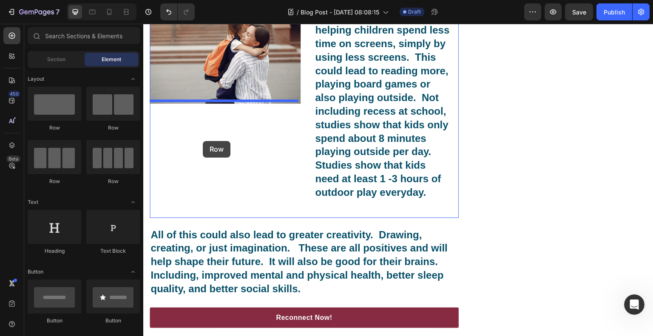
drag, startPoint x: 196, startPoint y: 132, endPoint x: 203, endPoint y: 141, distance: 11.5
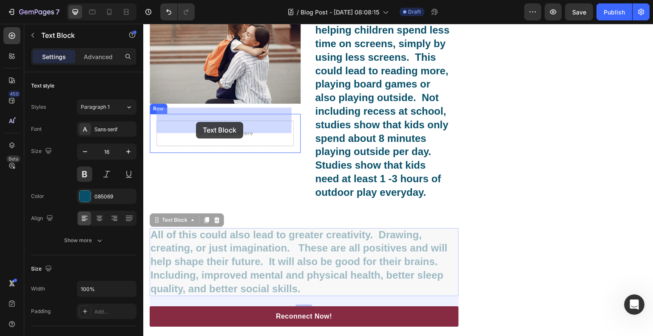
drag, startPoint x: 202, startPoint y: 245, endPoint x: 196, endPoint y: 122, distance: 122.7
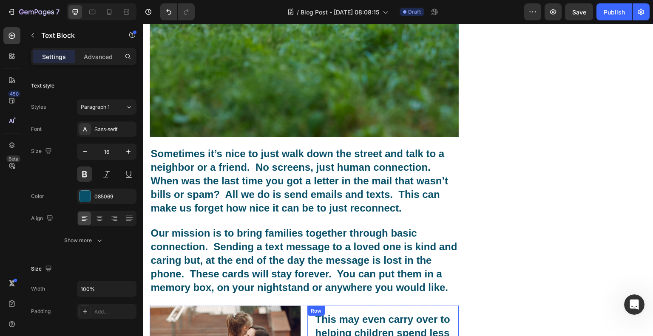
scroll to position [468, 0]
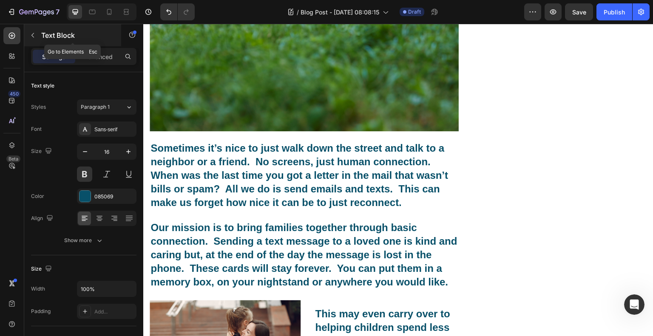
click at [27, 33] on button "button" at bounding box center [33, 35] width 14 height 14
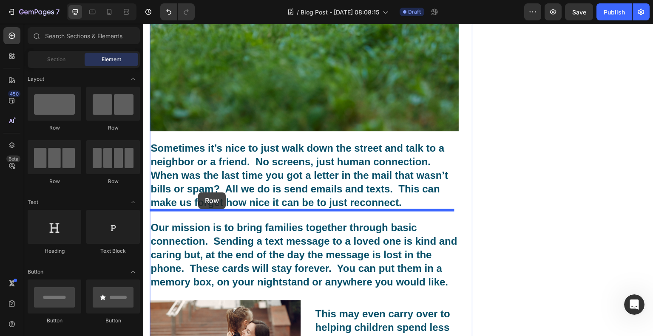
drag, startPoint x: 202, startPoint y: 140, endPoint x: 198, endPoint y: 193, distance: 52.4
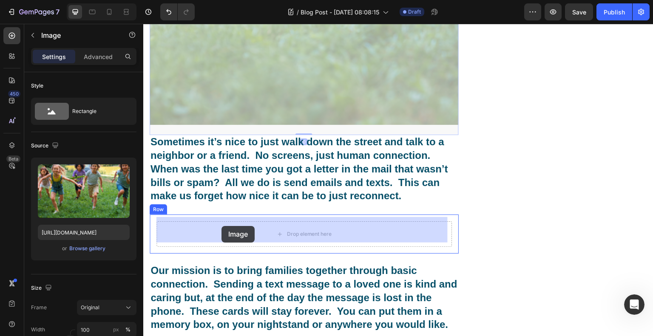
drag, startPoint x: 235, startPoint y: 95, endPoint x: 222, endPoint y: 226, distance: 132.1
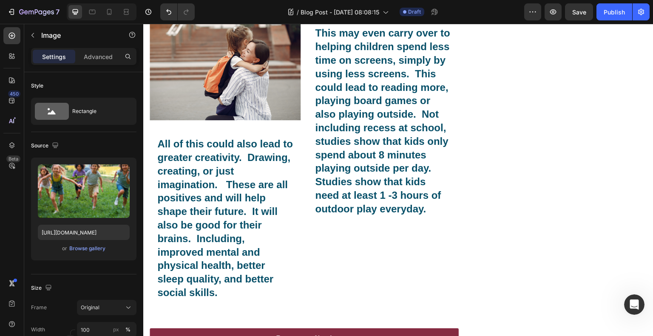
scroll to position [766, 0]
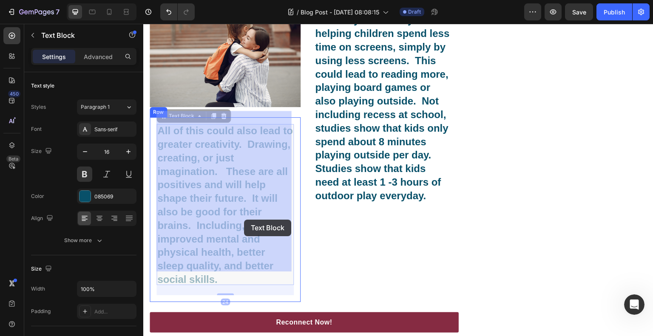
drag, startPoint x: 244, startPoint y: 199, endPoint x: 244, endPoint y: 217, distance: 17.4
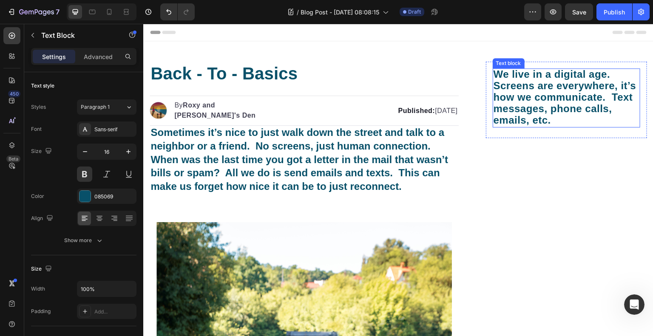
scroll to position [170, 0]
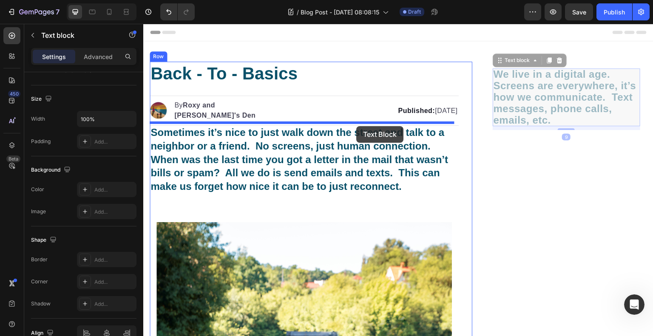
drag, startPoint x: 525, startPoint y: 88, endPoint x: 356, endPoint y: 126, distance: 173.1
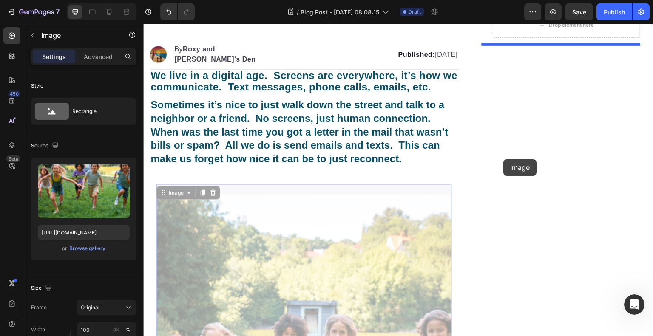
scroll to position [0, 0]
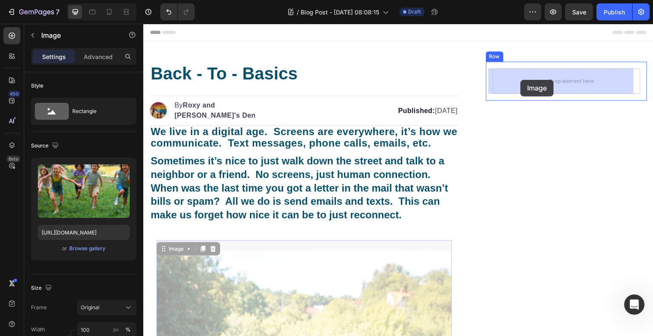
drag, startPoint x: 332, startPoint y: 216, endPoint x: 521, endPoint y: 80, distance: 233.0
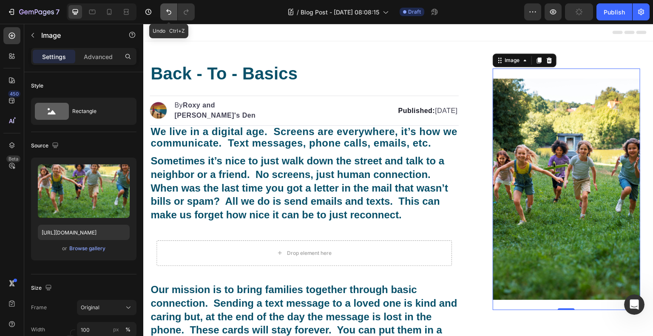
click at [165, 9] on icon "Undo/Redo" at bounding box center [169, 12] width 9 height 9
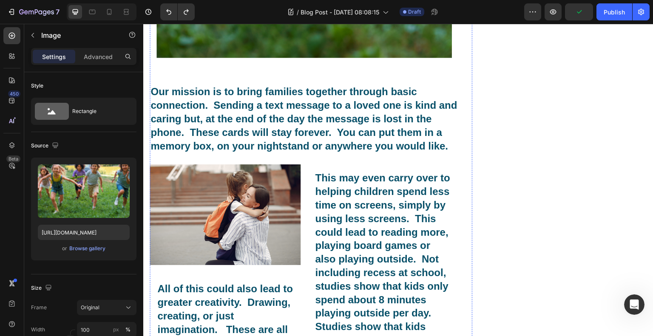
scroll to position [638, 0]
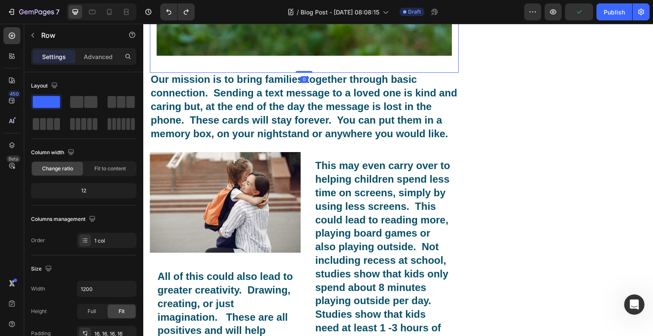
drag, startPoint x: 300, startPoint y: 70, endPoint x: 304, endPoint y: 57, distance: 13.7
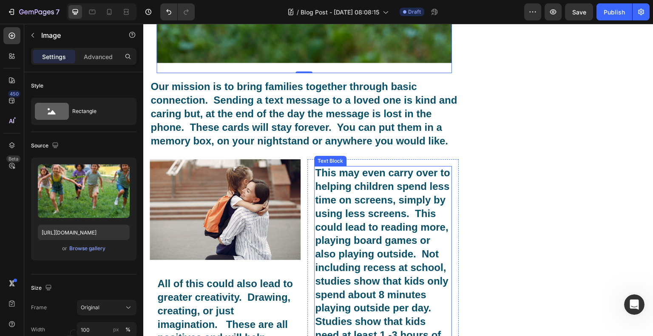
scroll to position [667, 0]
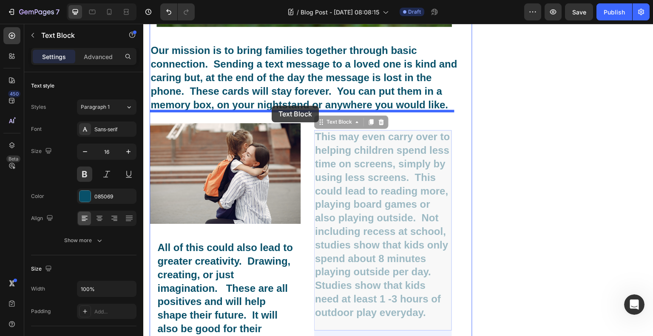
drag, startPoint x: 364, startPoint y: 209, endPoint x: 272, endPoint y: 106, distance: 138.0
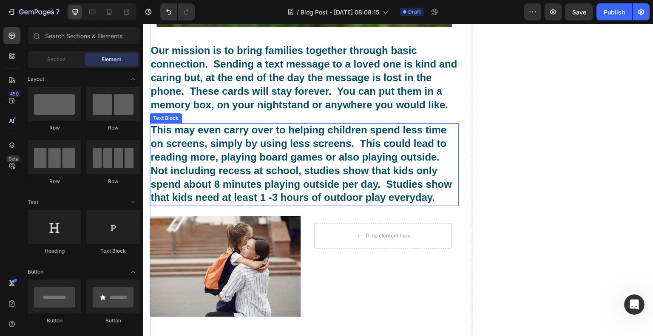
drag, startPoint x: 352, startPoint y: 218, endPoint x: 348, endPoint y: 170, distance: 47.8
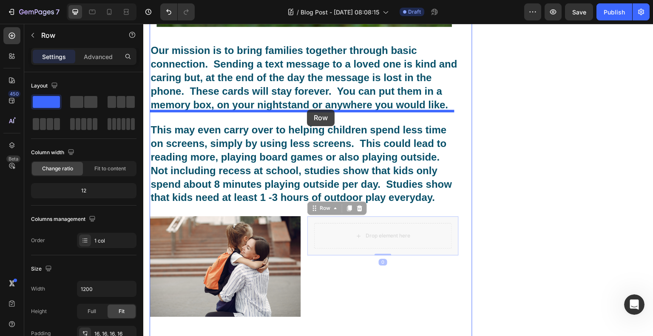
drag, startPoint x: 336, startPoint y: 216, endPoint x: 307, endPoint y: 110, distance: 110.6
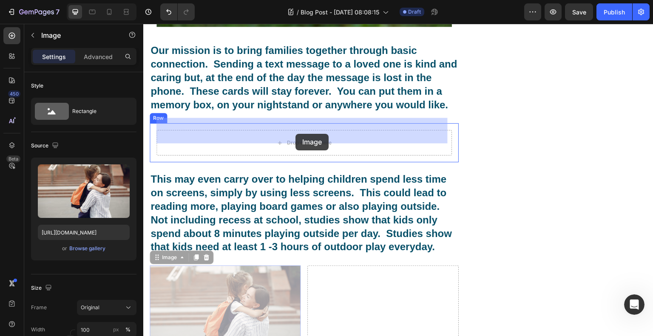
drag, startPoint x: 250, startPoint y: 288, endPoint x: 296, endPoint y: 134, distance: 160.5
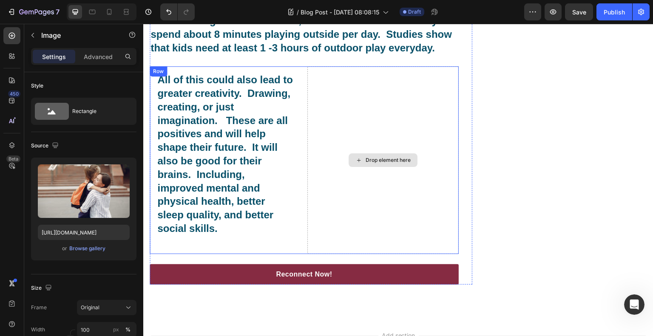
scroll to position [1047, 0]
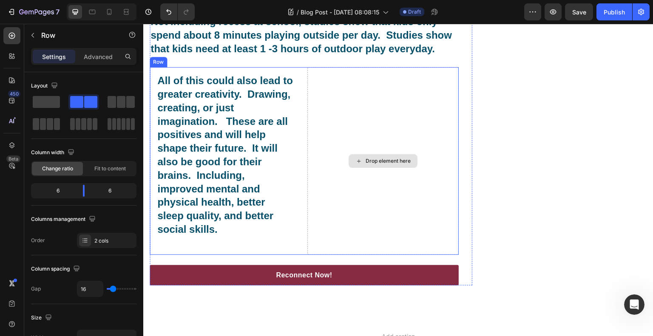
click at [321, 169] on div "Drop element here" at bounding box center [382, 161] width 151 height 188
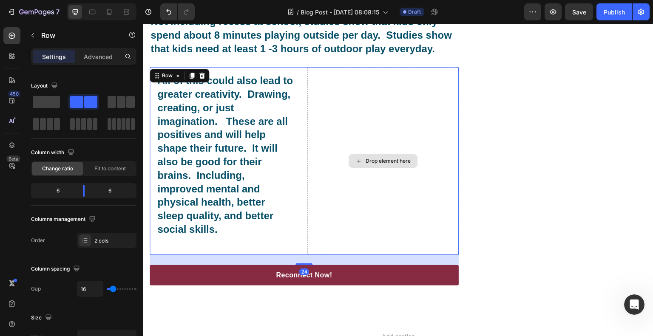
click at [349, 165] on div "Drop element here" at bounding box center [382, 161] width 151 height 188
click at [366, 158] on div "Drop element here" at bounding box center [388, 161] width 45 height 7
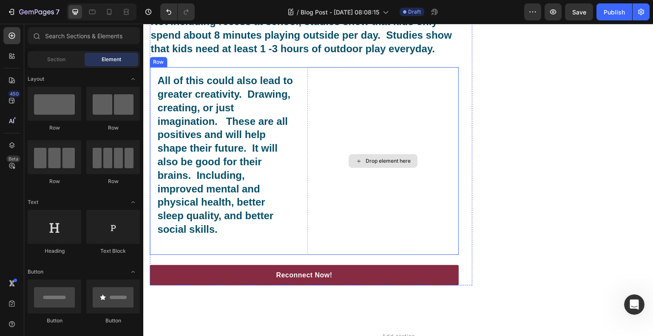
click at [376, 108] on div "Drop element here" at bounding box center [382, 161] width 151 height 188
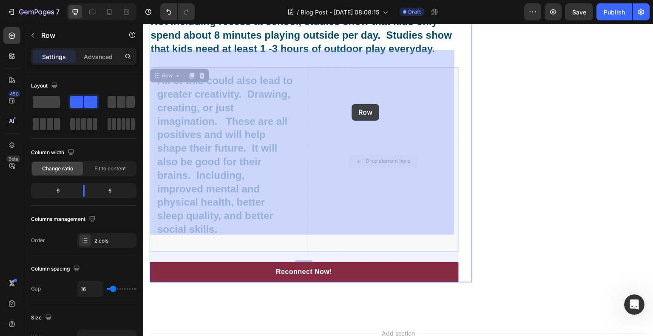
drag, startPoint x: 337, startPoint y: 113, endPoint x: 352, endPoint y: 104, distance: 16.8
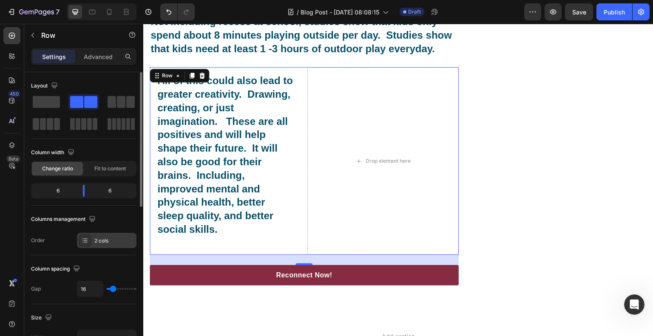
click at [104, 240] on div "2 cols" at bounding box center [114, 241] width 40 height 8
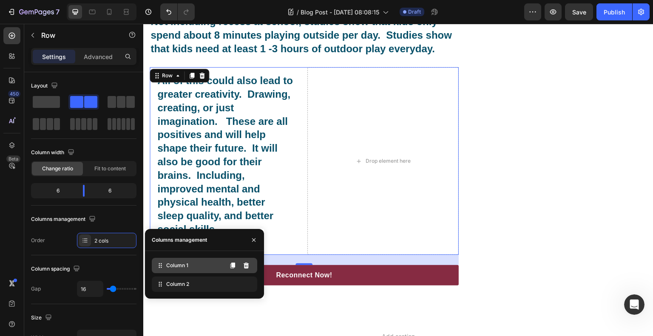
click at [164, 265] on icon at bounding box center [160, 266] width 9 height 9
click at [189, 269] on div "Column 1" at bounding box center [204, 265] width 105 height 15
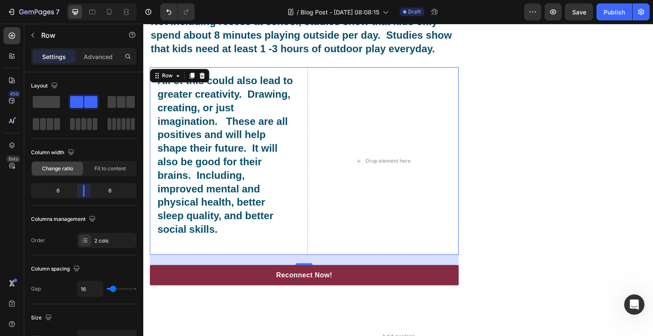
drag, startPoint x: 88, startPoint y: 192, endPoint x: 82, endPoint y: 190, distance: 7.3
click at [82, 0] on body "7 Version history / Blog Post - [DATE] 08:08:15 Draft Preview Save Publish 450 …" at bounding box center [326, 0] width 653 height 0
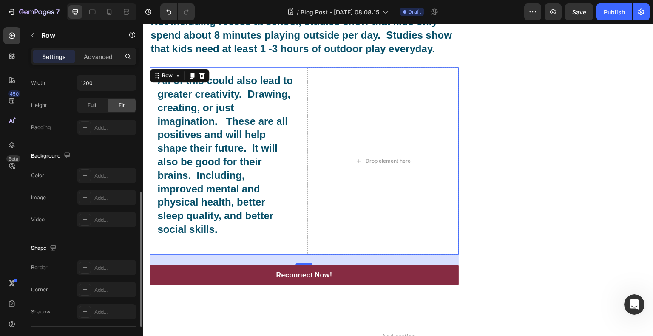
scroll to position [326, 0]
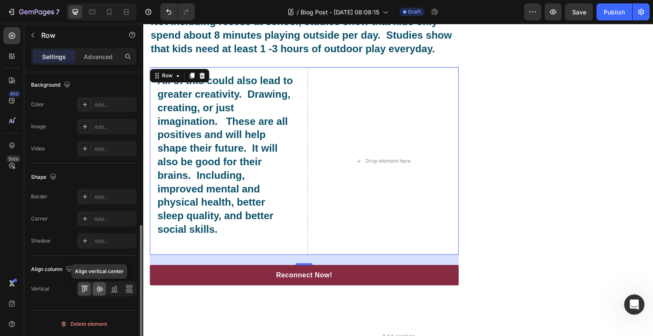
click at [100, 289] on icon at bounding box center [99, 289] width 9 height 9
click at [85, 286] on icon at bounding box center [84, 289] width 9 height 9
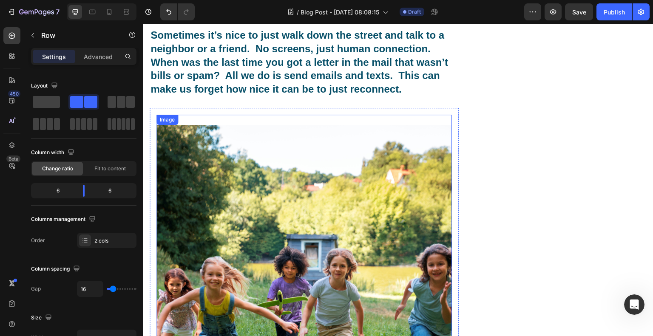
scroll to position [239, 0]
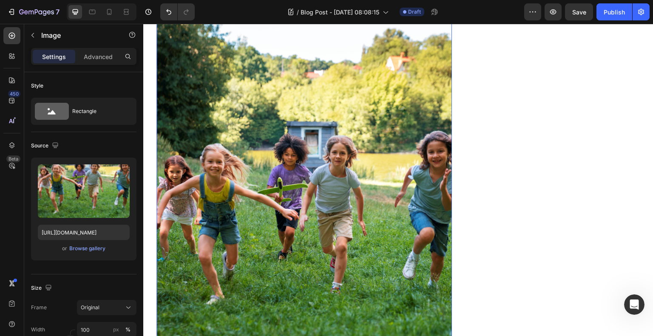
click at [387, 173] on img at bounding box center [305, 233] width 296 height 443
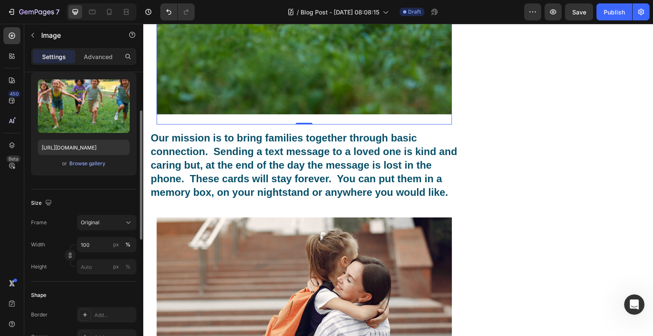
scroll to position [128, 0]
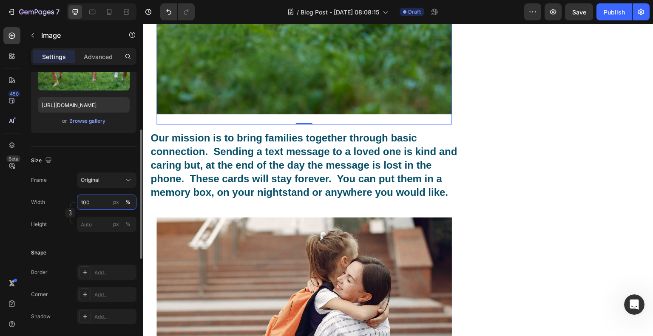
click at [105, 205] on input "100" at bounding box center [107, 202] width 60 height 15
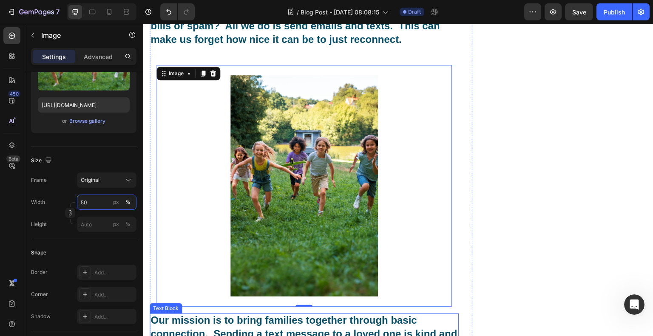
scroll to position [154, 0]
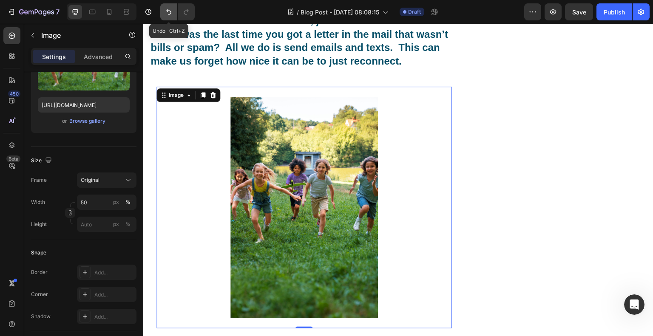
click at [171, 8] on icon "Undo/Redo" at bounding box center [169, 12] width 9 height 9
click at [187, 14] on icon "Undo/Redo" at bounding box center [186, 12] width 9 height 9
click at [96, 196] on input "50" at bounding box center [107, 202] width 60 height 15
click at [97, 221] on p "Full 100%" at bounding box center [104, 223] width 49 height 8
type input "100"
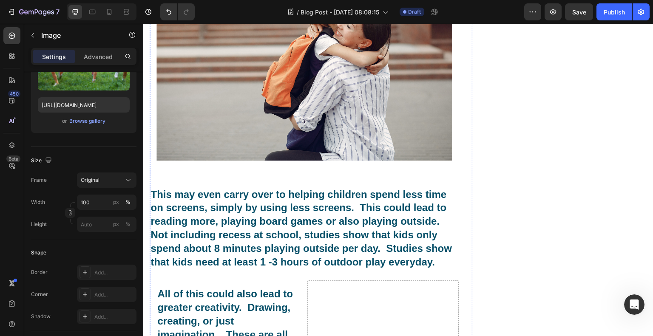
scroll to position [851, 0]
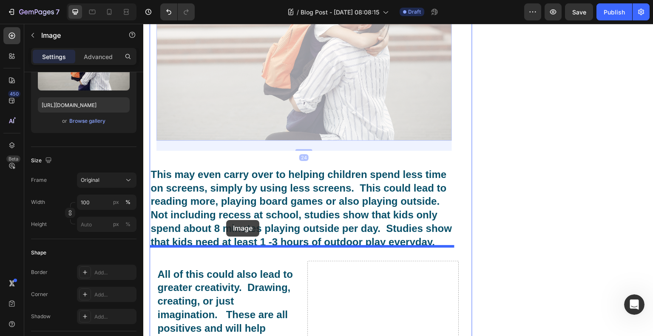
drag, startPoint x: 251, startPoint y: 95, endPoint x: 226, endPoint y: 220, distance: 127.9
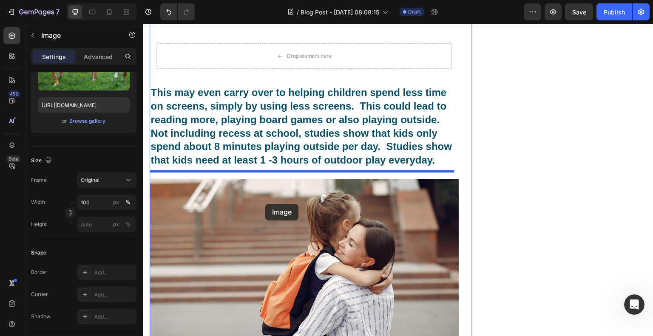
scroll to position [978, 0]
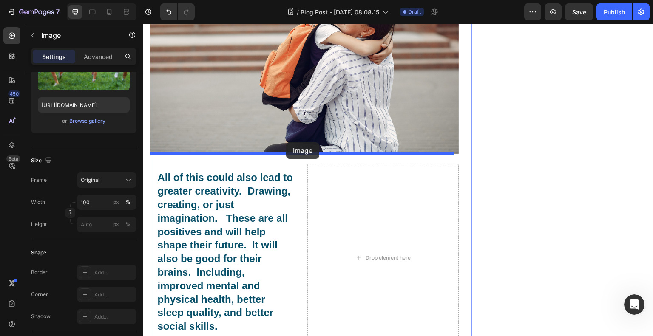
drag, startPoint x: 268, startPoint y: 165, endPoint x: 286, endPoint y: 142, distance: 29.3
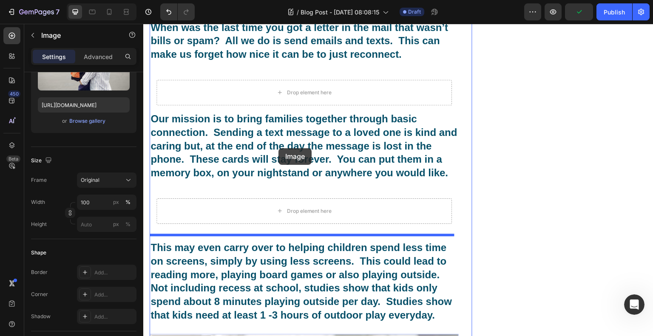
scroll to position [0, 0]
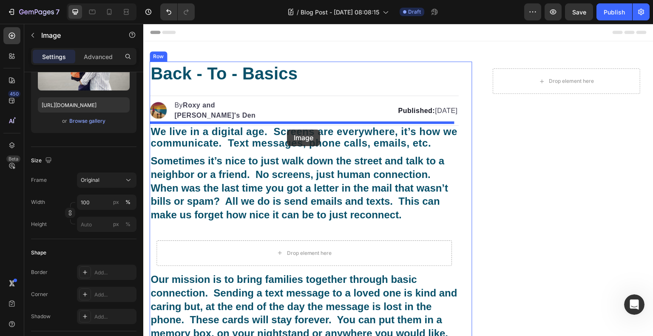
drag, startPoint x: 279, startPoint y: 149, endPoint x: 287, endPoint y: 130, distance: 21.3
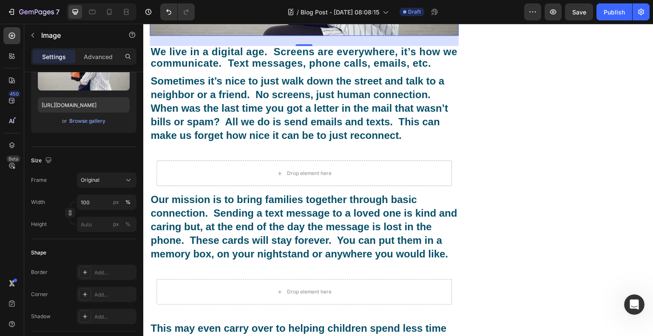
scroll to position [298, 0]
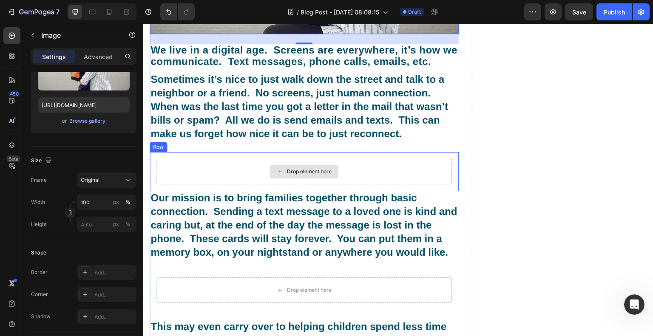
click at [361, 159] on div "Drop element here" at bounding box center [305, 172] width 296 height 26
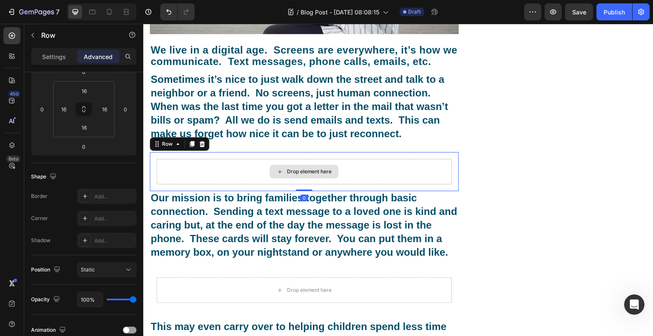
scroll to position [0, 0]
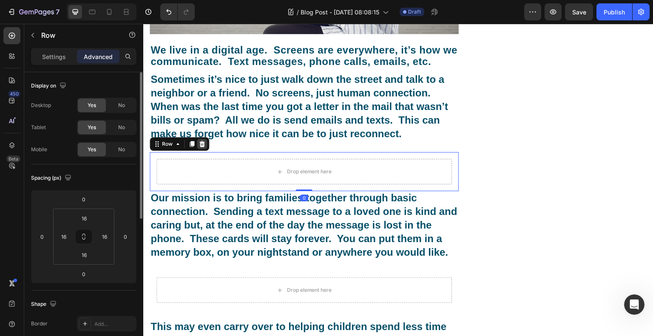
click at [205, 141] on icon at bounding box center [202, 144] width 7 height 7
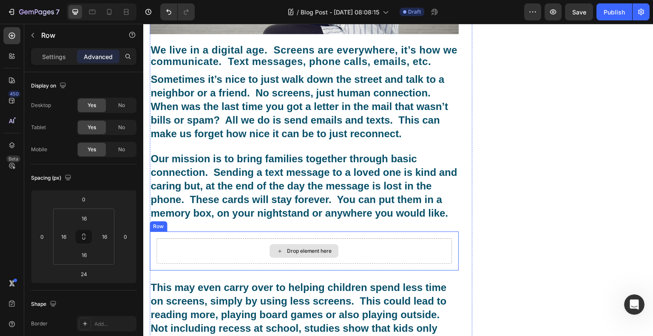
click at [335, 239] on div "Drop element here" at bounding box center [305, 252] width 296 height 26
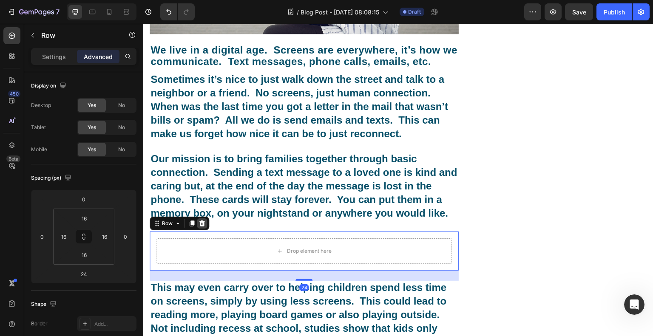
click at [201, 221] on icon at bounding box center [202, 224] width 6 height 6
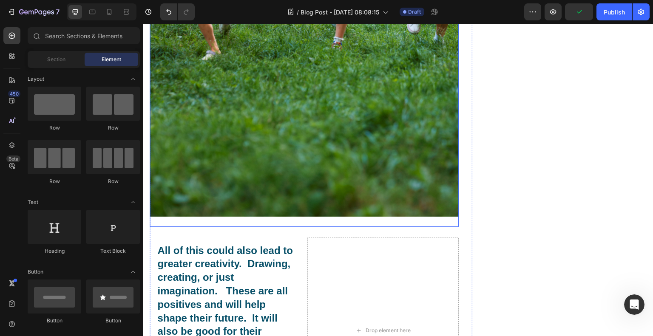
scroll to position [978, 0]
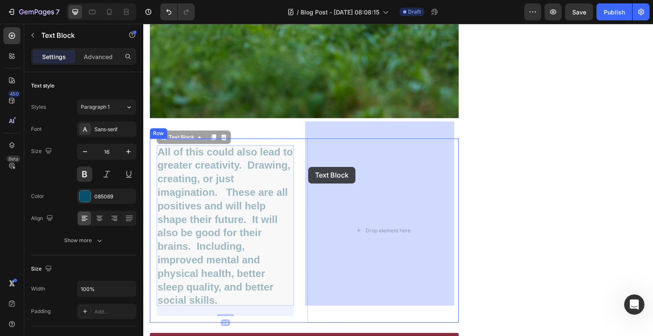
drag, startPoint x: 262, startPoint y: 172, endPoint x: 308, endPoint y: 167, distance: 46.6
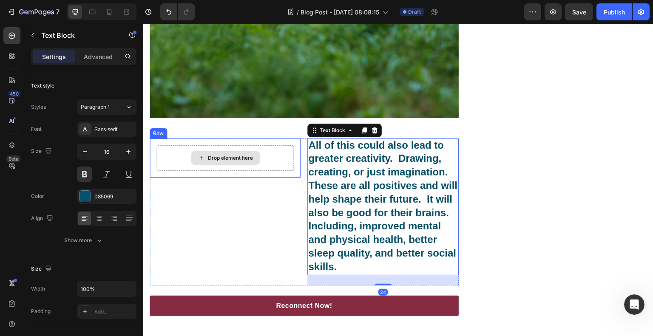
click at [282, 151] on div "Drop element here" at bounding box center [225, 158] width 137 height 26
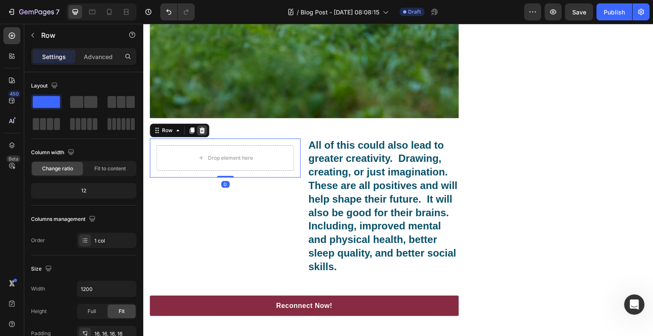
click at [206, 125] on div at bounding box center [202, 130] width 10 height 10
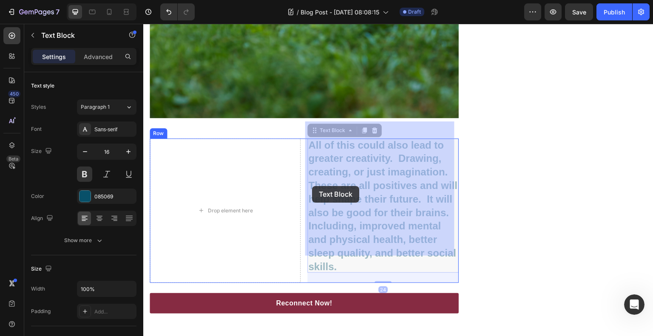
drag, startPoint x: 344, startPoint y: 196, endPoint x: 312, endPoint y: 186, distance: 33.2
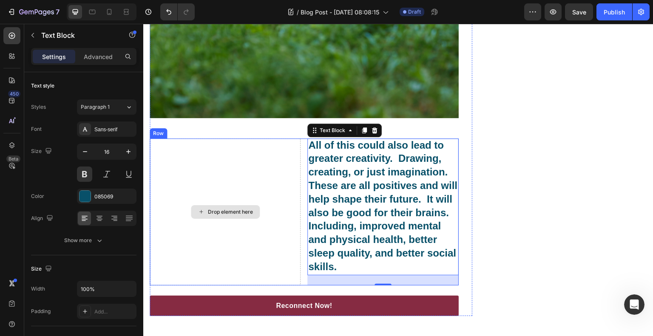
click at [288, 182] on div "Drop element here" at bounding box center [225, 212] width 151 height 147
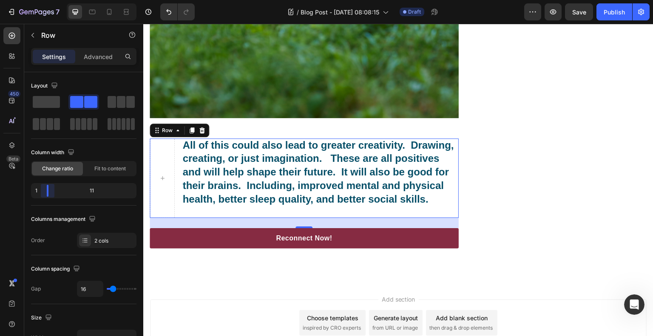
drag, startPoint x: 83, startPoint y: 193, endPoint x: 20, endPoint y: 194, distance: 63.4
click at [20, 0] on body "7 Version history / Blog Post - [DATE] 08:08:15 Draft Preview Save Publish 450 …" at bounding box center [326, 0] width 653 height 0
click at [111, 101] on span at bounding box center [112, 102] width 9 height 12
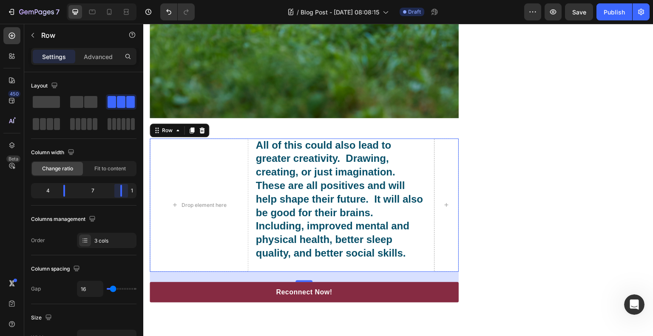
drag, startPoint x: 105, startPoint y: 188, endPoint x: 130, endPoint y: 188, distance: 24.2
click at [130, 0] on body "7 Version history / Blog Post - [DATE] 08:08:15 Draft Preview Save Publish 450 …" at bounding box center [326, 0] width 653 height 0
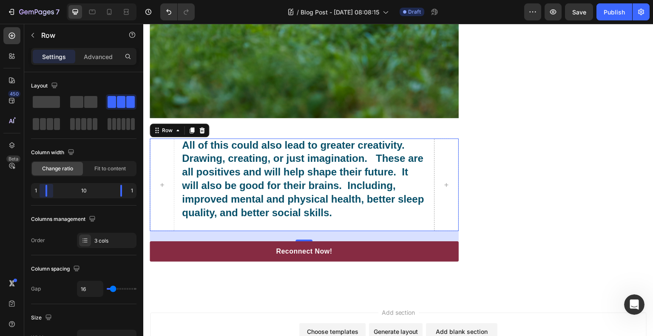
drag, startPoint x: 65, startPoint y: 188, endPoint x: 32, endPoint y: 195, distance: 33.4
click at [32, 0] on body "7 Version history / Blog Post - [DATE] 08:08:15 Draft Preview Save Publish 450 …" at bounding box center [326, 0] width 653 height 0
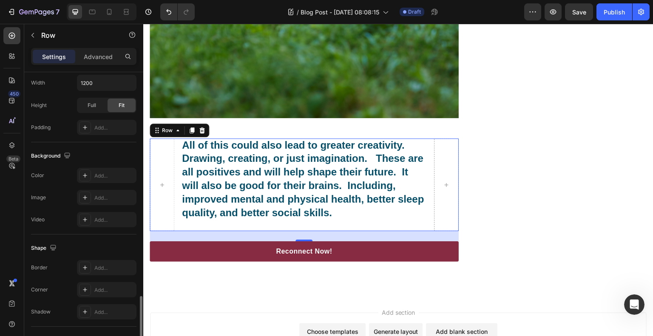
scroll to position [326, 0]
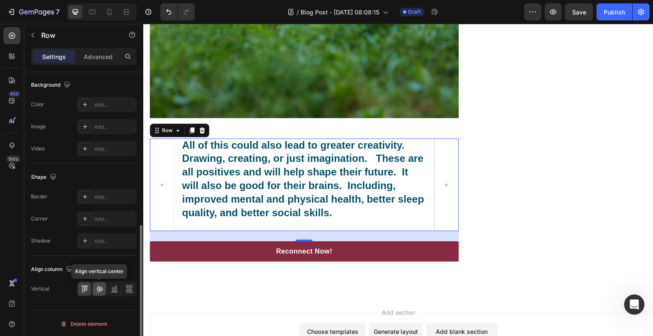
click at [99, 282] on div at bounding box center [99, 289] width 13 height 14
click at [91, 285] on div at bounding box center [84, 289] width 13 height 14
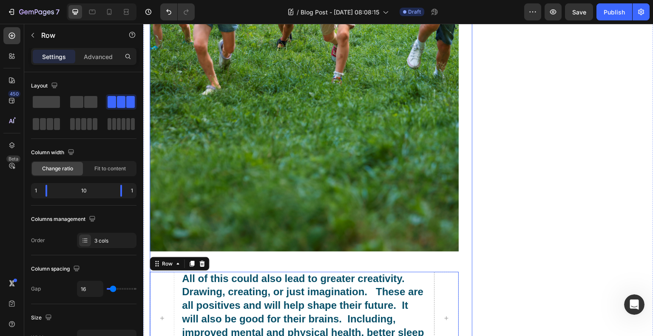
scroll to position [851, 0]
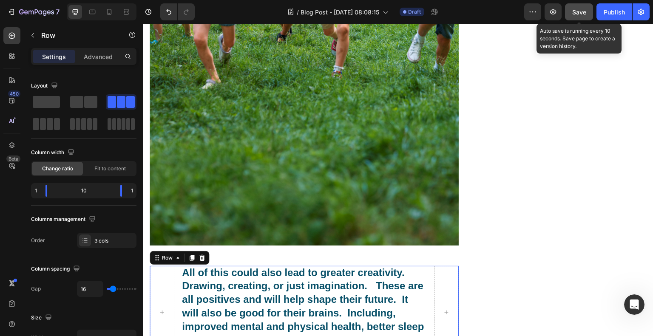
click at [582, 7] on button "Save" at bounding box center [579, 11] width 28 height 17
